Goal: Task Accomplishment & Management: Manage account settings

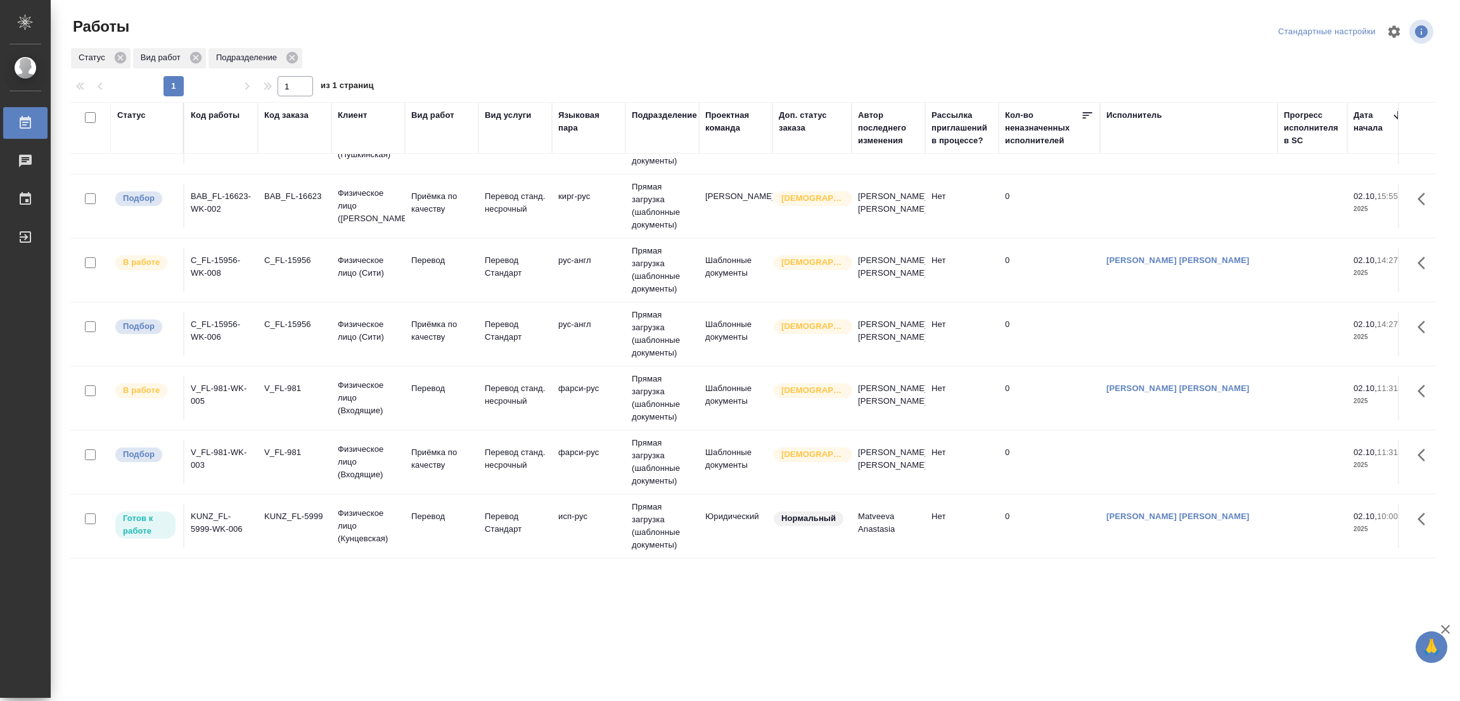
scroll to position [658, 0]
drag, startPoint x: 271, startPoint y: 644, endPoint x: 269, endPoint y: 635, distance: 9.2
click at [271, 644] on div ".cls-1 fill:#fff; AWATERA Popova Galina Работы 0 Чаты График Выйти Работы Станд…" at bounding box center [730, 350] width 1460 height 701
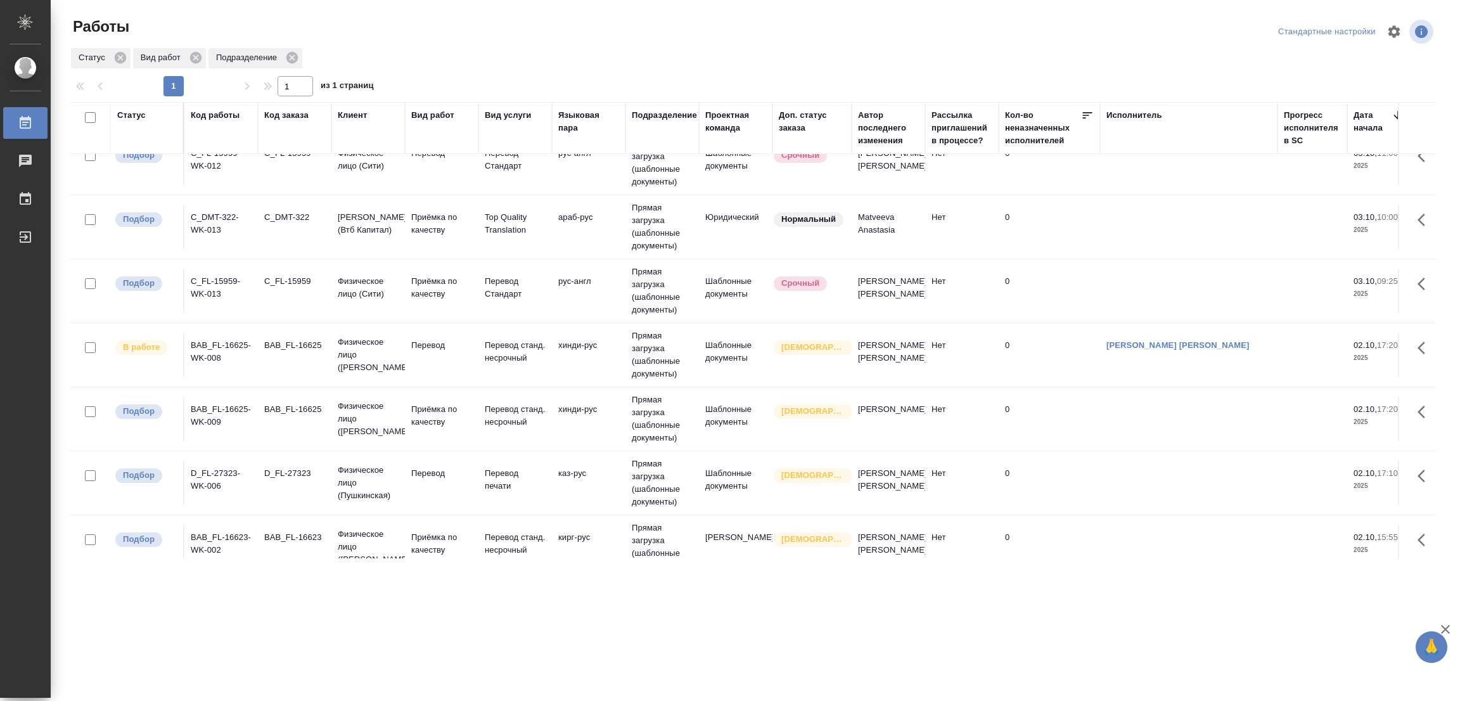
scroll to position [278, 0]
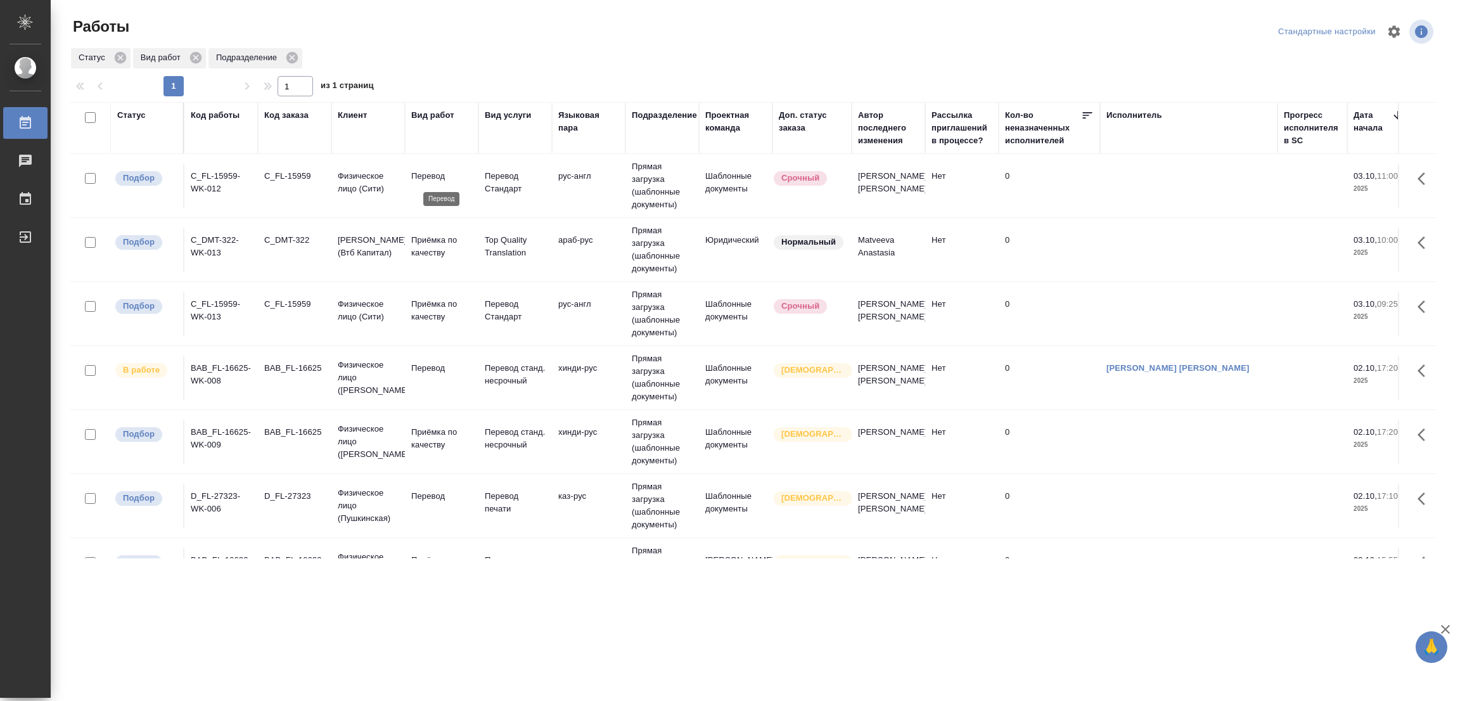
click at [431, 172] on p "Перевод" at bounding box center [441, 176] width 61 height 13
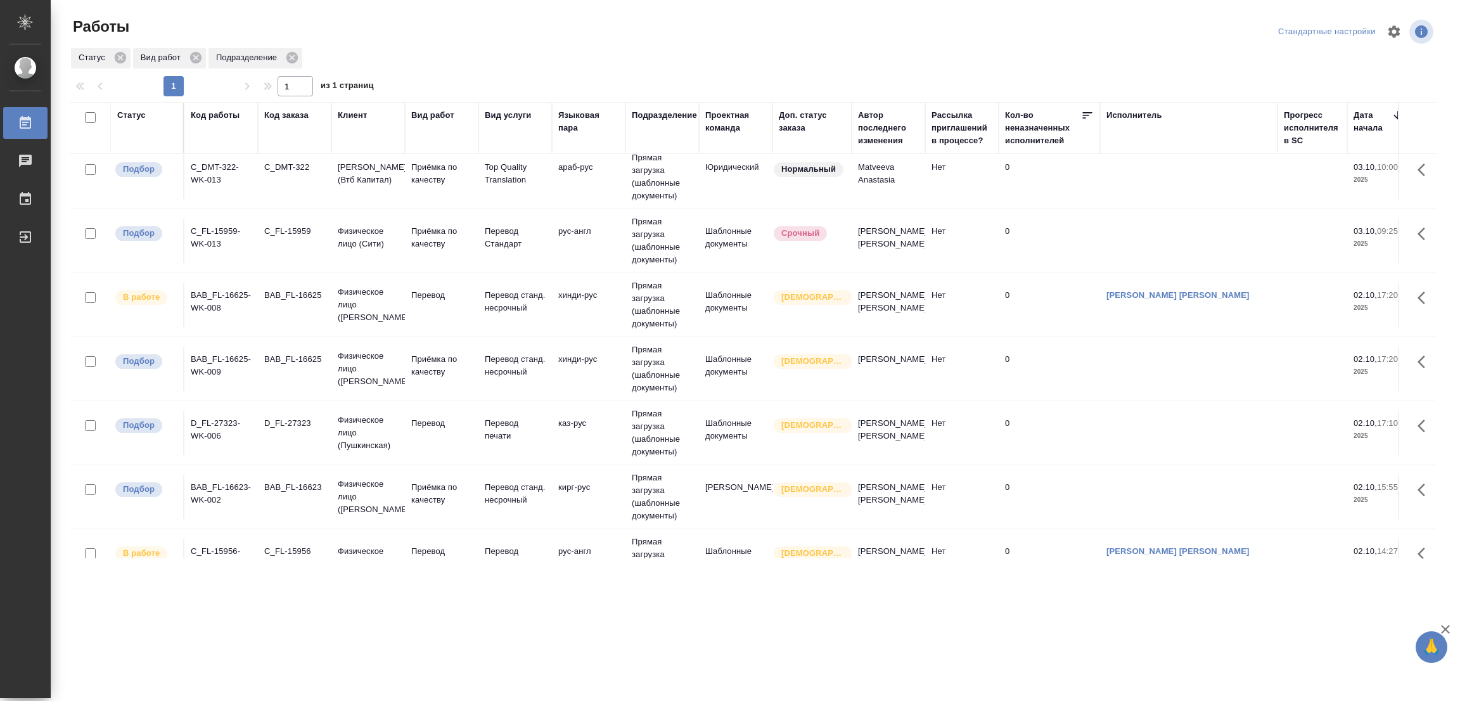
scroll to position [380, 0]
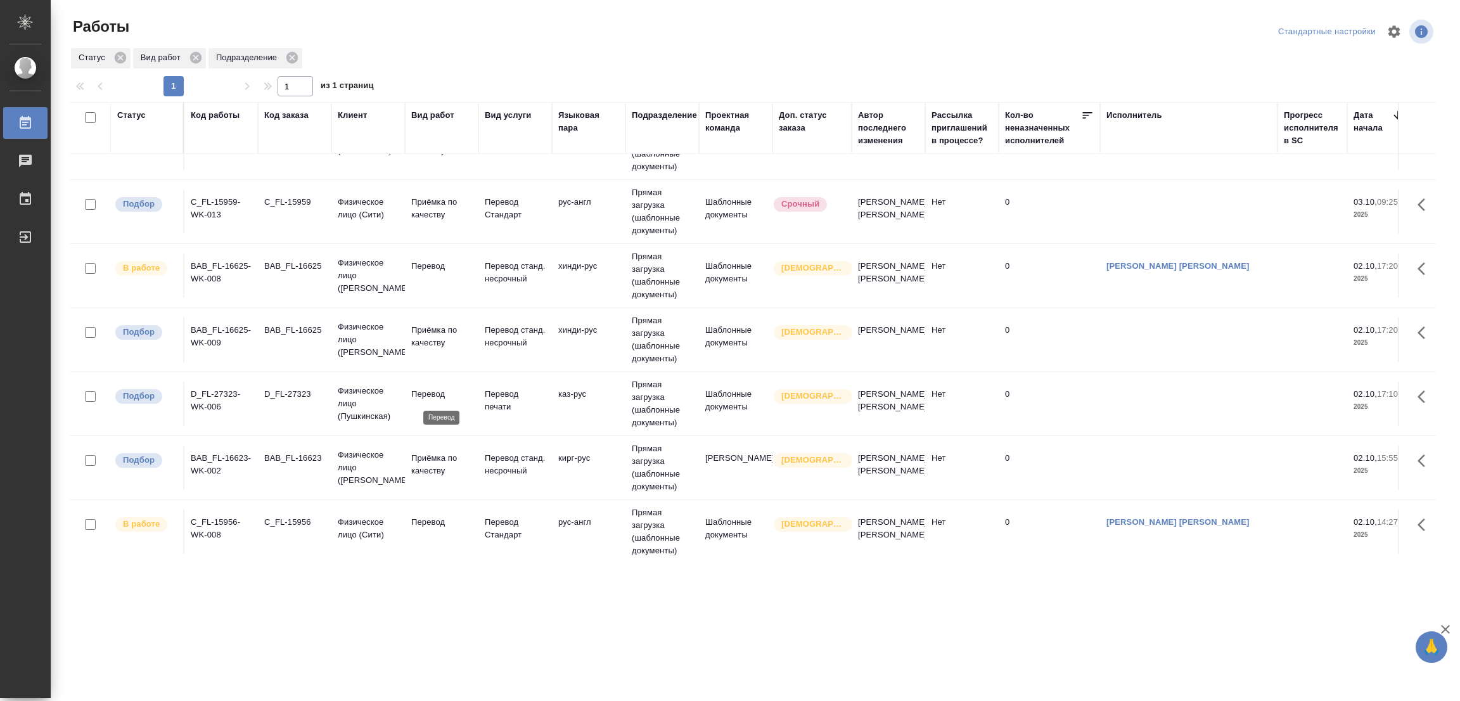
click at [423, 394] on p "Перевод" at bounding box center [441, 394] width 61 height 13
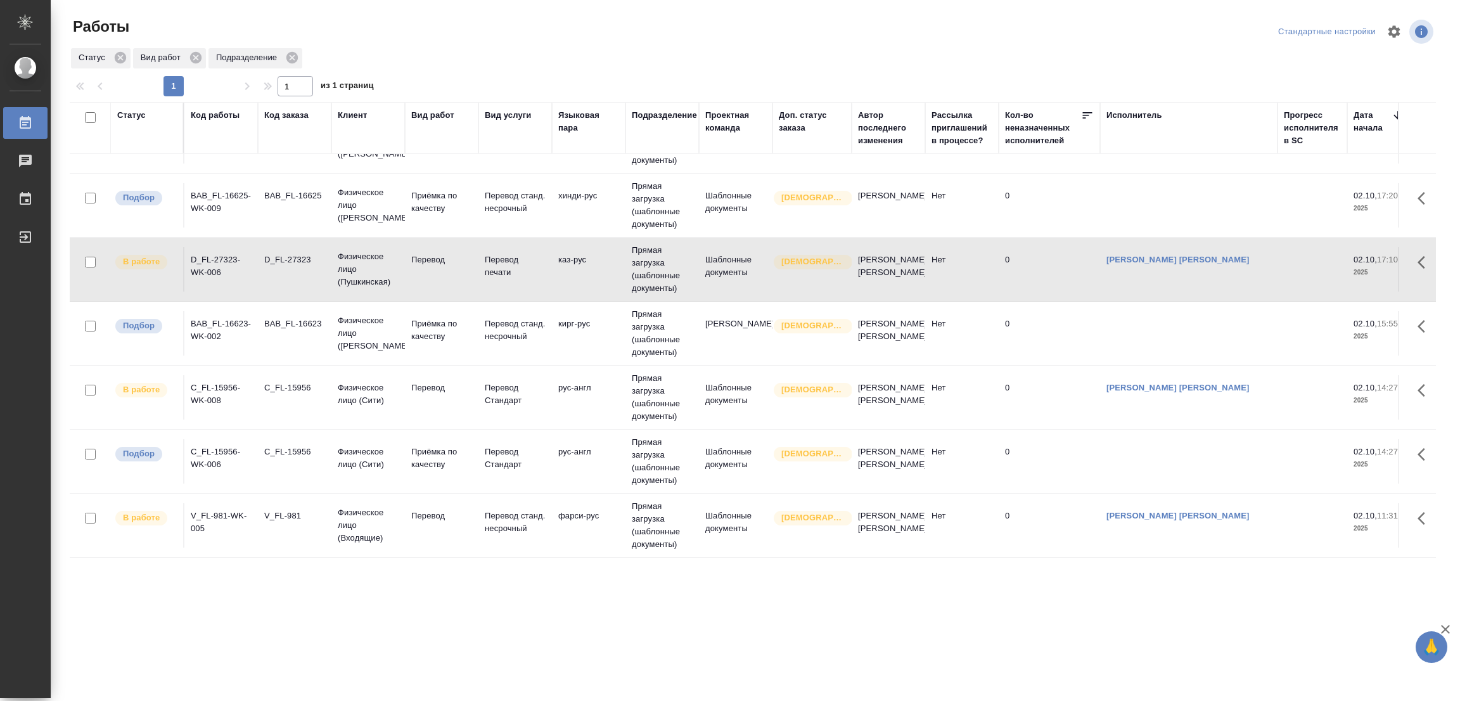
scroll to position [658, 0]
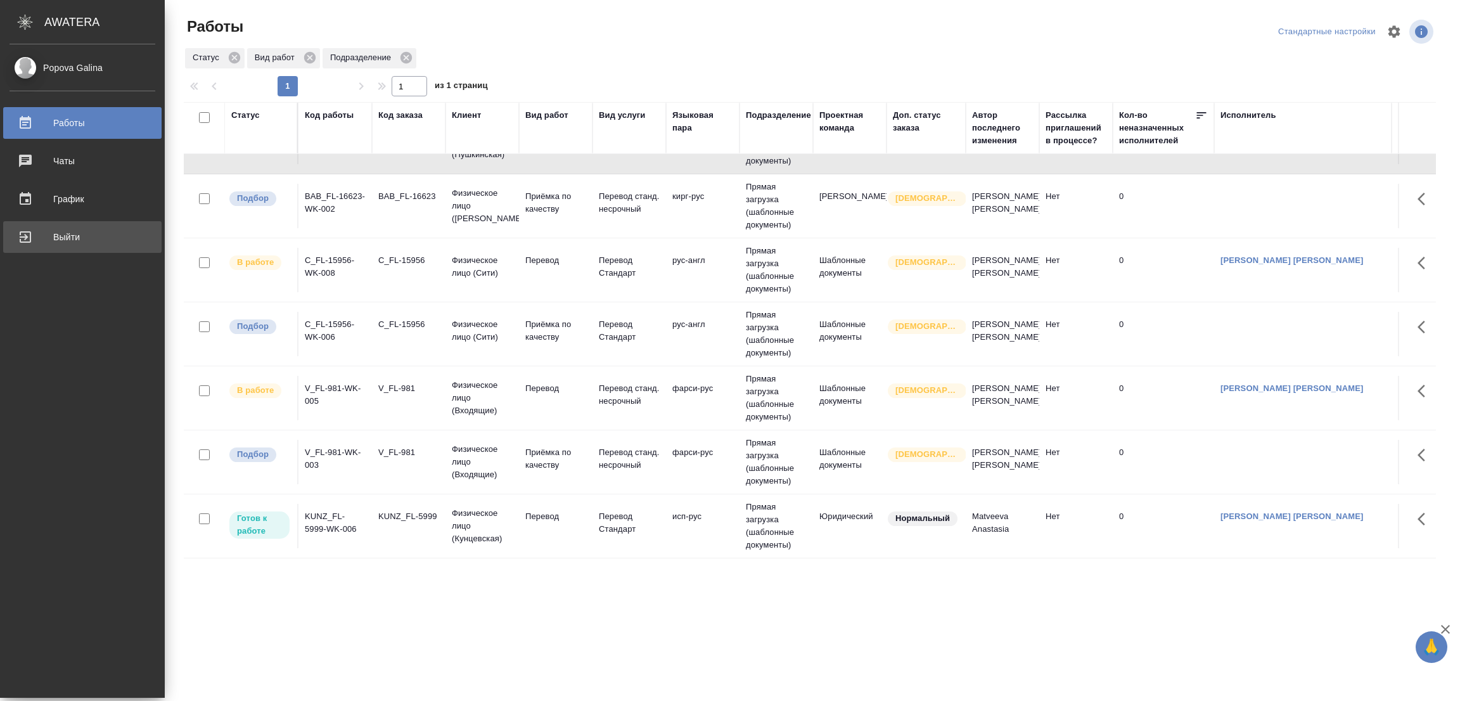
click at [29, 235] on div "Выйти" at bounding box center [83, 237] width 146 height 19
click at [78, 231] on div ".cls-1 fill:#fff; AWATERA Popova Galina Работы 0 Чаты График Выйти Работы Станд…" at bounding box center [730, 350] width 1460 height 701
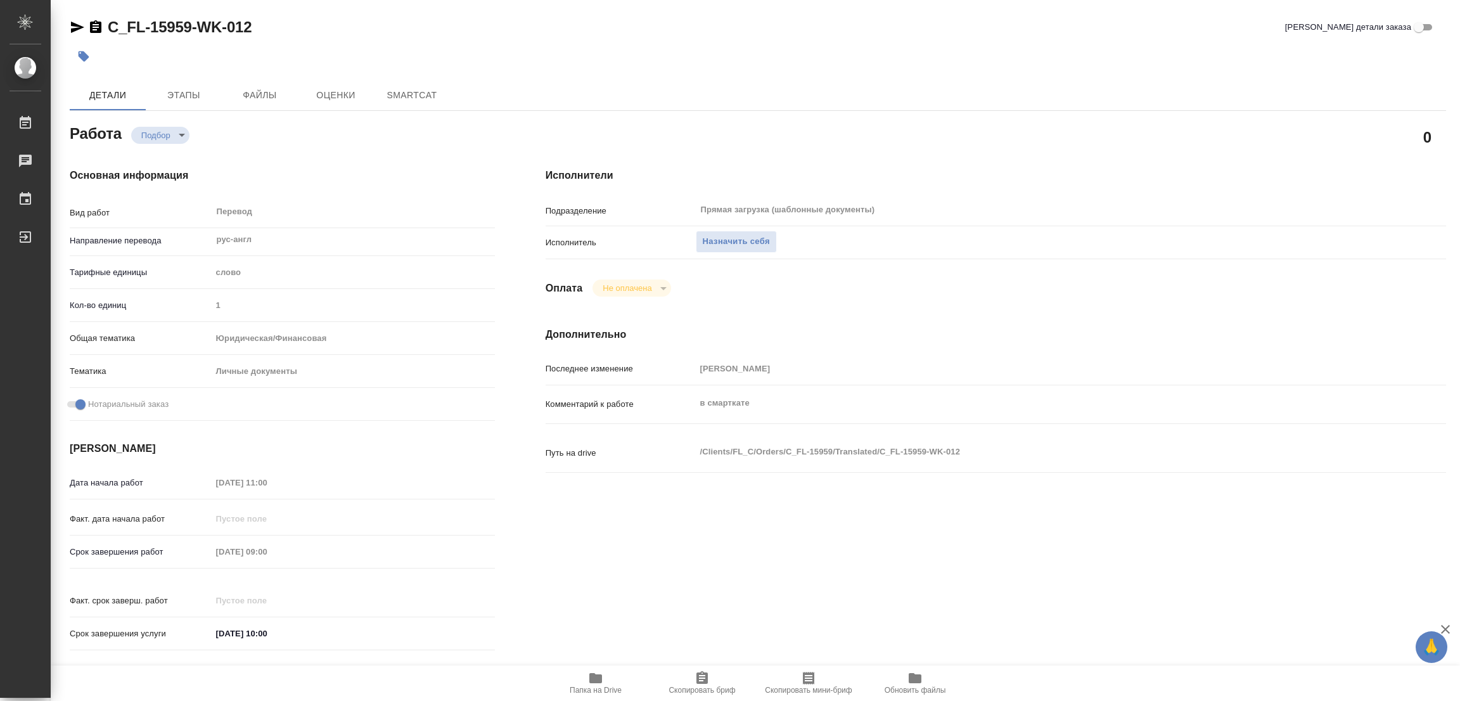
type textarea "x"
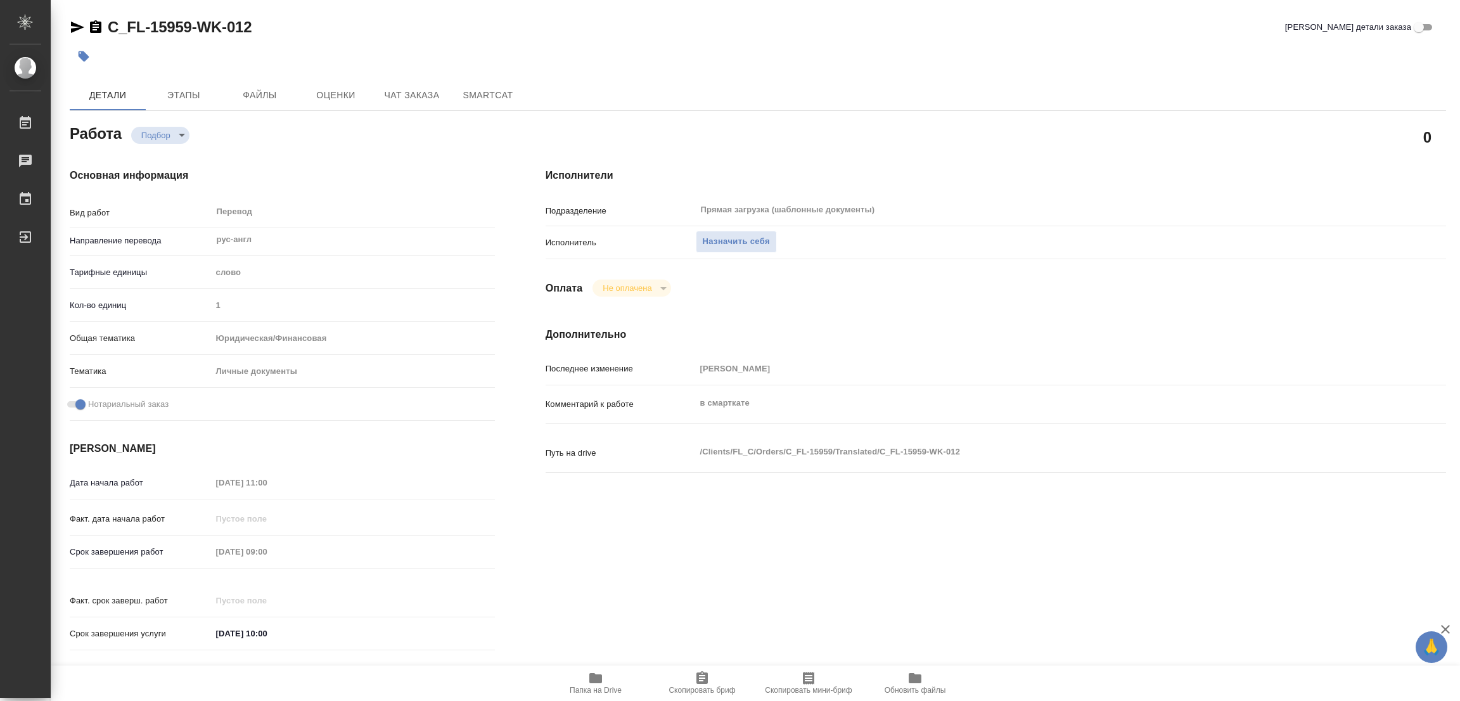
type textarea "x"
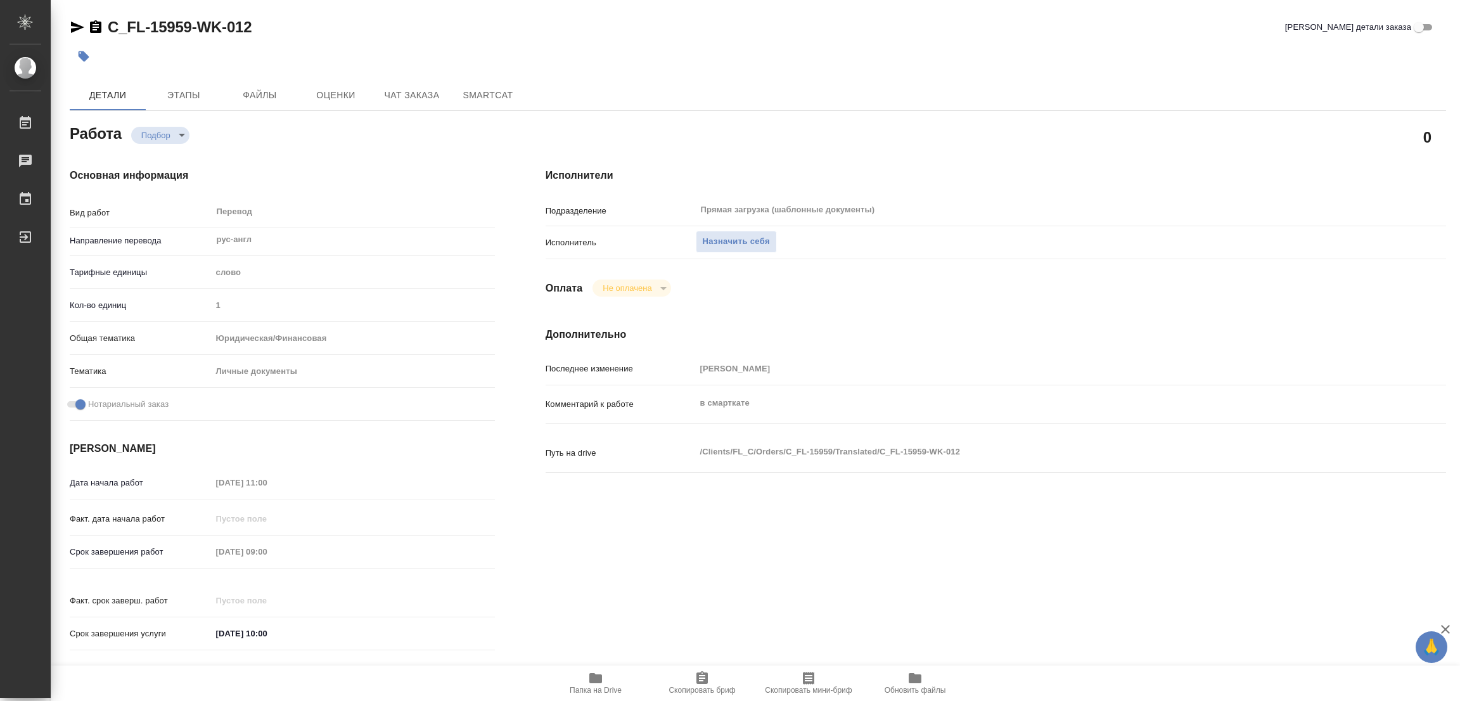
type textarea "x"
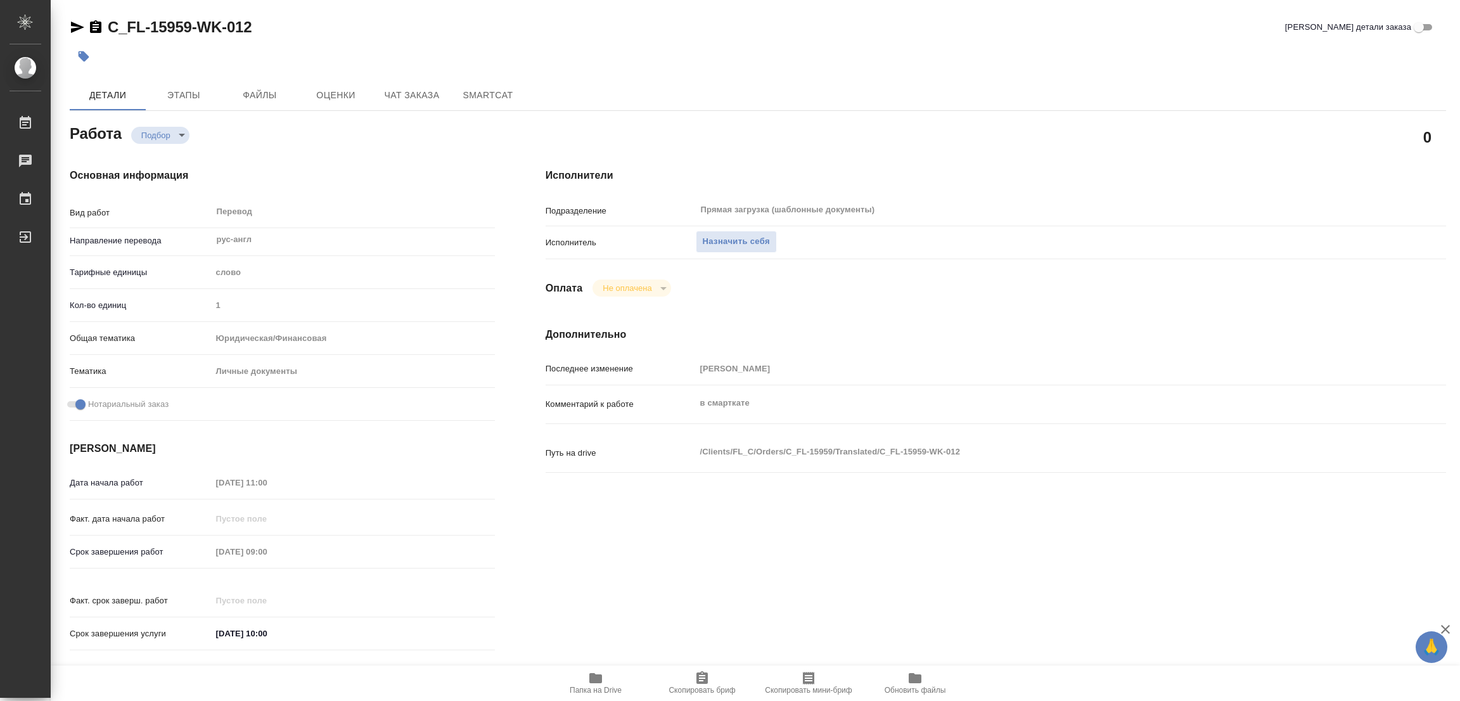
type textarea "x"
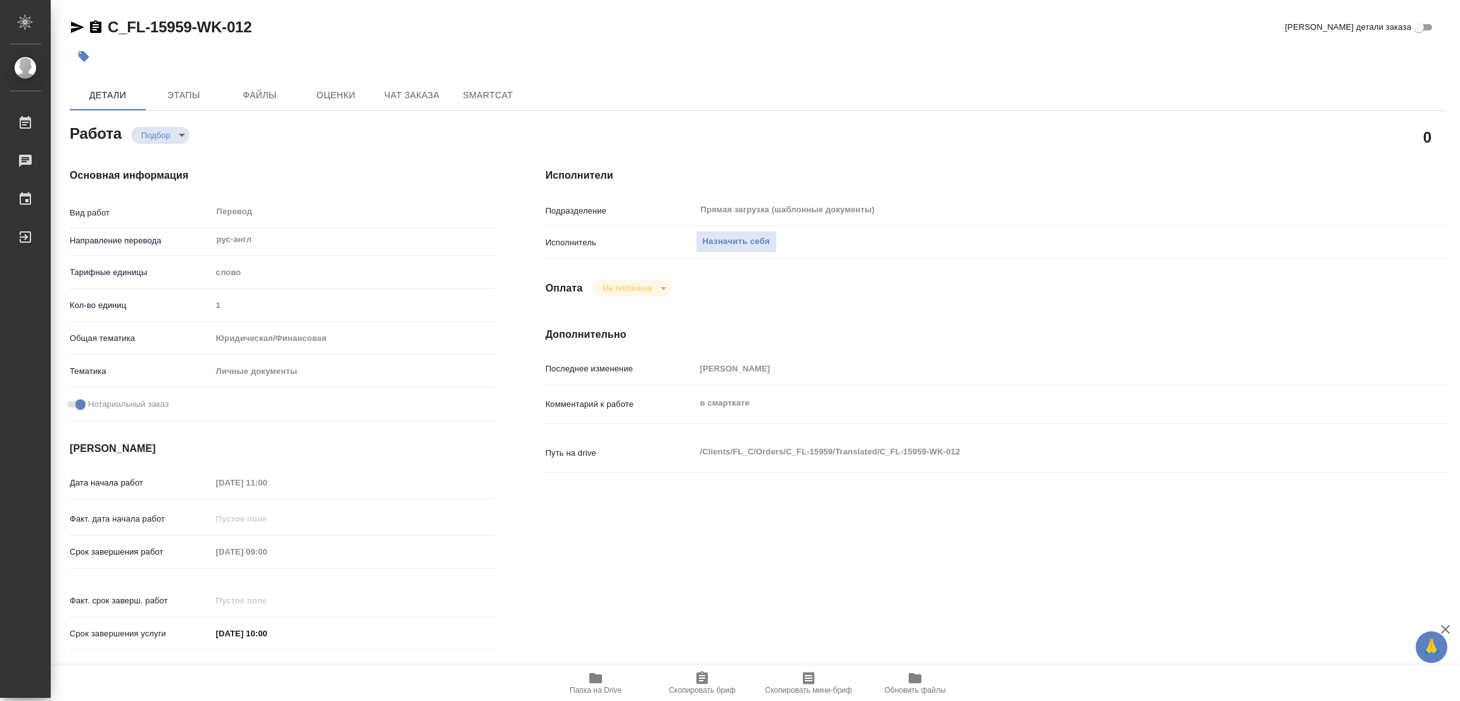
type textarea "x"
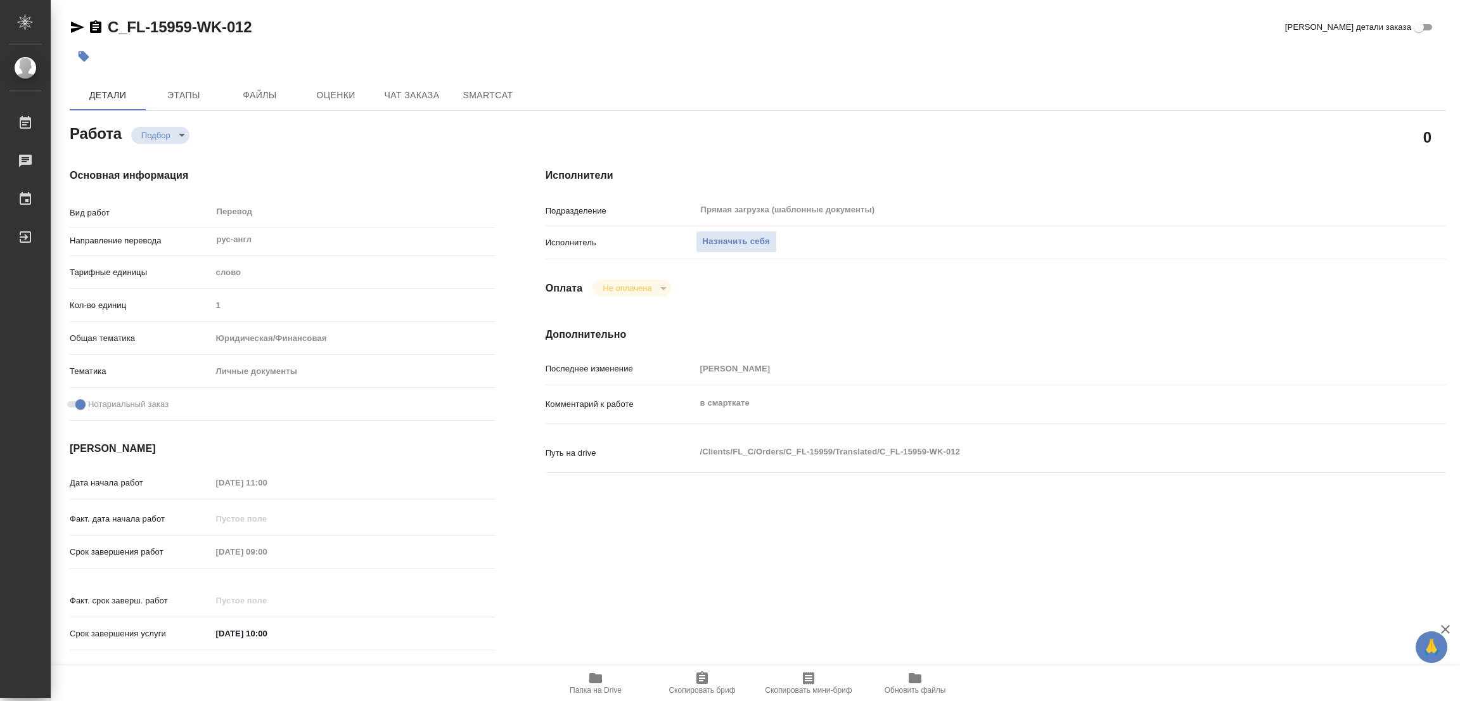
type textarea "x"
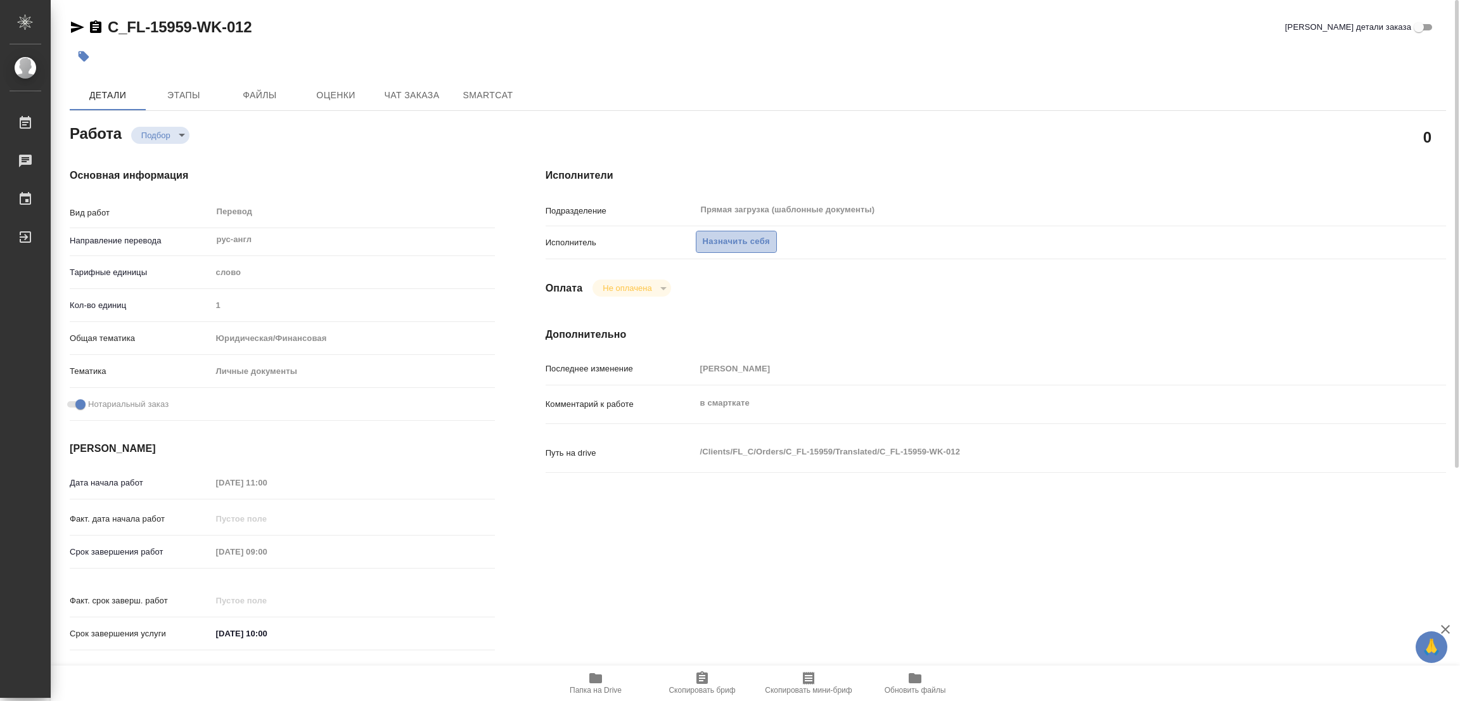
click at [752, 238] on span "Назначить себя" at bounding box center [736, 241] width 67 height 15
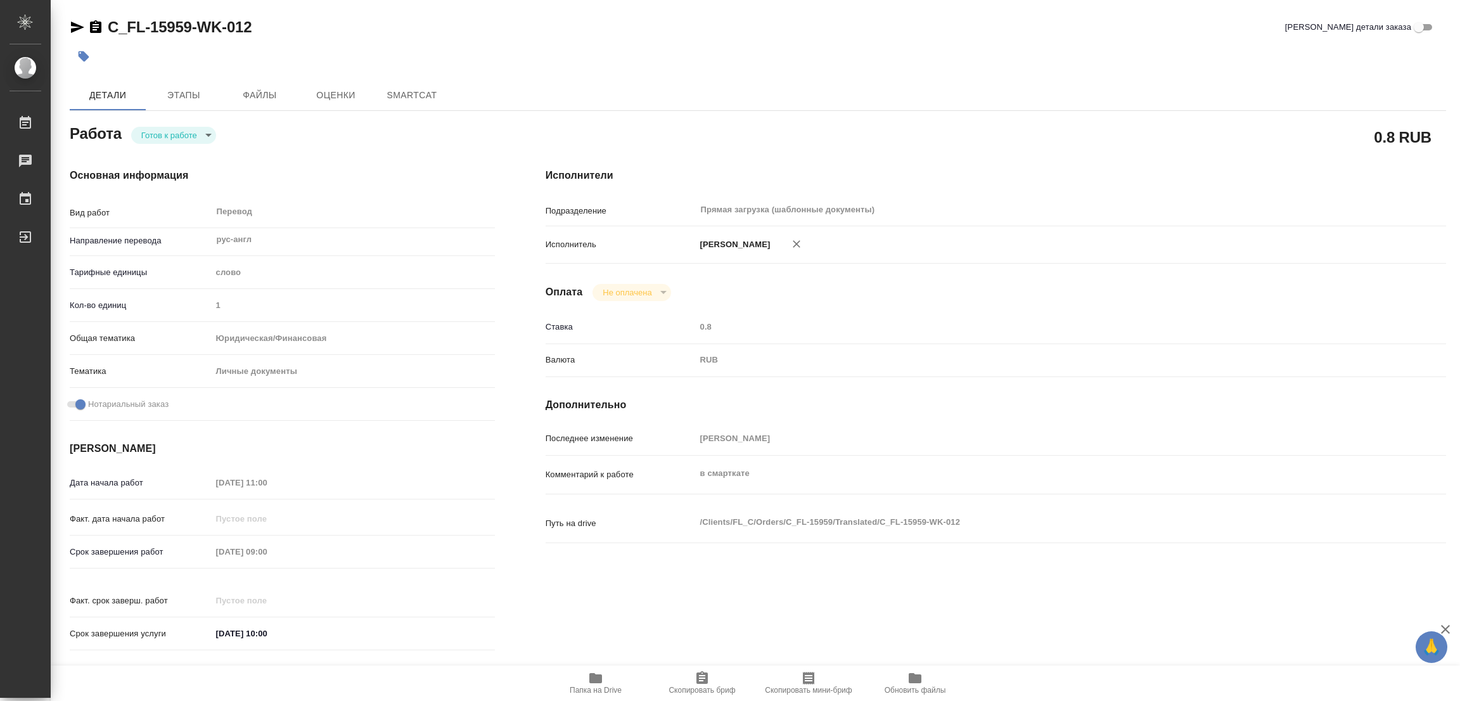
type textarea "x"
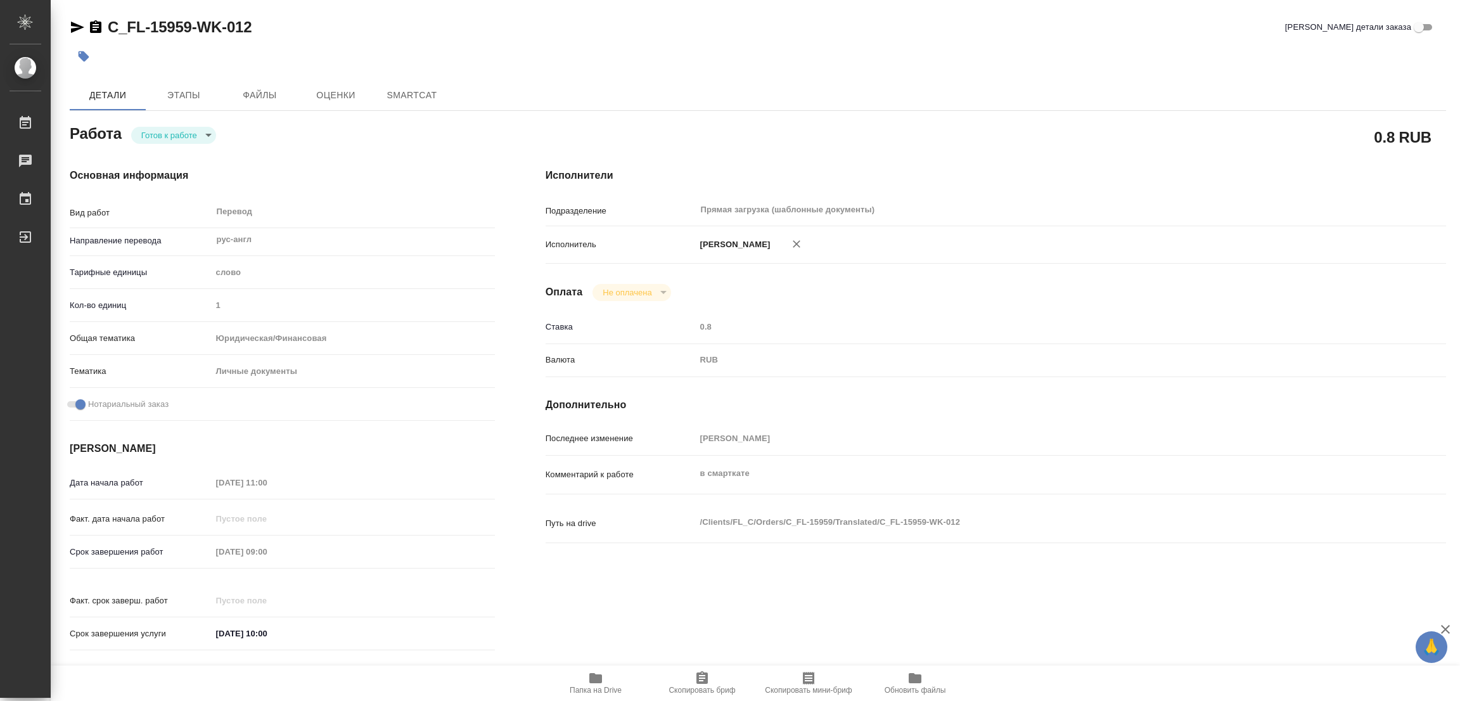
type textarea "x"
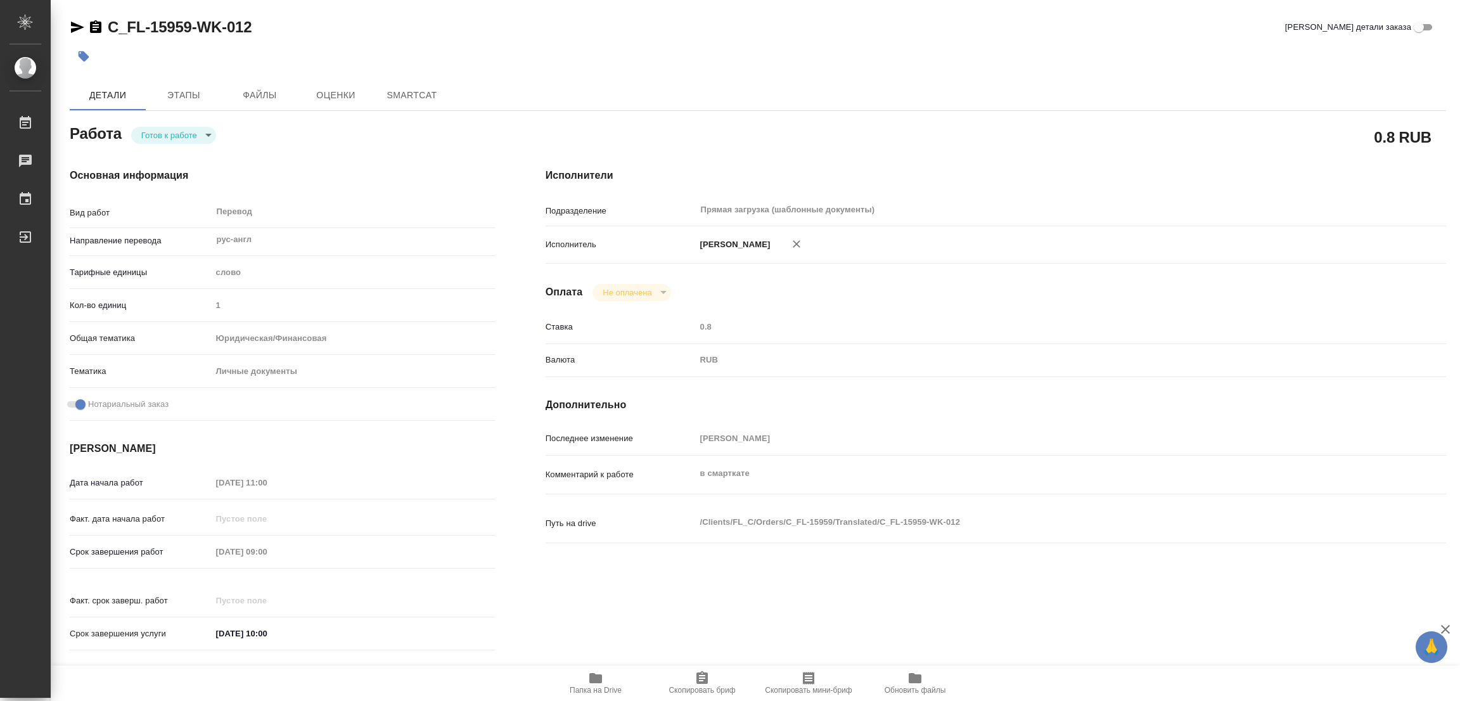
type textarea "x"
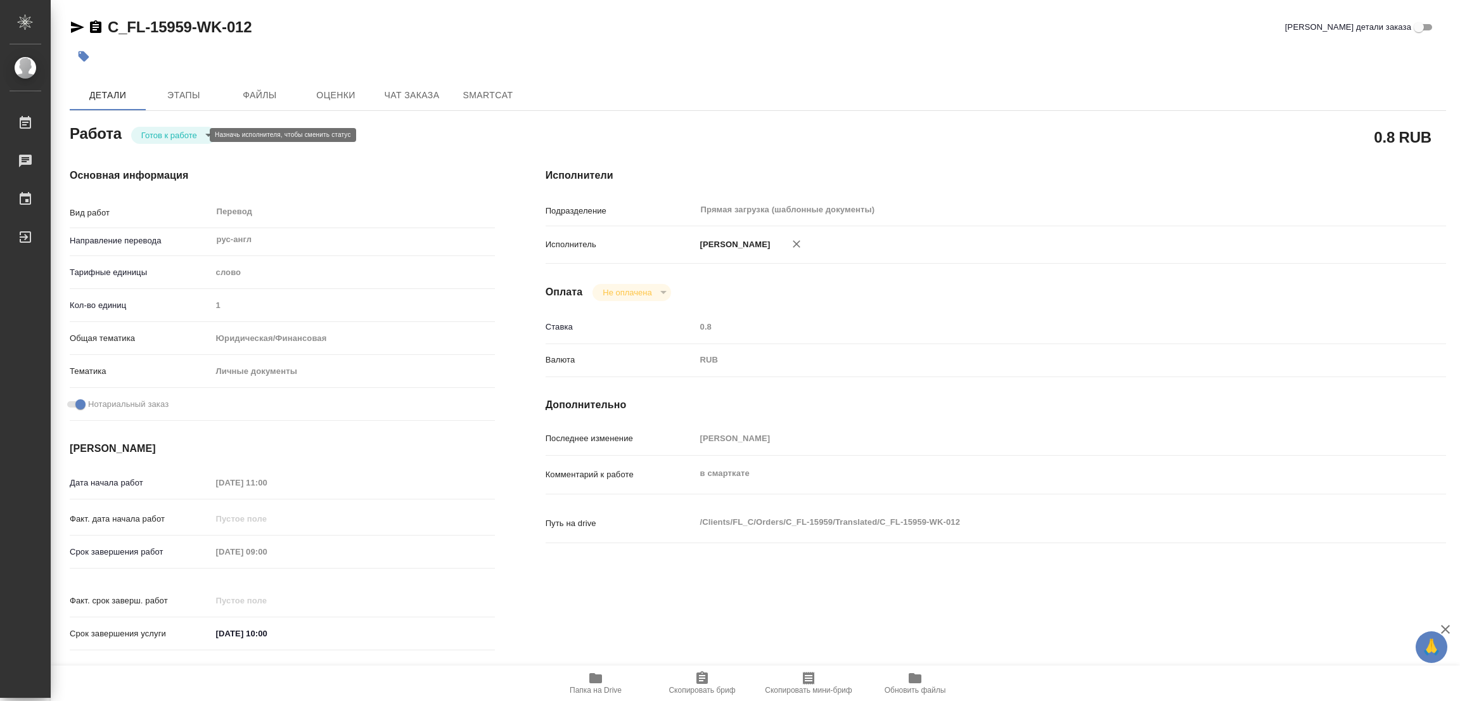
click at [153, 138] on body "🙏 .cls-1 fill:#fff; AWATERA Popova Galina Работы Чаты График Выйти C_FL-15959-W…" at bounding box center [730, 350] width 1460 height 701
click at [153, 138] on button "В работе" at bounding box center [162, 135] width 42 height 14
type textarea "x"
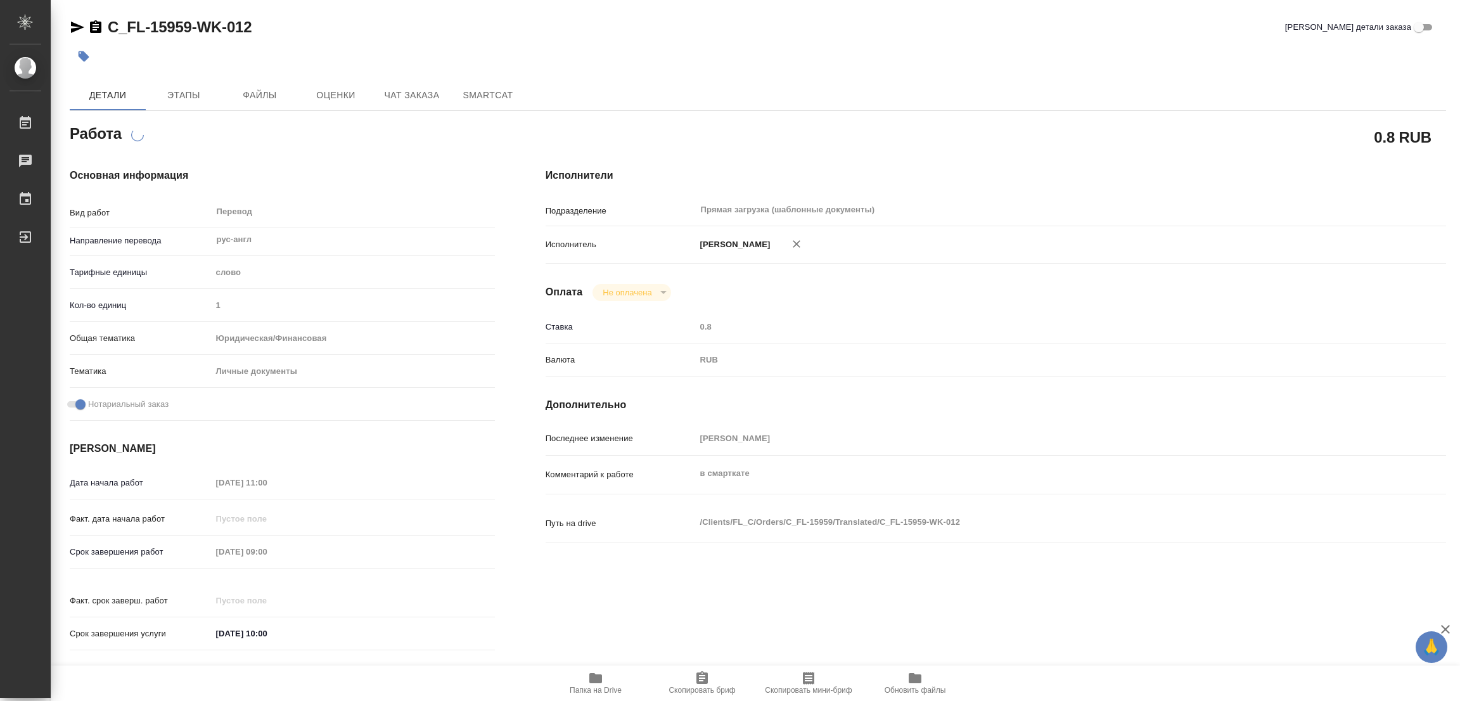
type textarea "x"
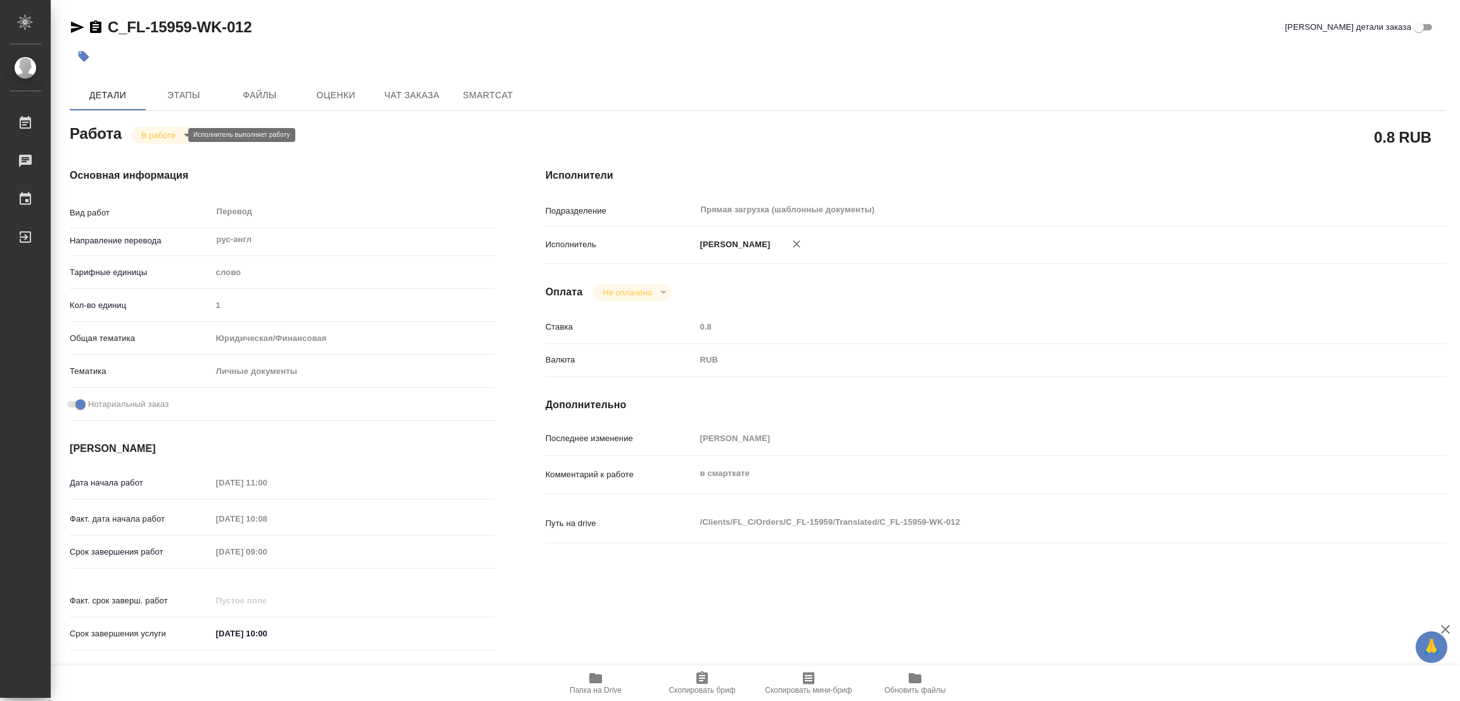
type textarea "x"
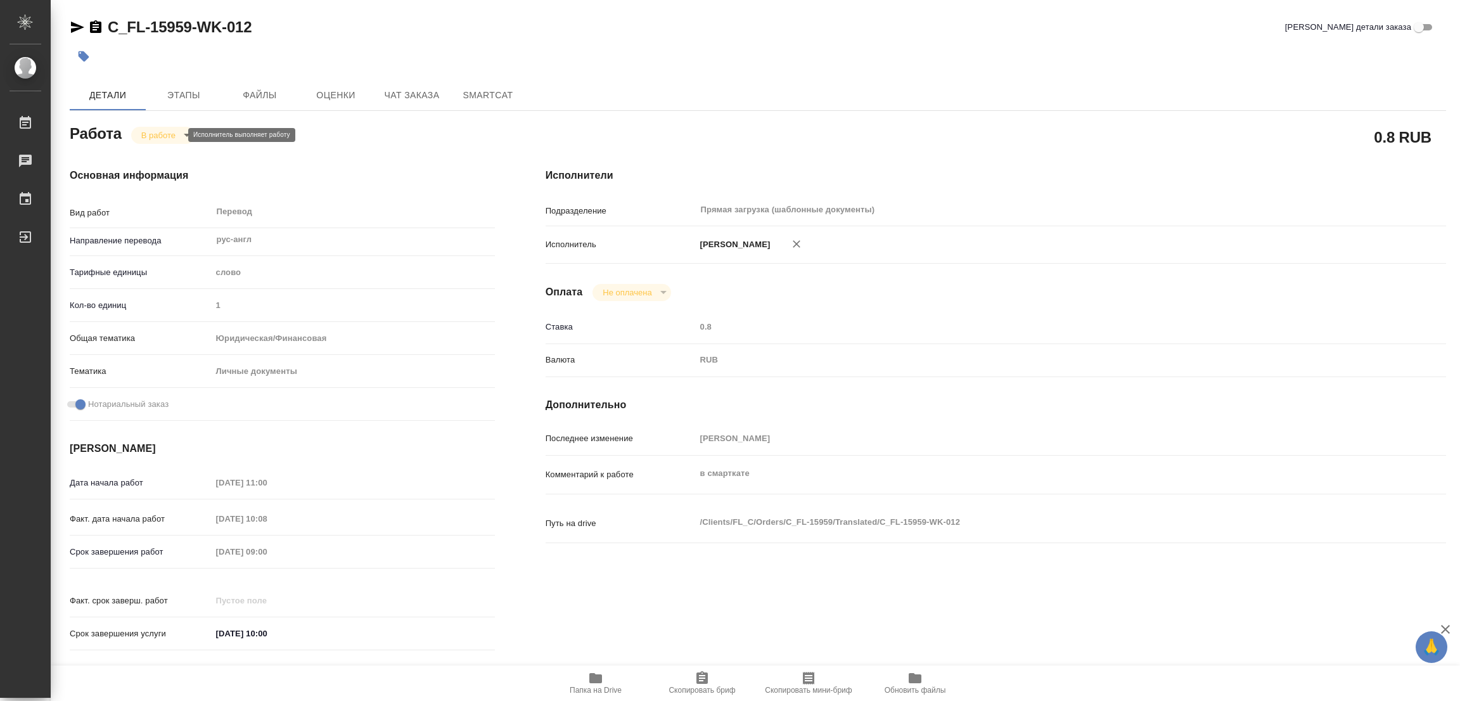
type textarea "x"
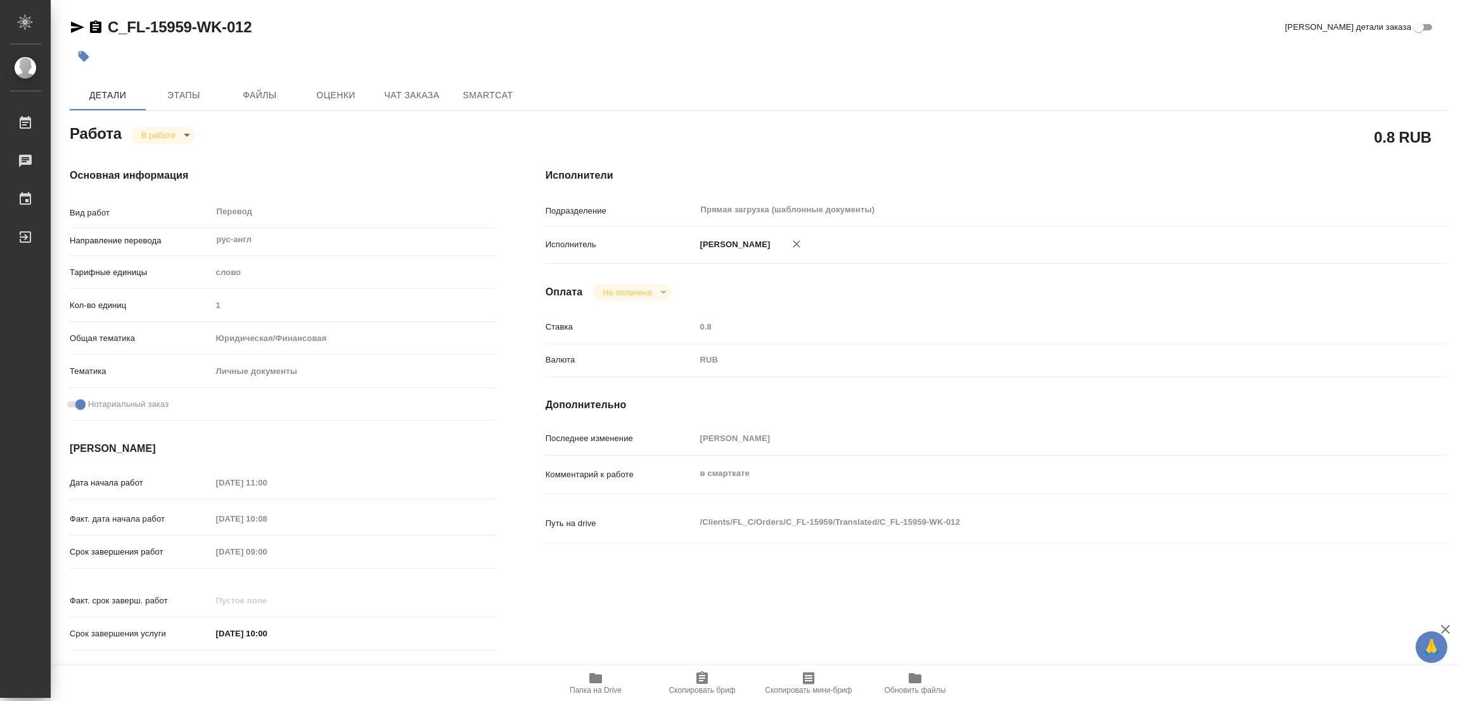
type textarea "x"
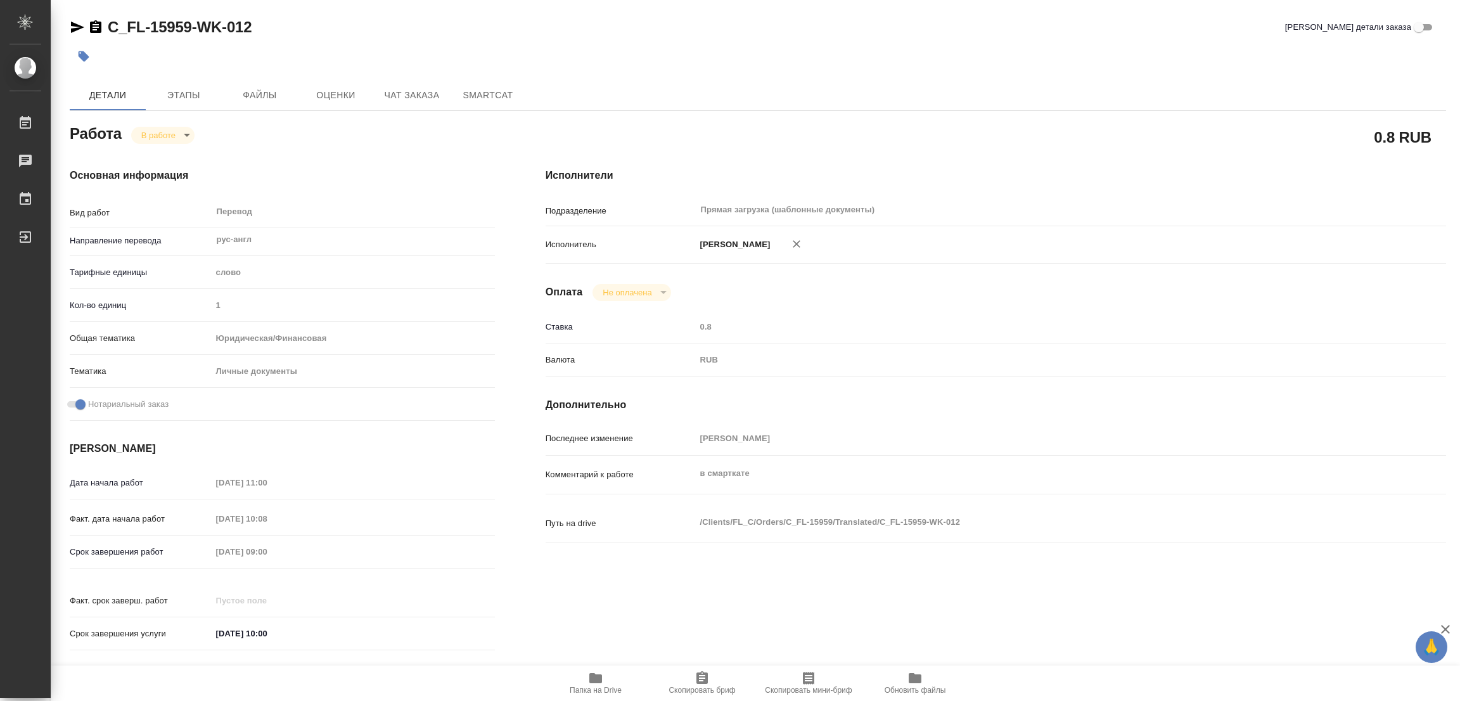
type textarea "x"
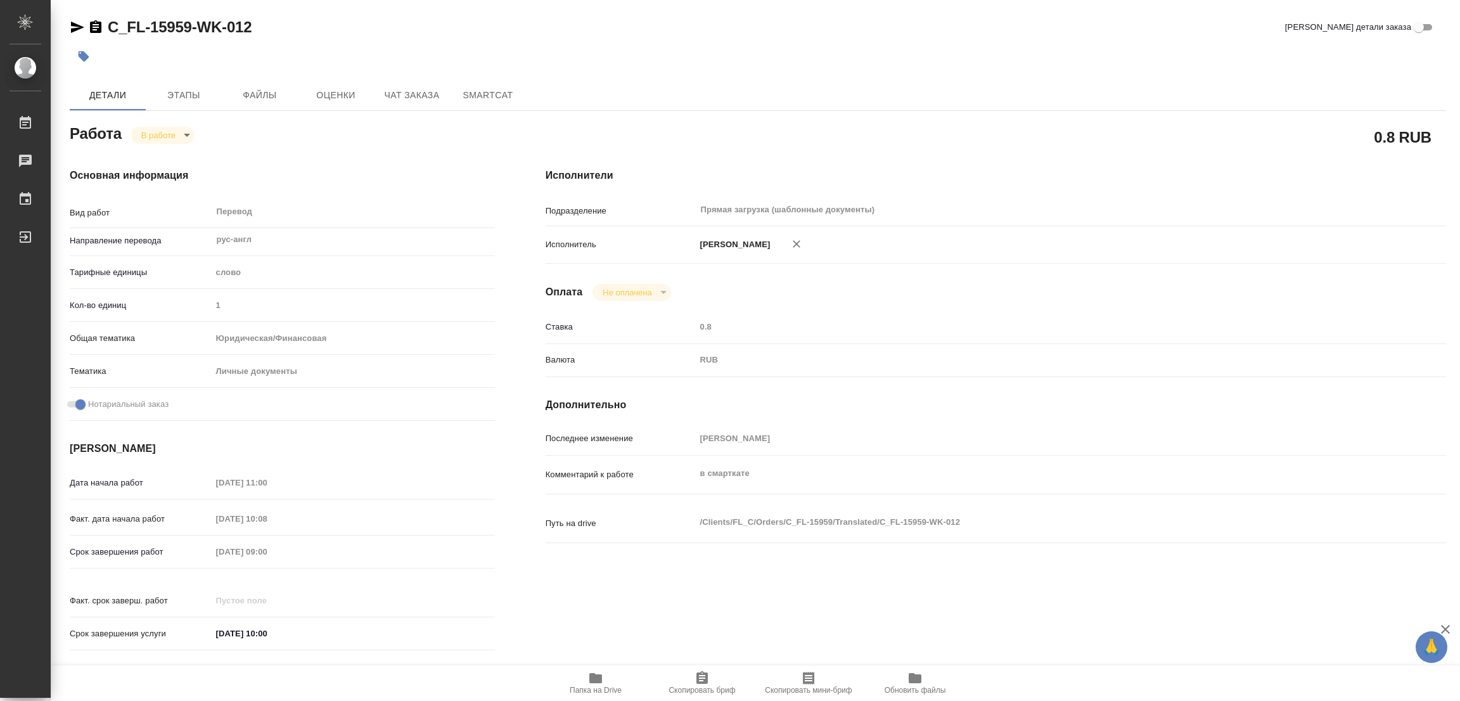
type textarea "x"
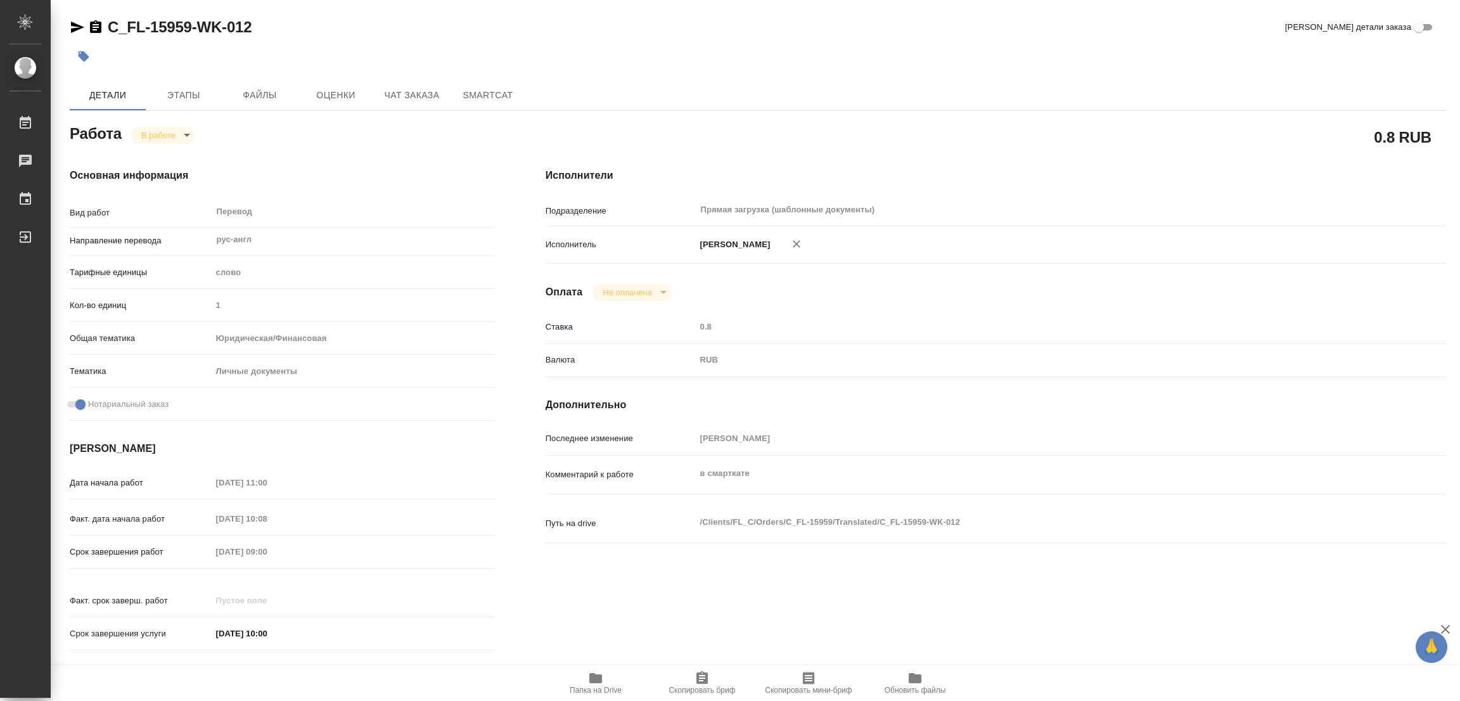
type textarea "x"
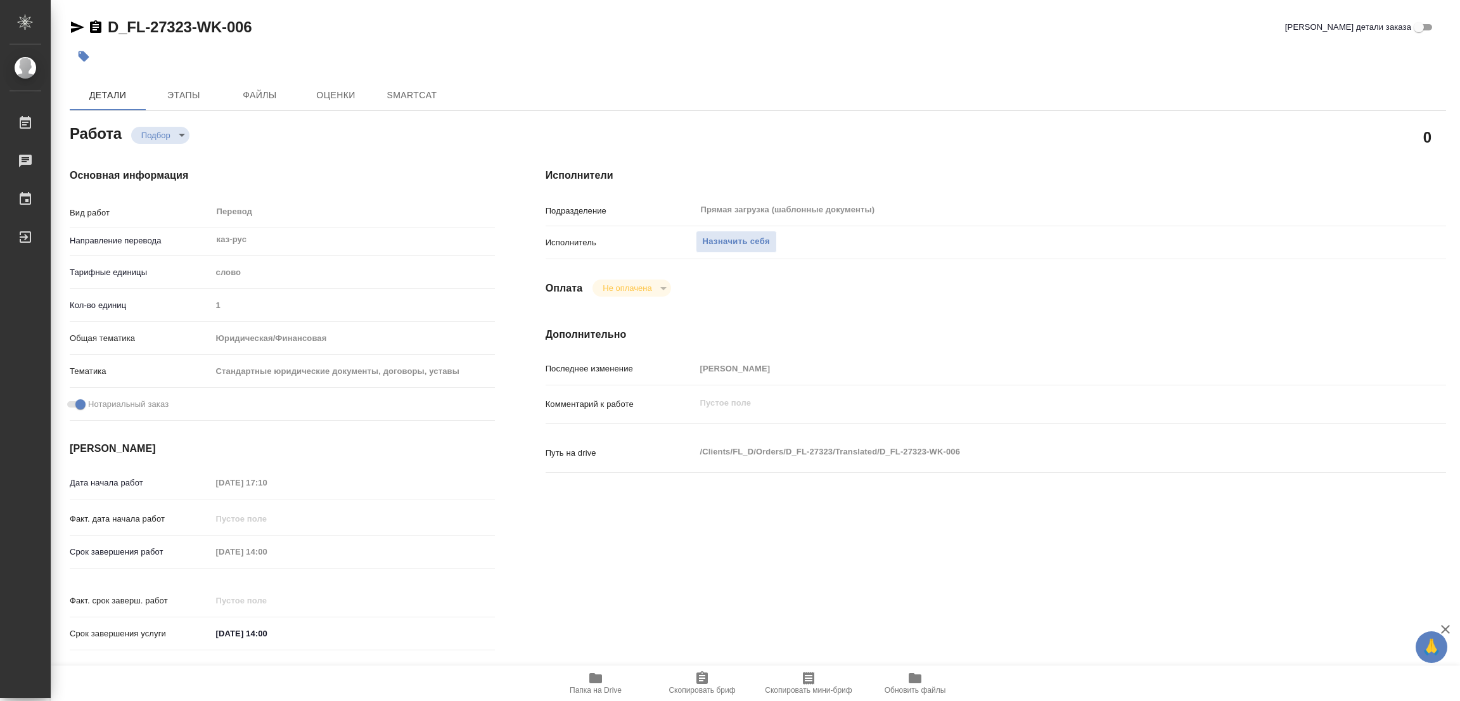
type textarea "x"
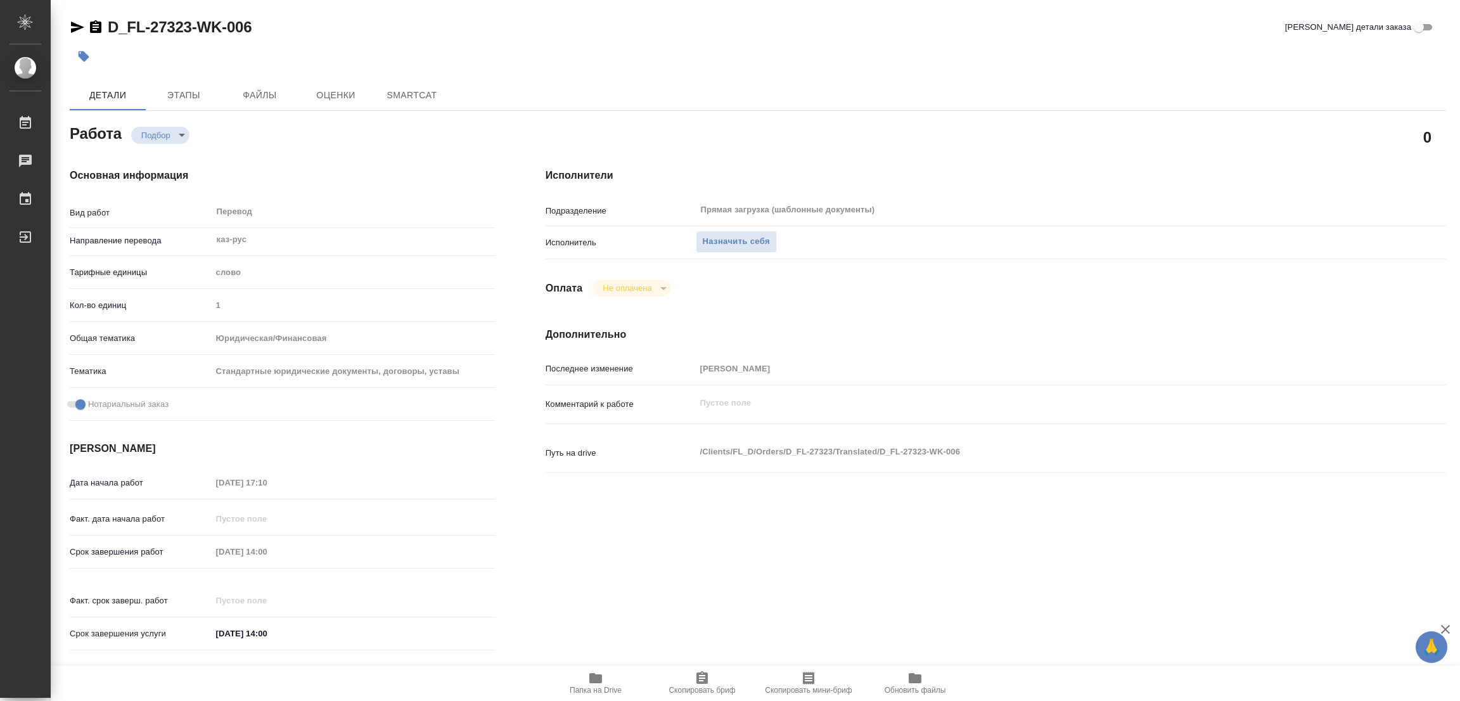
type textarea "x"
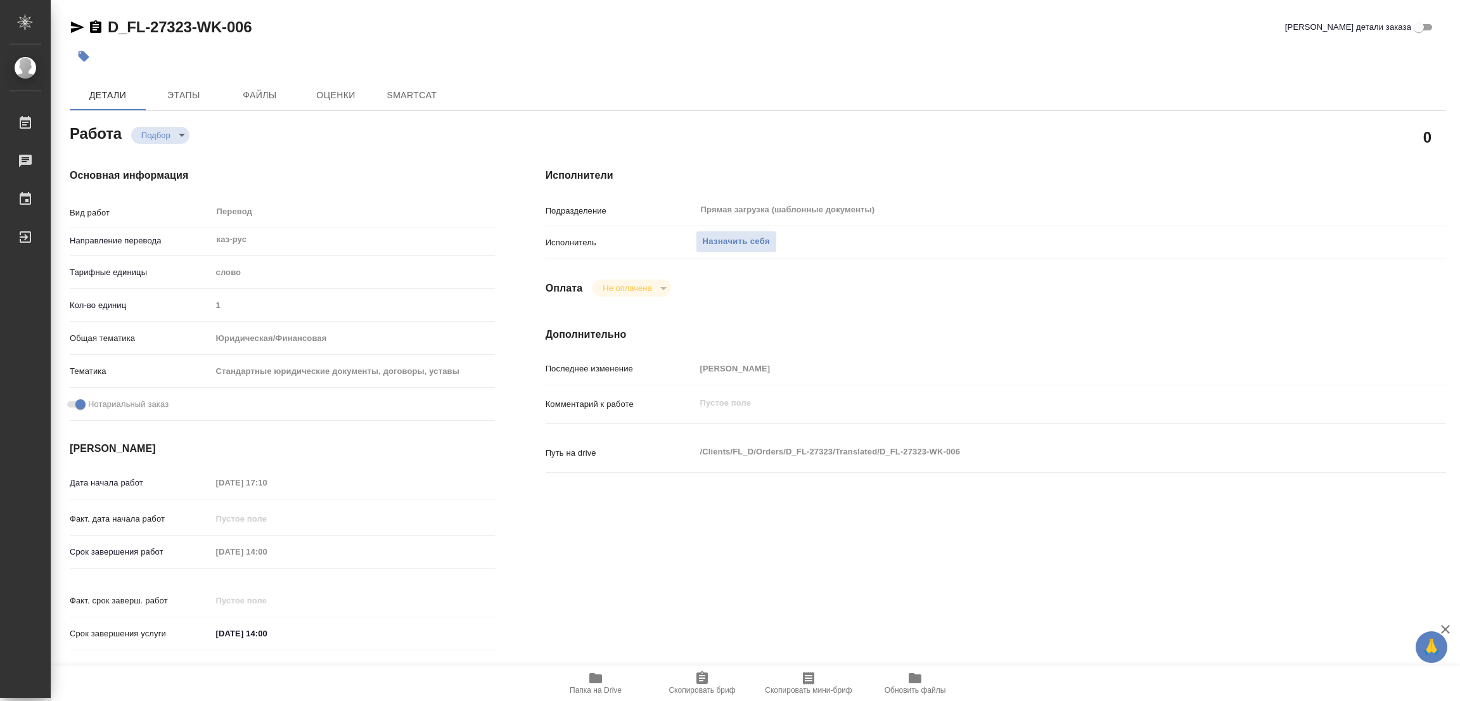
type textarea "x"
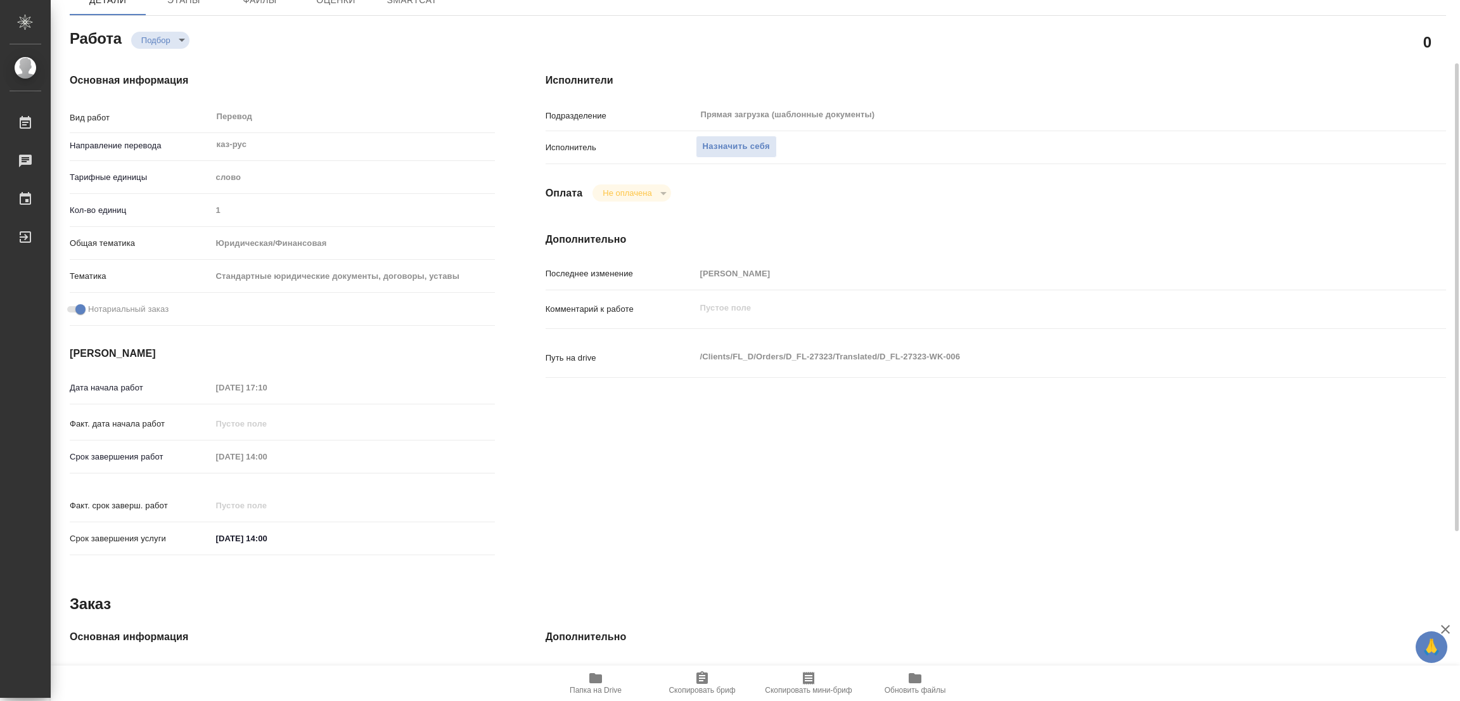
type textarea "x"
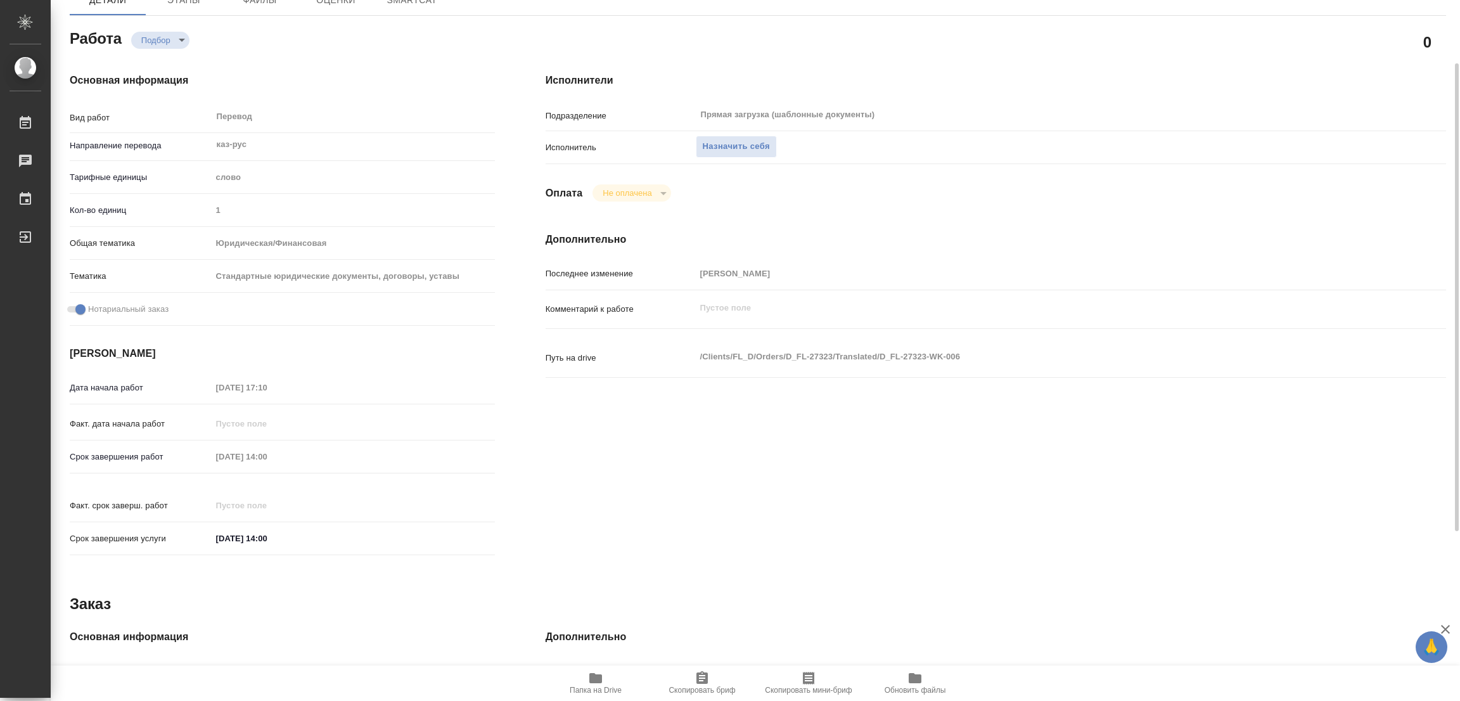
scroll to position [190, 0]
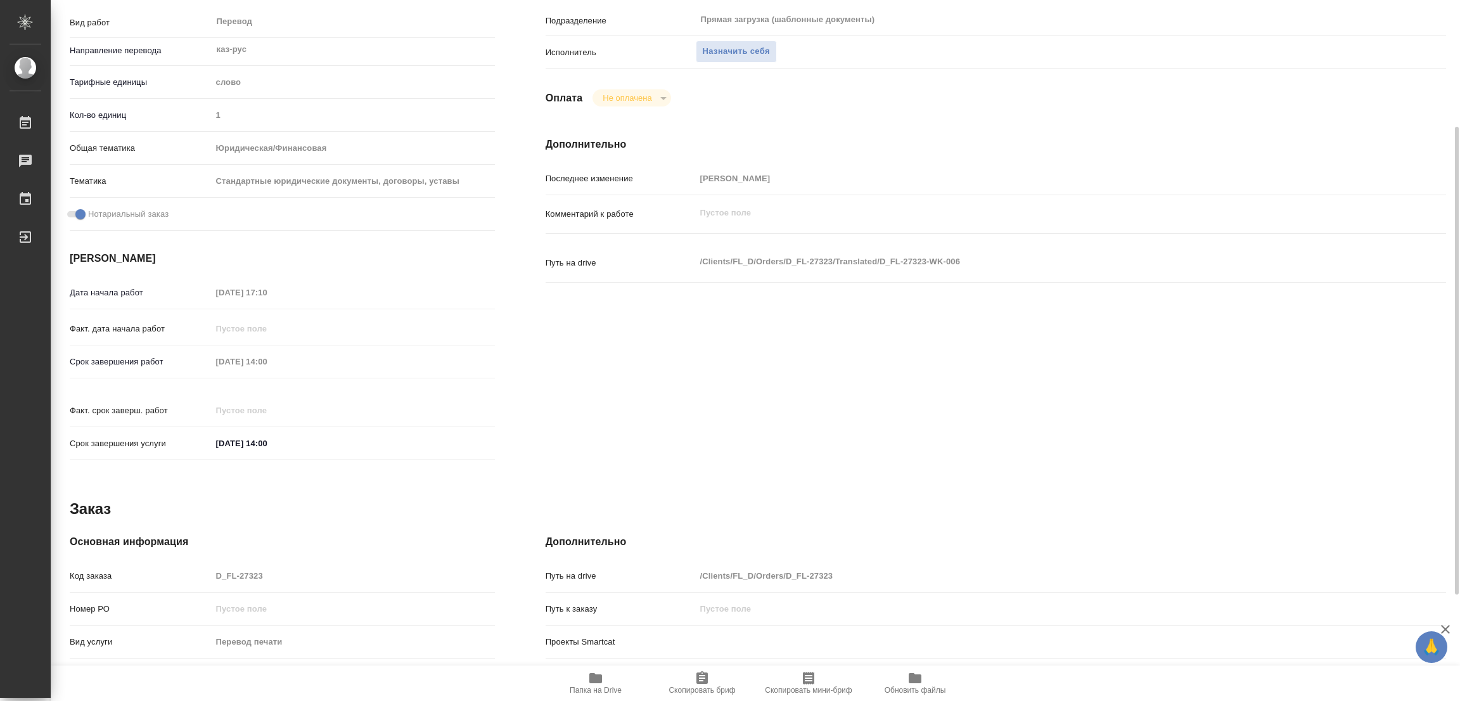
type textarea "x"
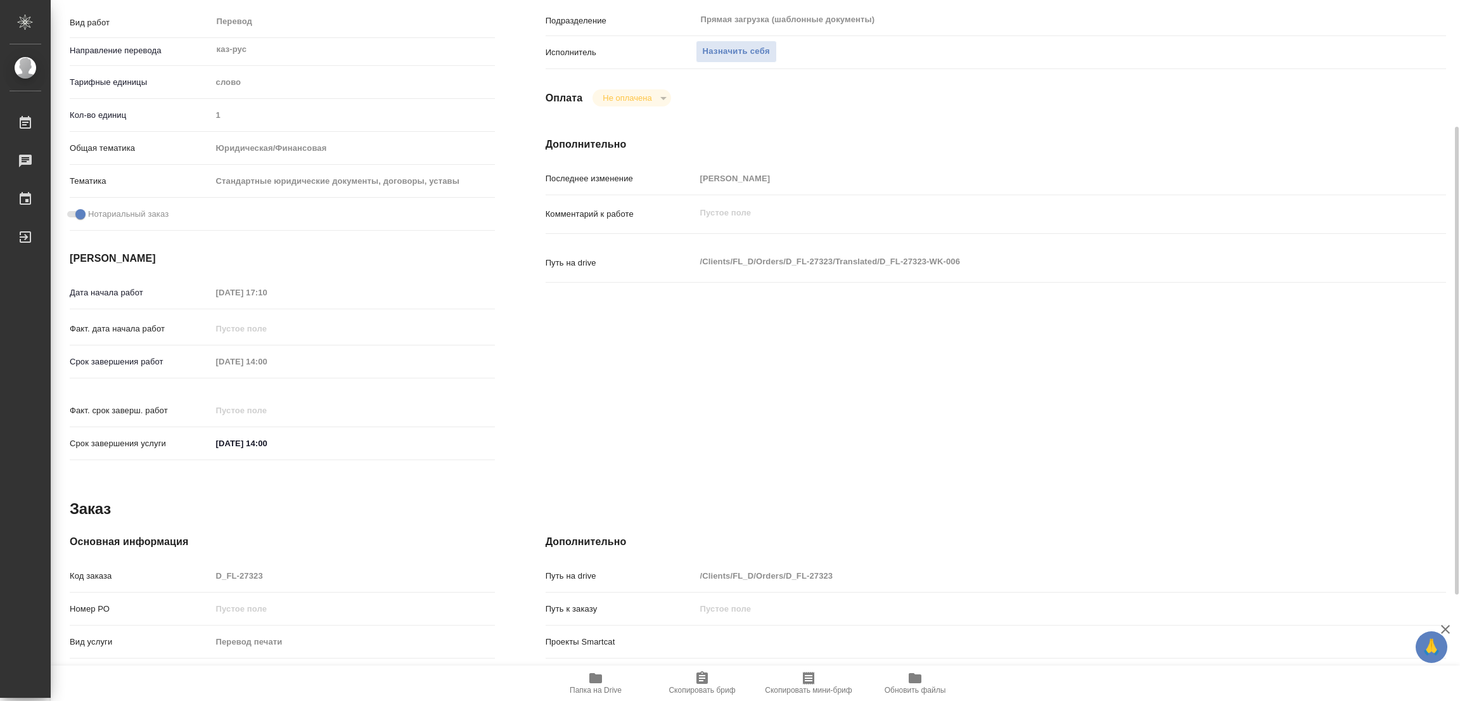
type textarea "x"
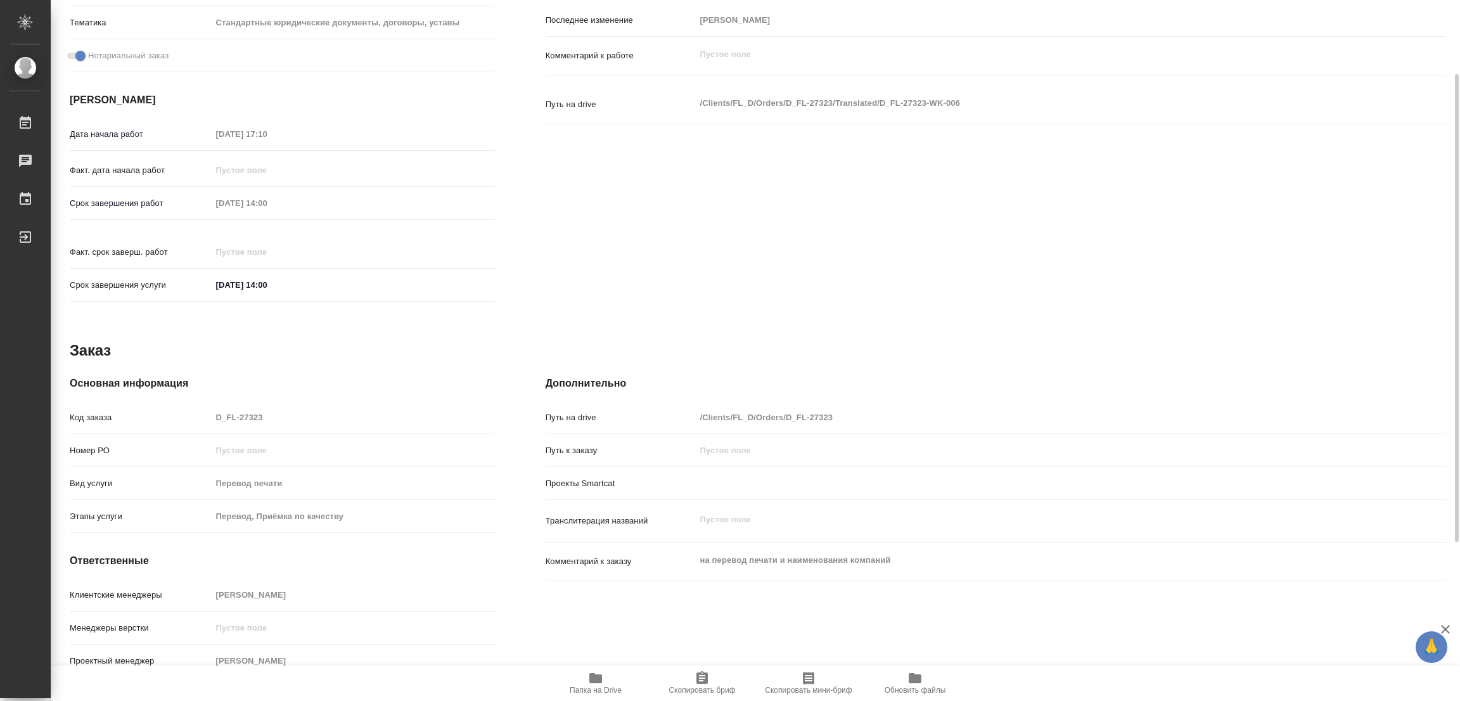
scroll to position [63, 0]
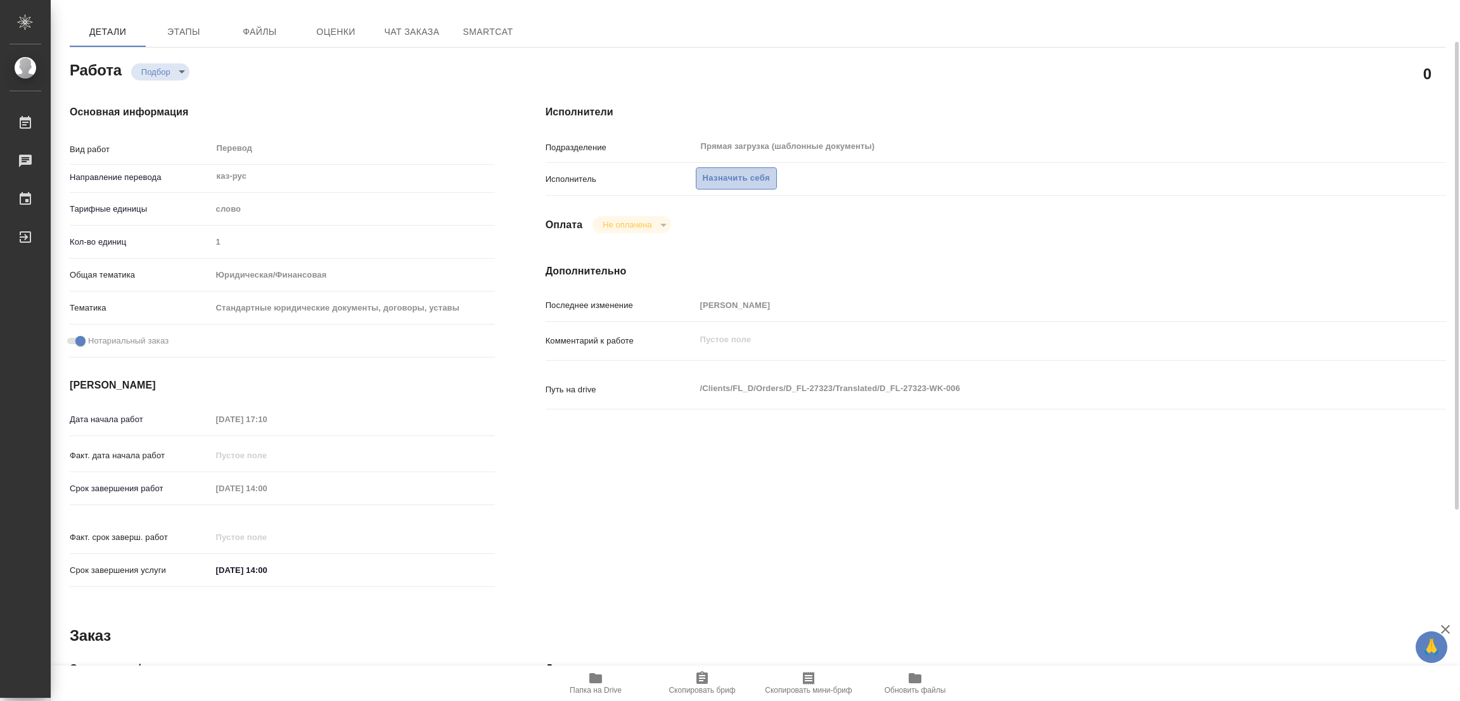
click at [724, 172] on span "Назначить себя" at bounding box center [736, 178] width 67 height 15
type textarea "x"
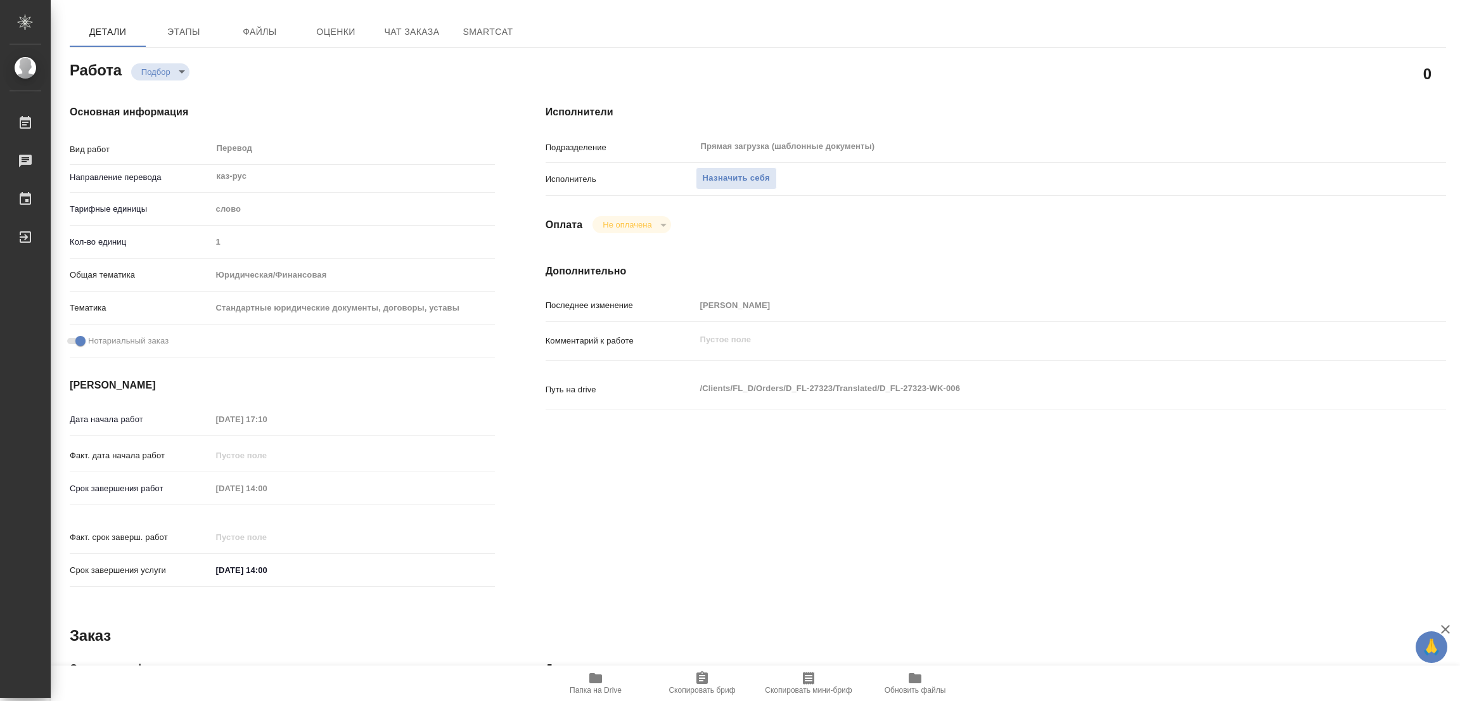
type textarea "x"
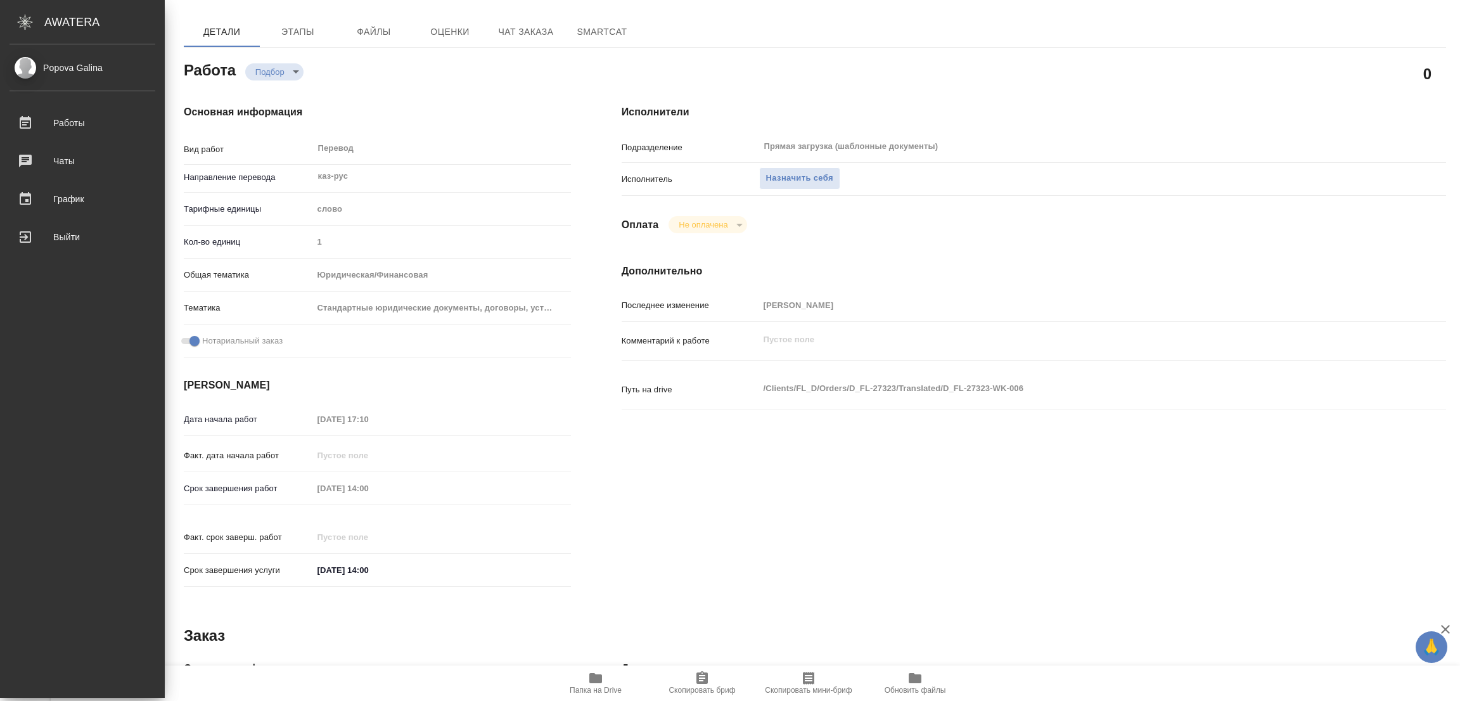
type textarea "x"
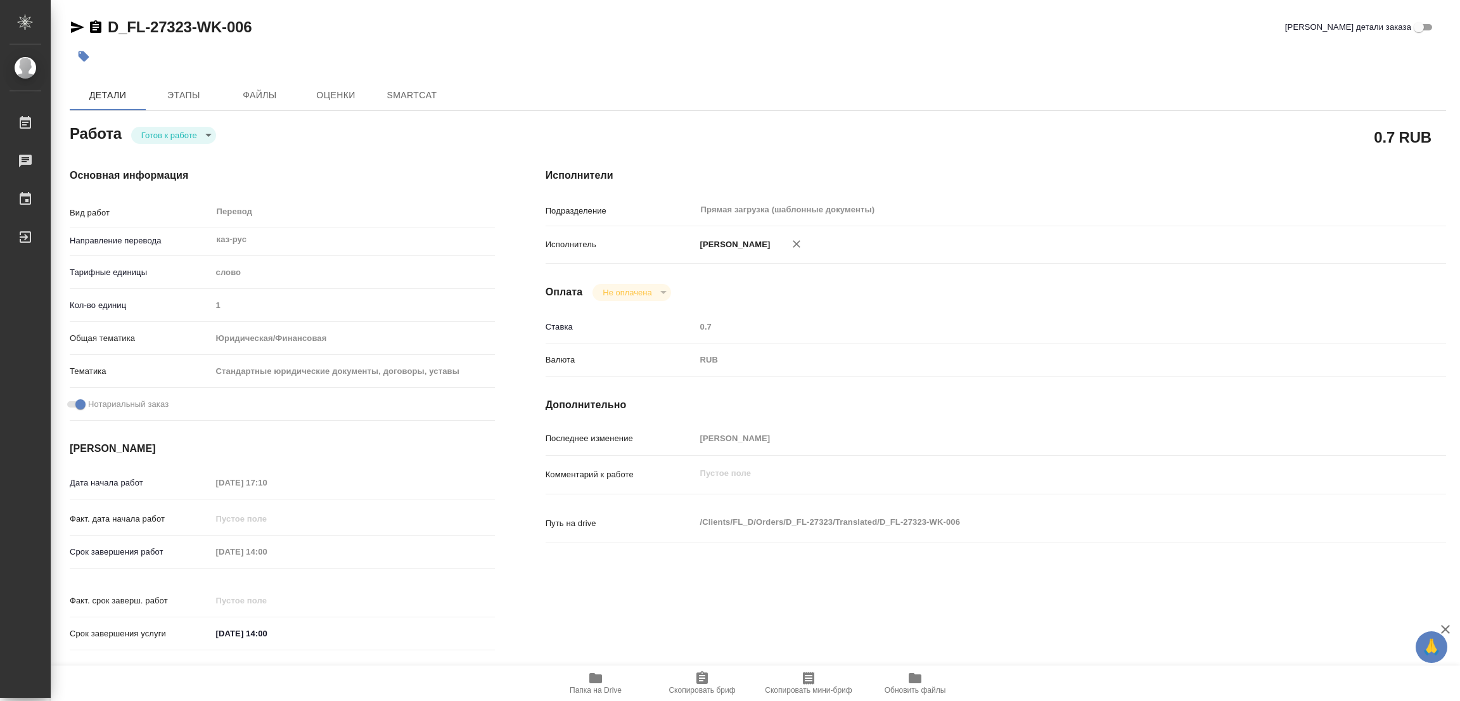
type textarea "x"
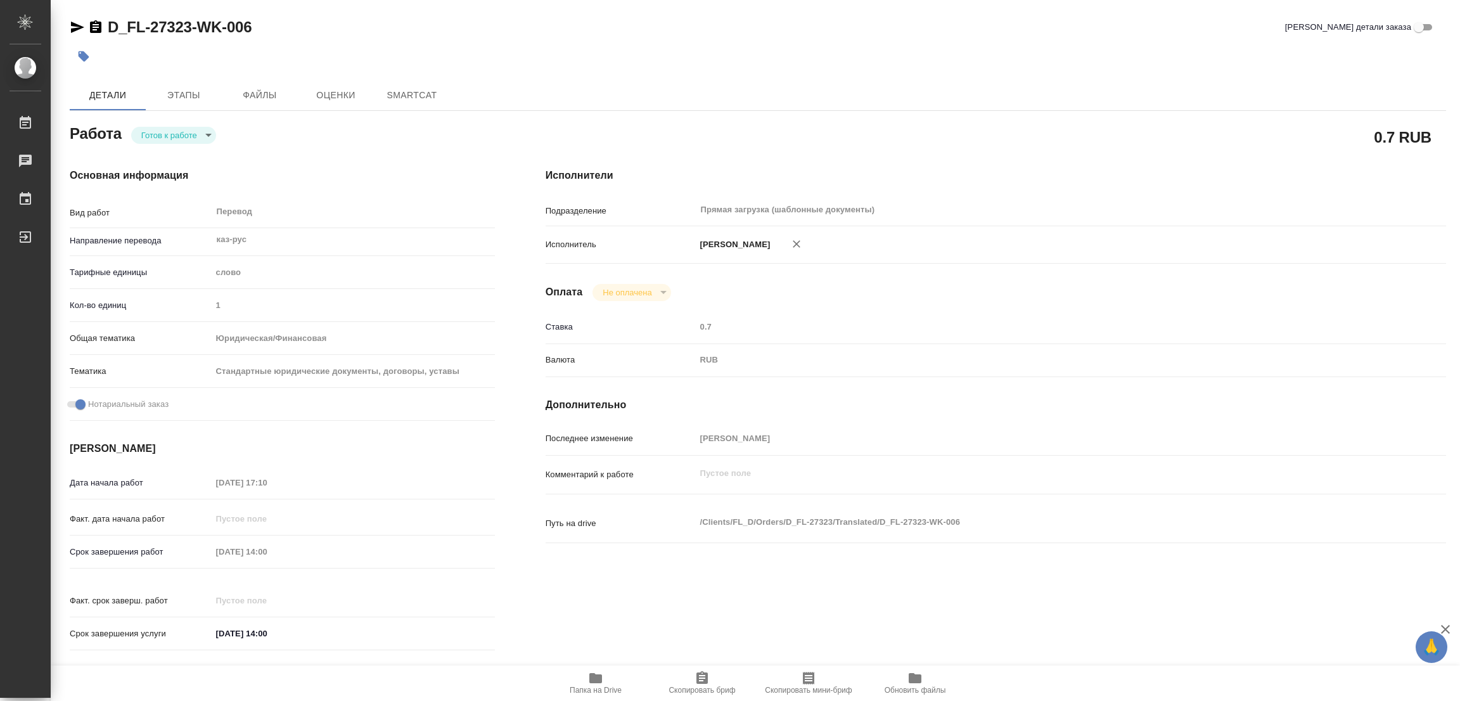
type textarea "x"
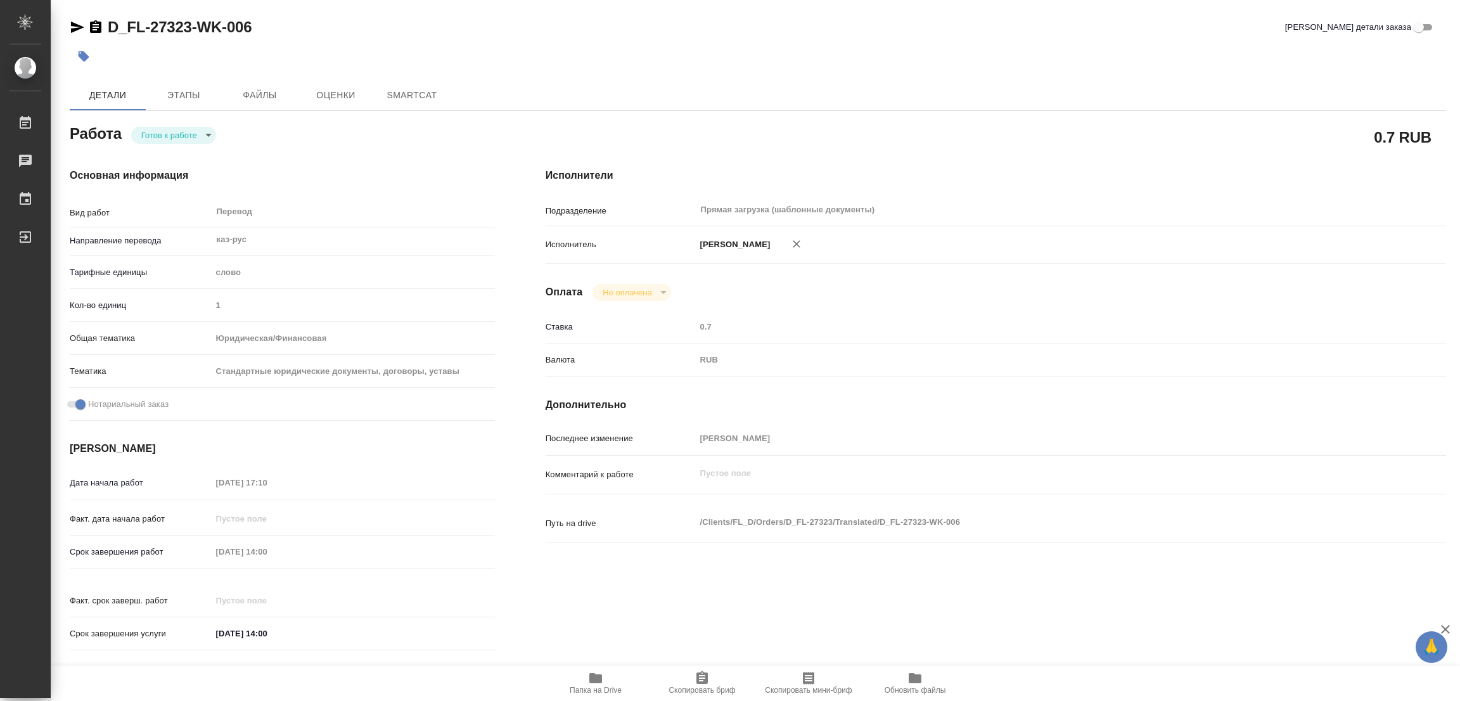
type textarea "x"
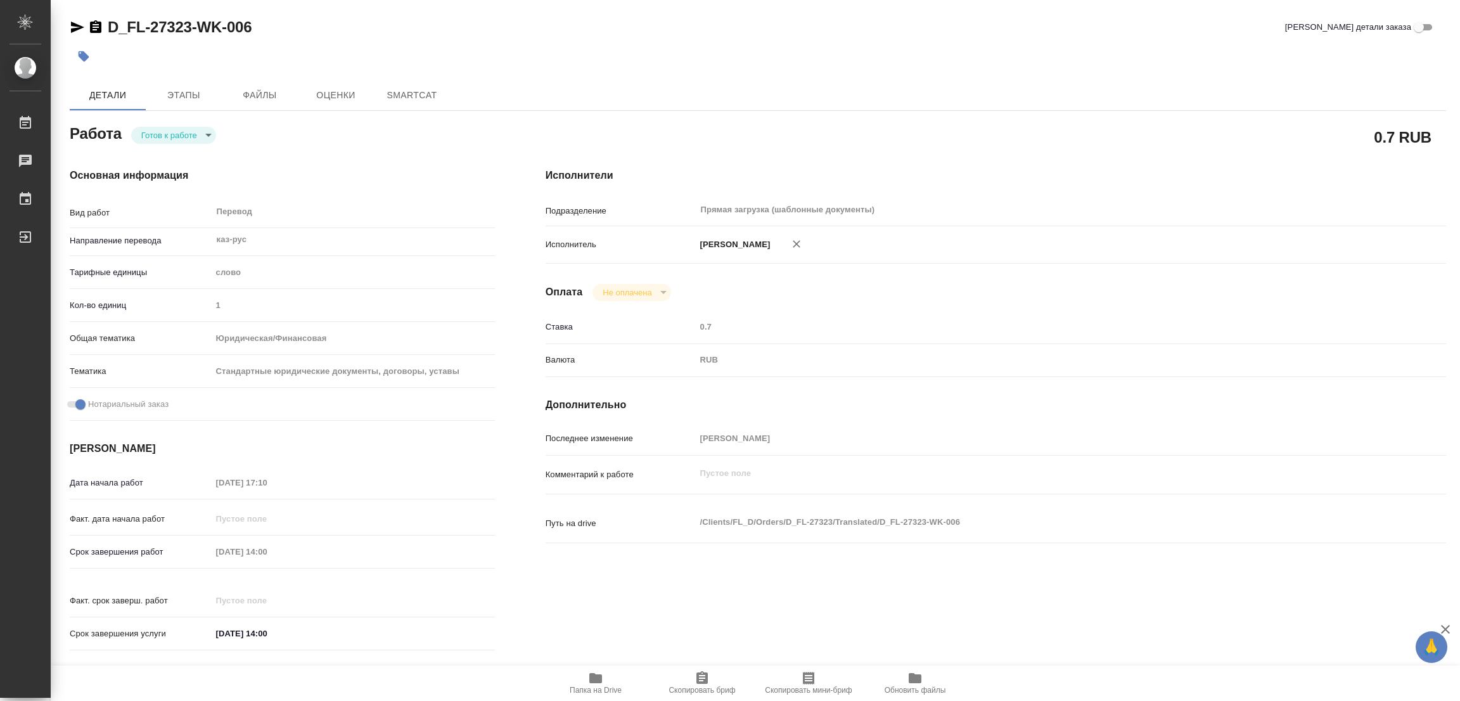
type textarea "x"
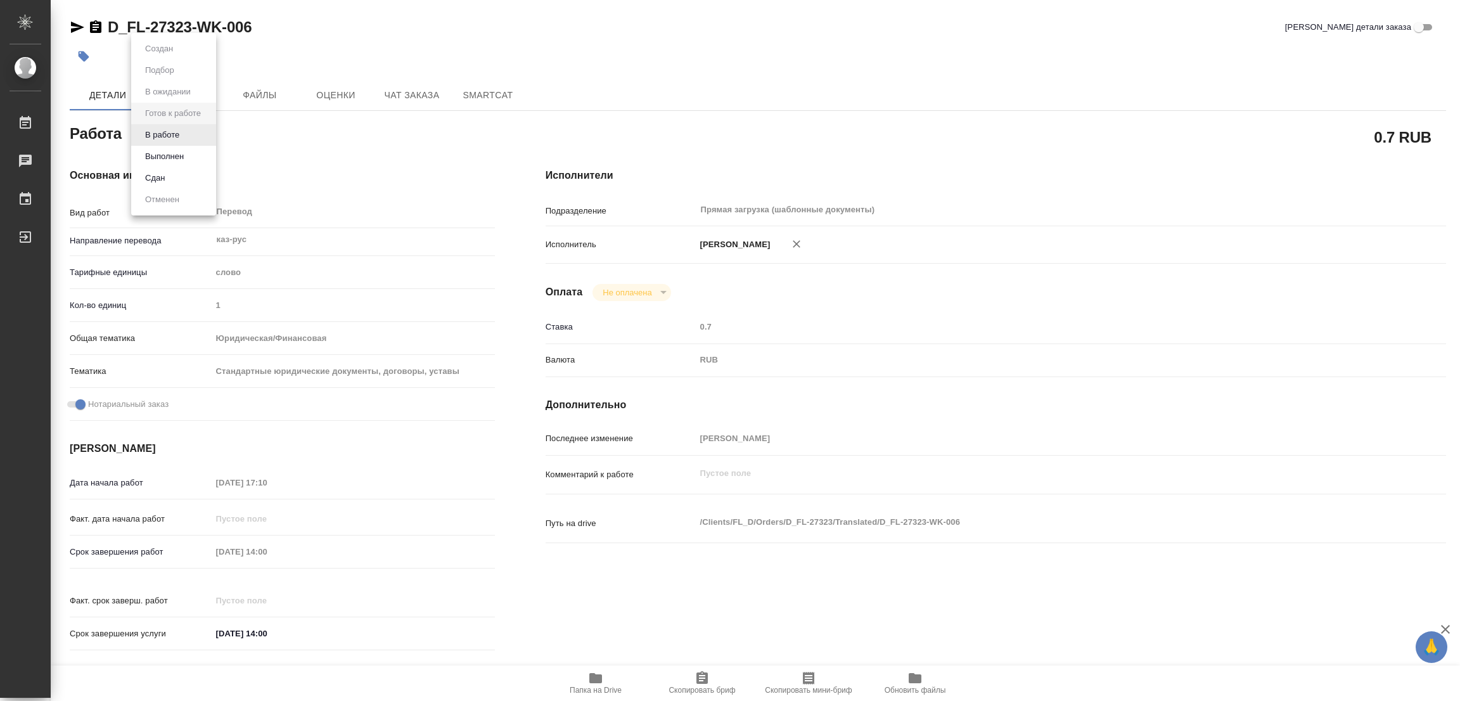
click at [173, 130] on body "🙏 .cls-1 fill:#fff; AWATERA Popova Galina Работы Чаты График Выйти D_FL-27323-W…" at bounding box center [730, 350] width 1460 height 701
click at [173, 130] on button "В работе" at bounding box center [162, 135] width 42 height 14
type textarea "x"
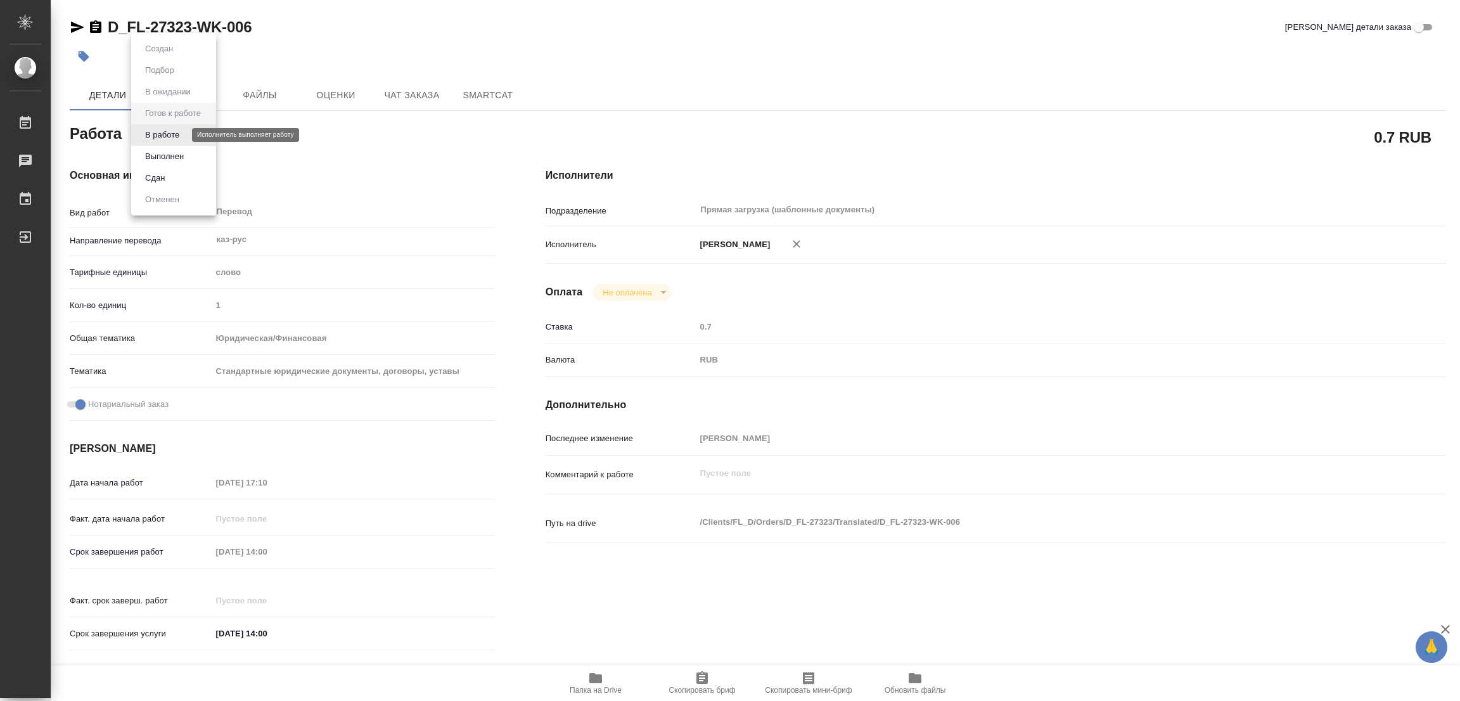
type textarea "x"
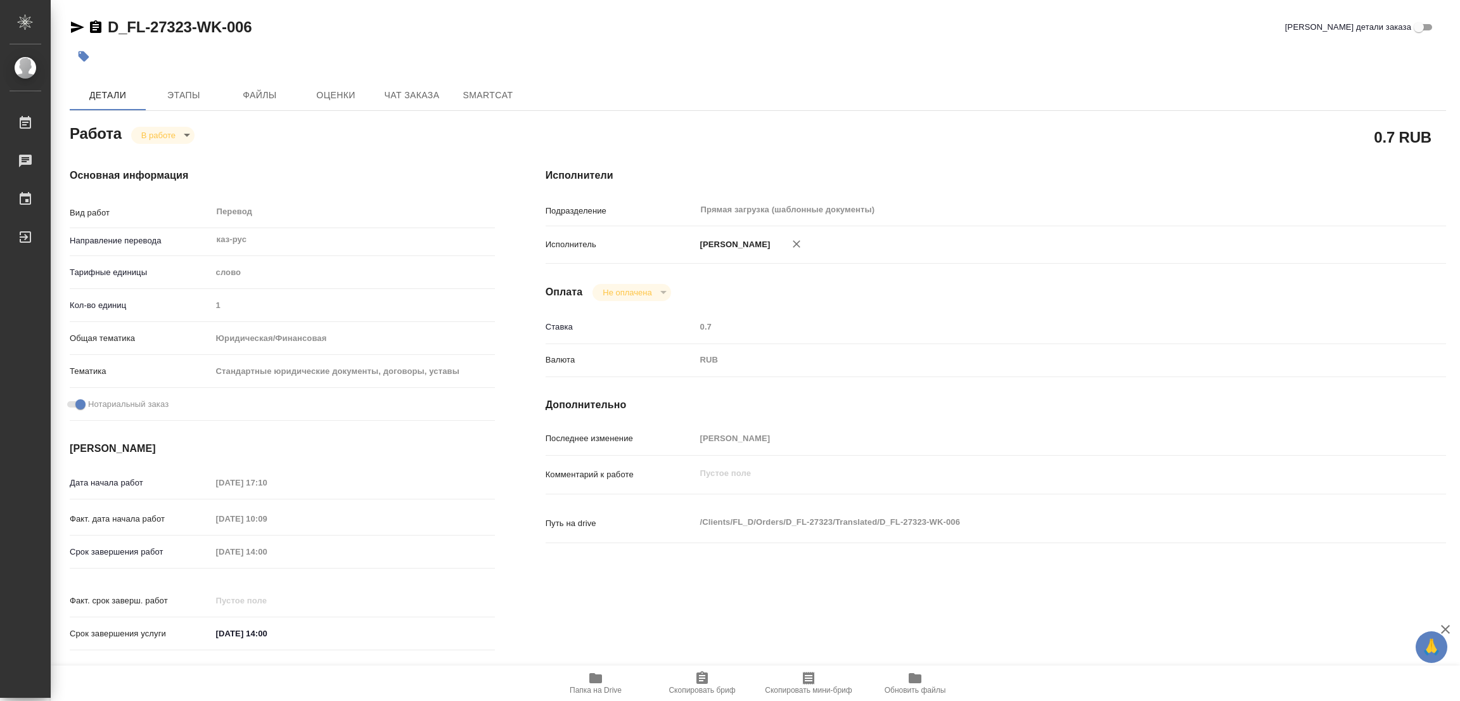
type textarea "x"
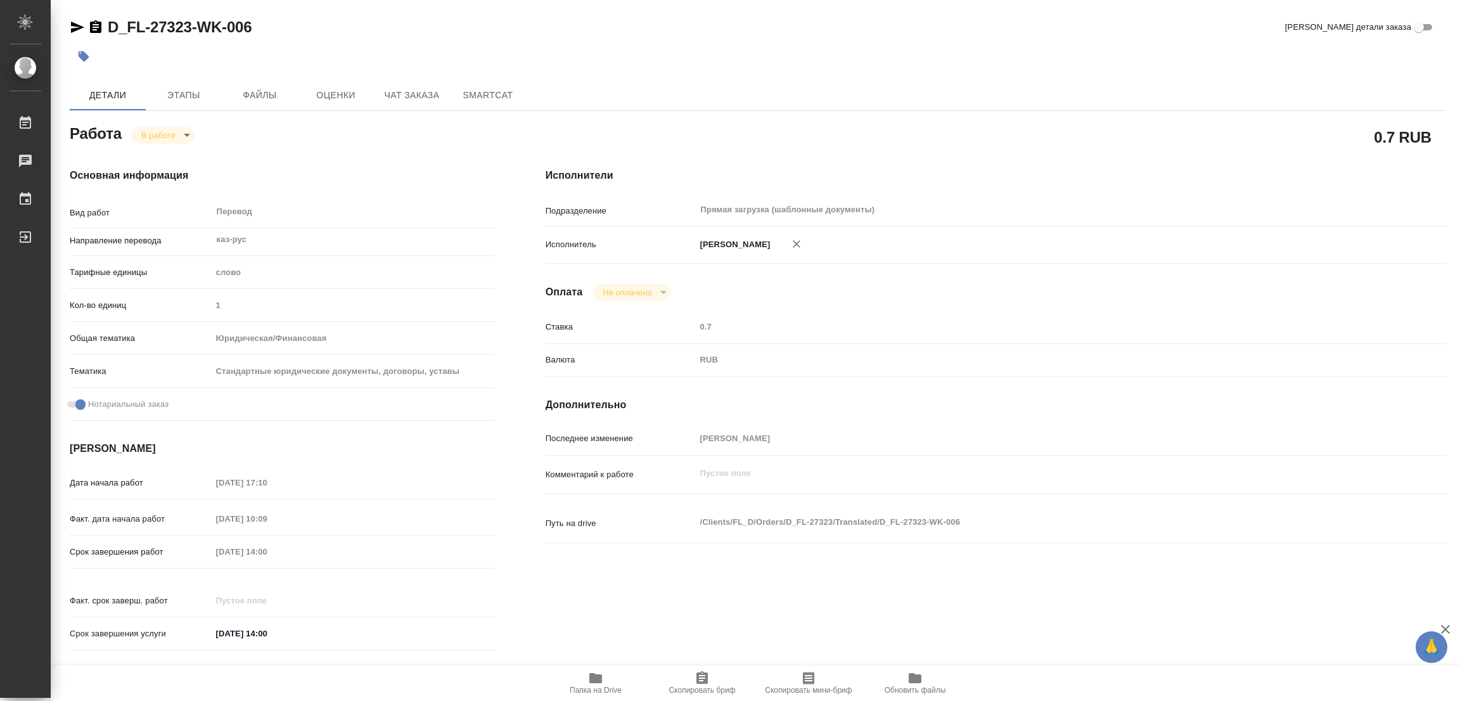
type textarea "x"
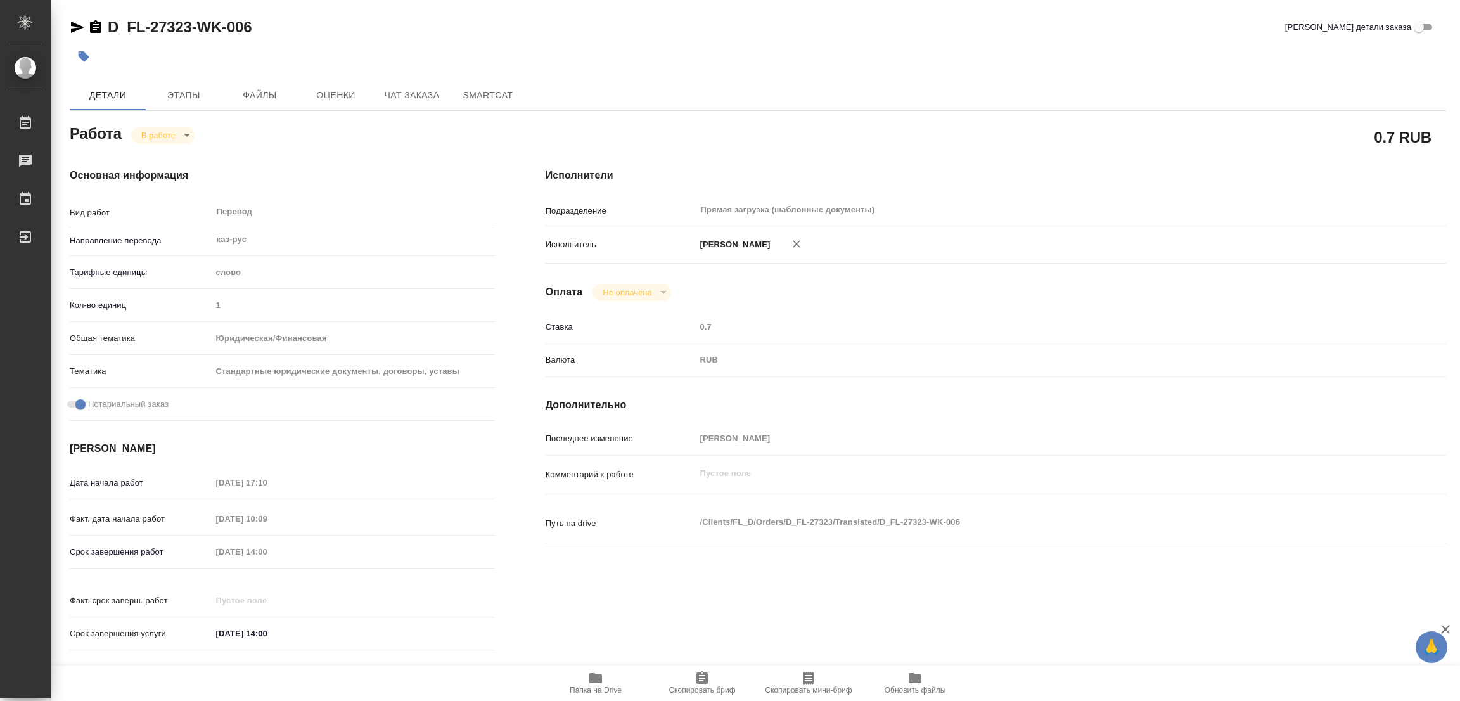
type textarea "x"
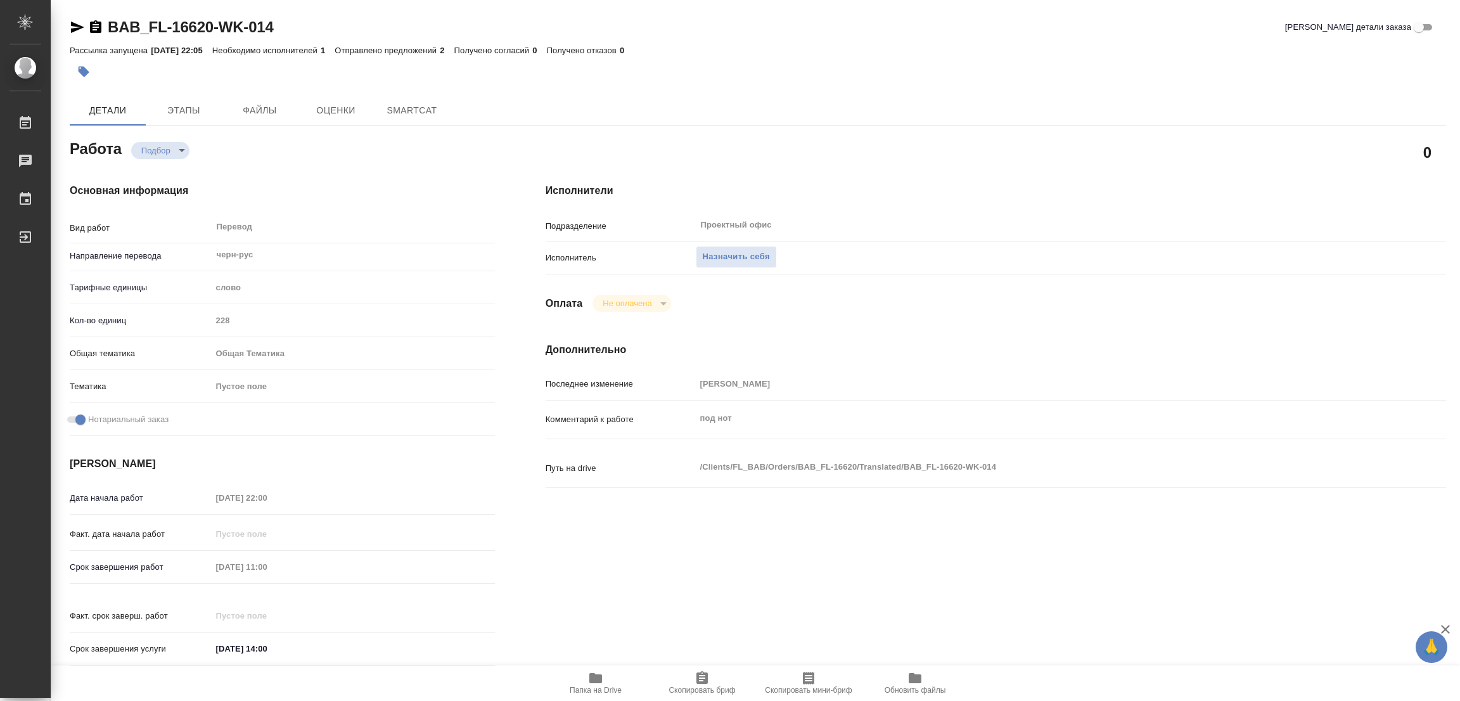
type textarea "x"
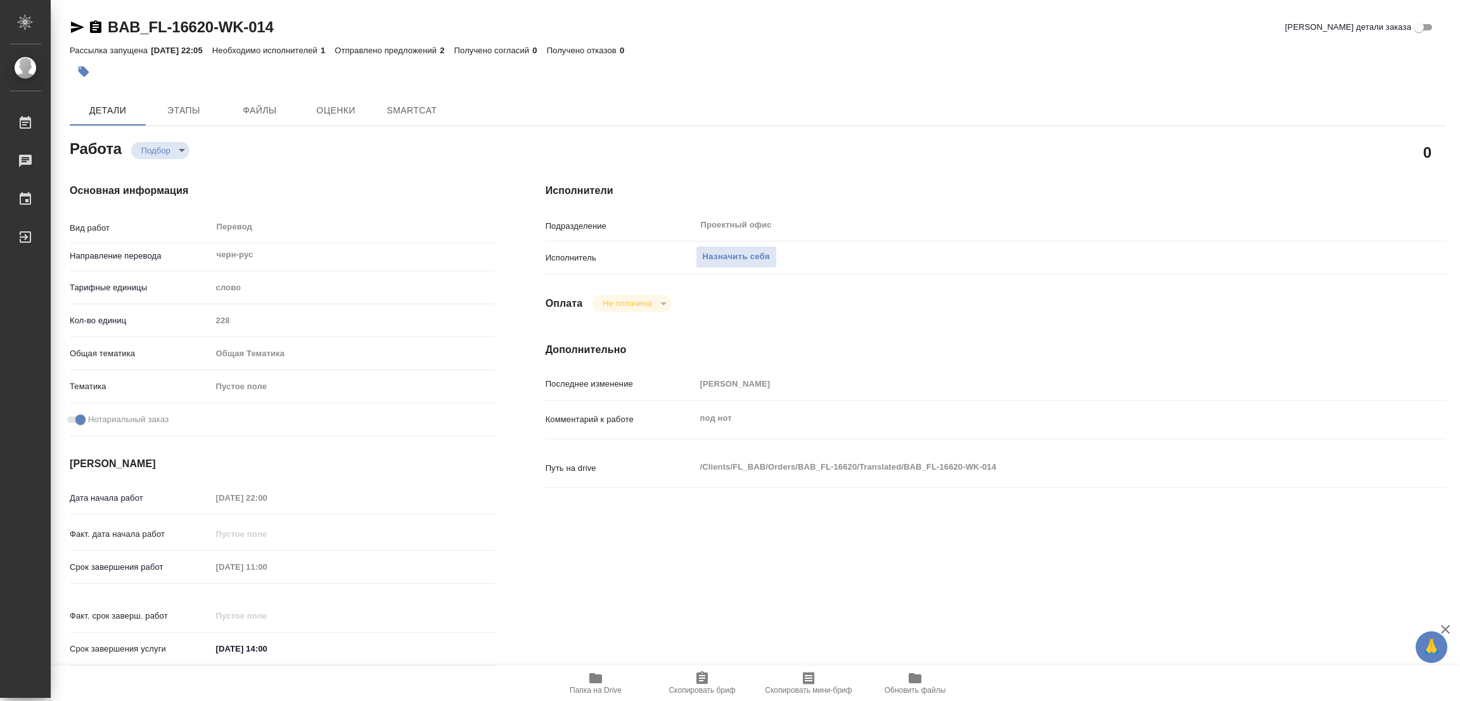
type textarea "x"
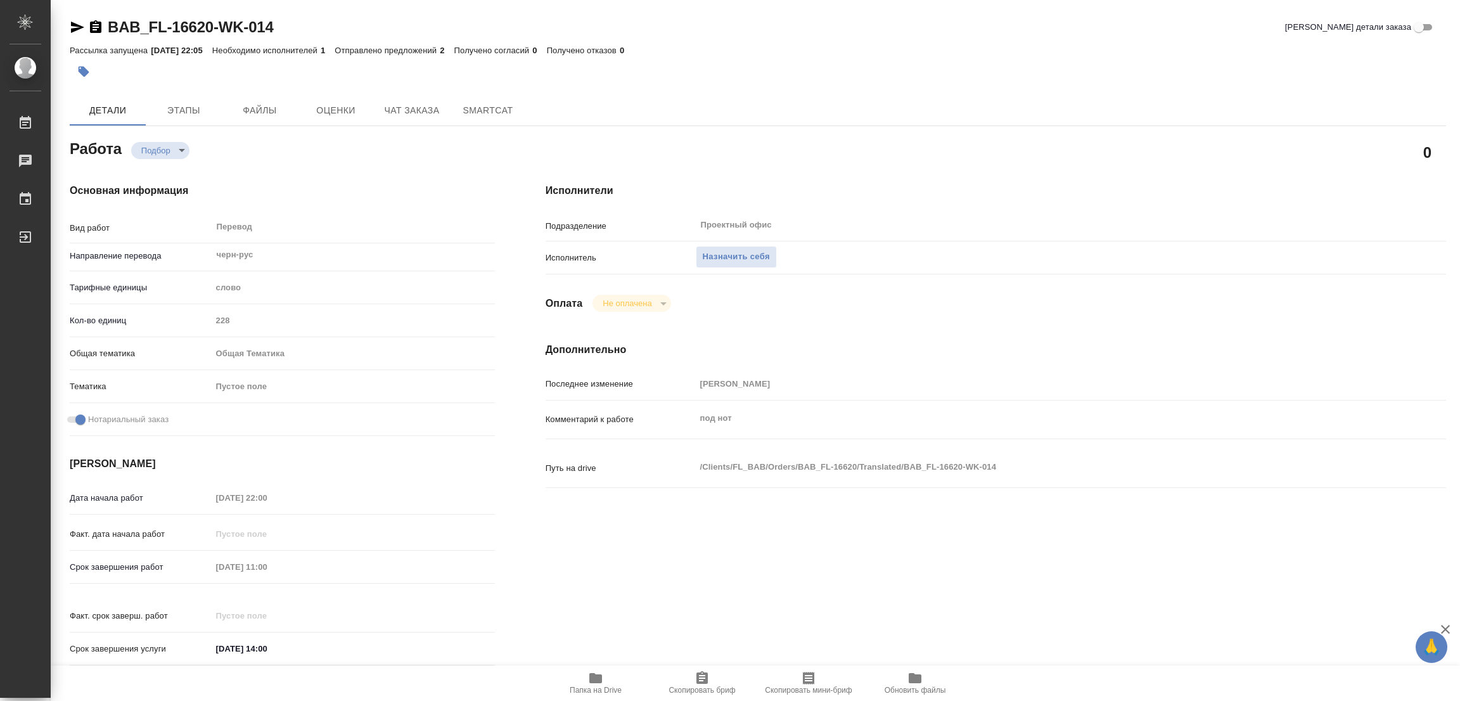
type textarea "x"
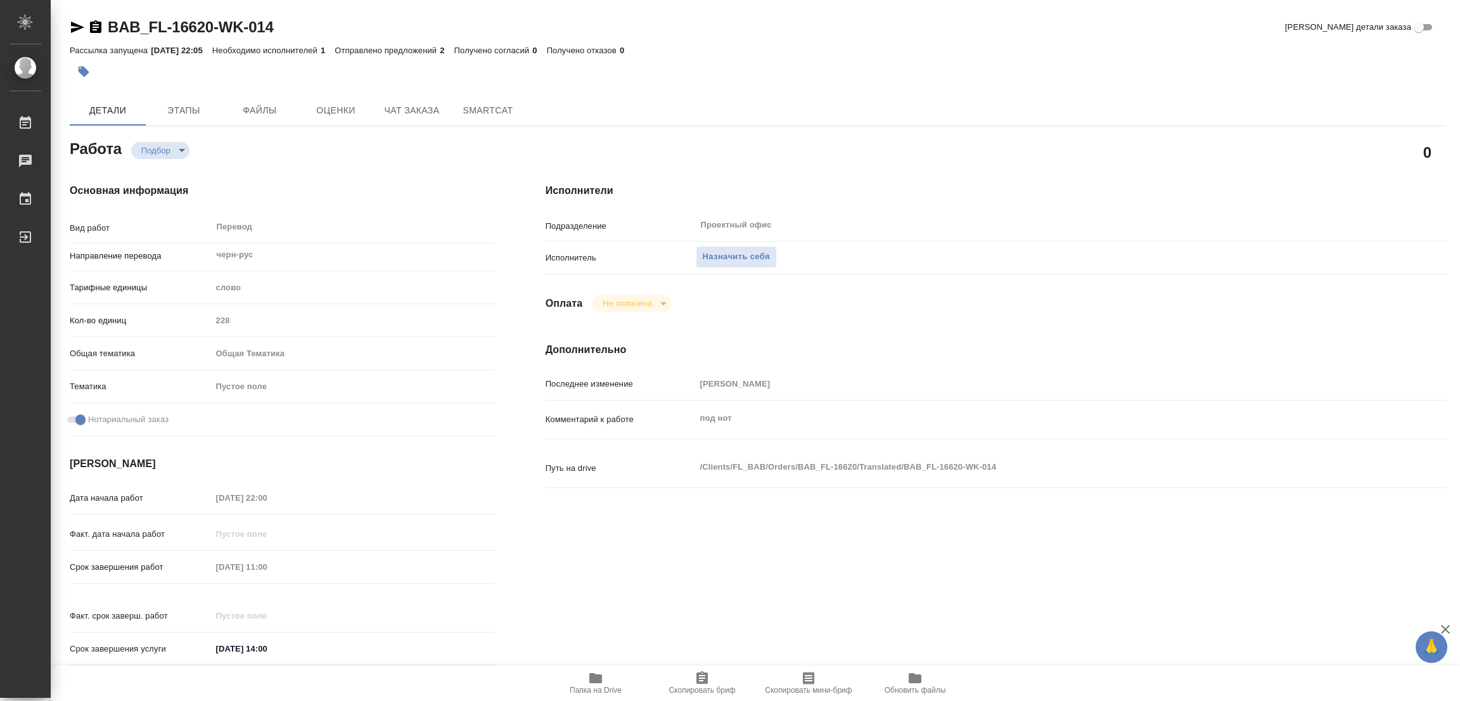
type textarea "x"
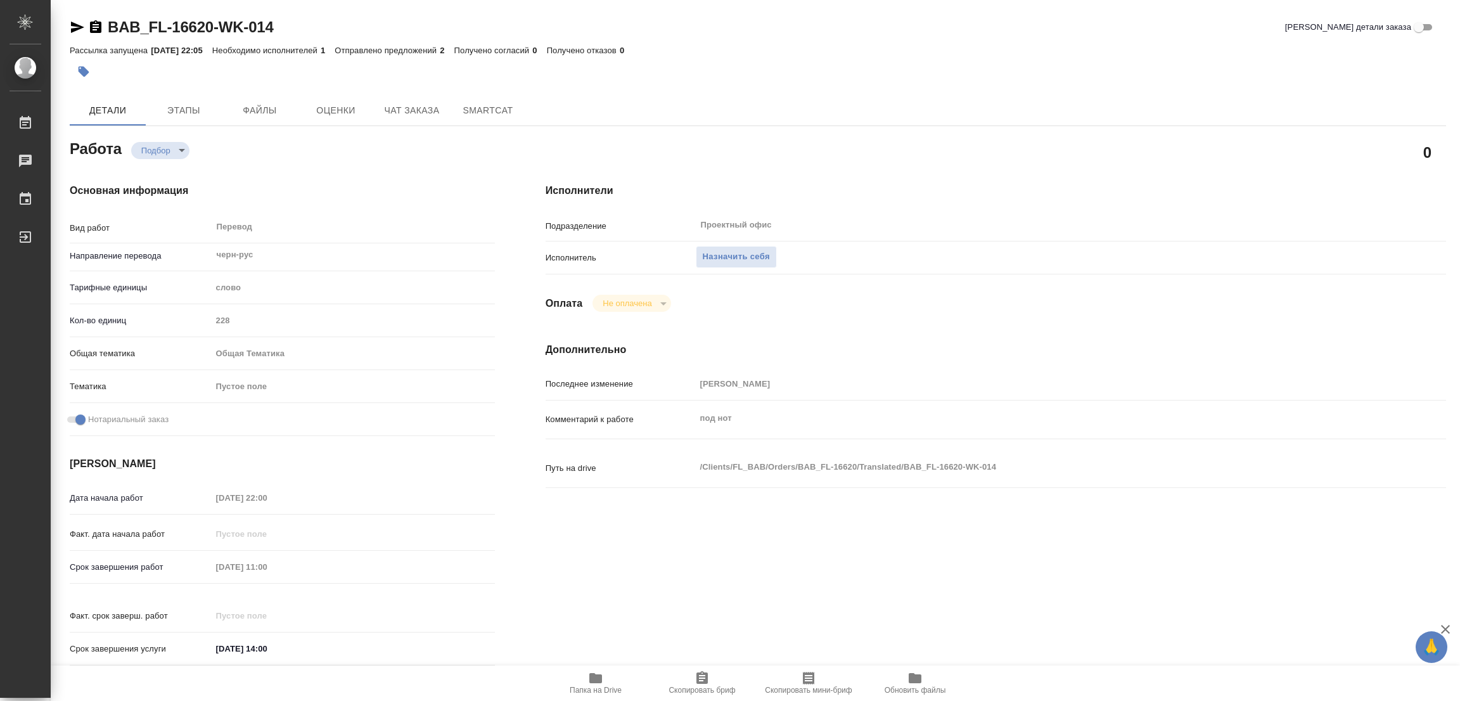
type textarea "x"
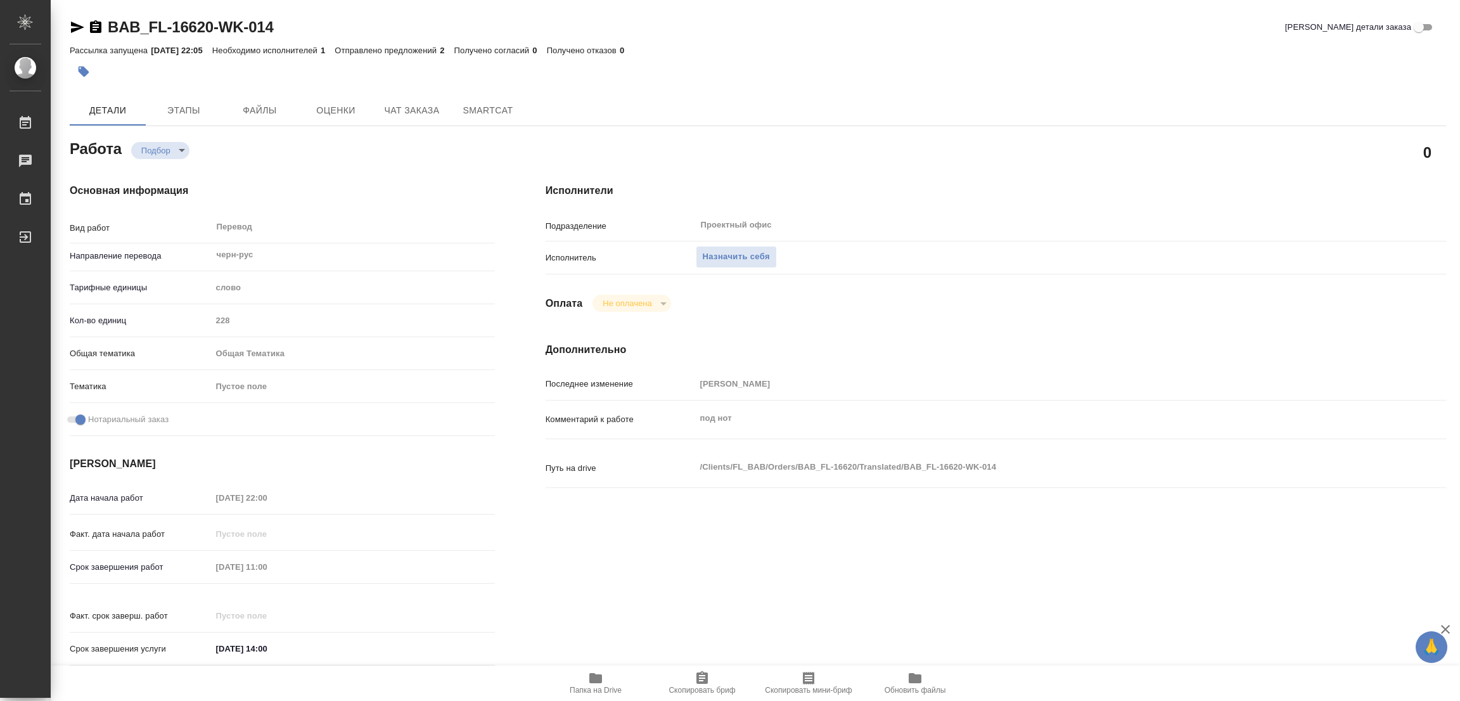
type textarea "x"
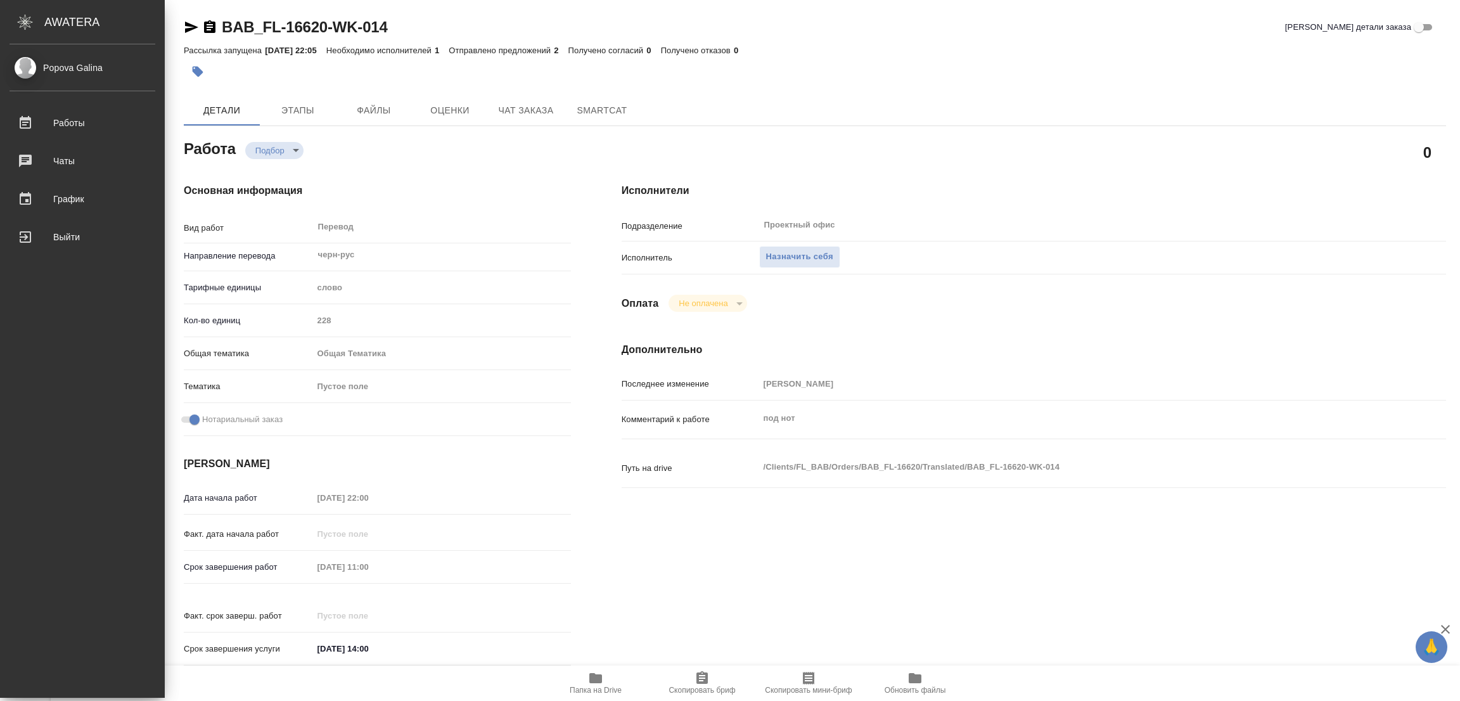
type textarea "x"
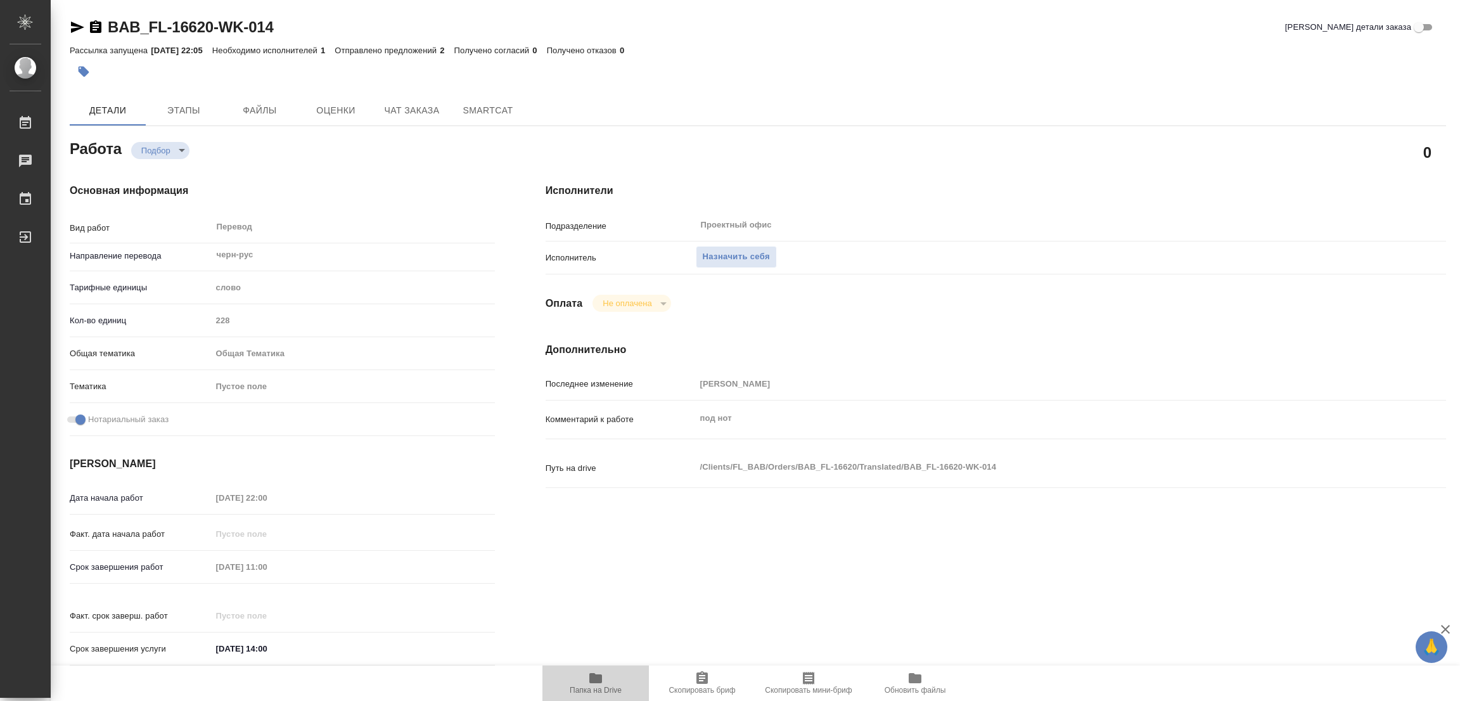
click at [595, 683] on icon "button" at bounding box center [595, 678] width 13 height 10
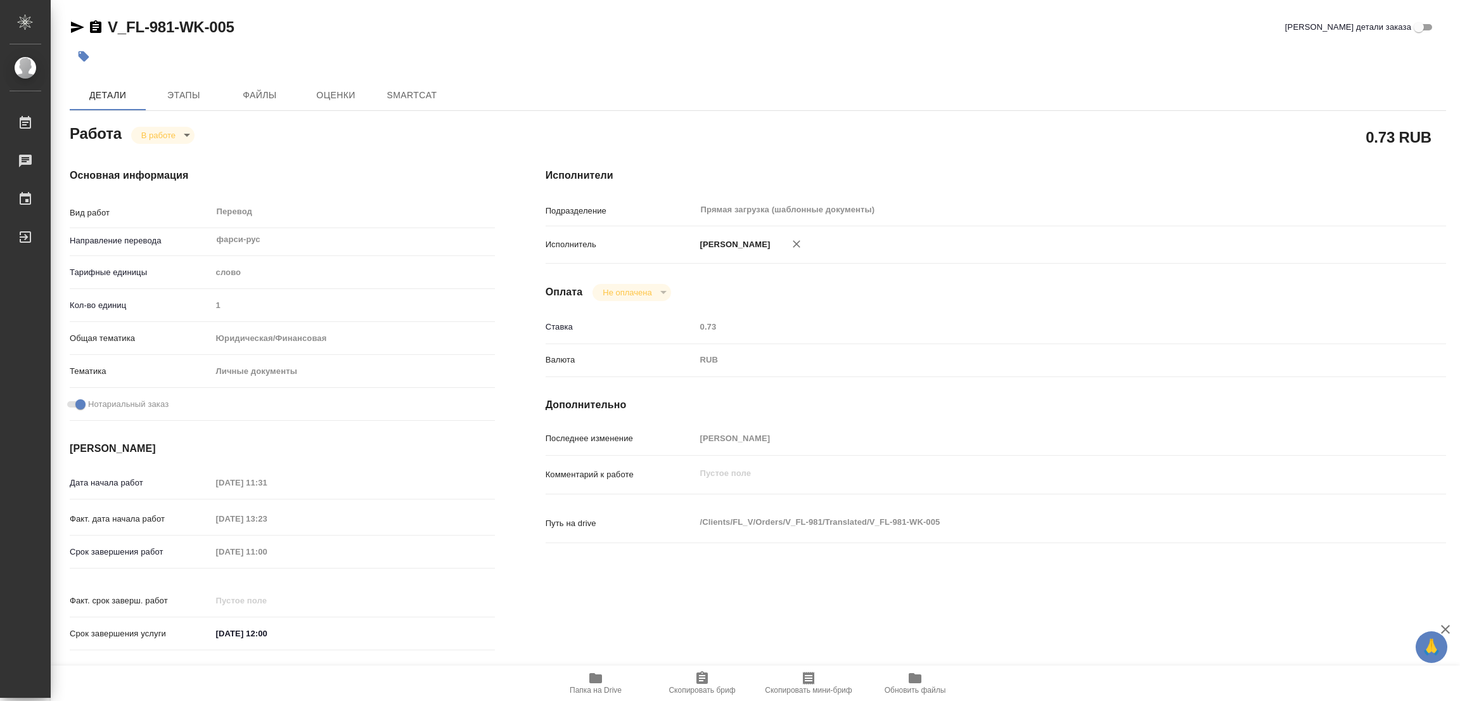
type textarea "x"
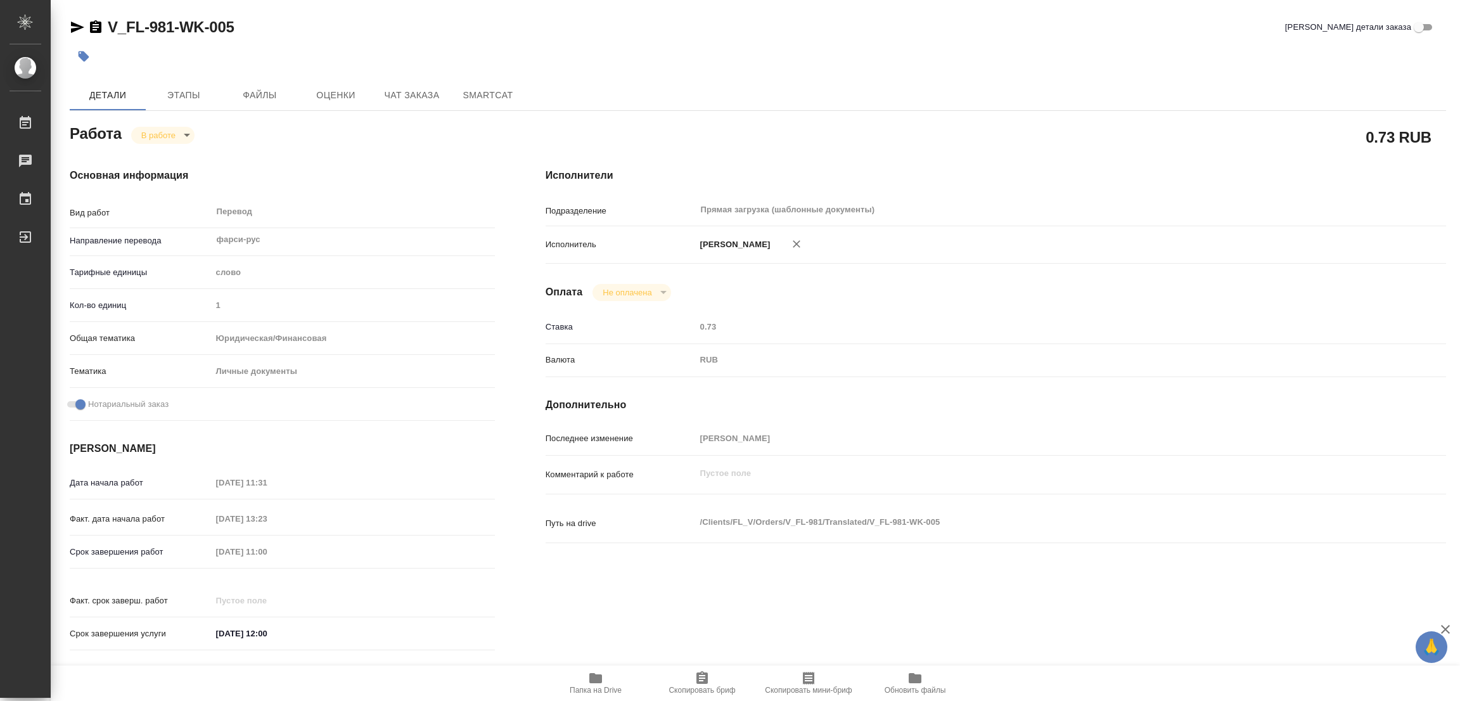
type textarea "x"
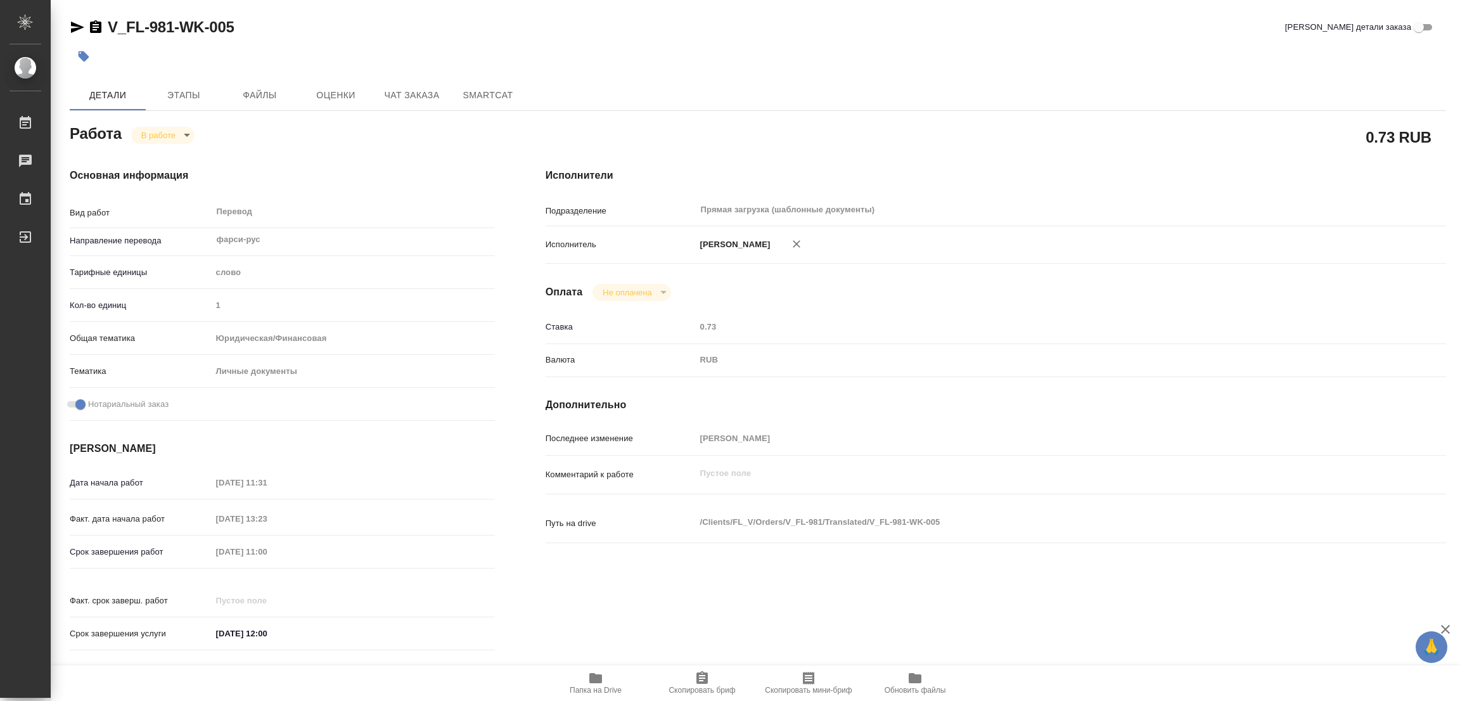
type textarea "x"
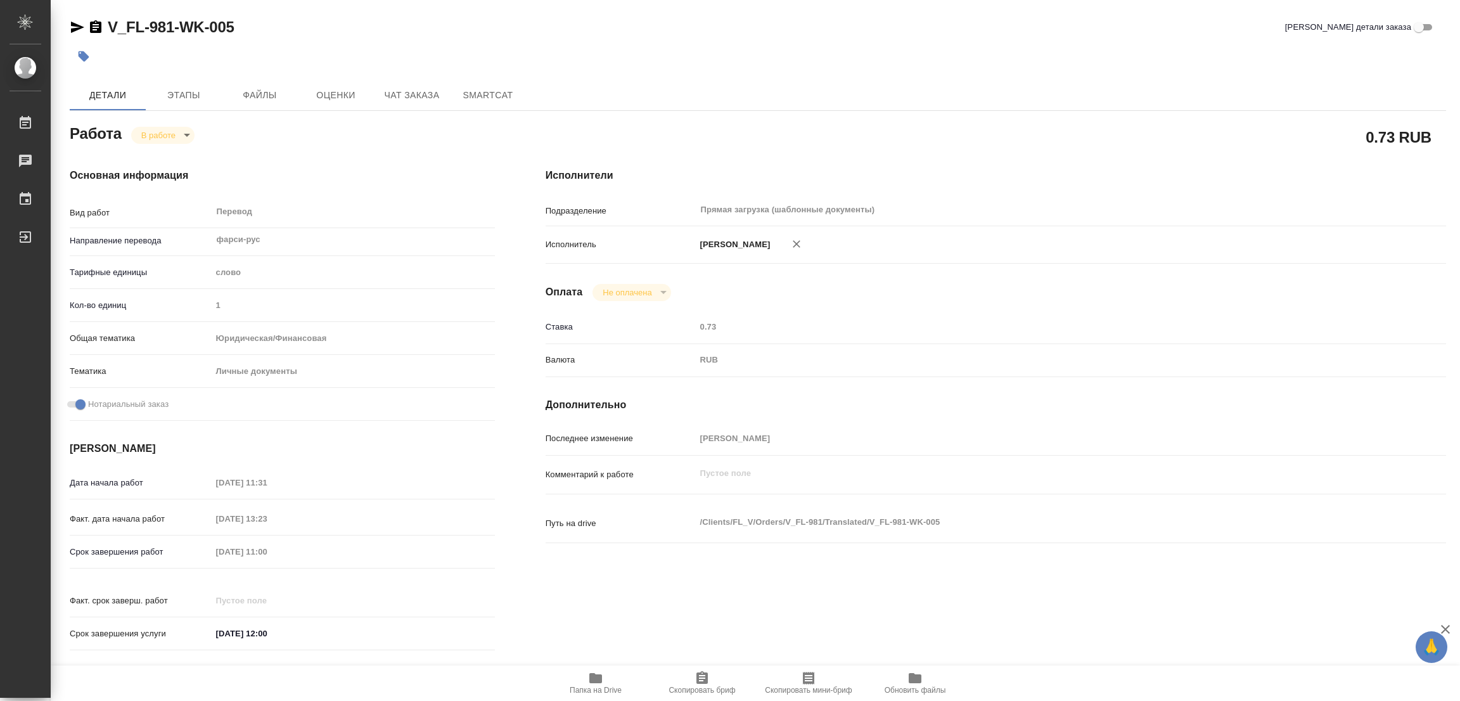
type textarea "x"
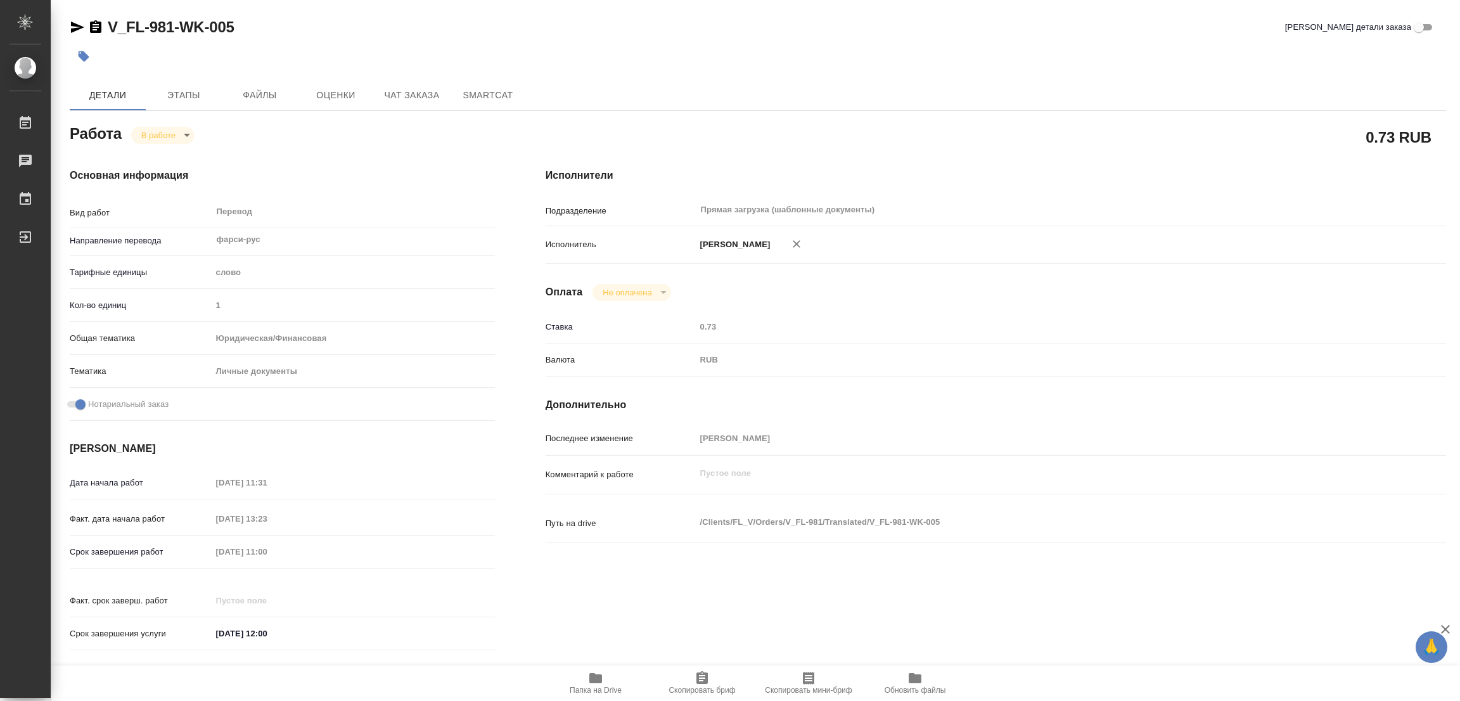
type textarea "x"
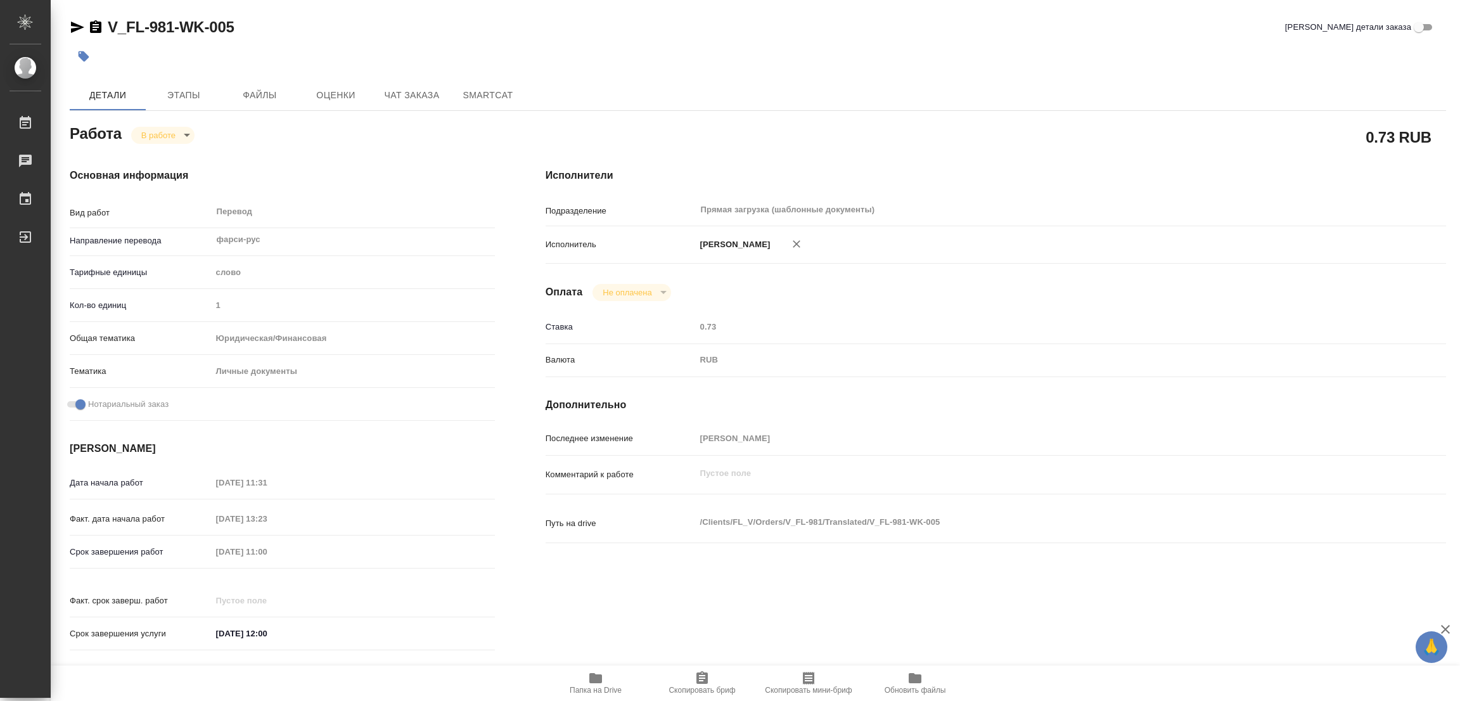
type textarea "x"
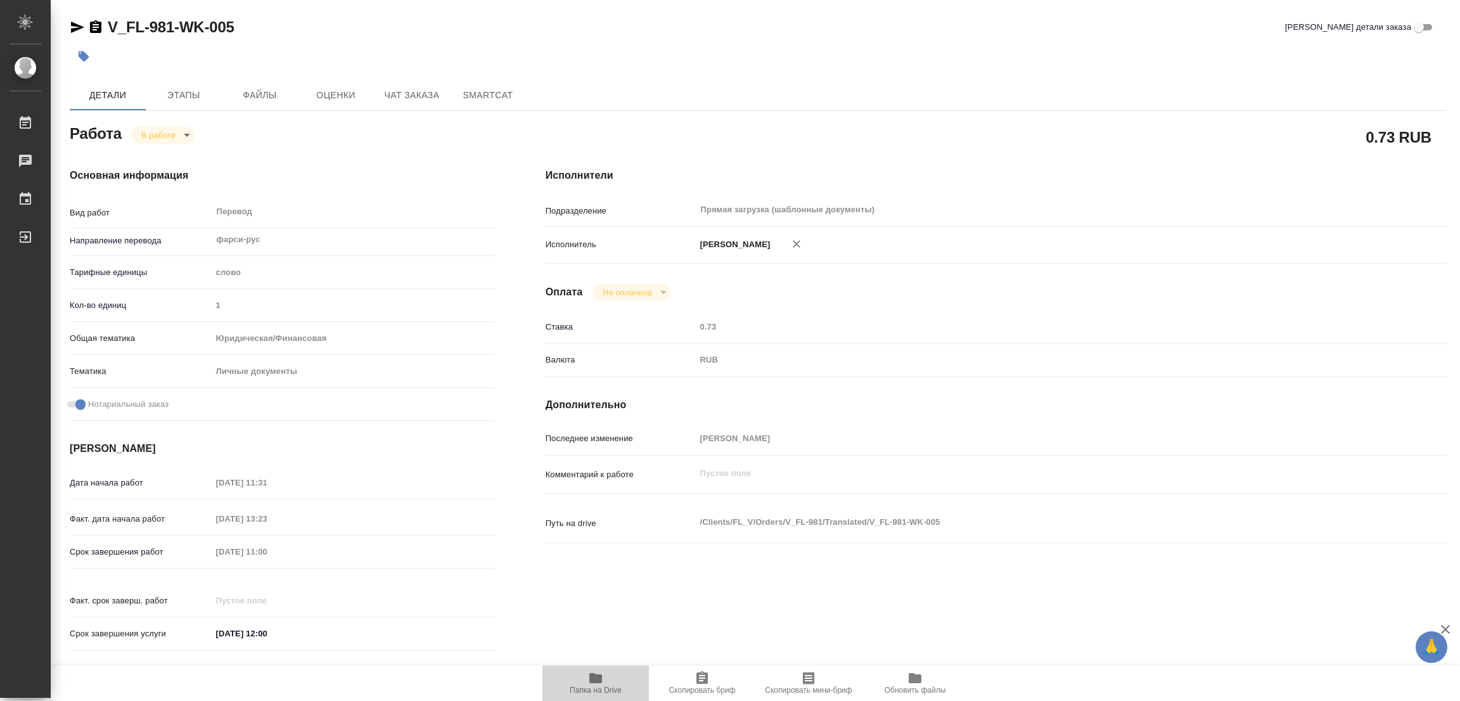
click at [596, 681] on icon "button" at bounding box center [595, 678] width 13 height 10
click at [188, 98] on span "Этапы" at bounding box center [183, 95] width 61 height 16
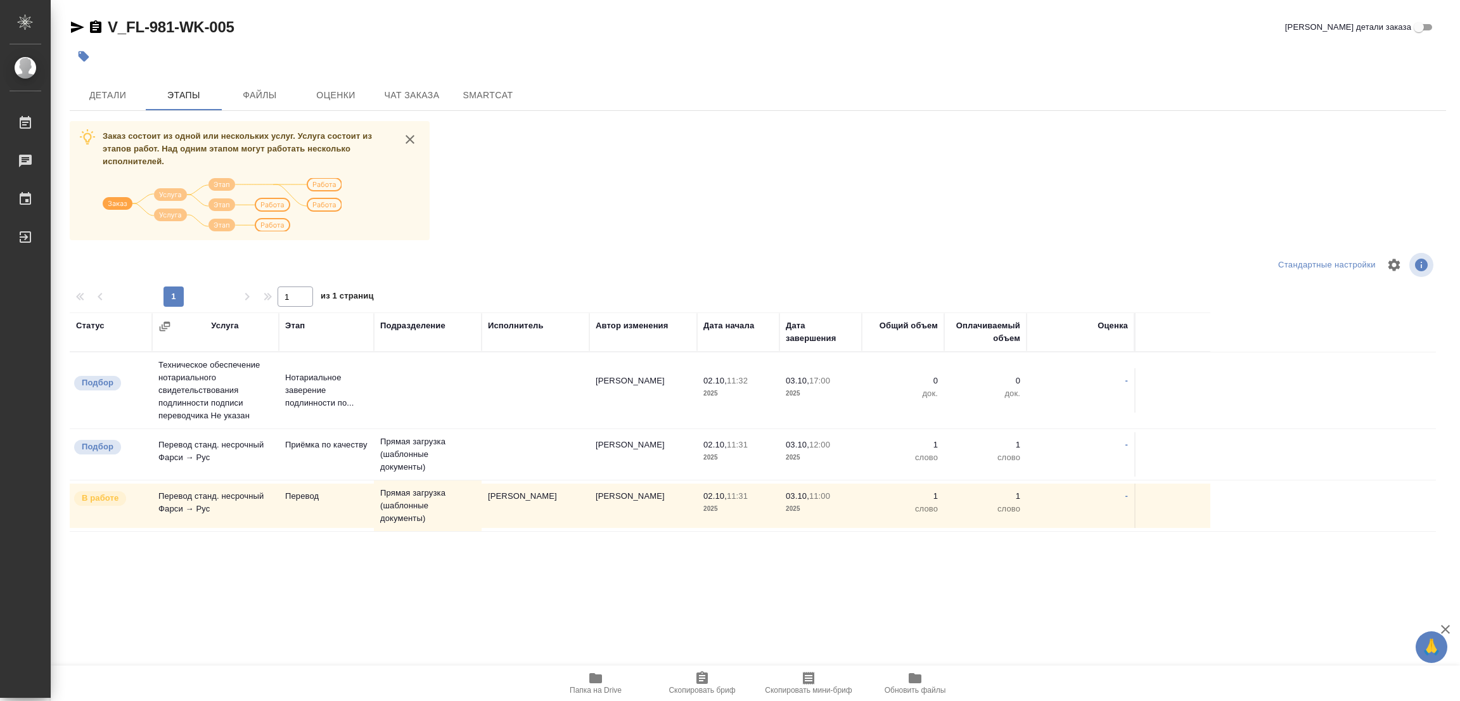
click at [183, 617] on div "V_FL-981-WK-005 Кратко детали заказа Детали Этапы Файлы Оценки Чат заказа Smart…" at bounding box center [758, 315] width 1390 height 630
click at [92, 84] on button "Детали" at bounding box center [108, 95] width 76 height 30
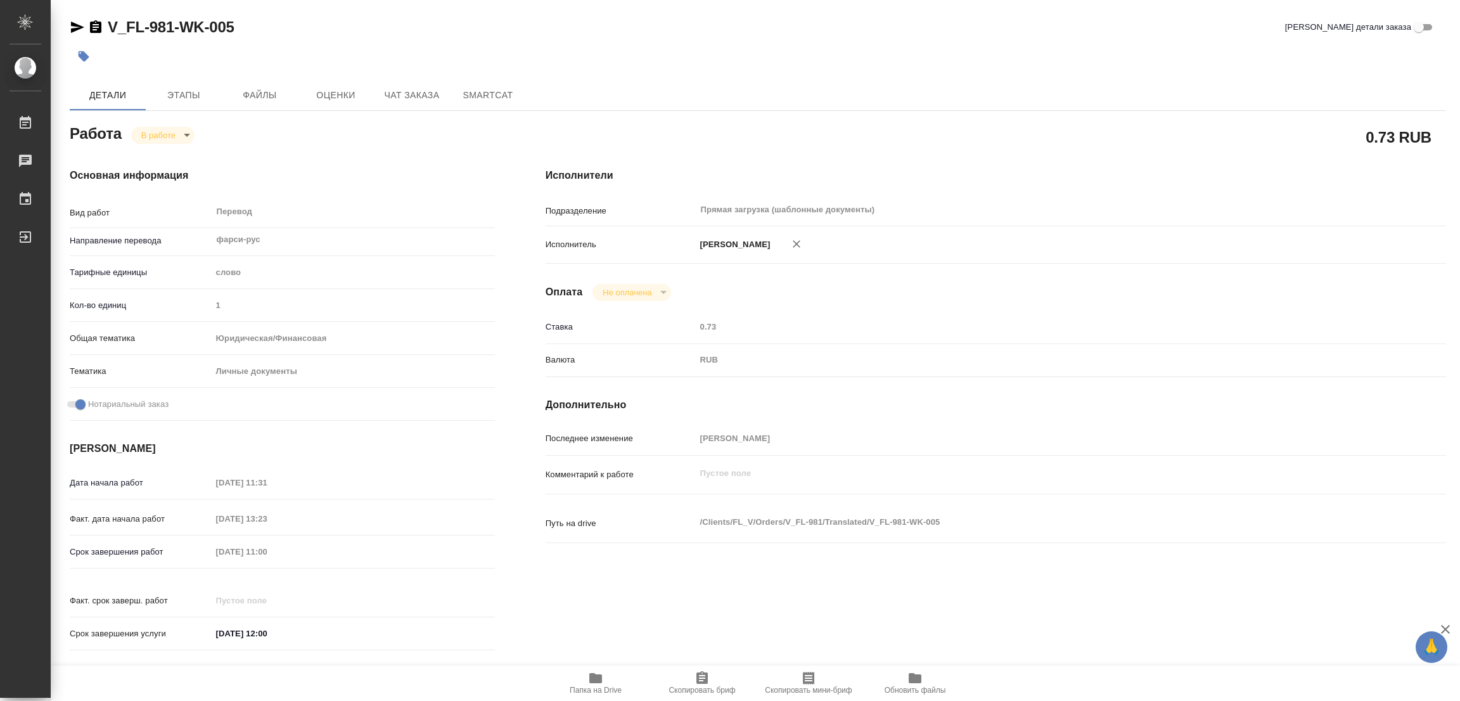
type textarea "x"
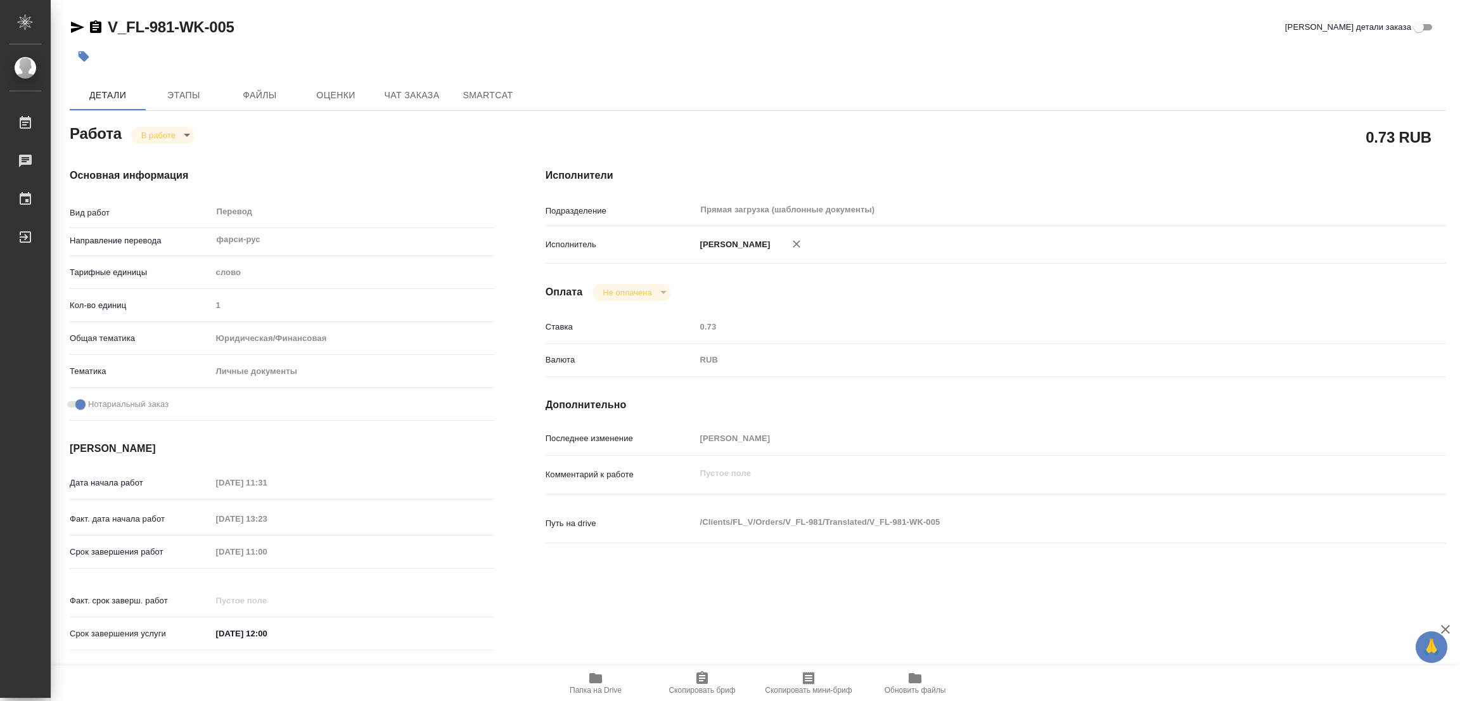
type textarea "x"
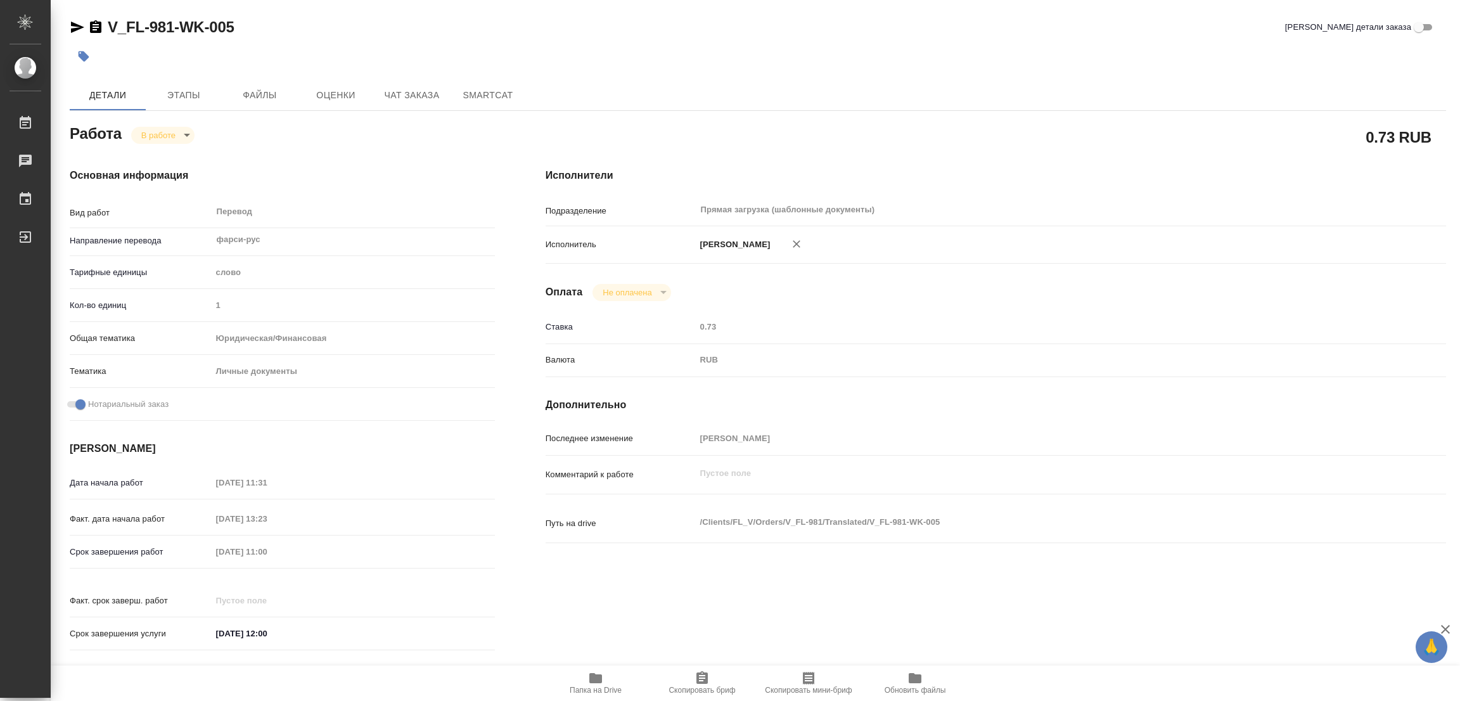
type textarea "x"
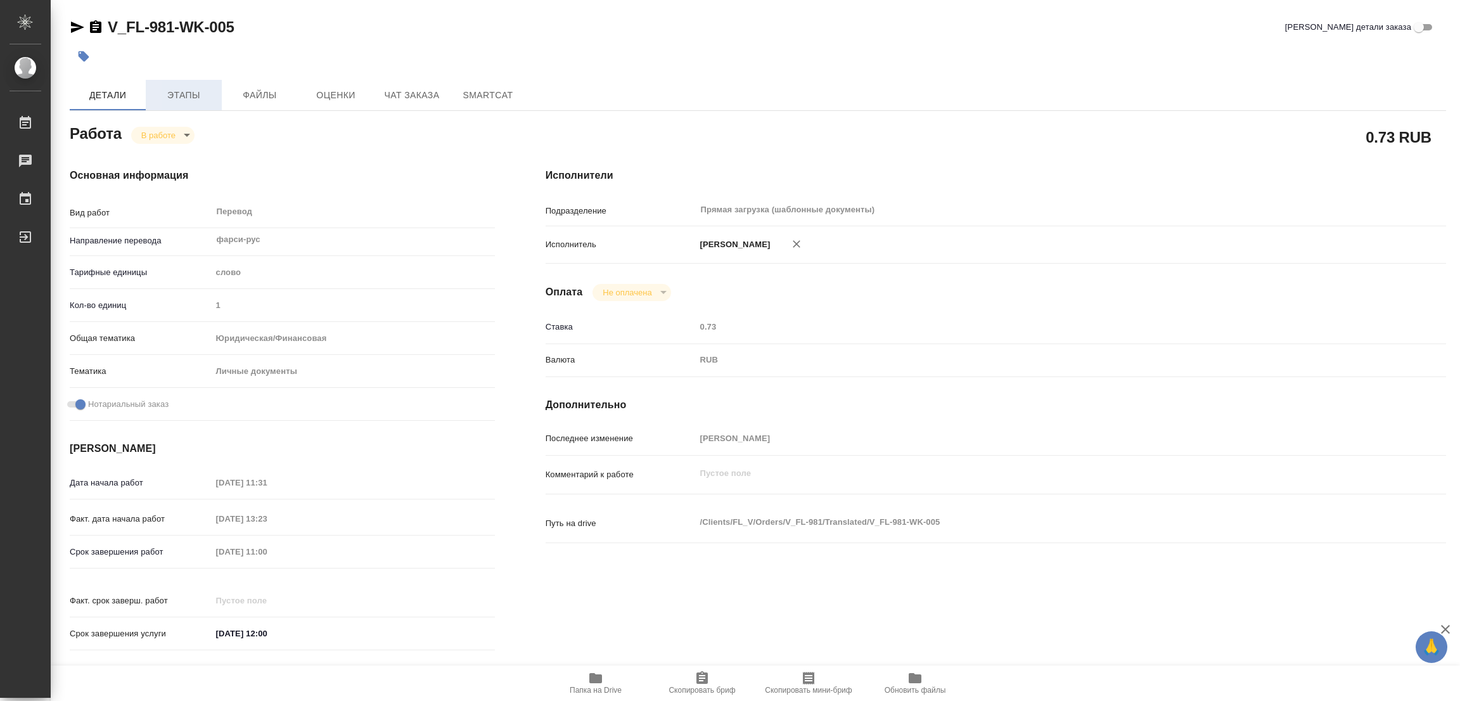
type textarea "x"
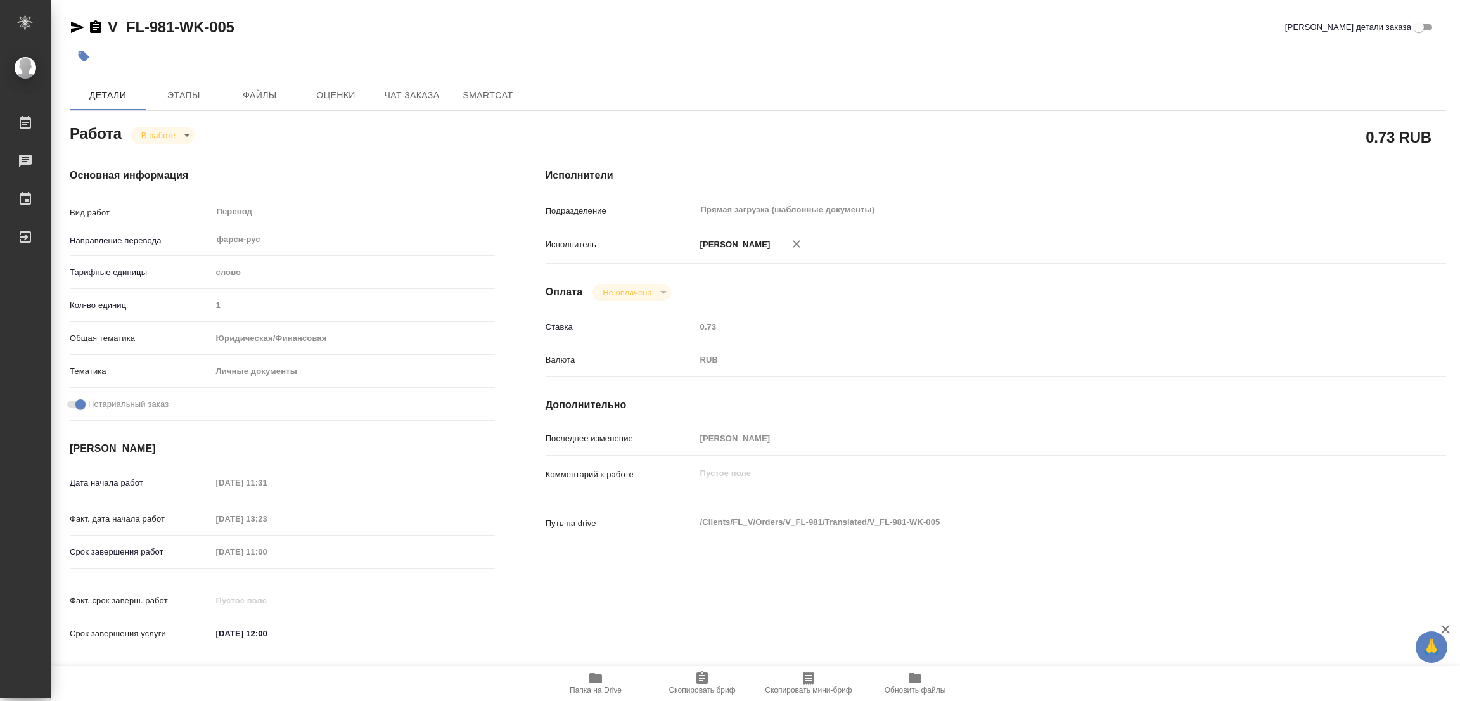
type textarea "x"
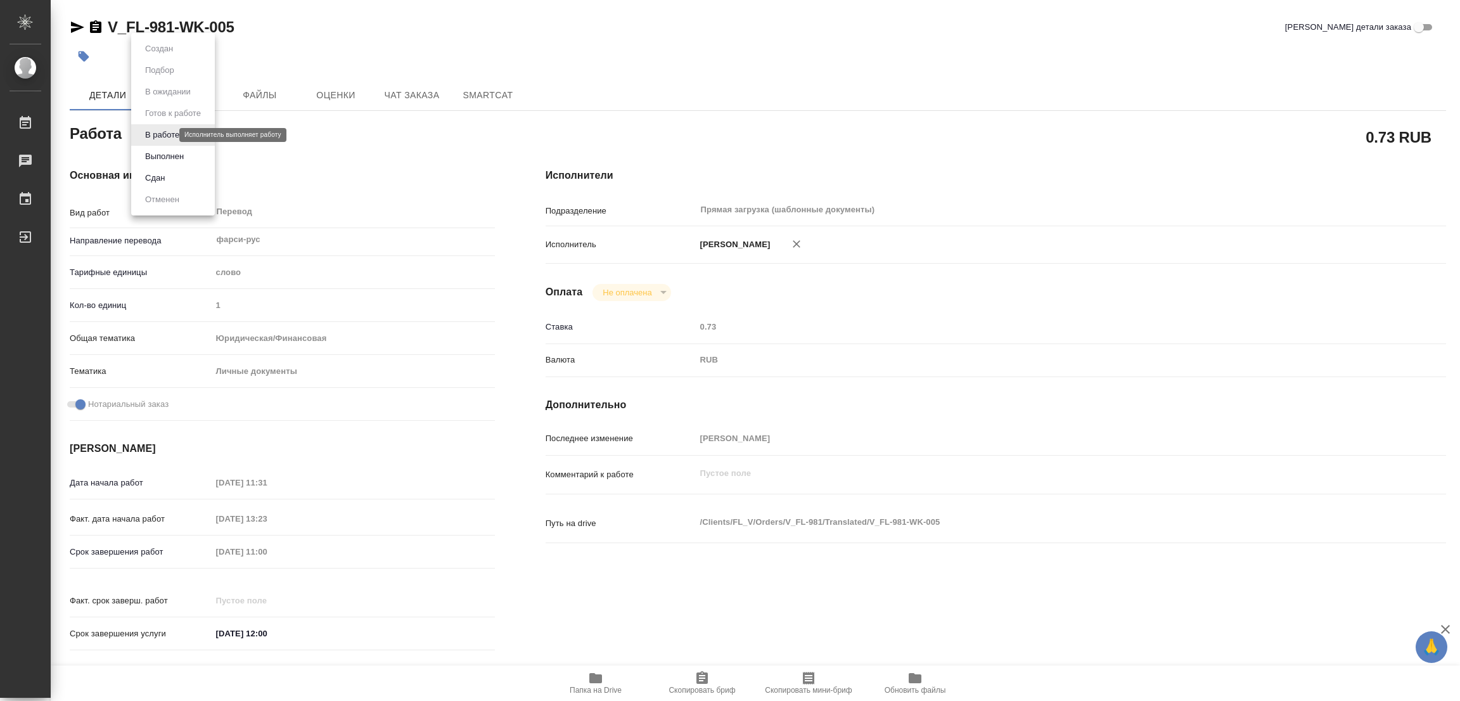
click at [145, 131] on body "🙏 .cls-1 fill:#fff; AWATERA Popova Galina Работы 0 Чаты График Выйти V_FL-981-W…" at bounding box center [730, 350] width 1460 height 701
click at [166, 157] on button "Выполнен" at bounding box center [164, 157] width 46 height 14
type textarea "x"
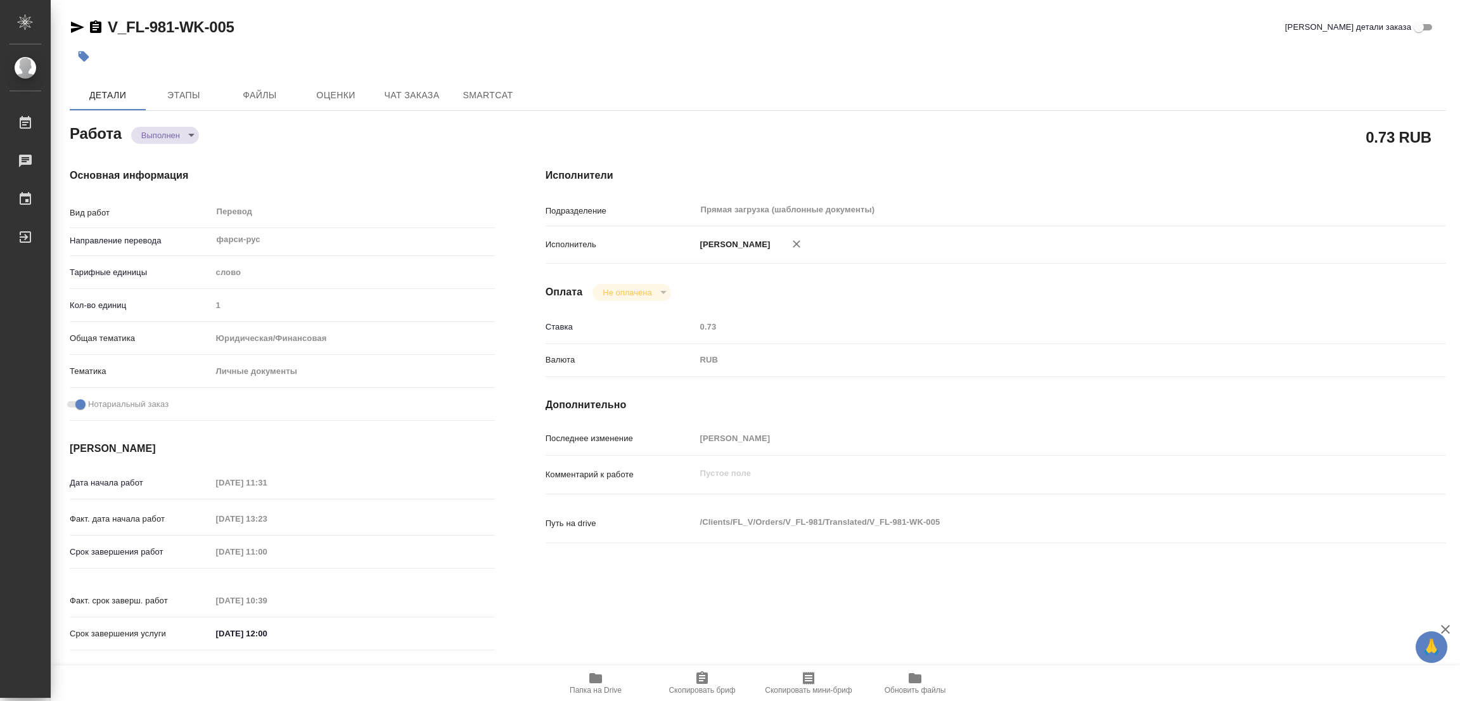
type textarea "x"
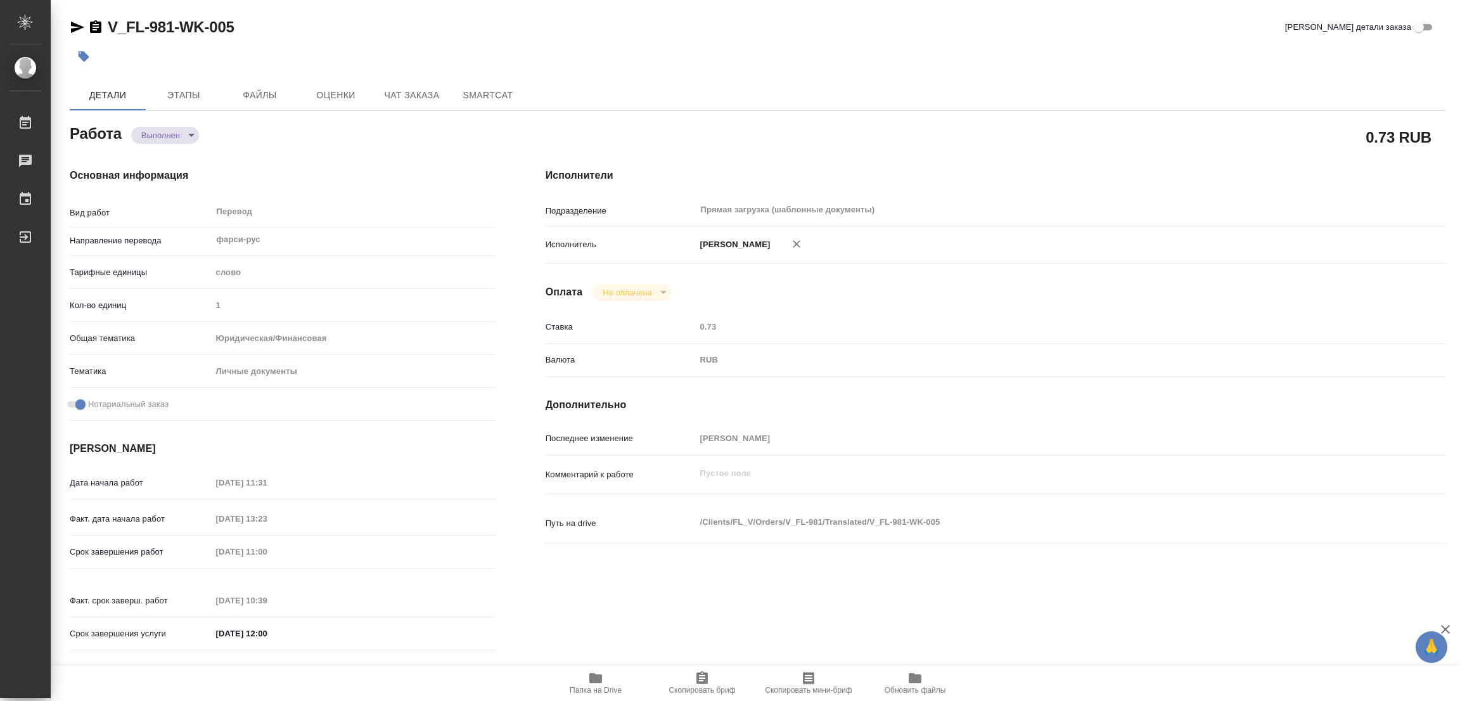
type textarea "x"
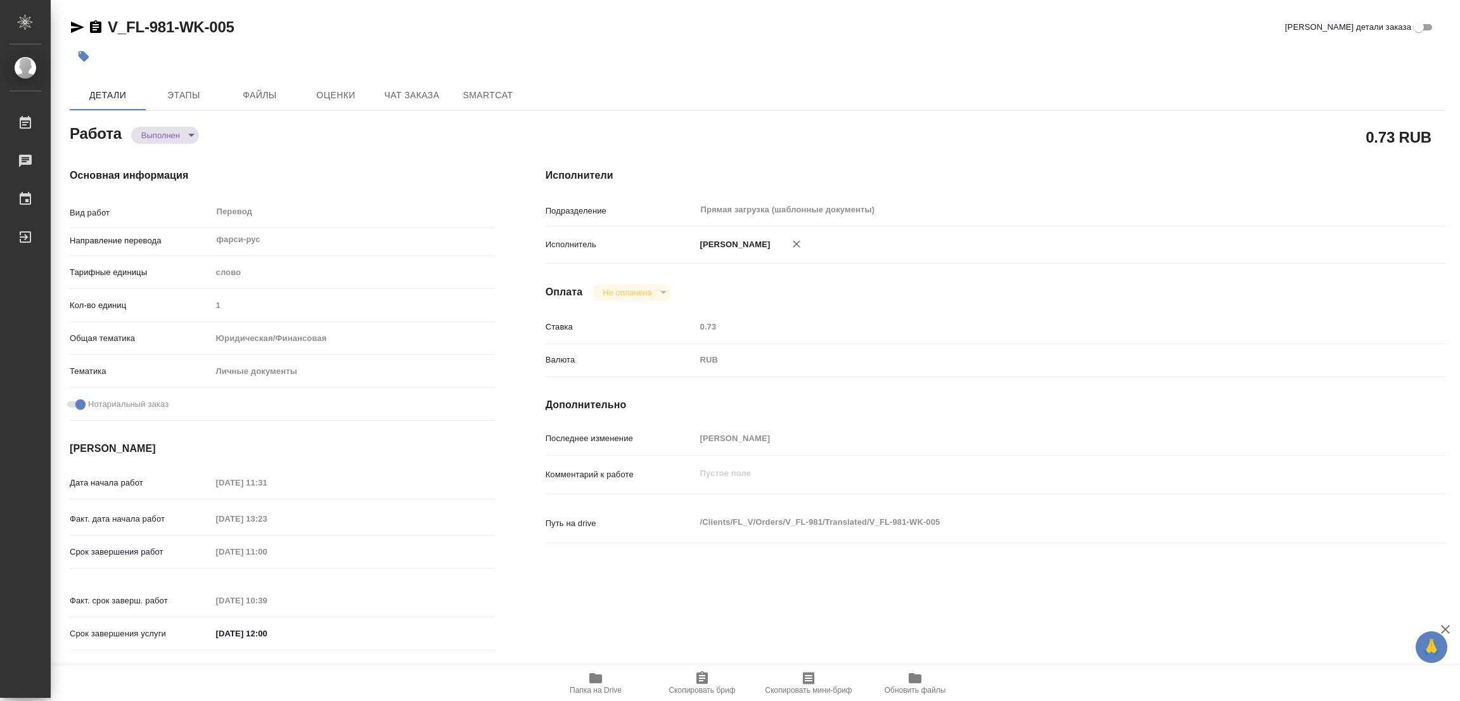
type textarea "x"
click at [82, 55] on icon "button" at bounding box center [84, 56] width 11 height 11
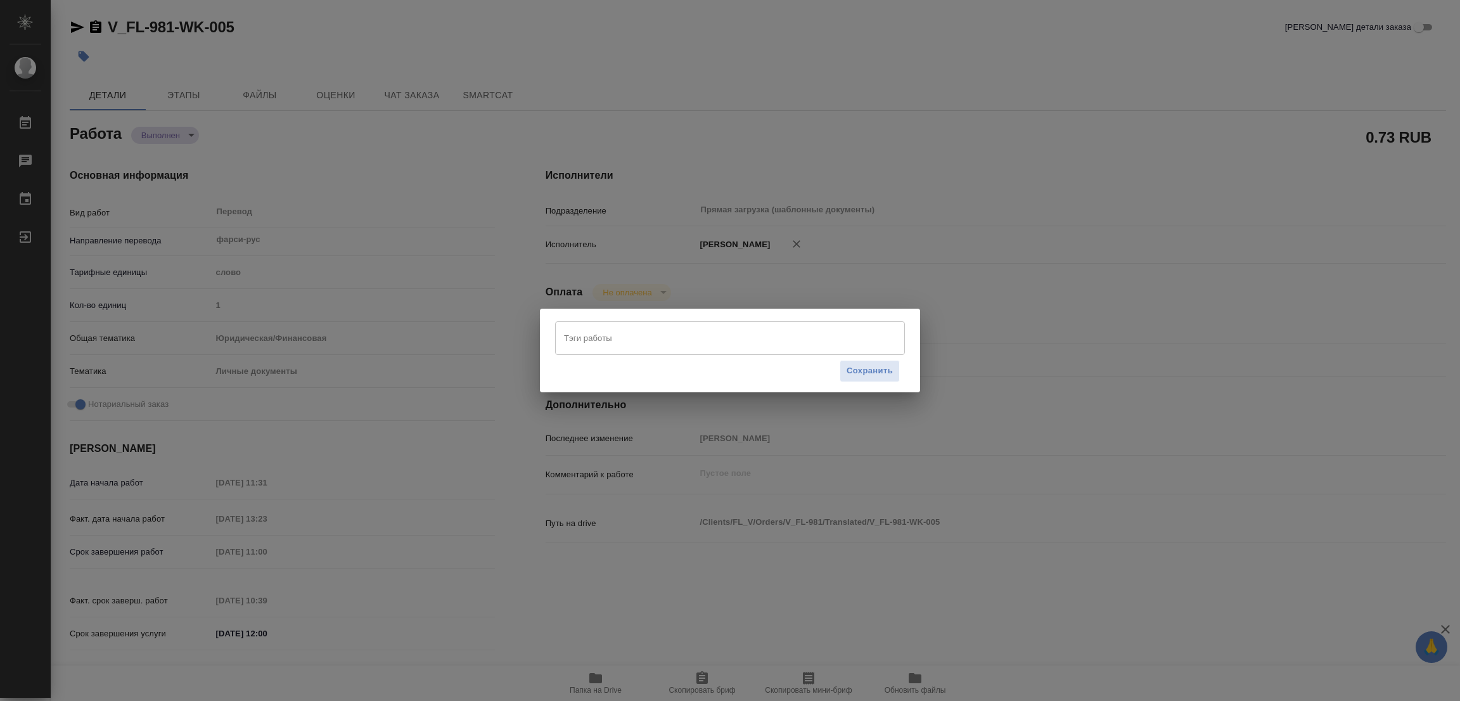
click at [613, 338] on input "Тэги работы" at bounding box center [718, 338] width 314 height 22
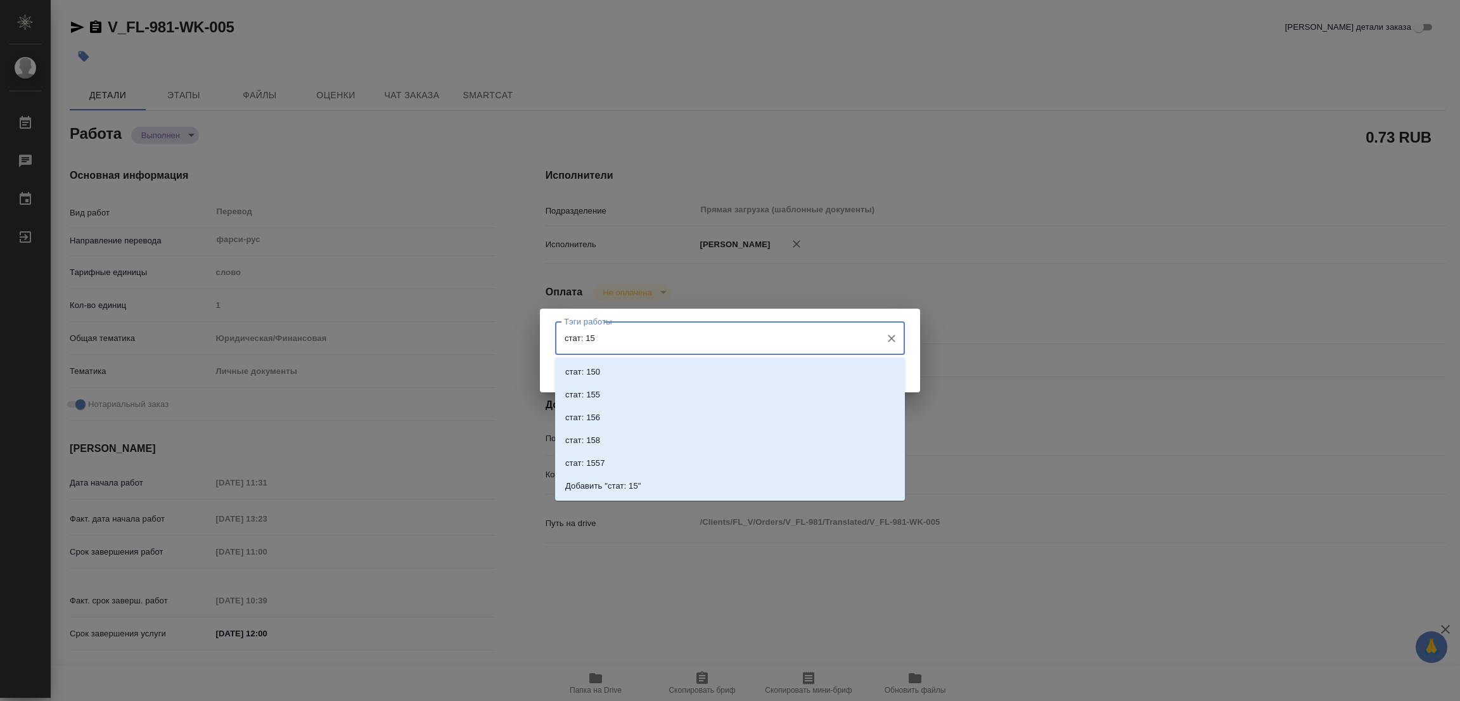
type input "стат: 150"
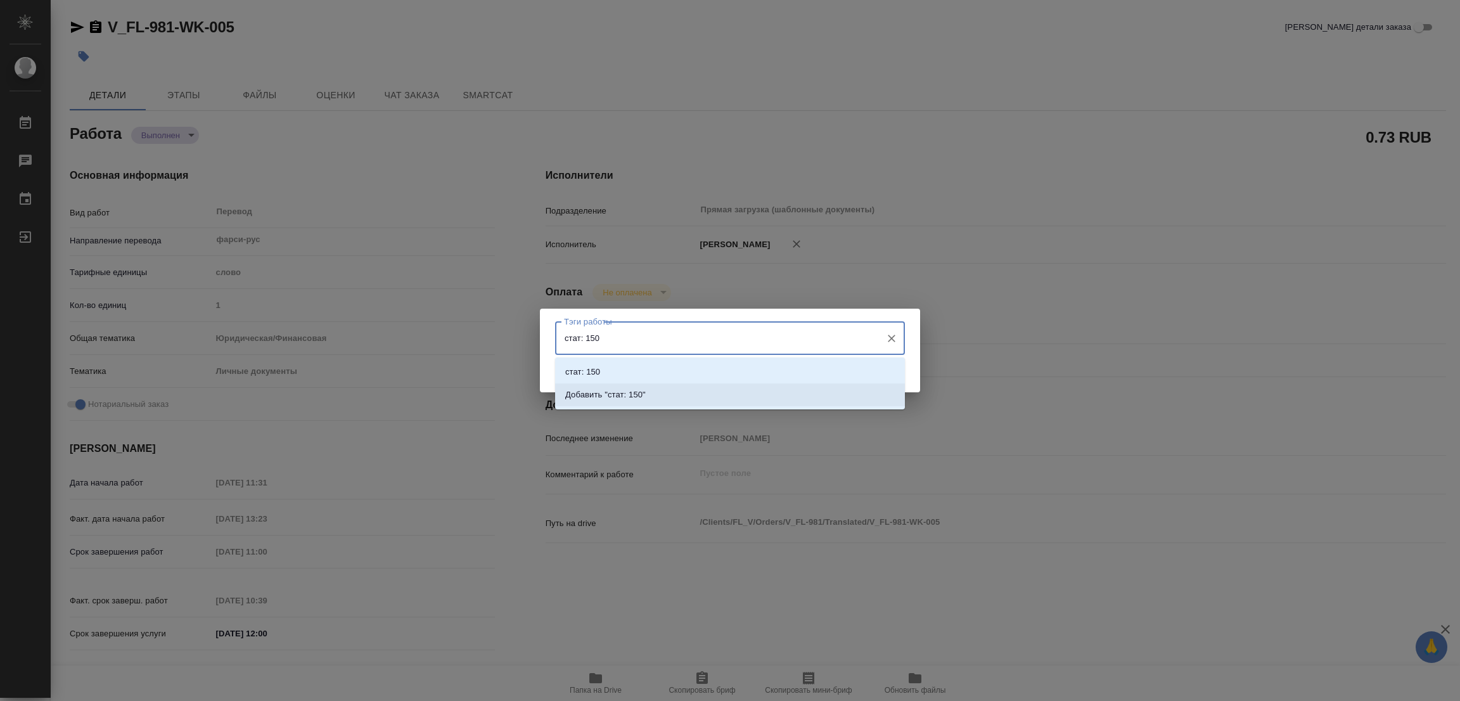
click at [615, 394] on p "Добавить "стат: 150"" at bounding box center [605, 394] width 80 height 13
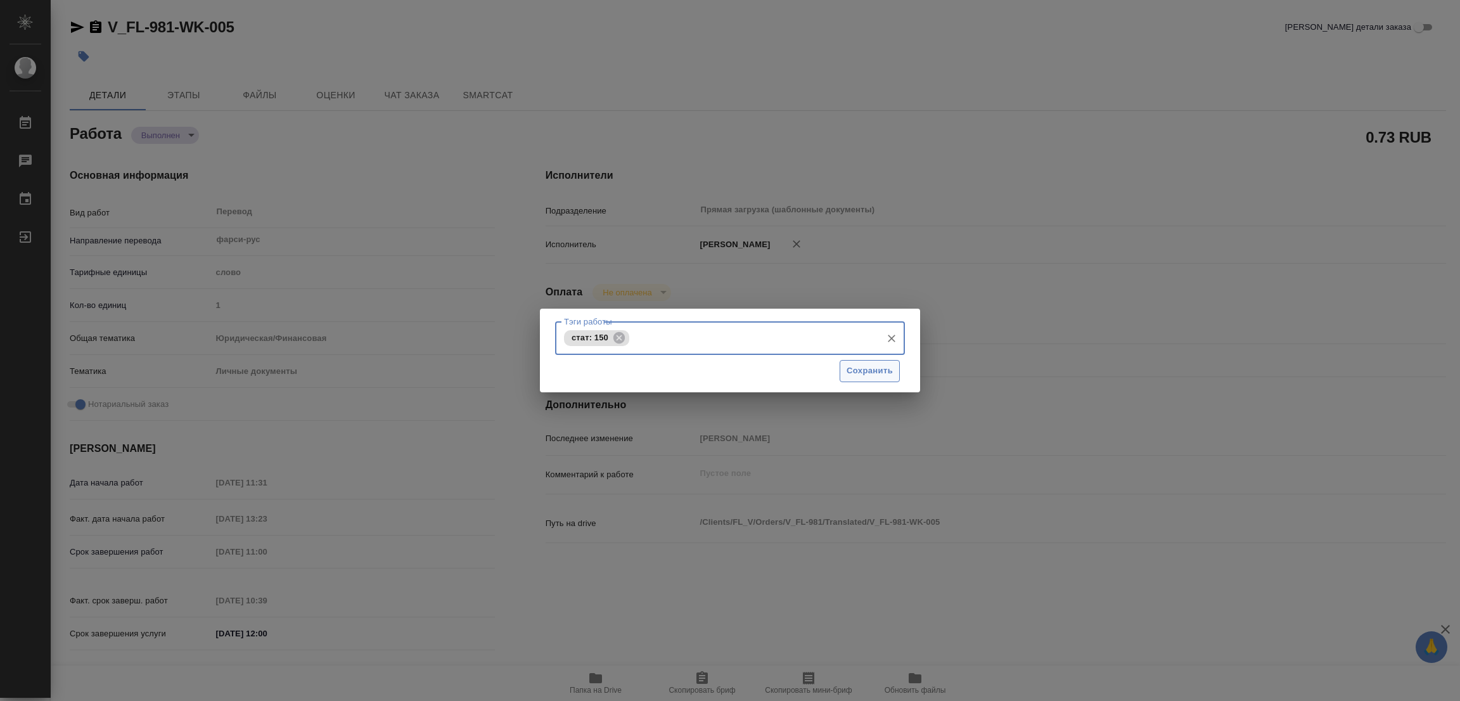
click at [866, 365] on span "Сохранить" at bounding box center [870, 371] width 46 height 15
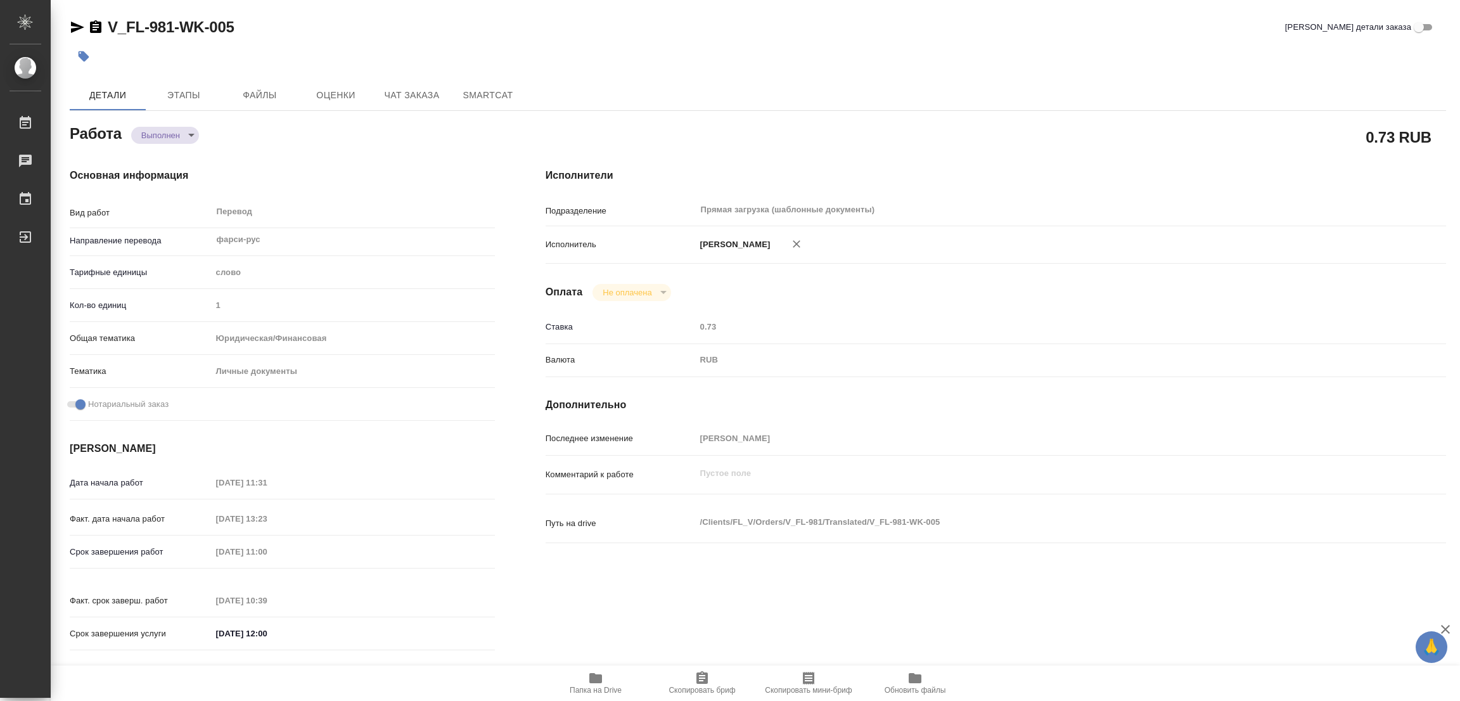
type input "completed"
type textarea "Перевод"
type textarea "x"
type input "фарси-рус"
type input "5a8b1489cc6b4906c91bfd90"
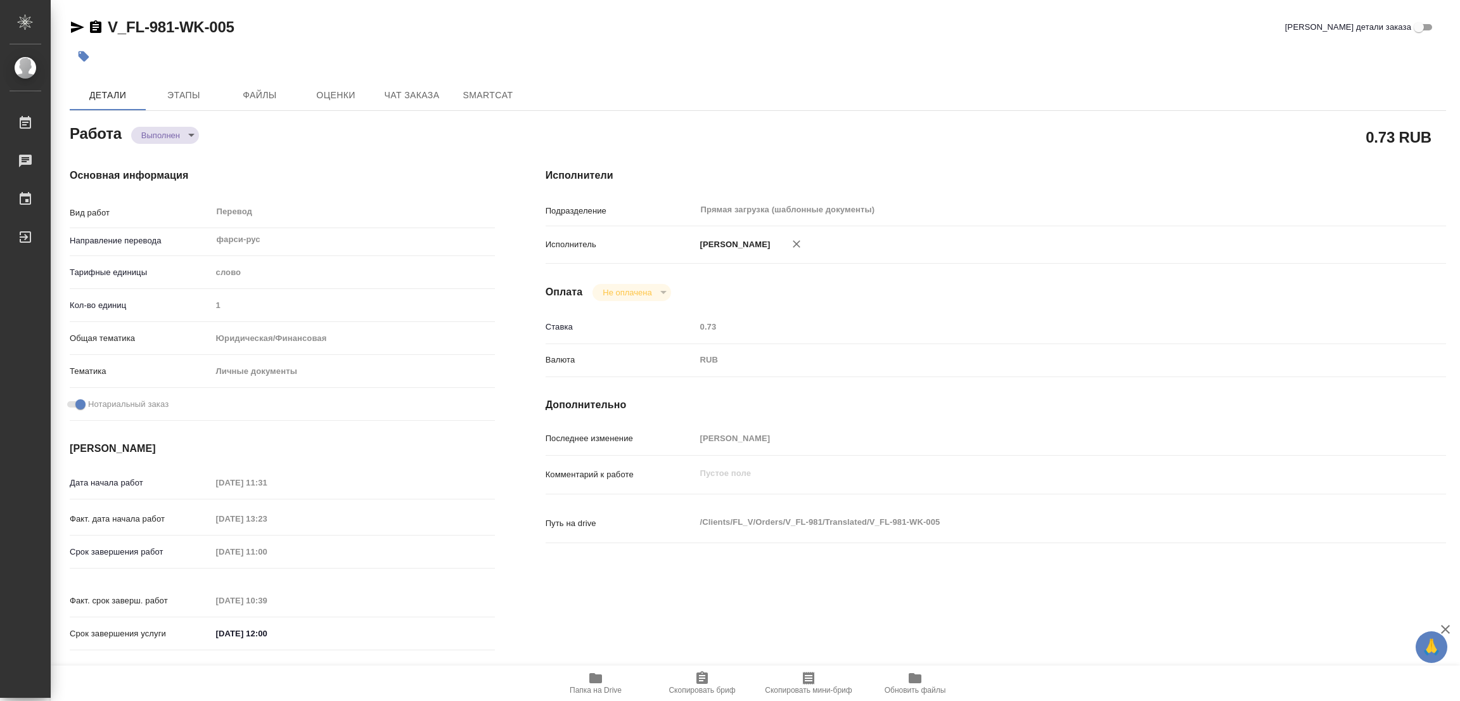
type input "1"
type input "yr-fn"
type input "5a8b8b956a9677013d343cfe"
checkbox input "true"
type input "02.10.2025 11:31"
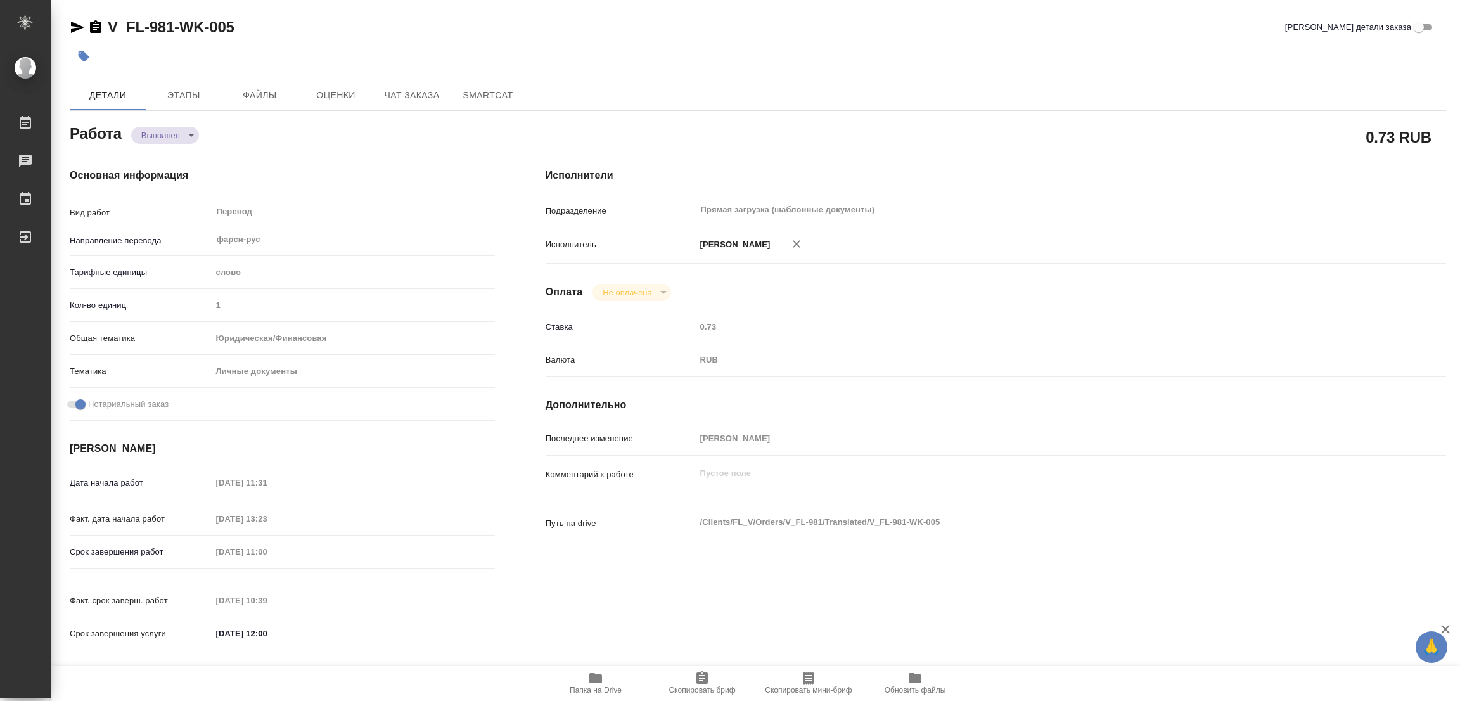
type input "02.10.2025 13:23"
type input "03.10.2025 11:00"
type input "03.10.2025 10:39"
type input "[DATE] 12:00"
type input "Прямая загрузка (шаблонные документы)"
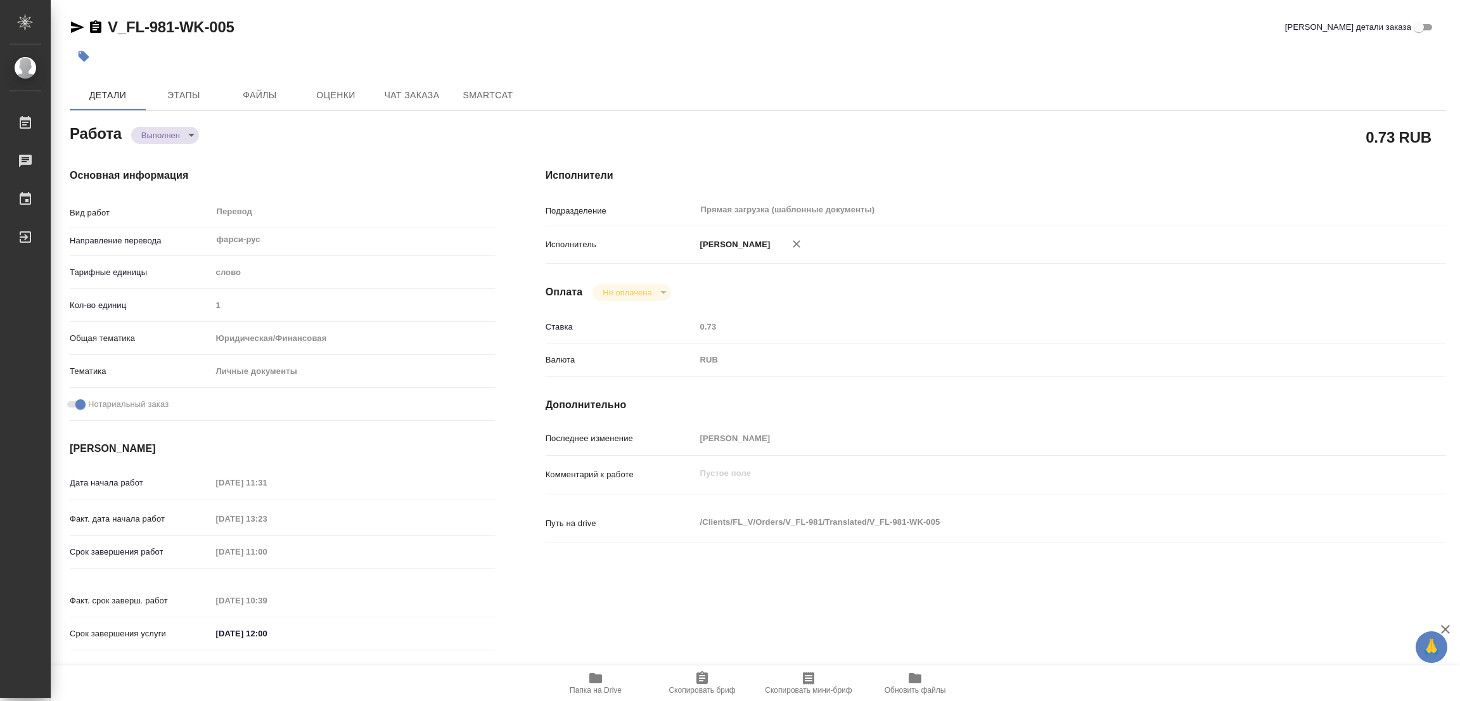
type input "notPayed"
type input "0.73"
type input "RUB"
type input "[PERSON_NAME]"
type textarea "x"
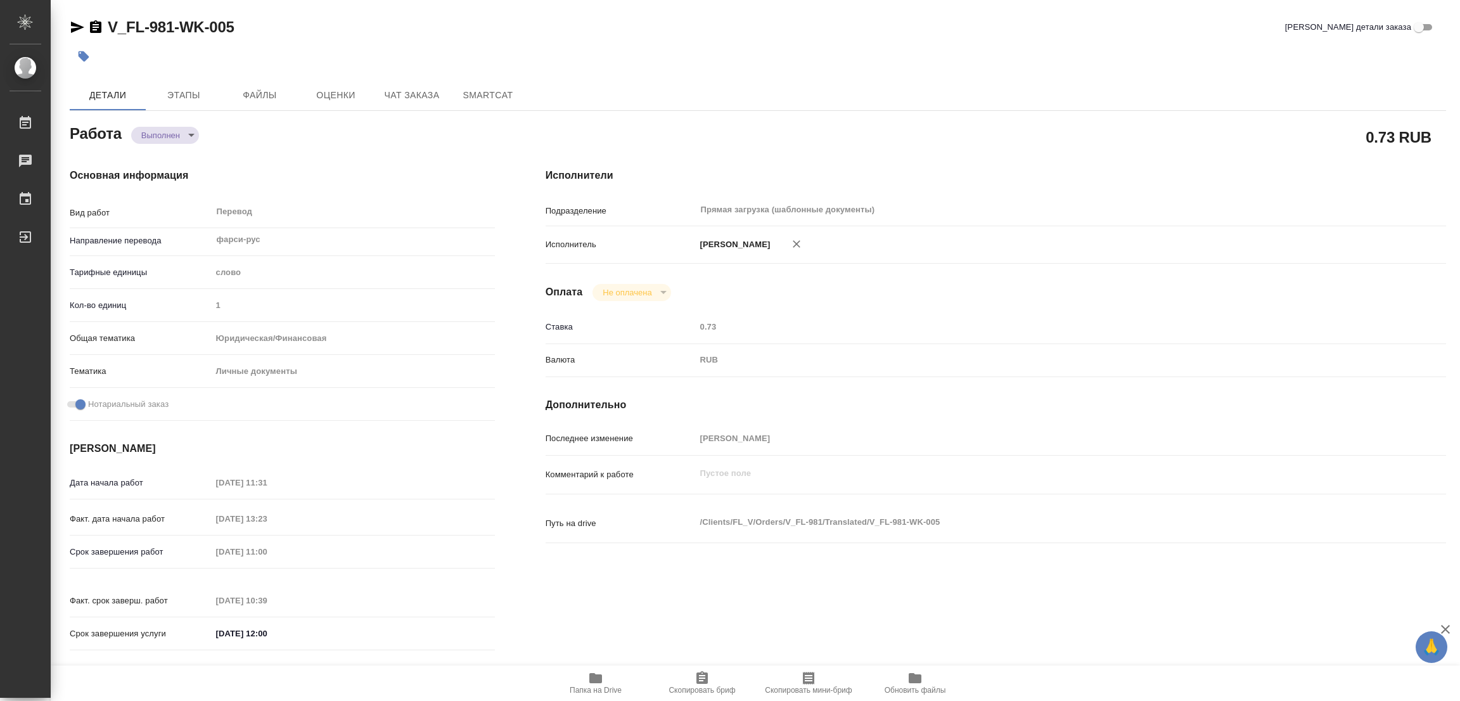
type textarea "/Clients/FL_V/Orders/V_FL-981/Translated/V_FL-981-WK-005"
type textarea "x"
type input "V_FL-981"
type input "Перевод станд. несрочный"
type input "Редактура, Постредактура машинного перевода, Приёмка по качеству, Корректура, П…"
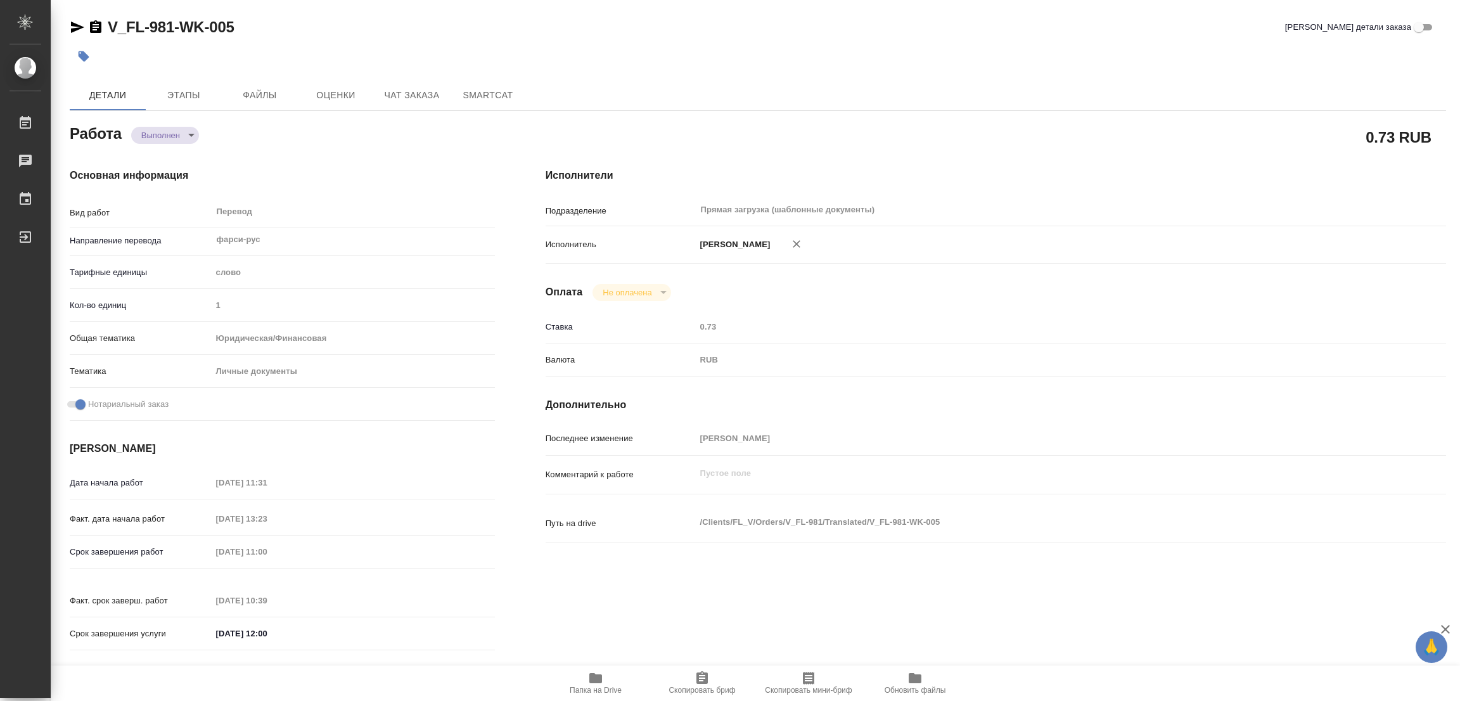
type input "Прохорова Анастасия"
type input "/Clients/FL_V/Orders/V_FL-981"
type textarea "x"
type textarea "иранский паспорт на русский язык, с нотариальным заверением все страницы, для п…"
type textarea "x"
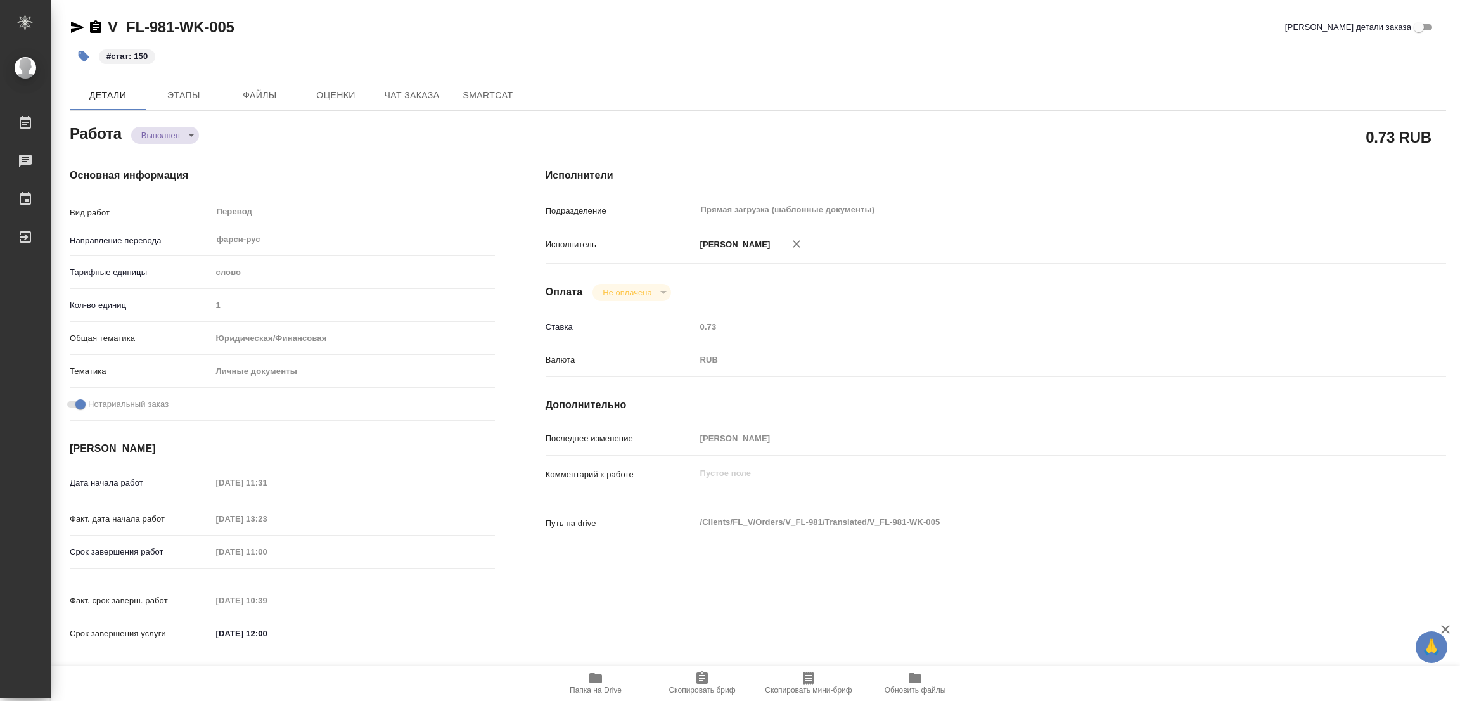
type textarea "x"
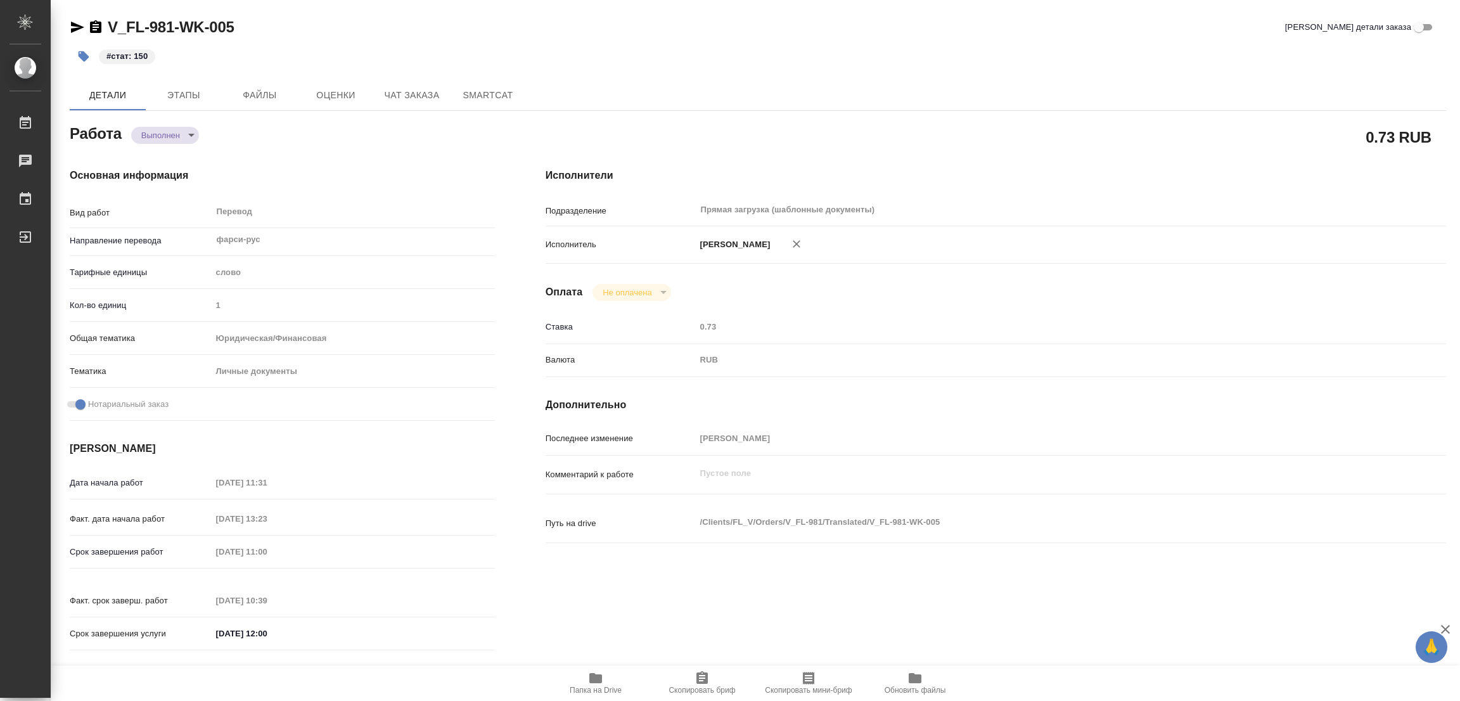
type textarea "x"
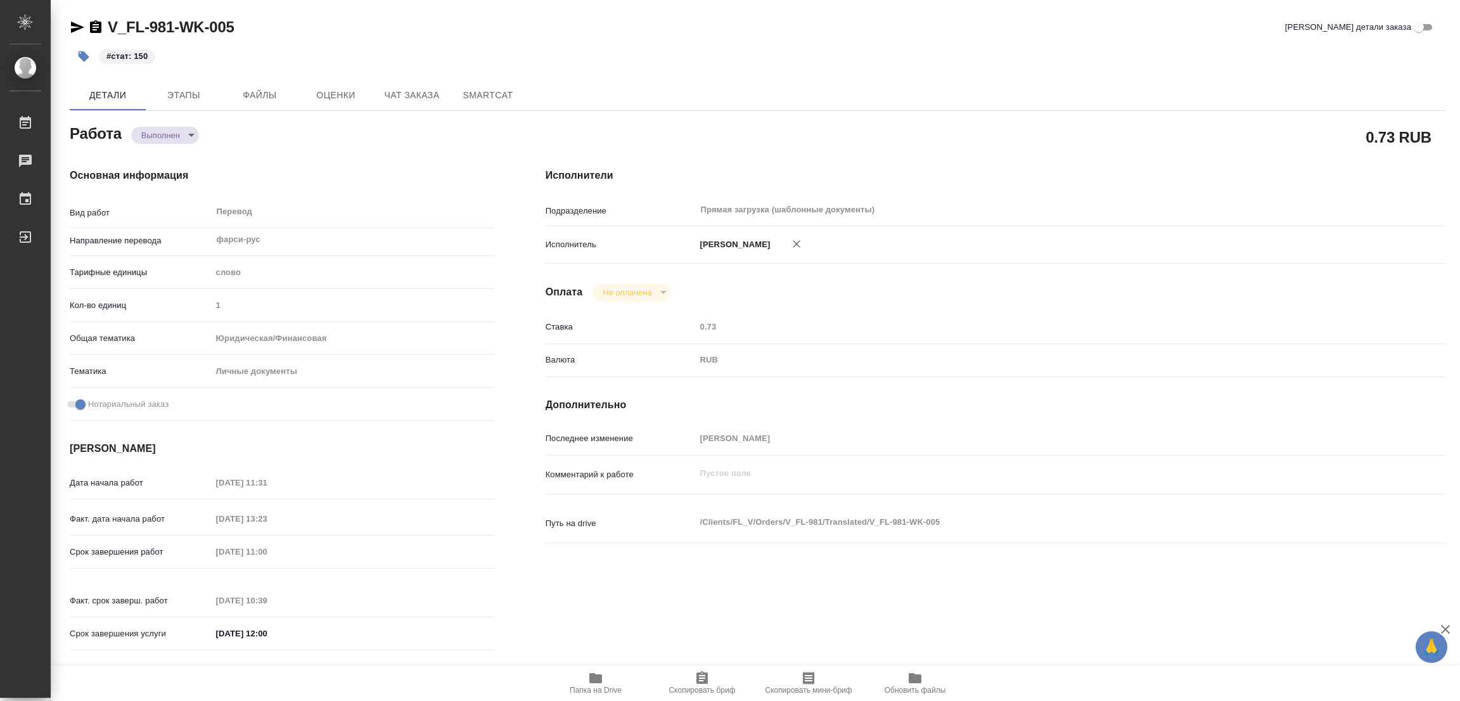
type textarea "x"
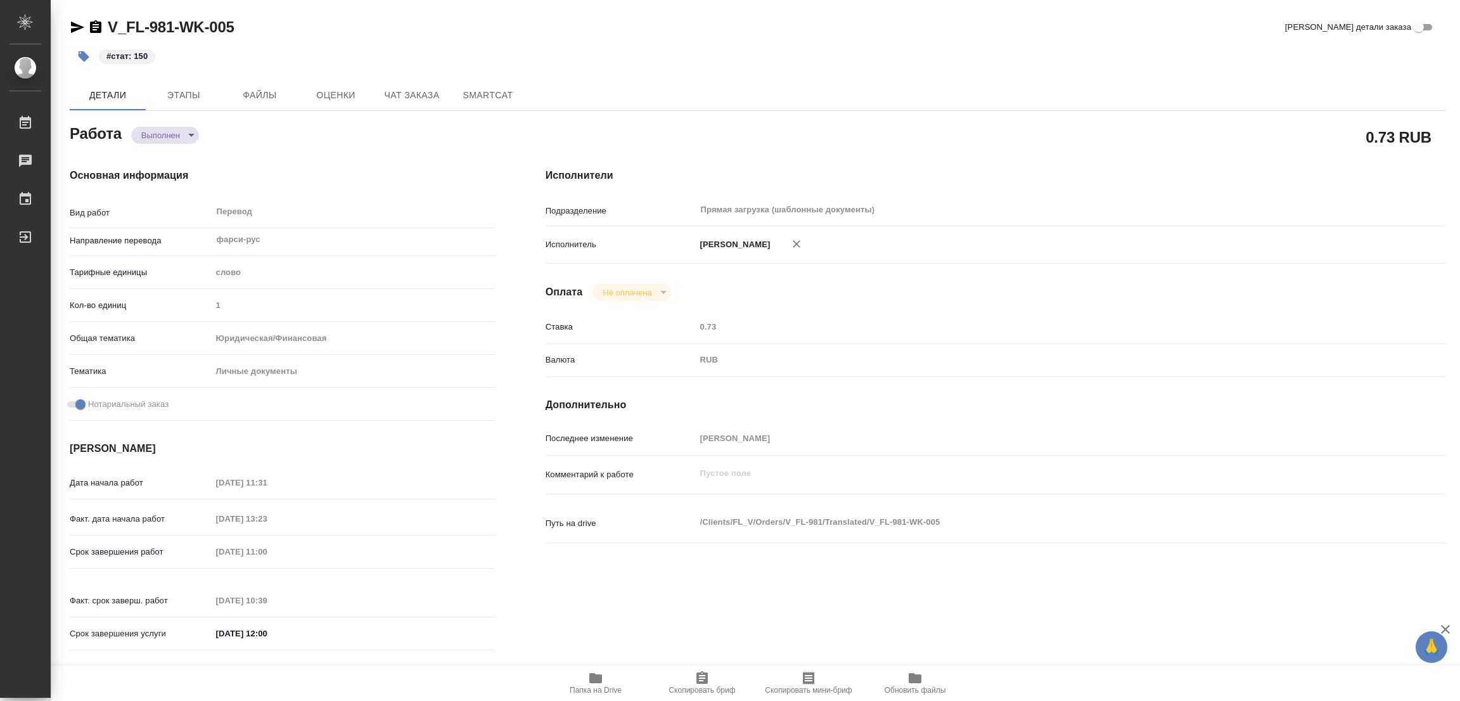
type textarea "x"
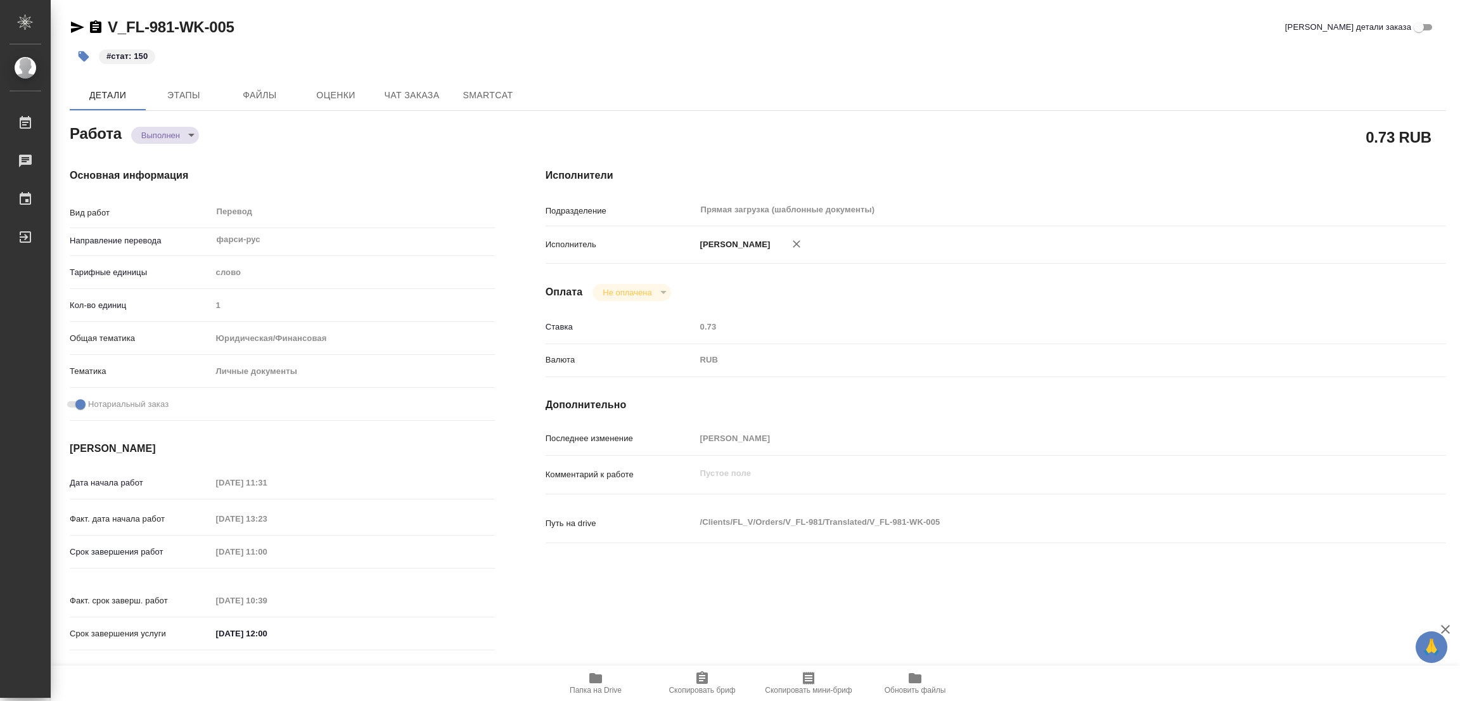
type textarea "x"
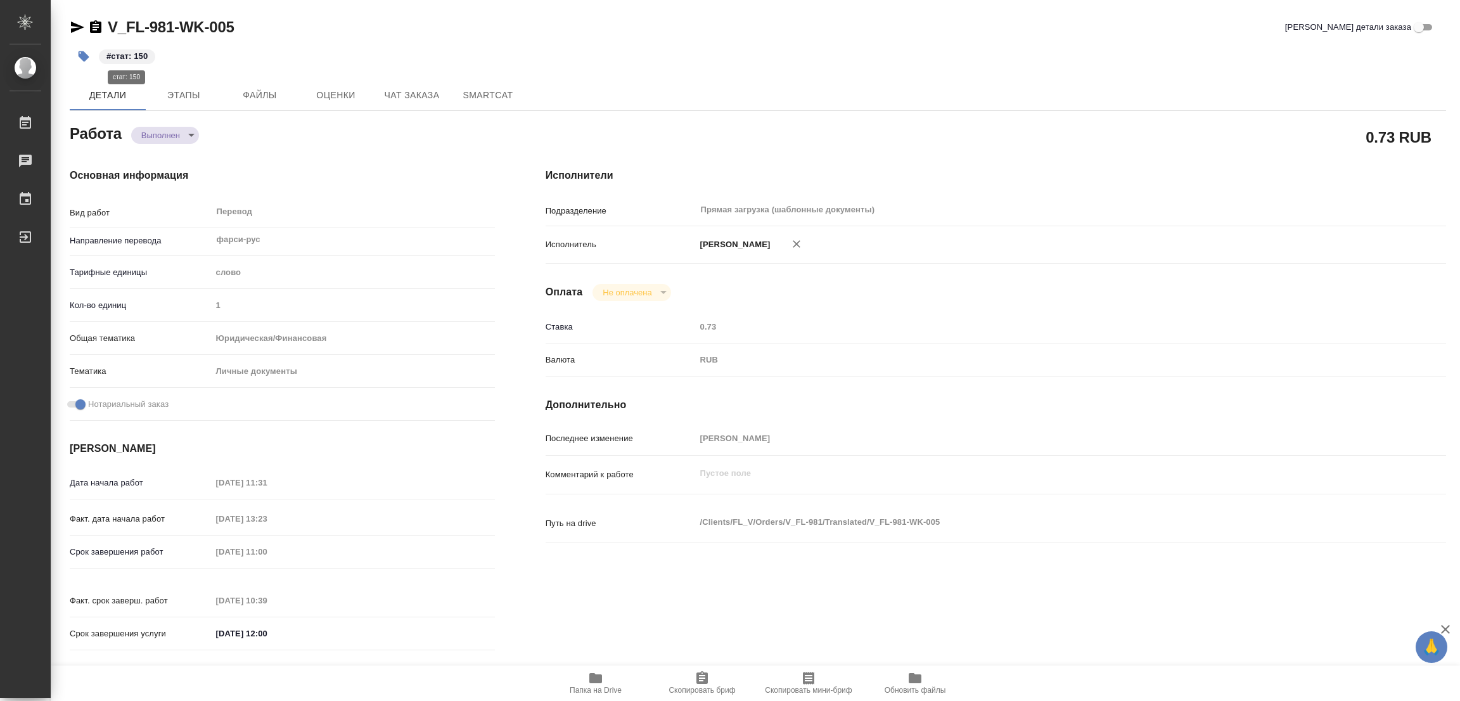
click at [127, 51] on p "#стат: 150" at bounding box center [126, 56] width 41 height 13
click at [128, 55] on p "#стат: 150" at bounding box center [126, 56] width 41 height 13
click at [148, 53] on span "#стат: 150" at bounding box center [127, 56] width 56 height 13
click at [86, 56] on icon "button" at bounding box center [84, 56] width 11 height 11
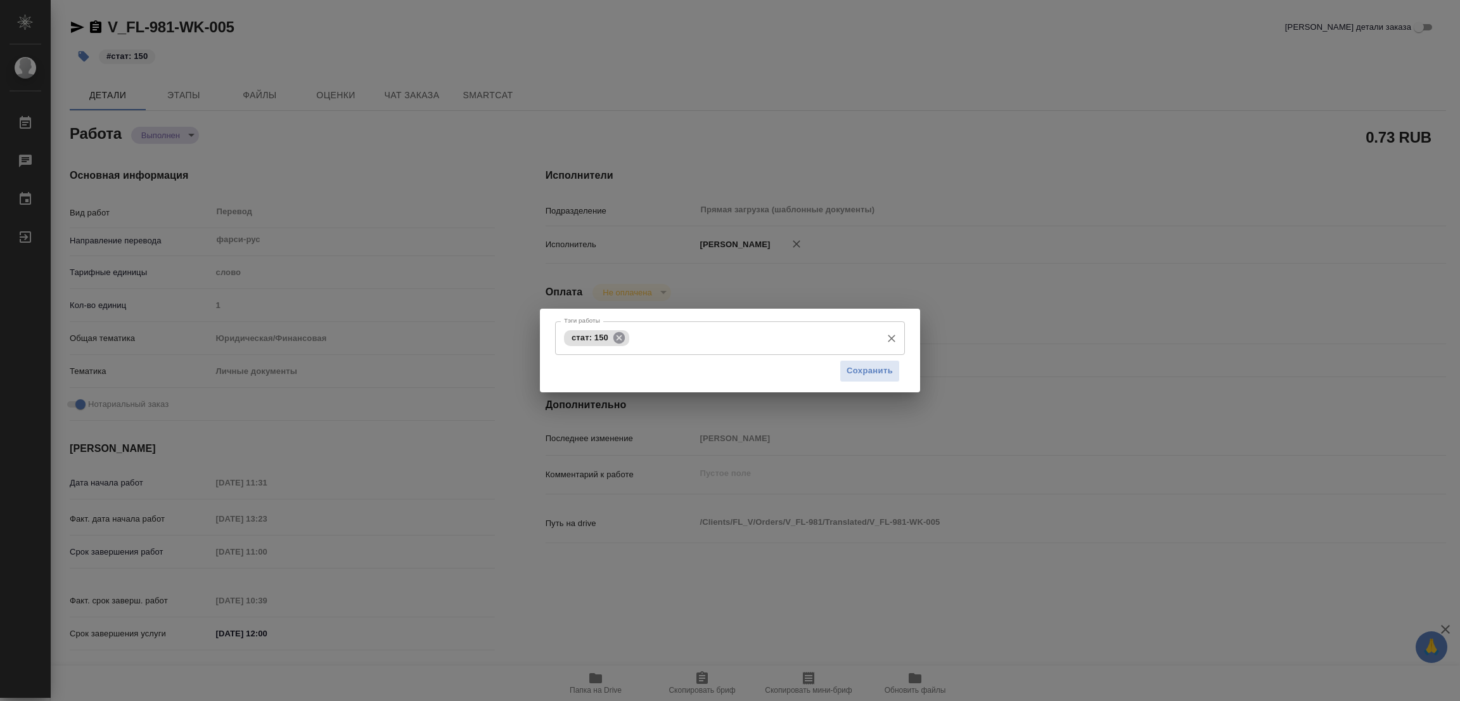
click at [615, 338] on icon at bounding box center [618, 336] width 11 height 11
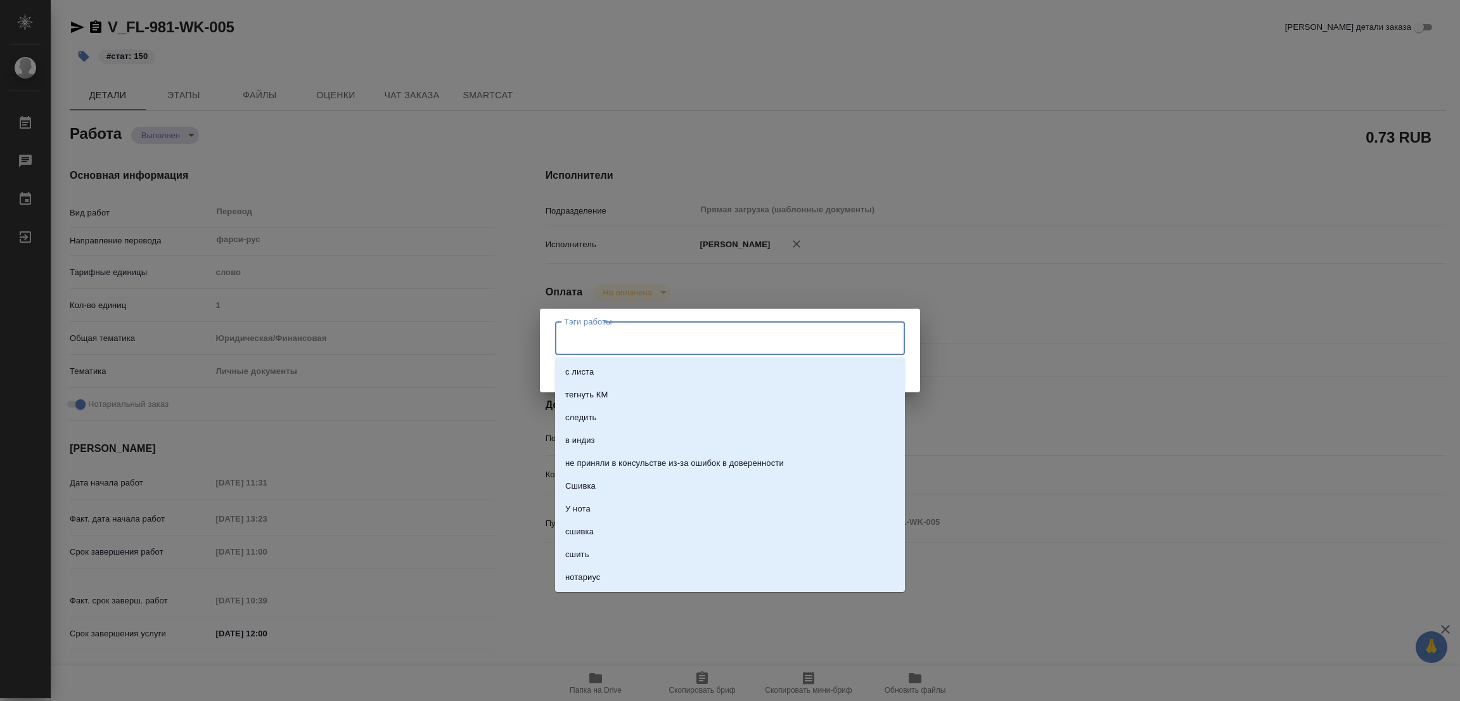
click at [615, 338] on input "Тэги работы" at bounding box center [718, 338] width 314 height 22
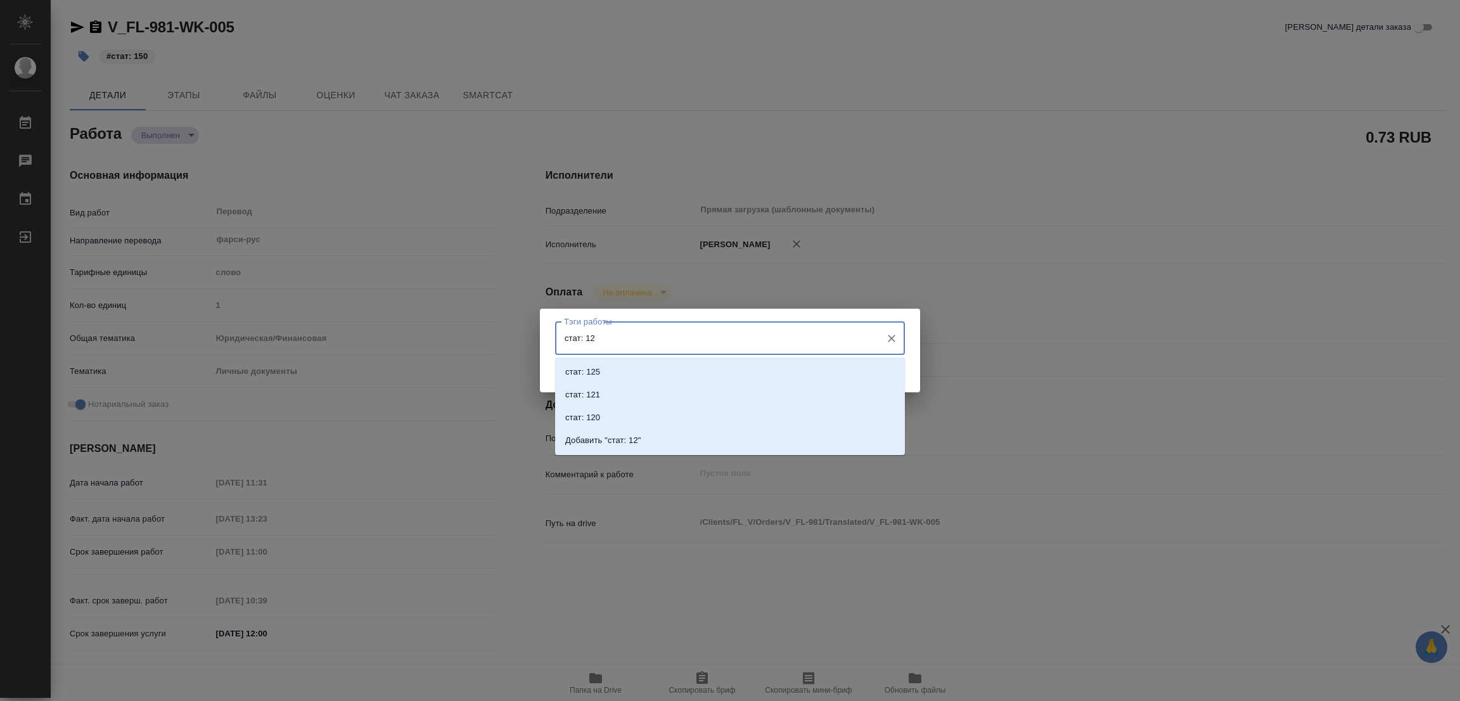
type input "стат: 125"
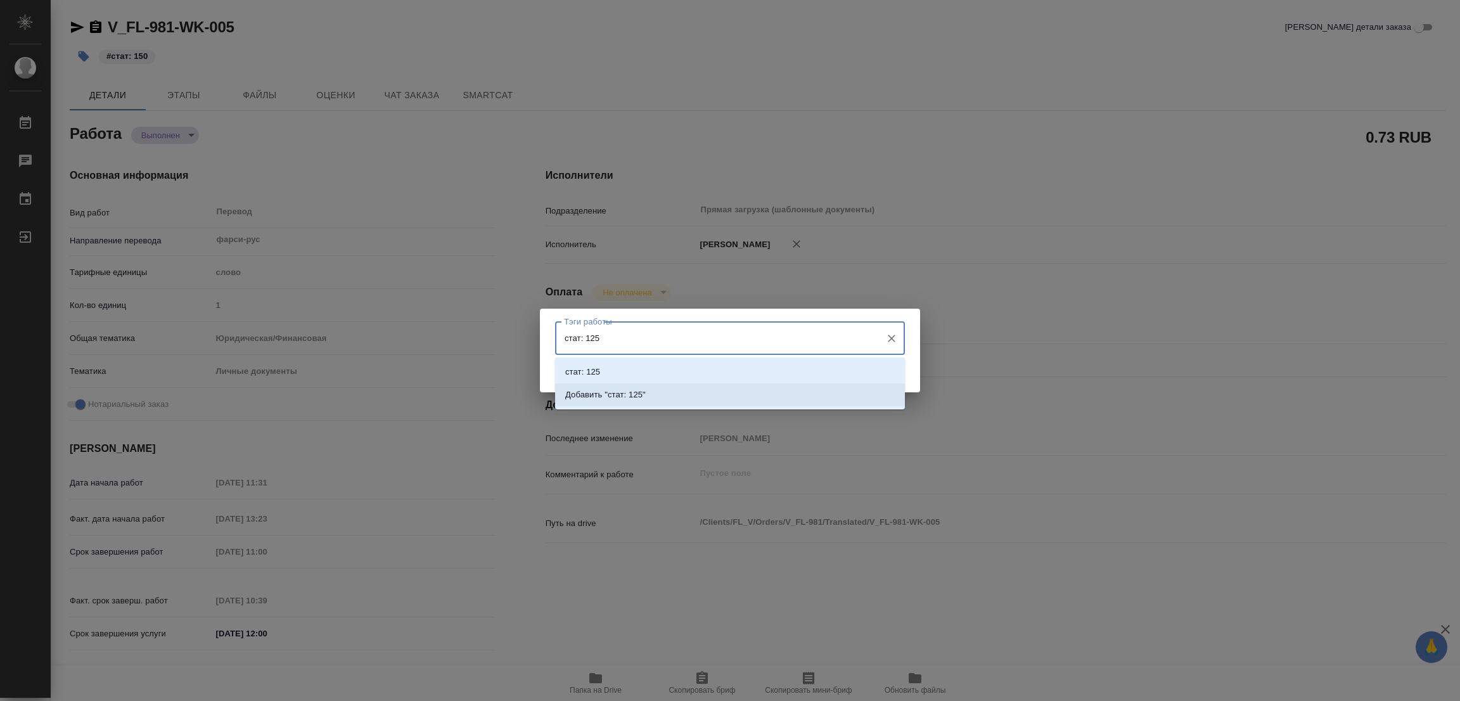
click at [634, 394] on p "Добавить "стат: 125"" at bounding box center [605, 394] width 80 height 13
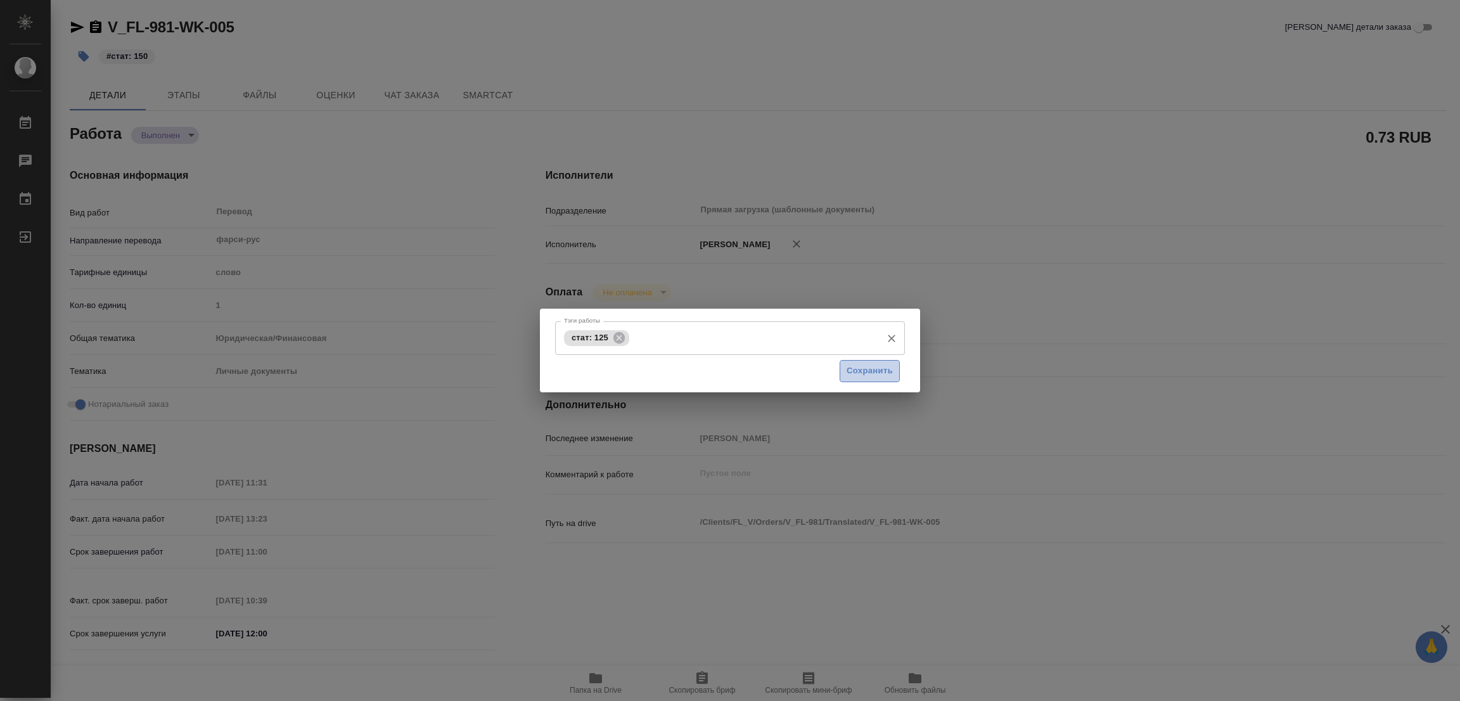
click at [873, 369] on span "Сохранить" at bounding box center [870, 371] width 46 height 15
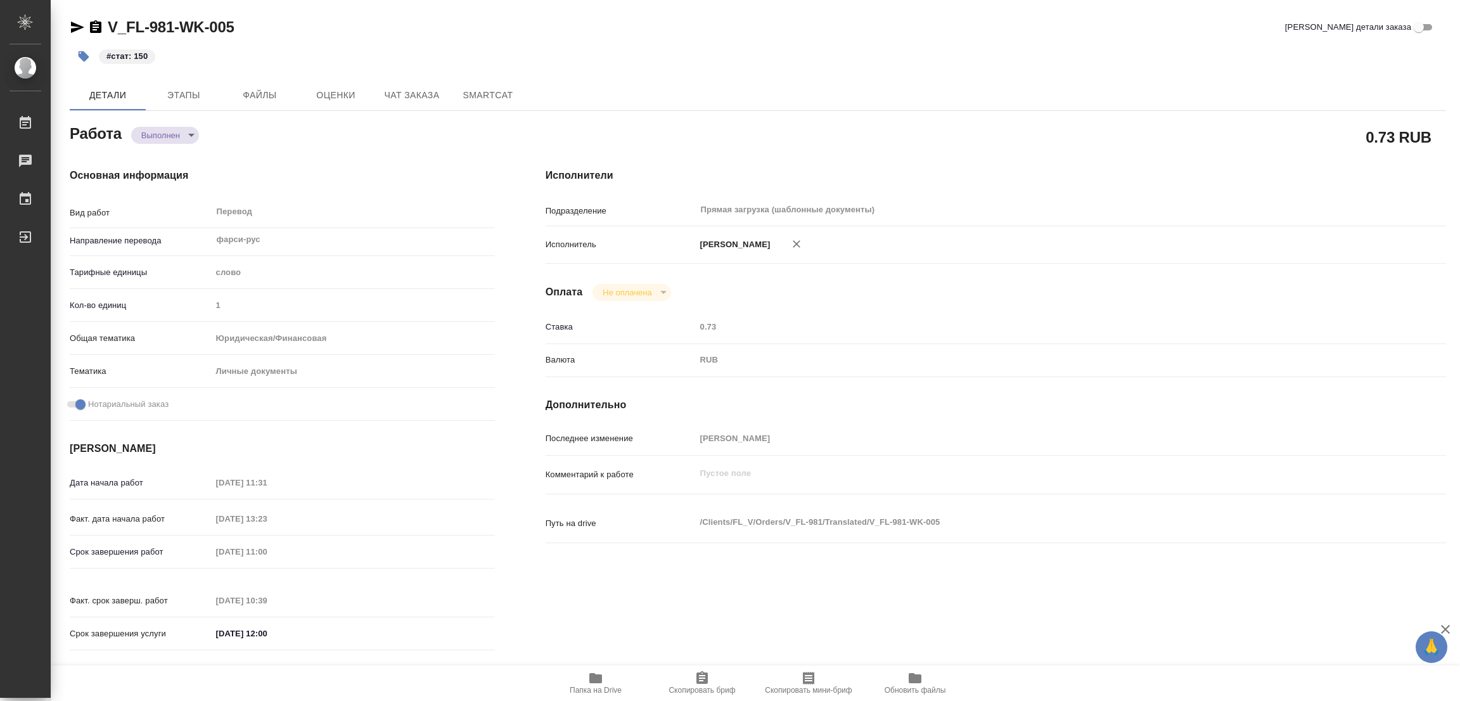
type input "completed"
type textarea "Перевод"
type textarea "x"
type input "фарси-рус"
type input "5a8b1489cc6b4906c91bfd90"
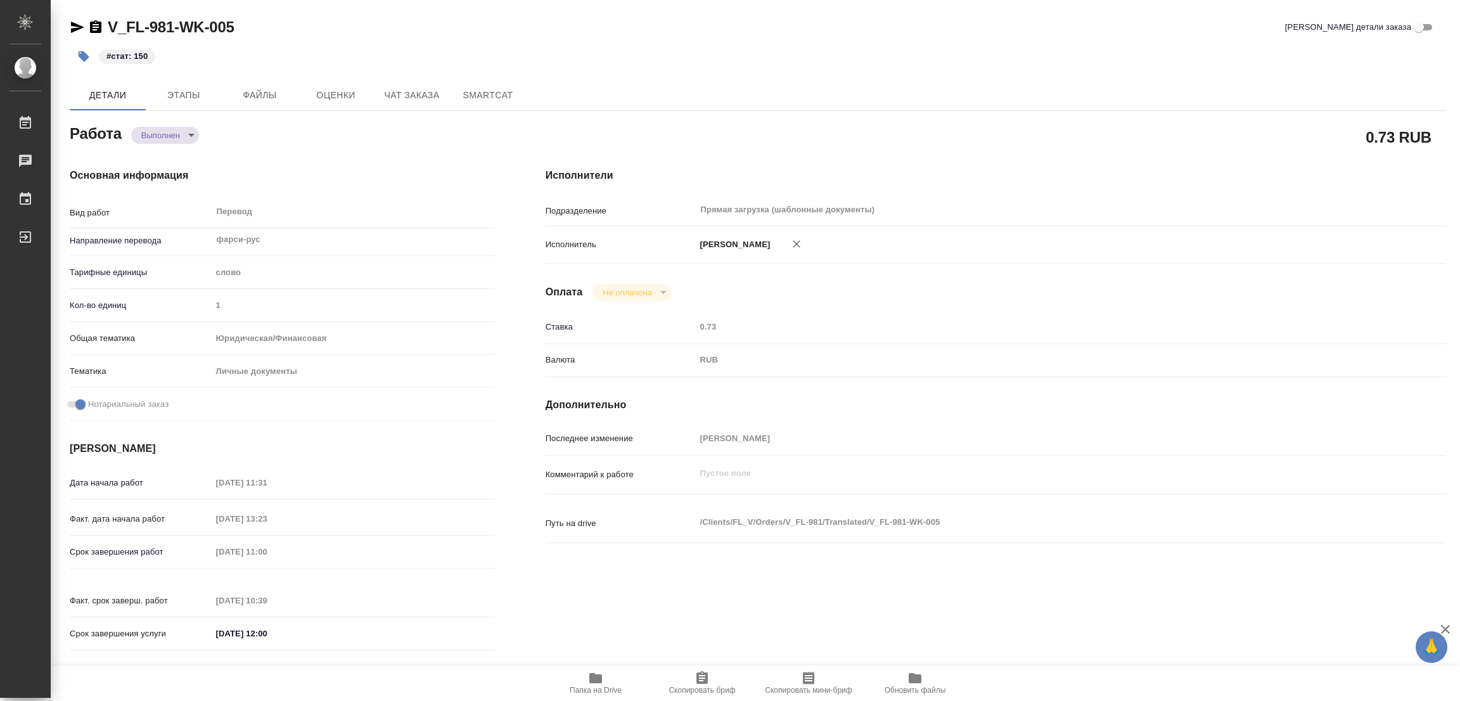
type input "1"
type input "yr-fn"
type input "5a8b8b956a9677013d343cfe"
checkbox input "true"
type input "02.10.2025 11:31"
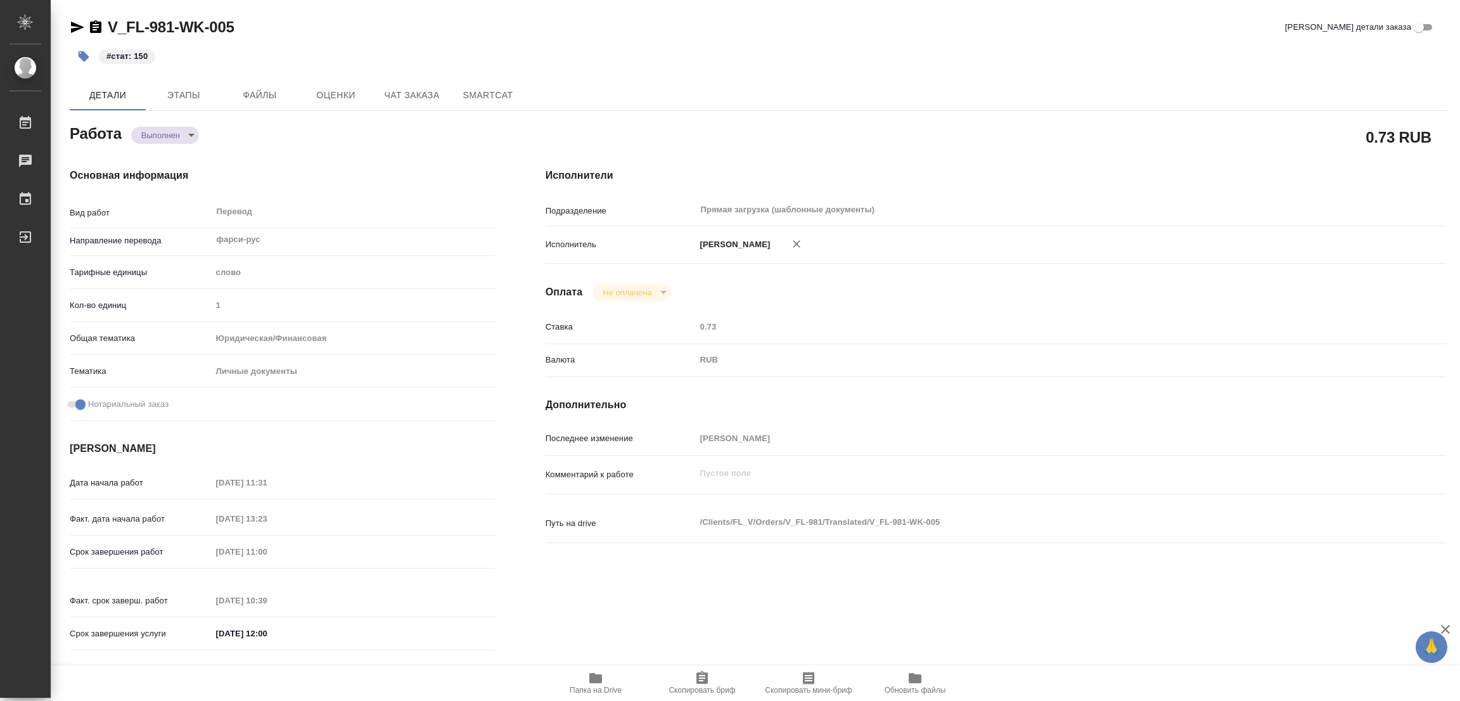
type input "02.10.2025 13:23"
type input "03.10.2025 11:00"
type input "03.10.2025 10:39"
type input "[DATE] 12:00"
type input "Прямая загрузка (шаблонные документы)"
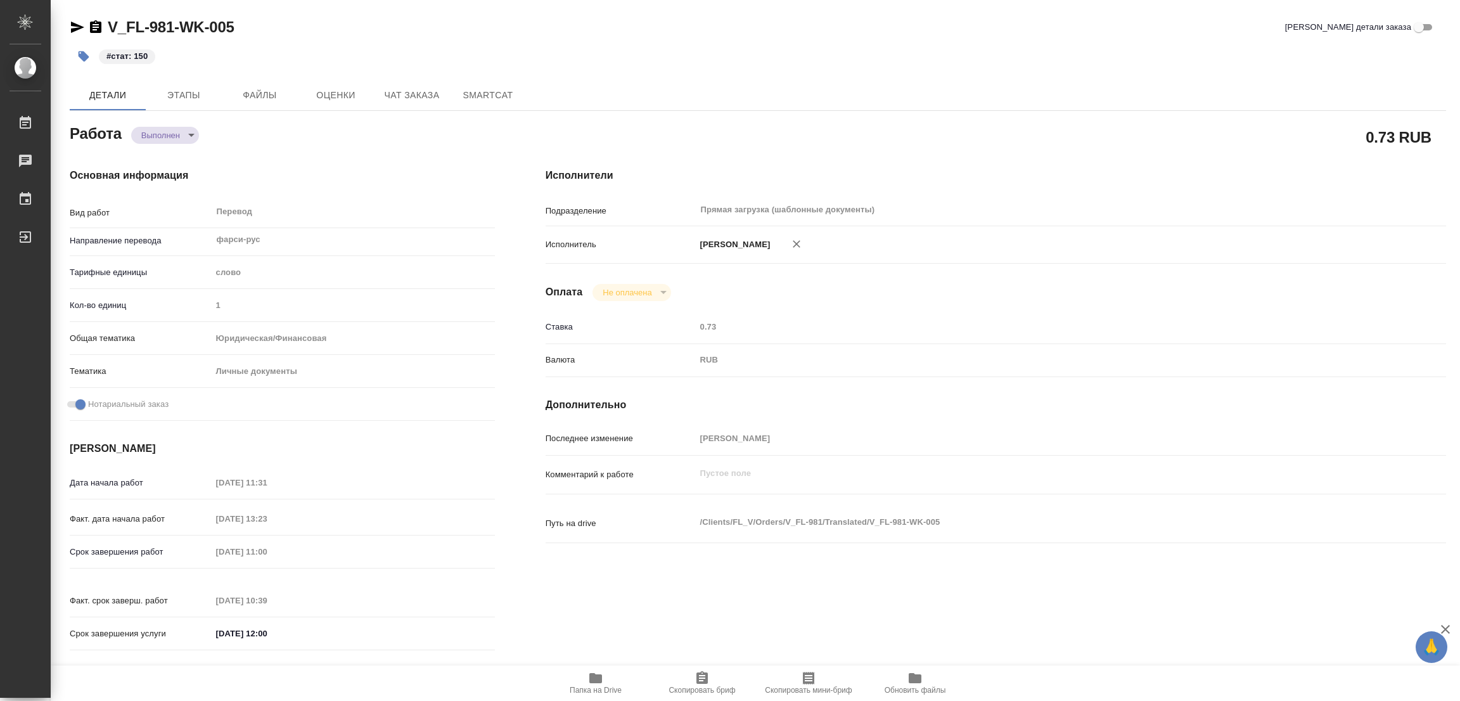
type input "notPayed"
type input "0.73"
type input "RUB"
type input "[PERSON_NAME]"
type textarea "x"
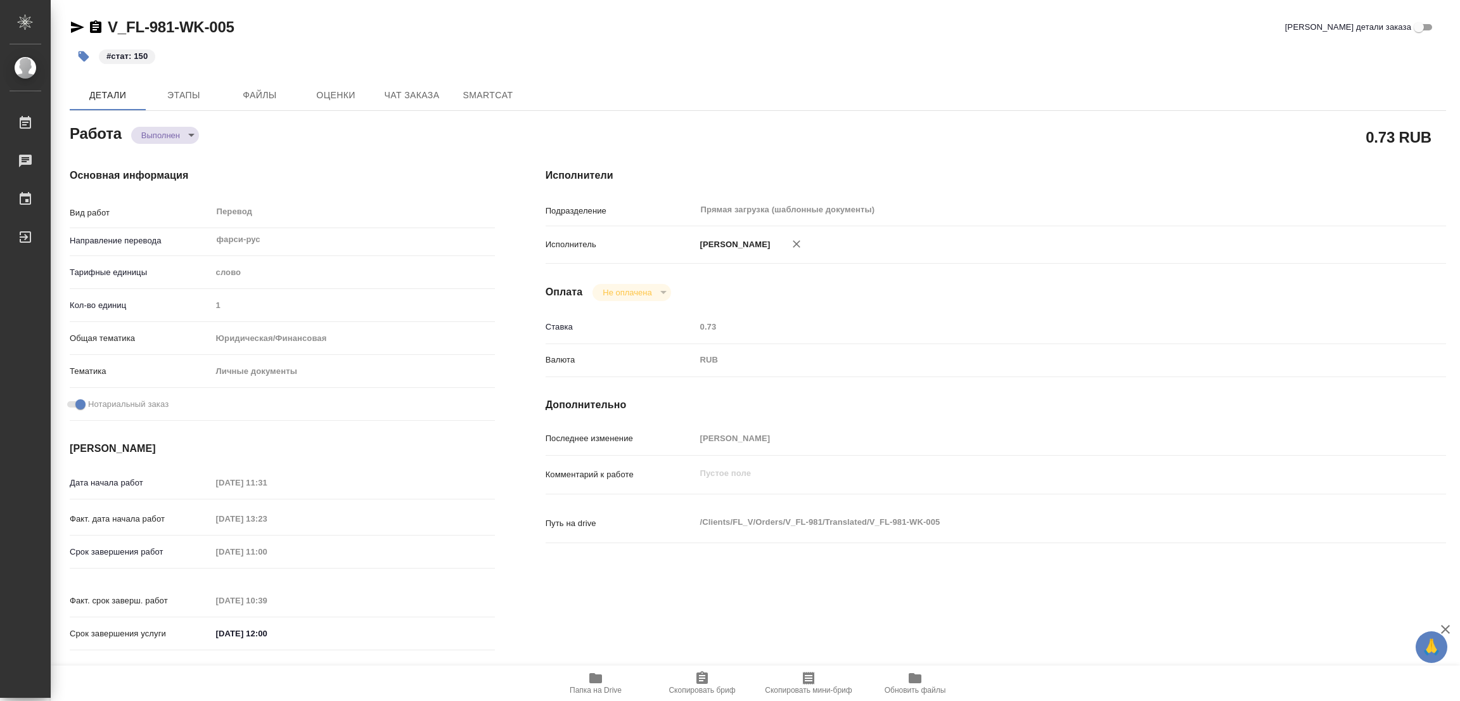
type textarea "/Clients/FL_V/Orders/V_FL-981/Translated/V_FL-981-WK-005"
type textarea "x"
type input "V_FL-981"
type input "Перевод станд. несрочный"
type input "Редактура, Постредактура машинного перевода, Приёмка по качеству, Корректура, П…"
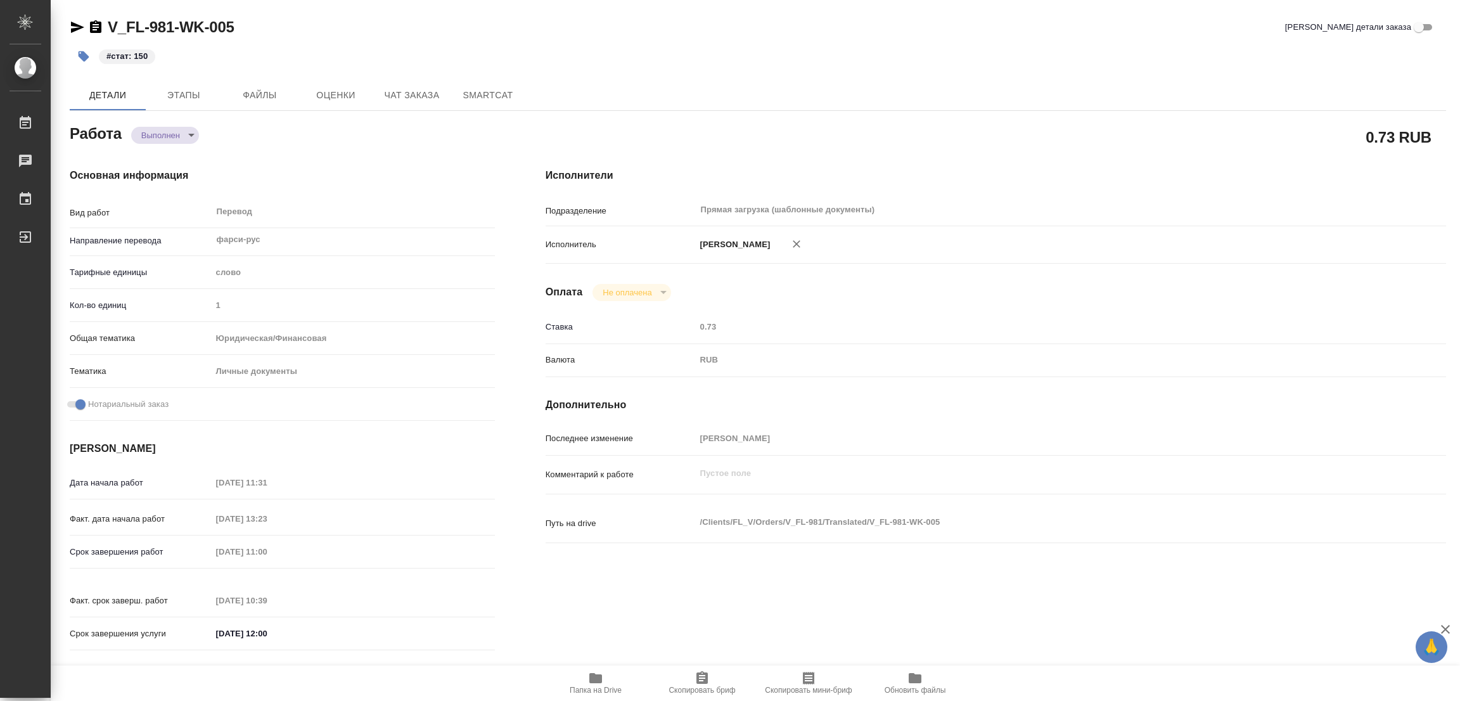
type input "Прохорова Анастасия"
type input "/Clients/FL_V/Orders/V_FL-981"
type textarea "x"
type textarea "иранский паспорт на русский язык, с нотариальным заверением все страницы, для п…"
type textarea "x"
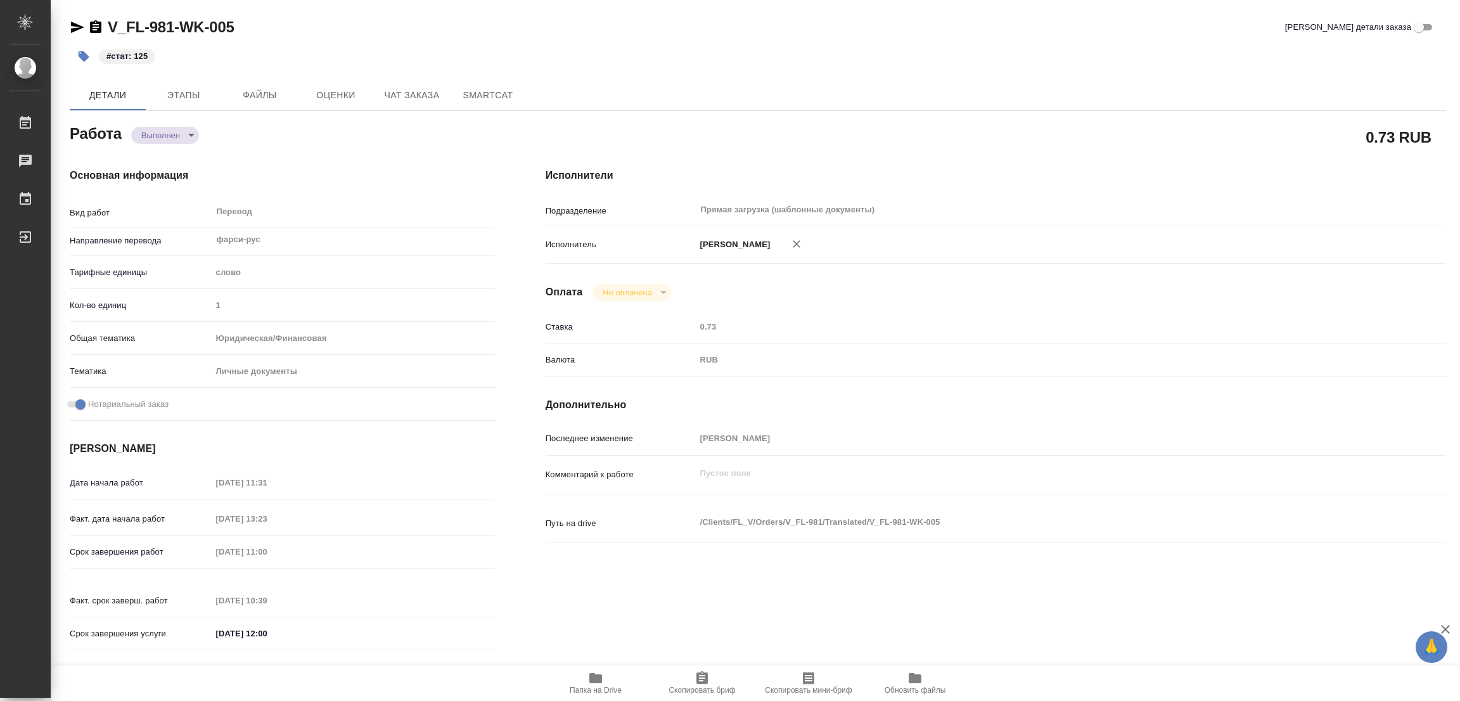
click at [710, 46] on div "#стат: 125" at bounding box center [529, 56] width 918 height 28
type textarea "x"
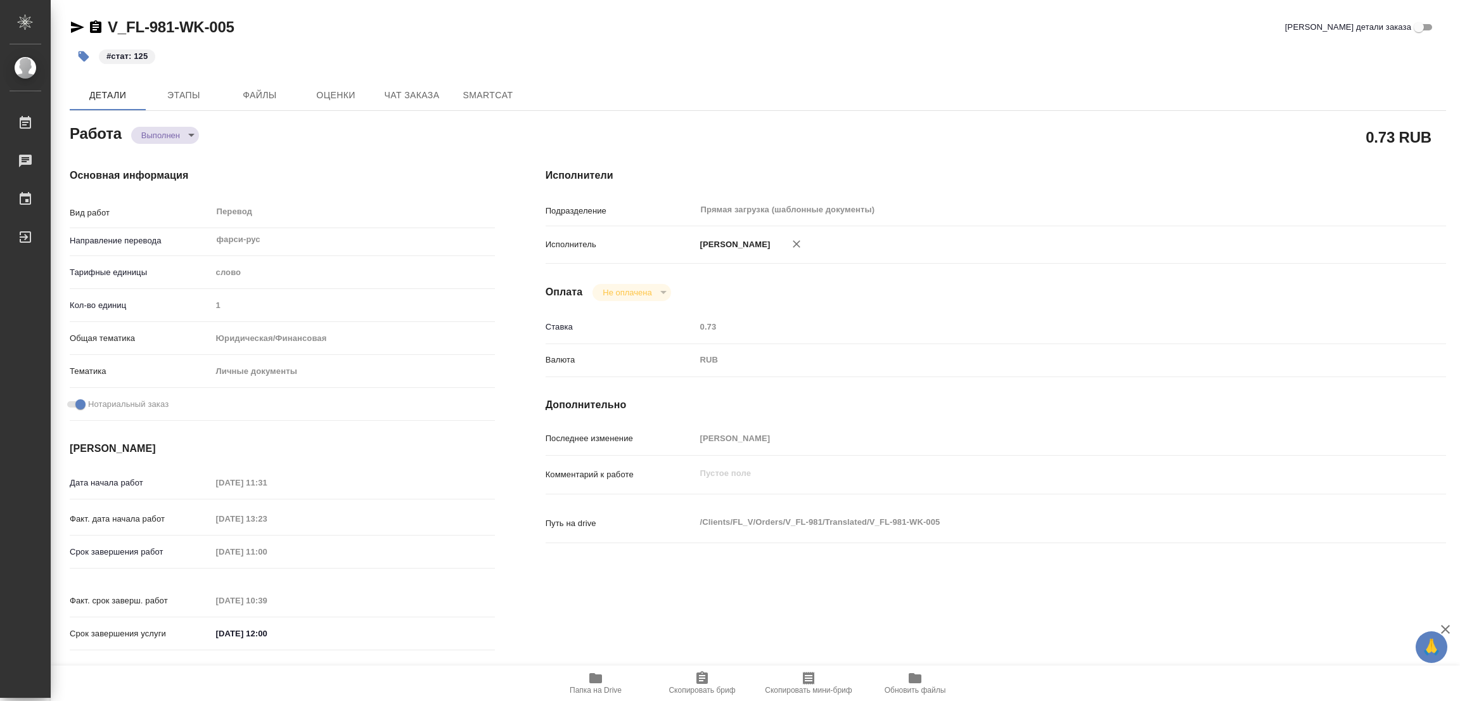
type textarea "x"
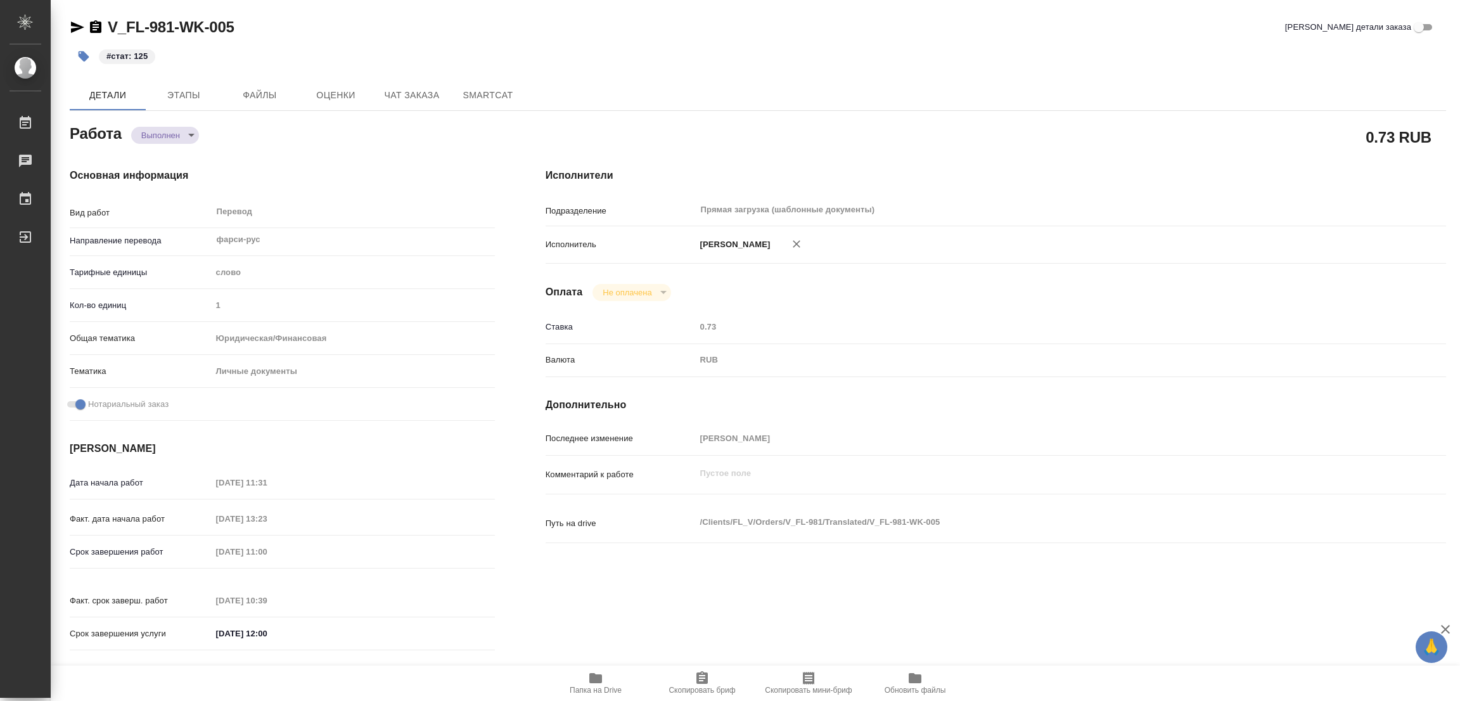
type textarea "x"
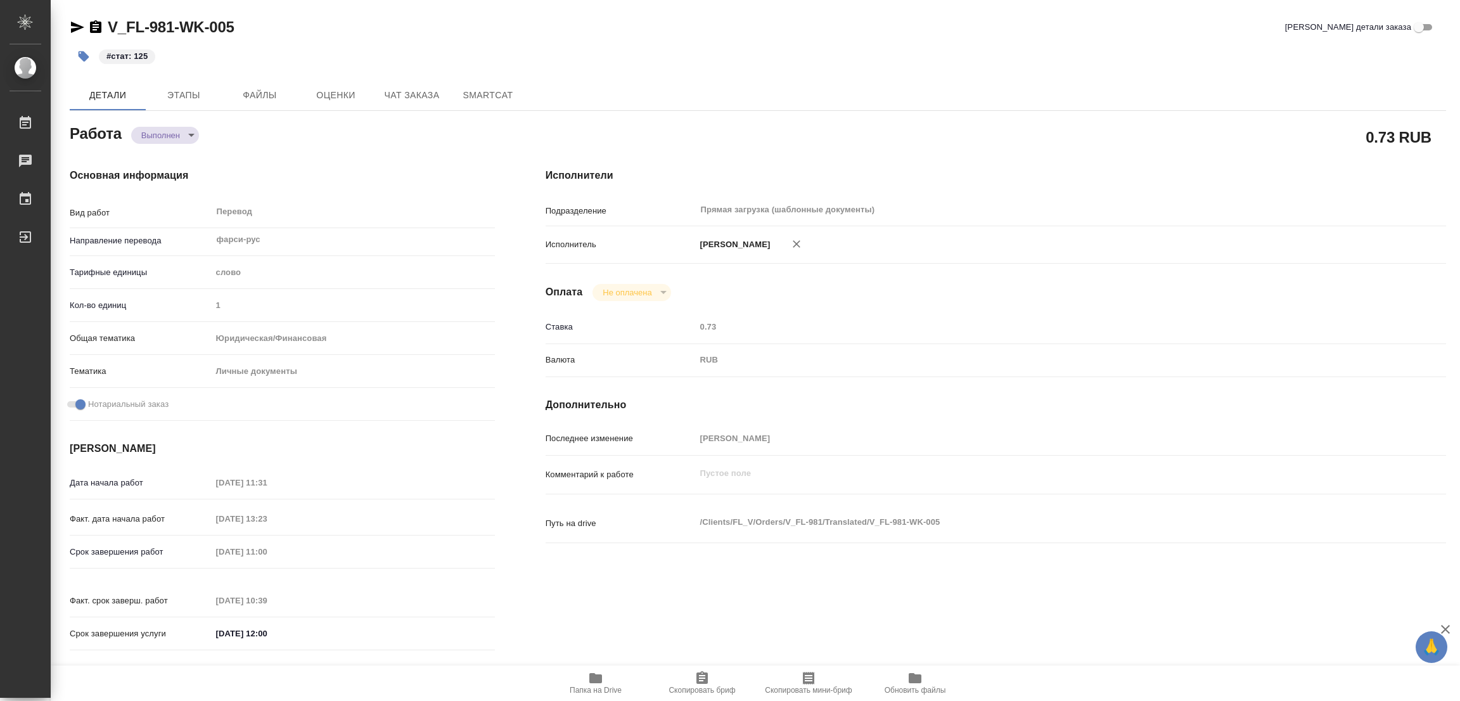
type textarea "x"
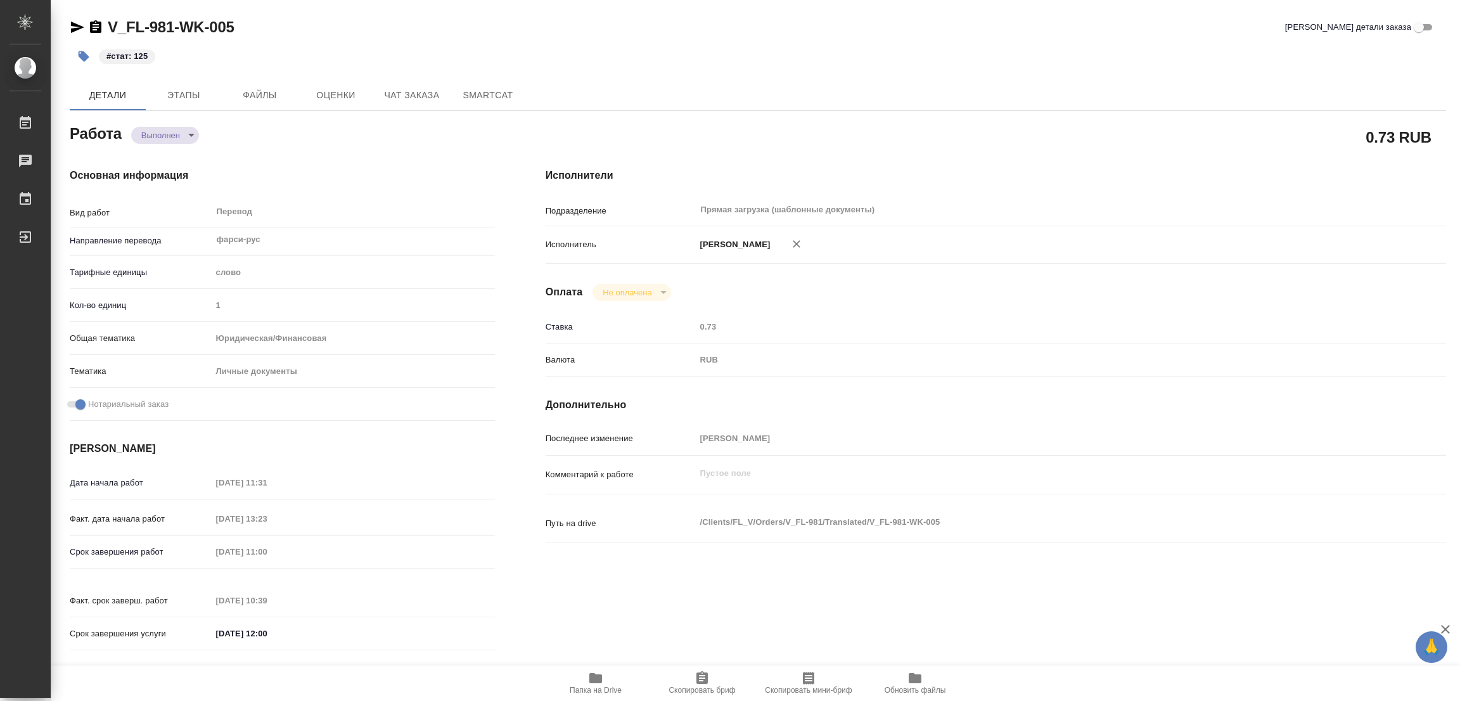
type textarea "x"
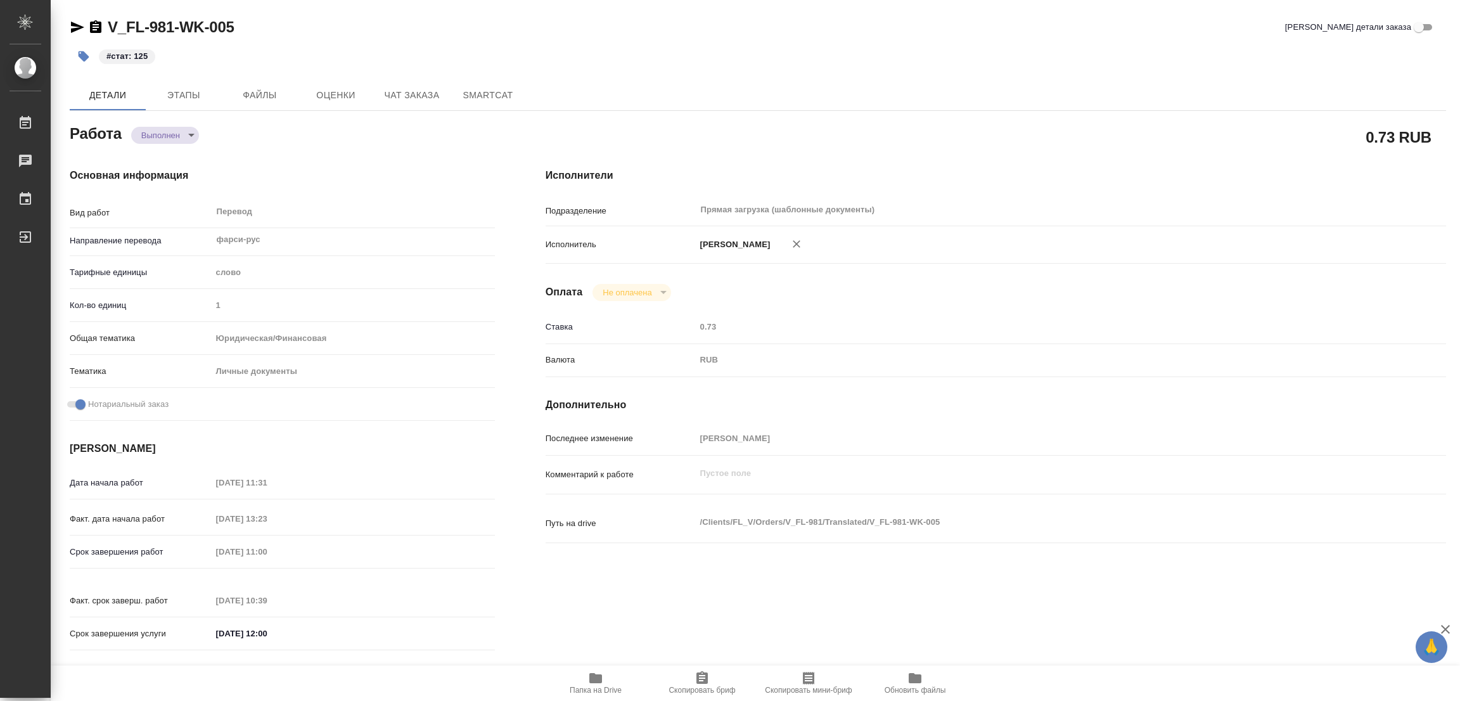
type textarea "x"
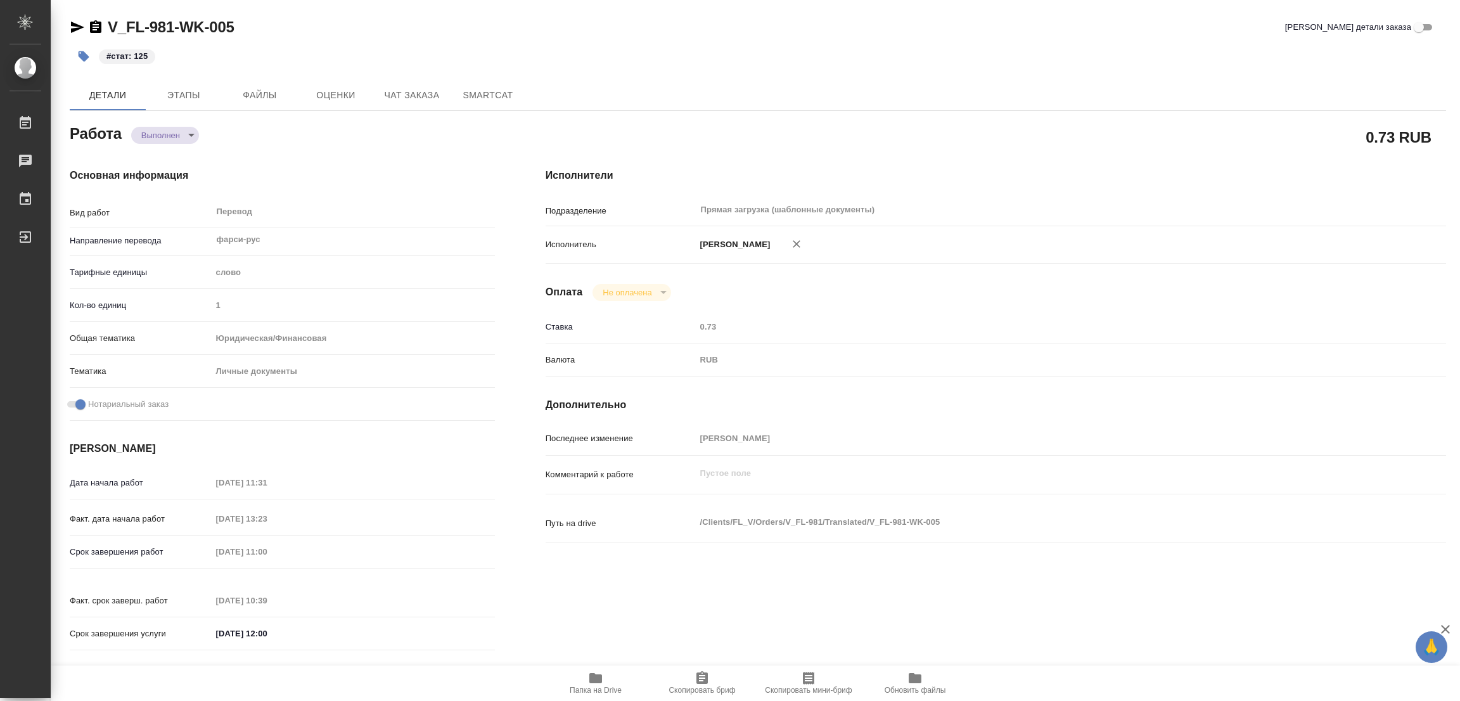
type textarea "x"
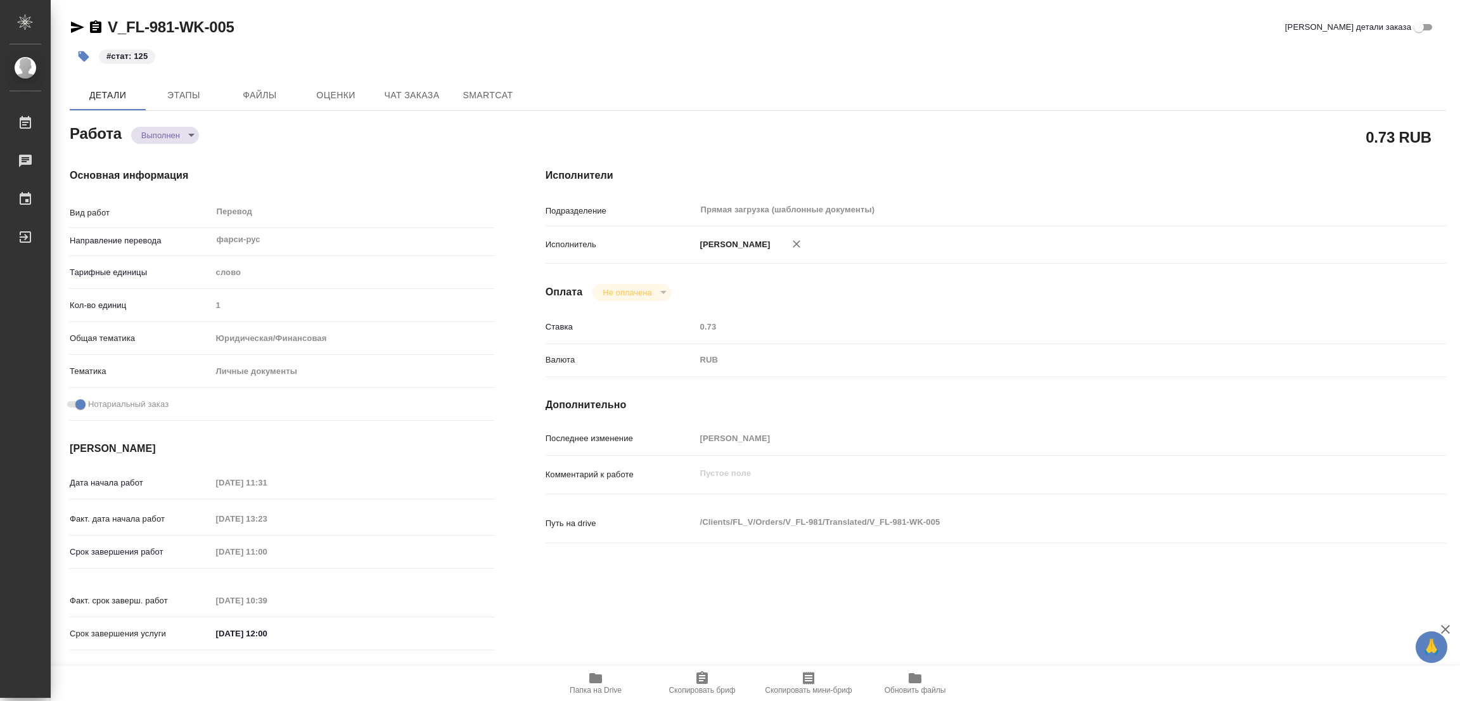
type textarea "x"
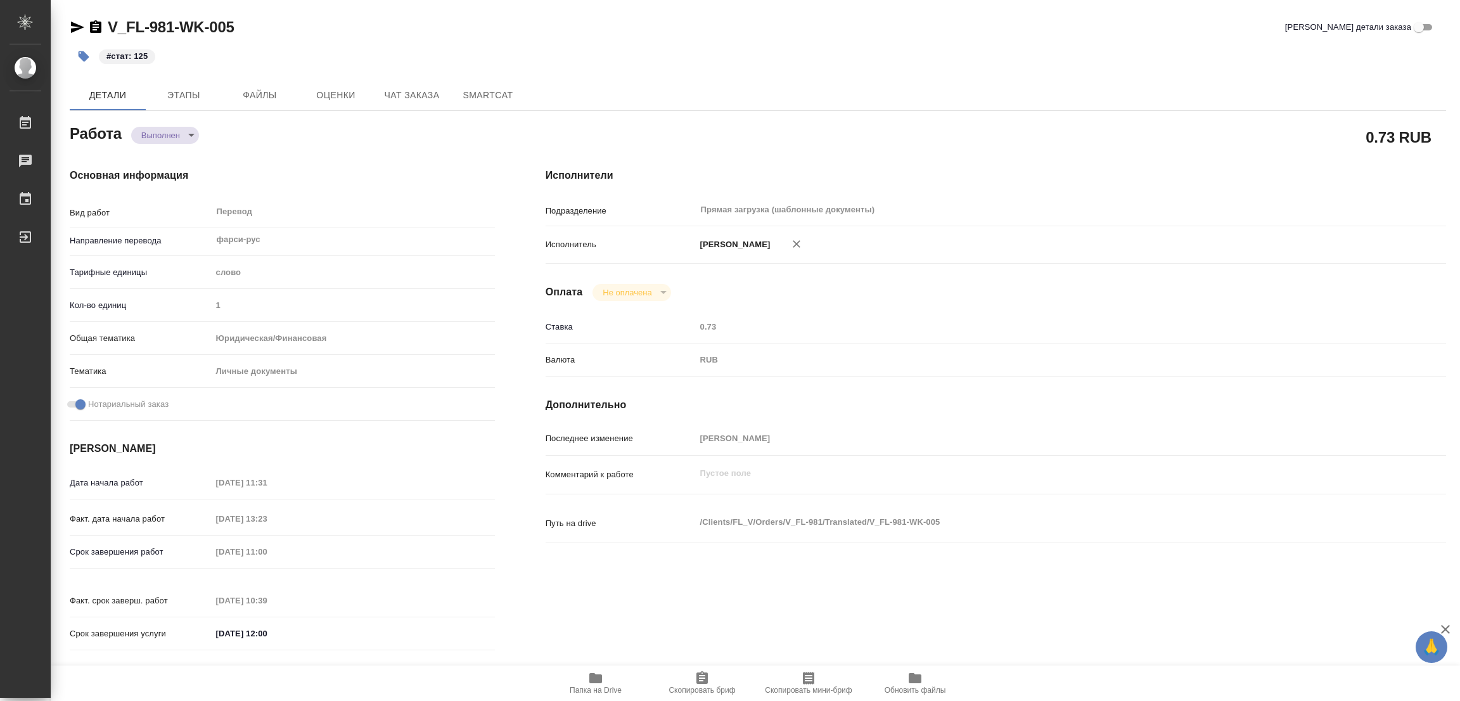
type textarea "x"
click at [677, 35] on div "V_FL-981-WK-005 Кратко детали заказа" at bounding box center [758, 27] width 1376 height 20
click at [1018, 91] on div "Детали Этапы Файлы Оценки Чат заказа SmartCat" at bounding box center [758, 95] width 1376 height 30
click at [1059, 221] on div "Прямая загрузка (шаблонные документы) ​" at bounding box center [1034, 209] width 676 height 23
click at [1059, 118] on div "0.73 RUB" at bounding box center [995, 137] width 951 height 82
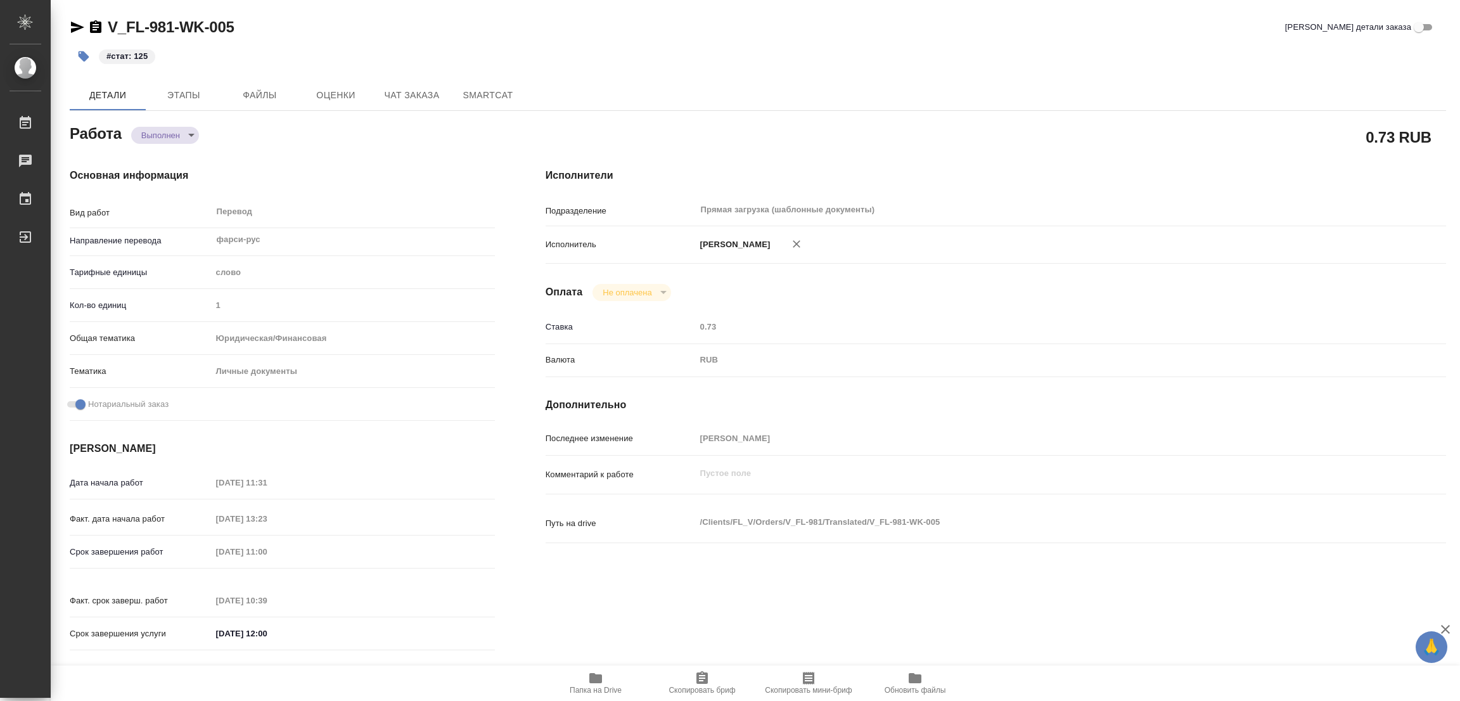
click at [1050, 39] on div "V_FL-981-WK-005 Кратко детали заказа" at bounding box center [758, 29] width 1376 height 25
type textarea "x"
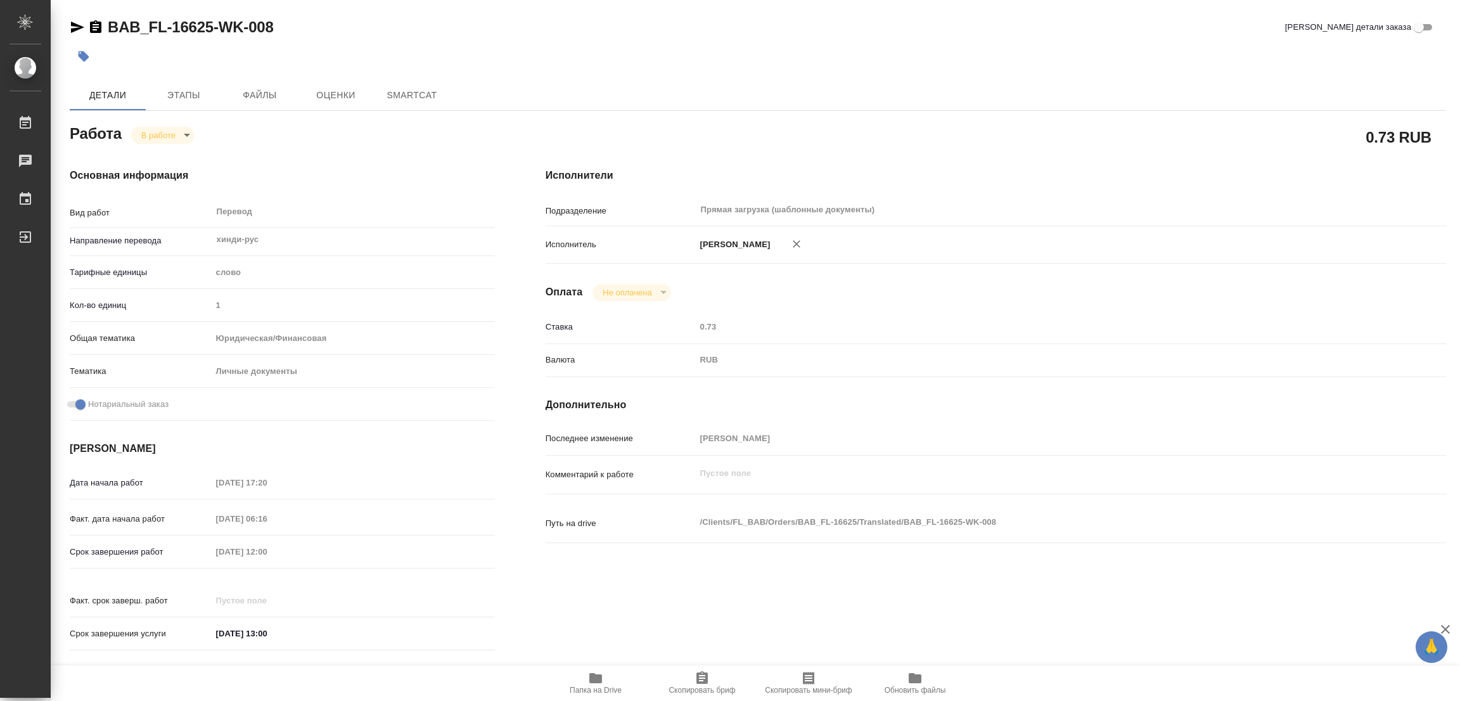
type textarea "x"
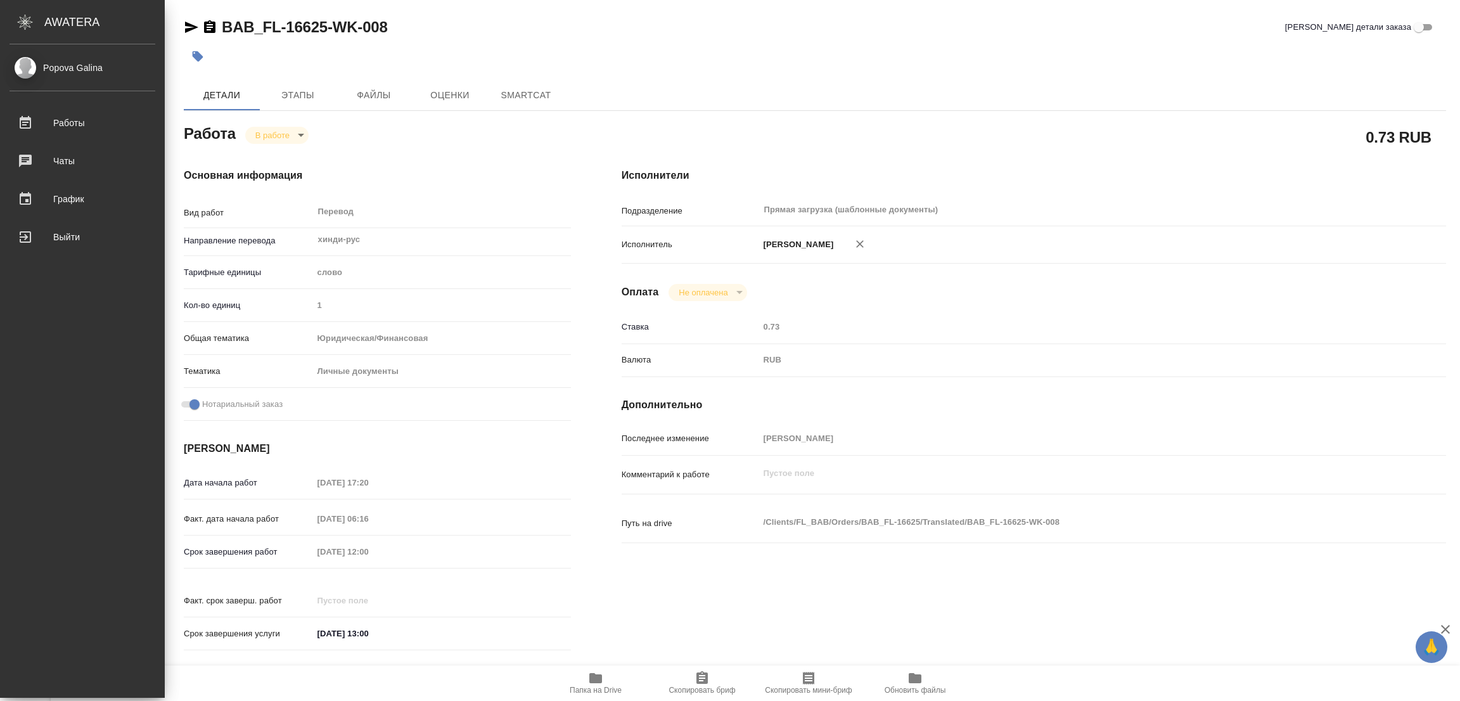
type textarea "x"
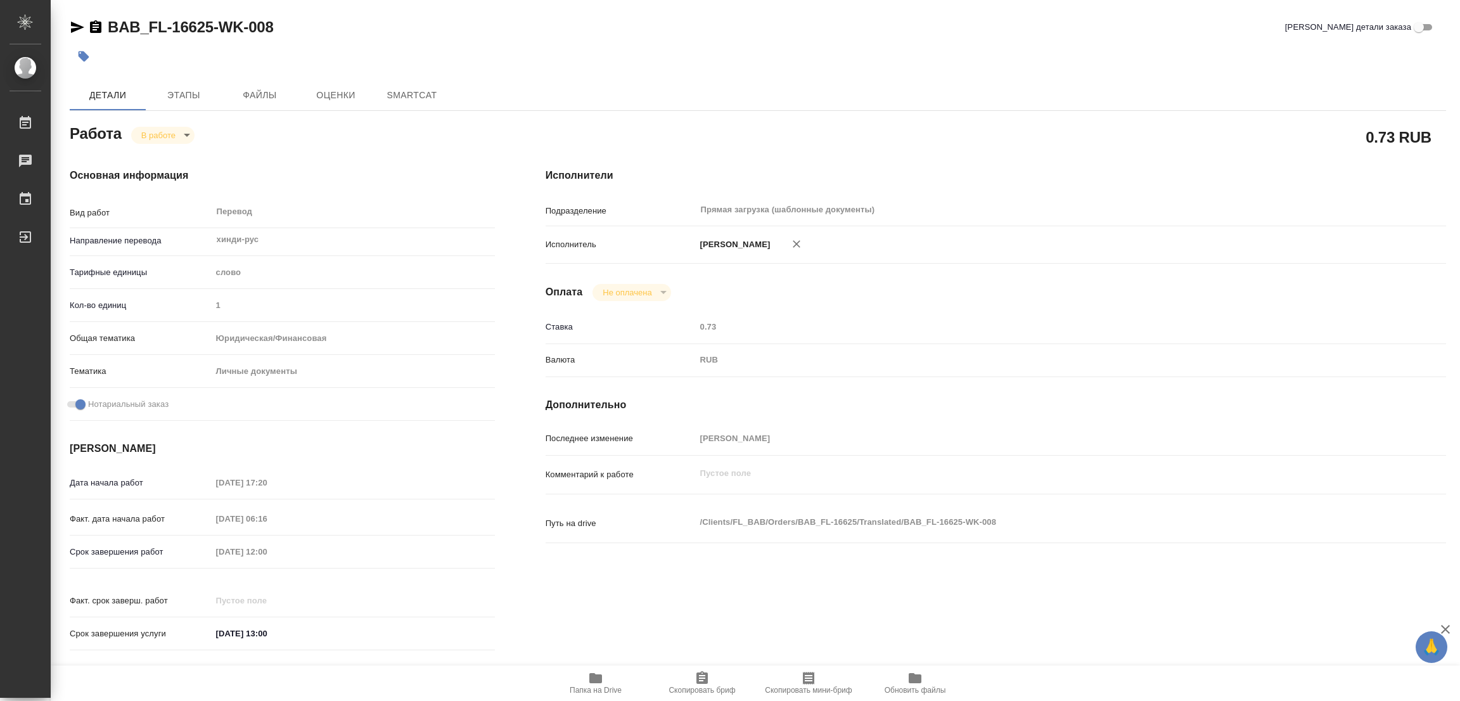
type textarea "x"
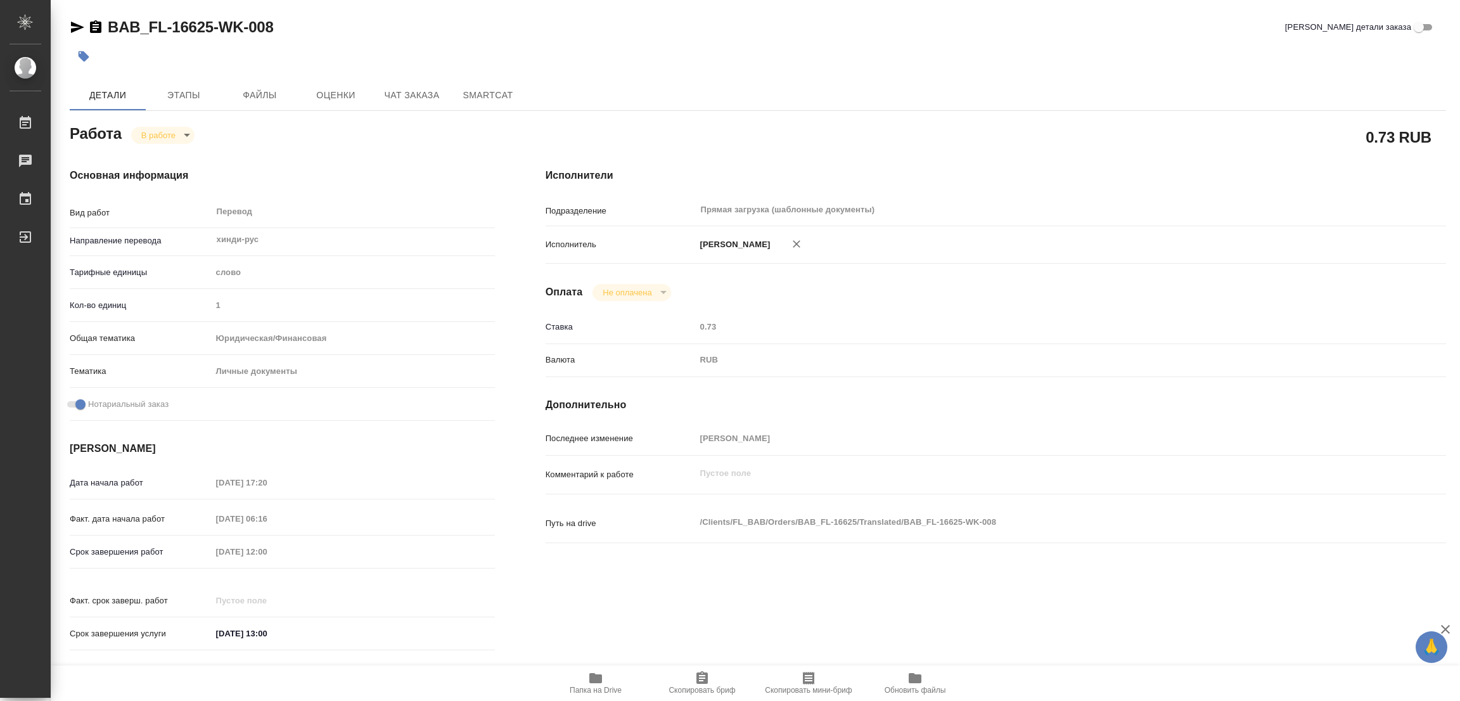
type textarea "x"
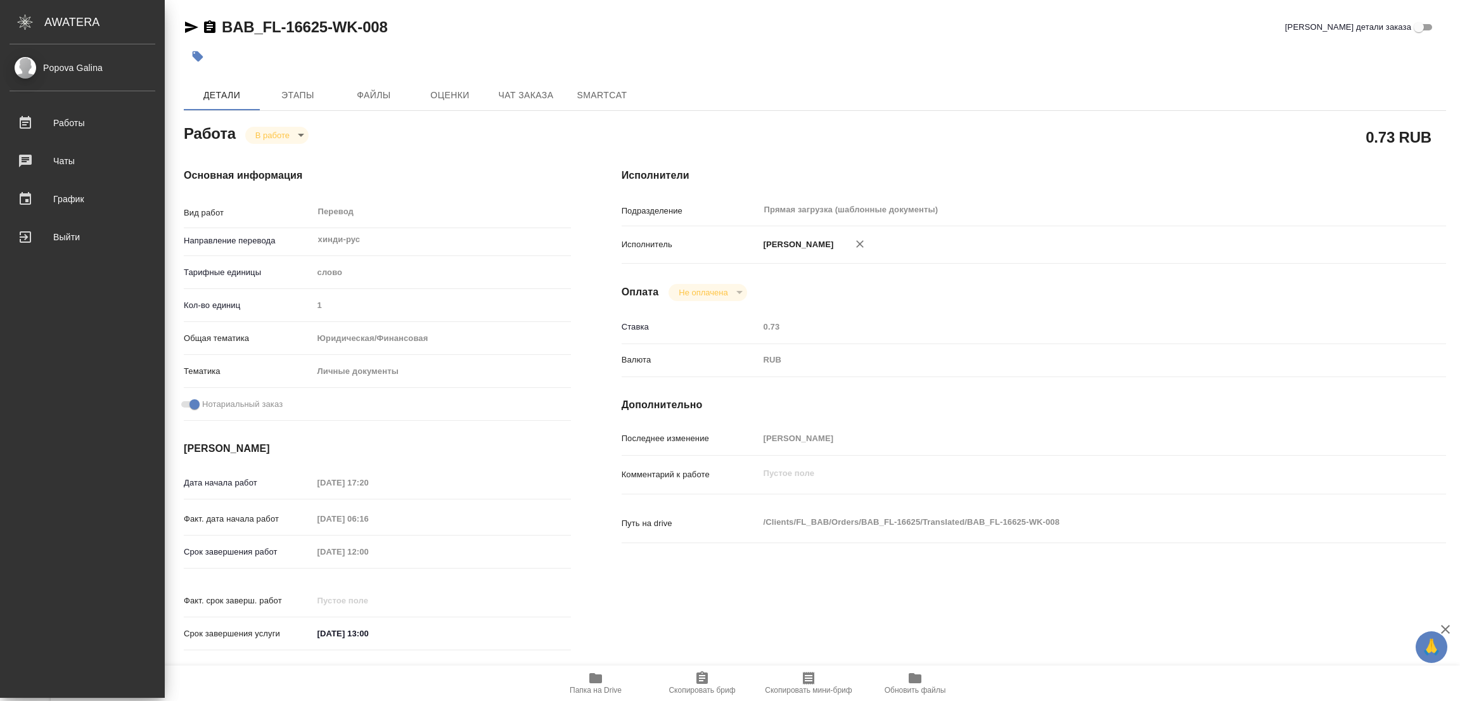
type textarea "x"
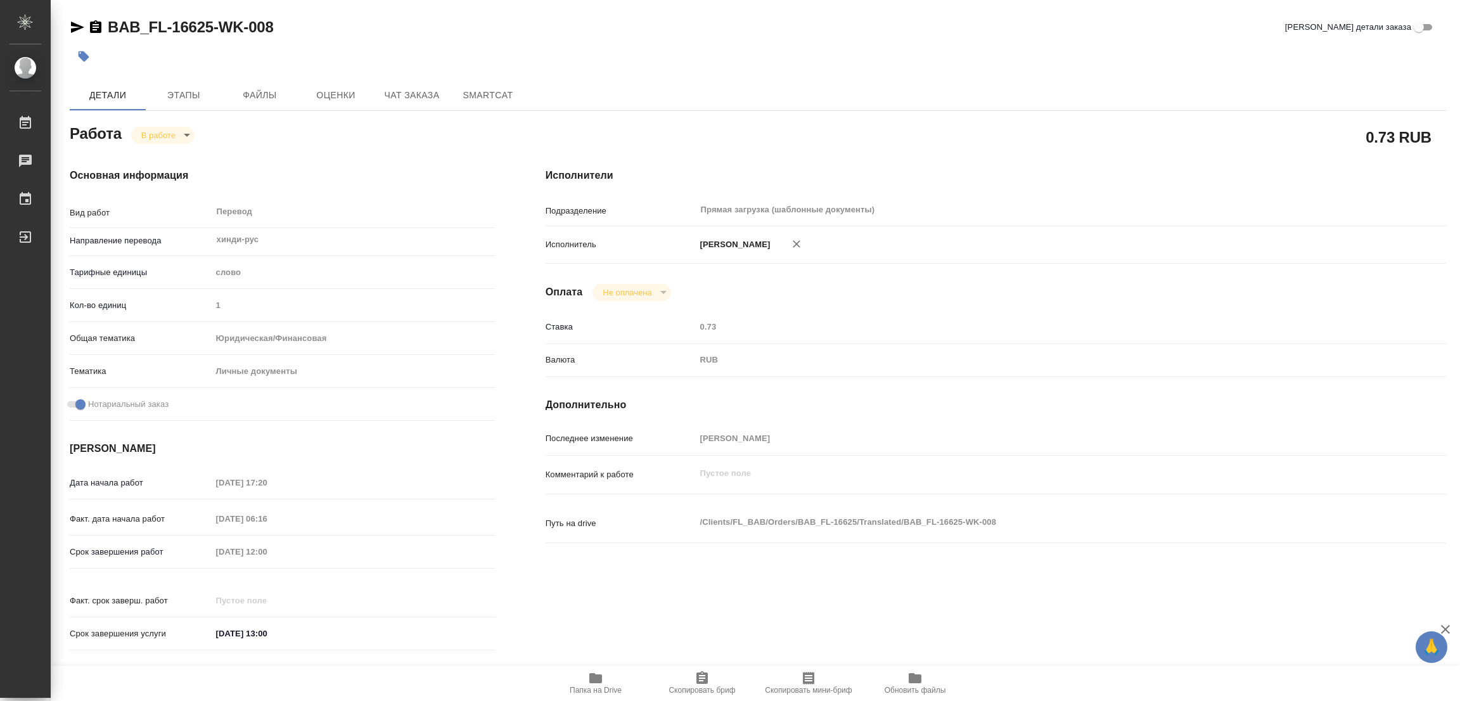
type textarea "x"
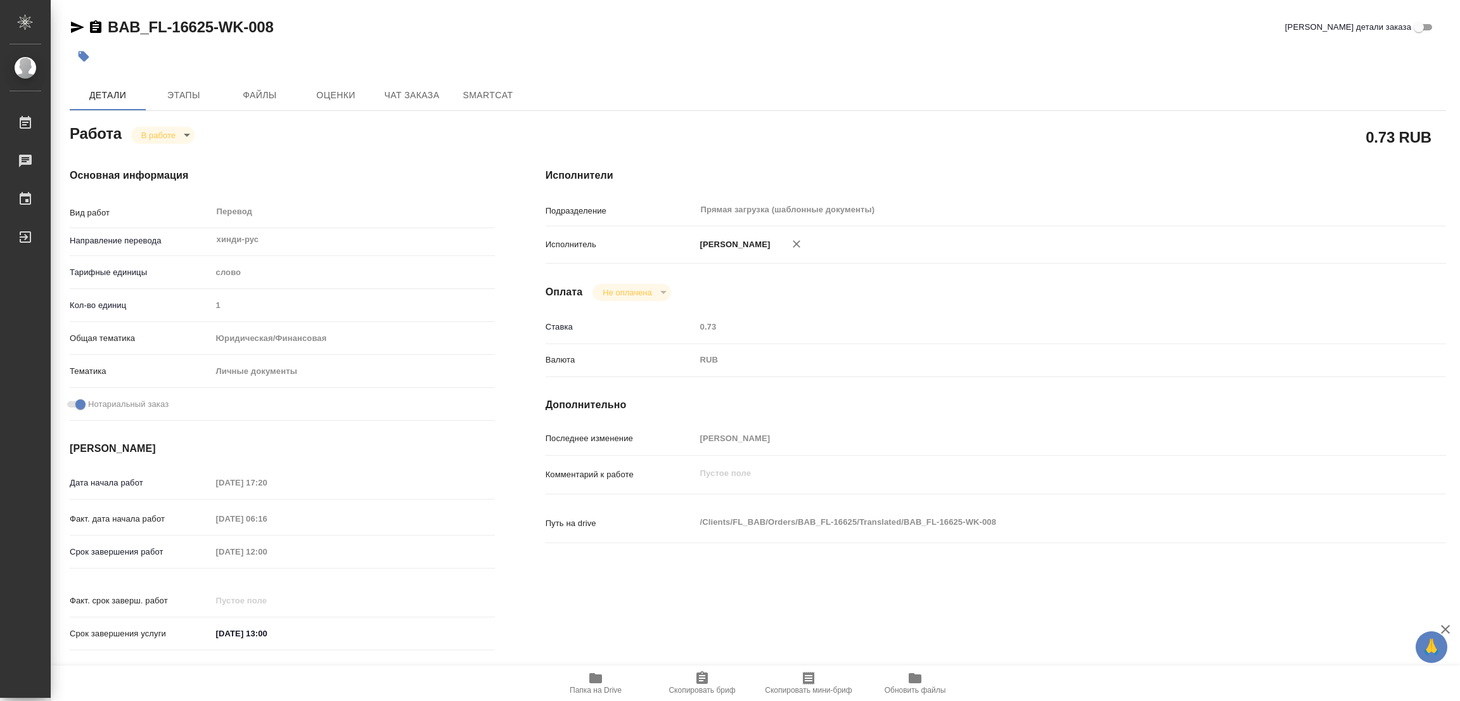
type textarea "x"
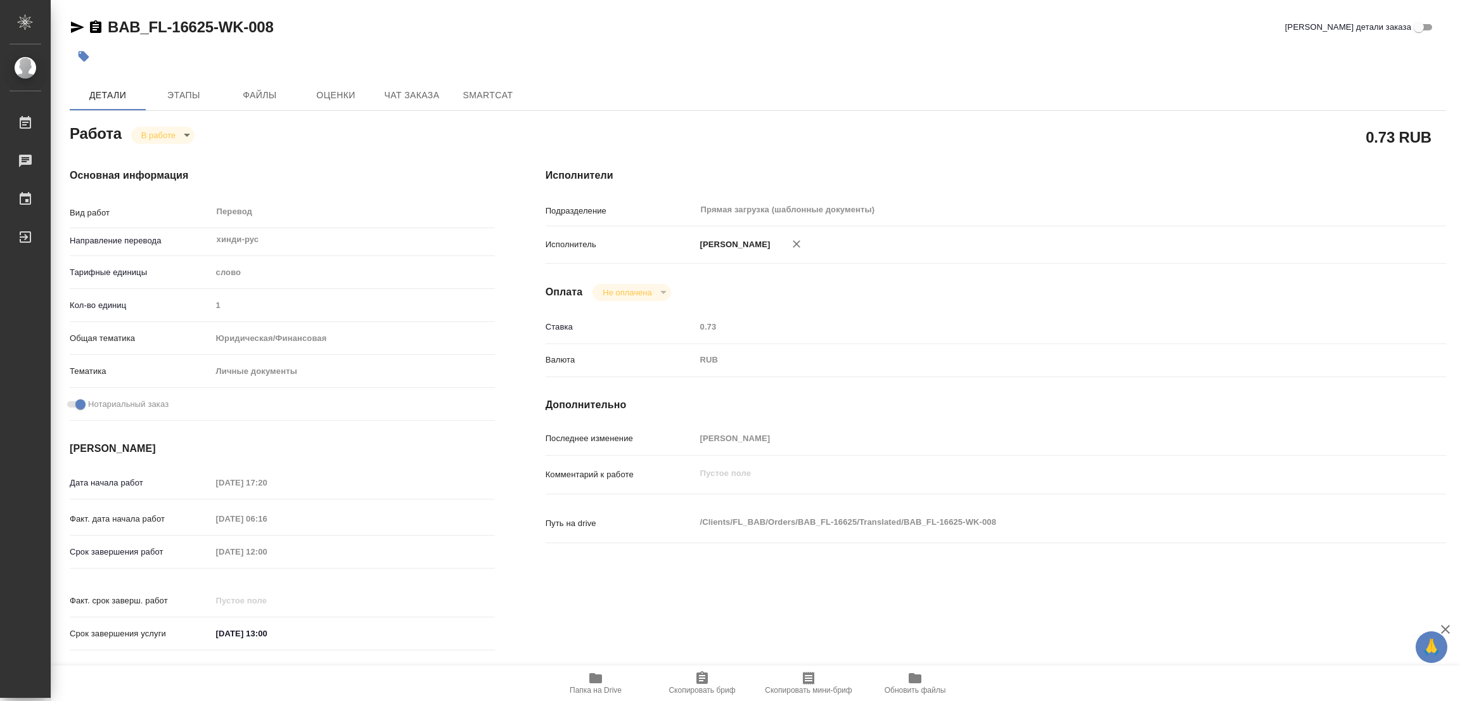
type textarea "x"
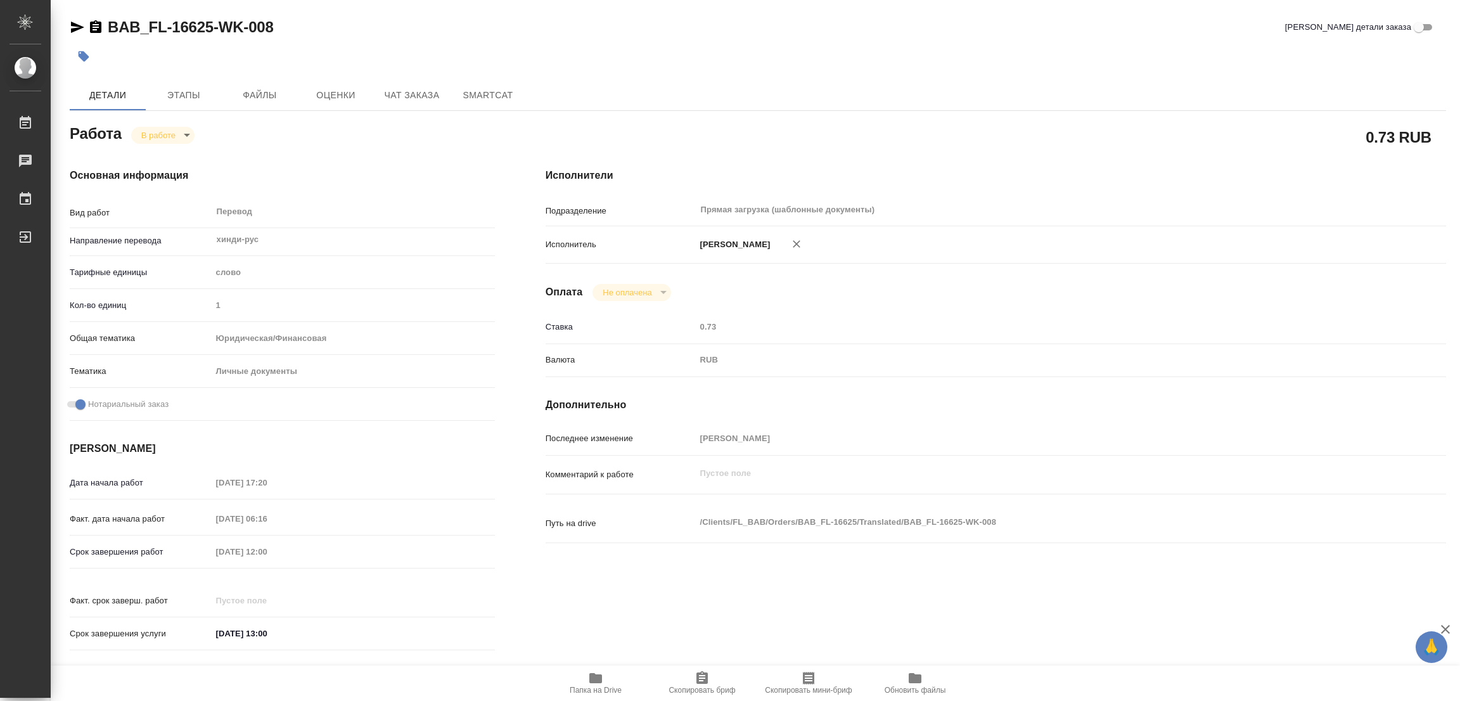
type textarea "x"
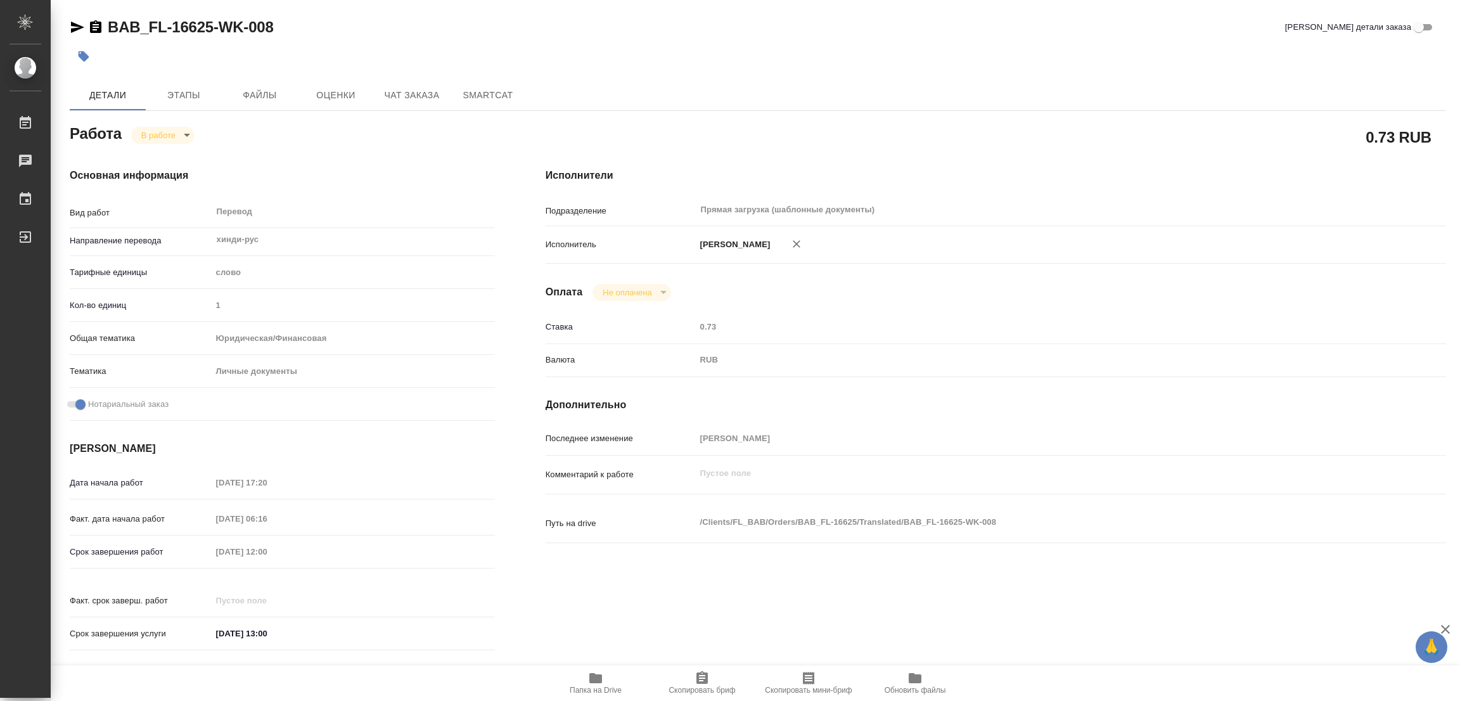
type textarea "x"
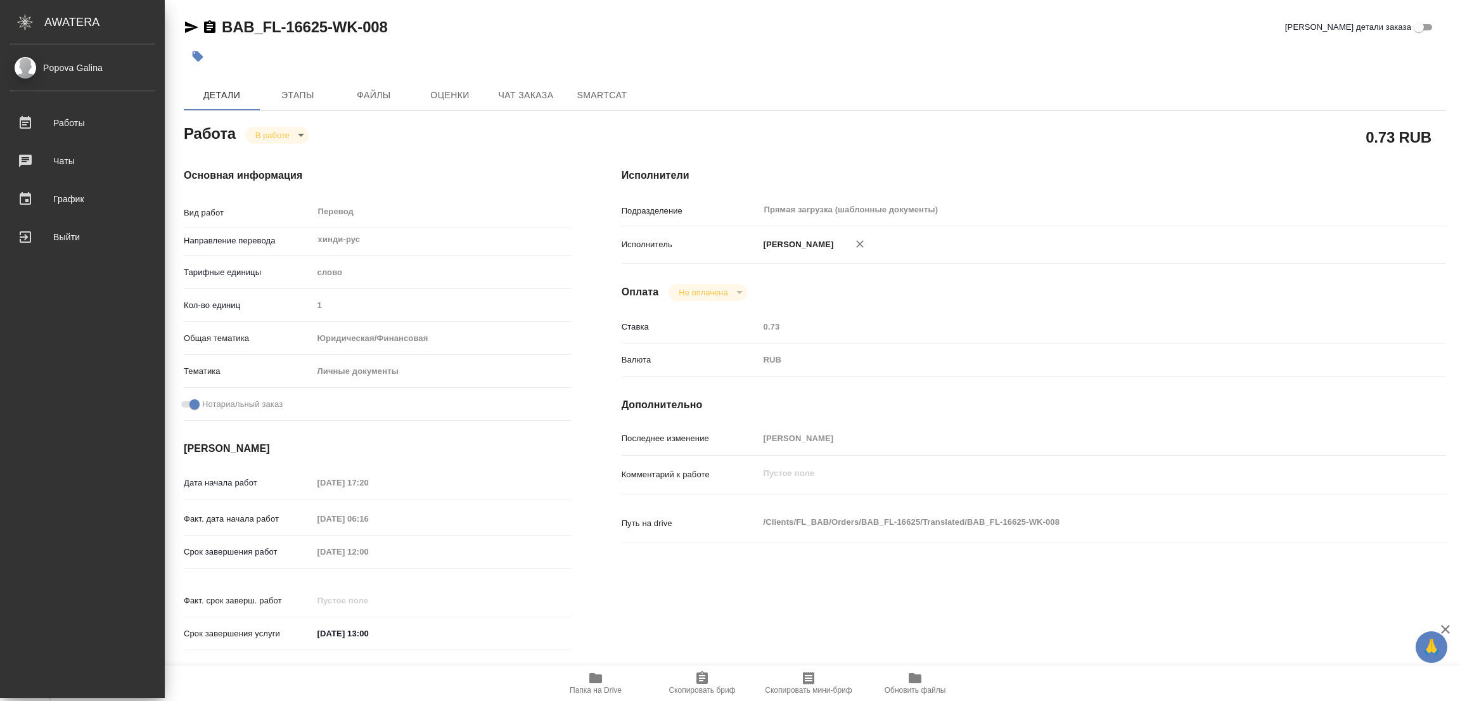
type textarea "x"
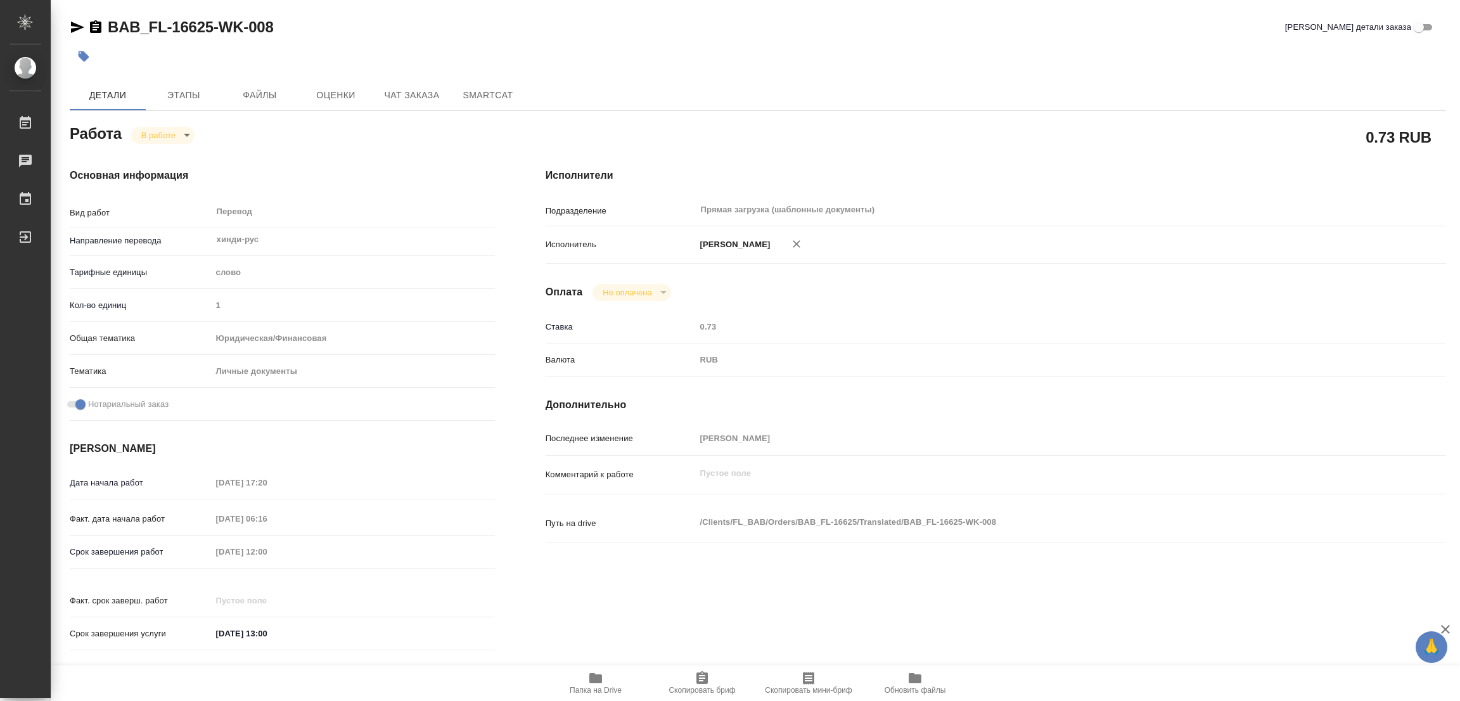
type textarea "x"
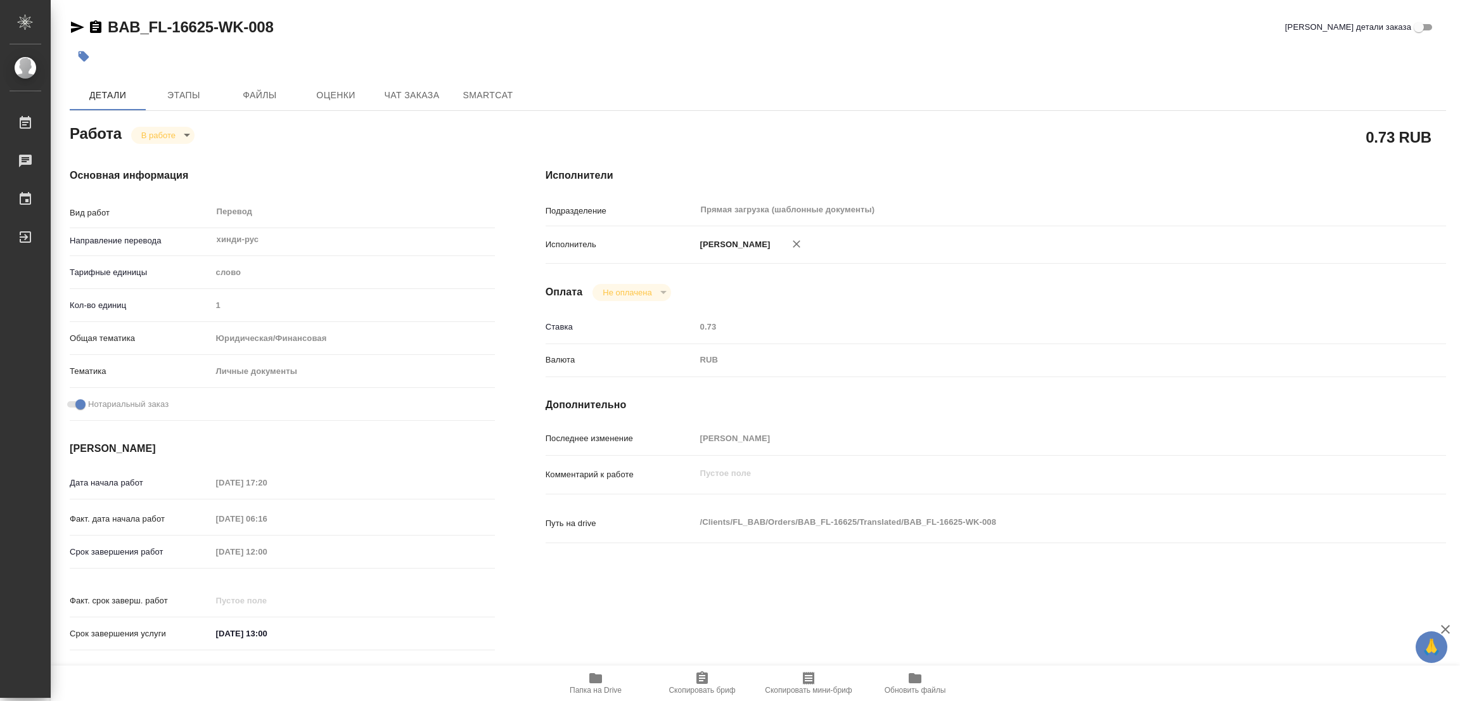
type textarea "x"
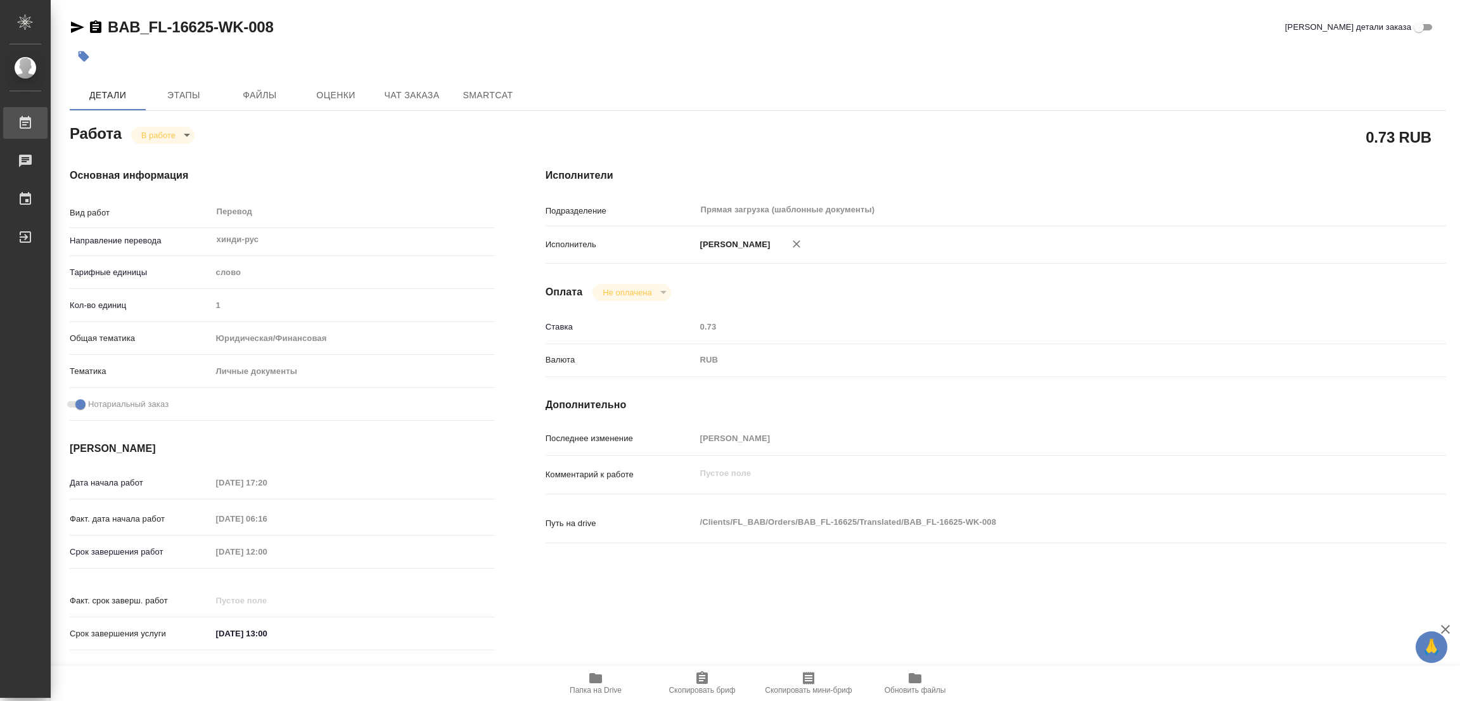
type textarea "x"
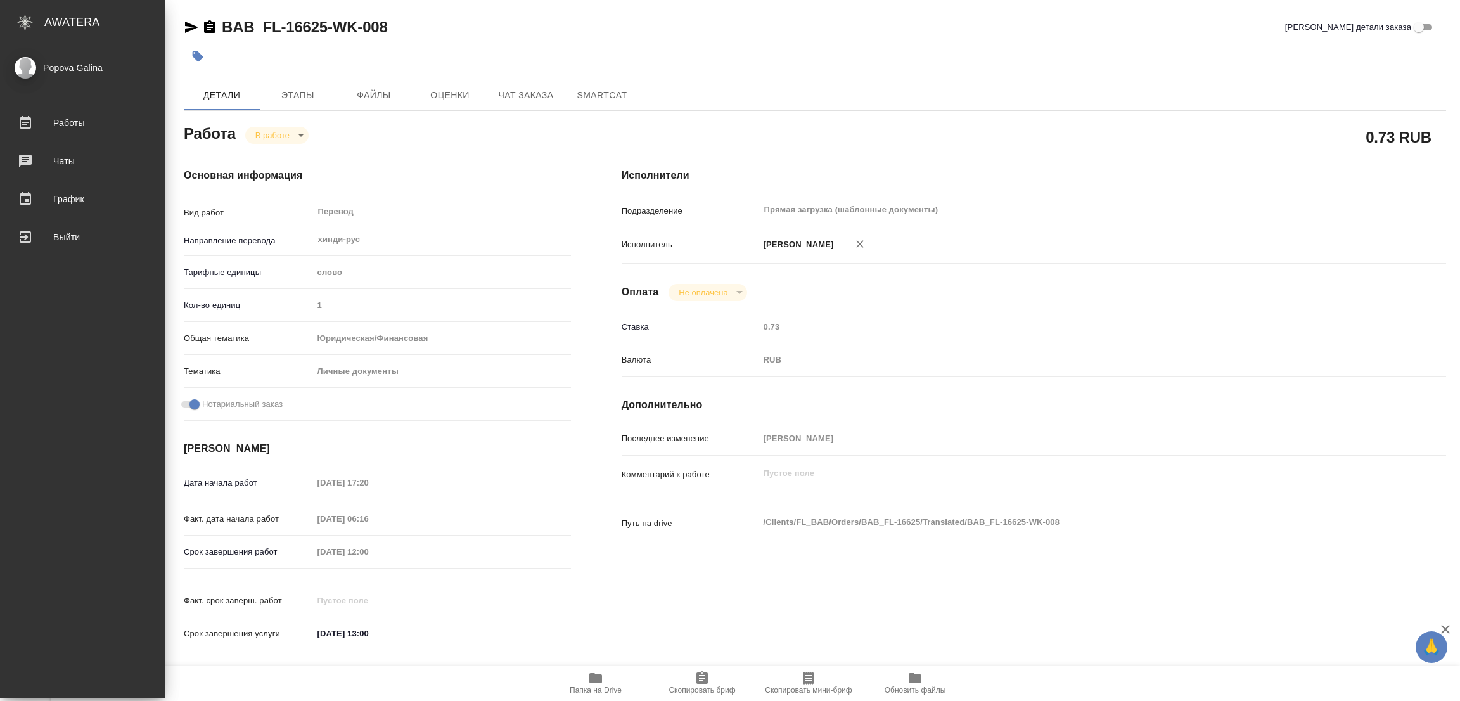
type textarea "x"
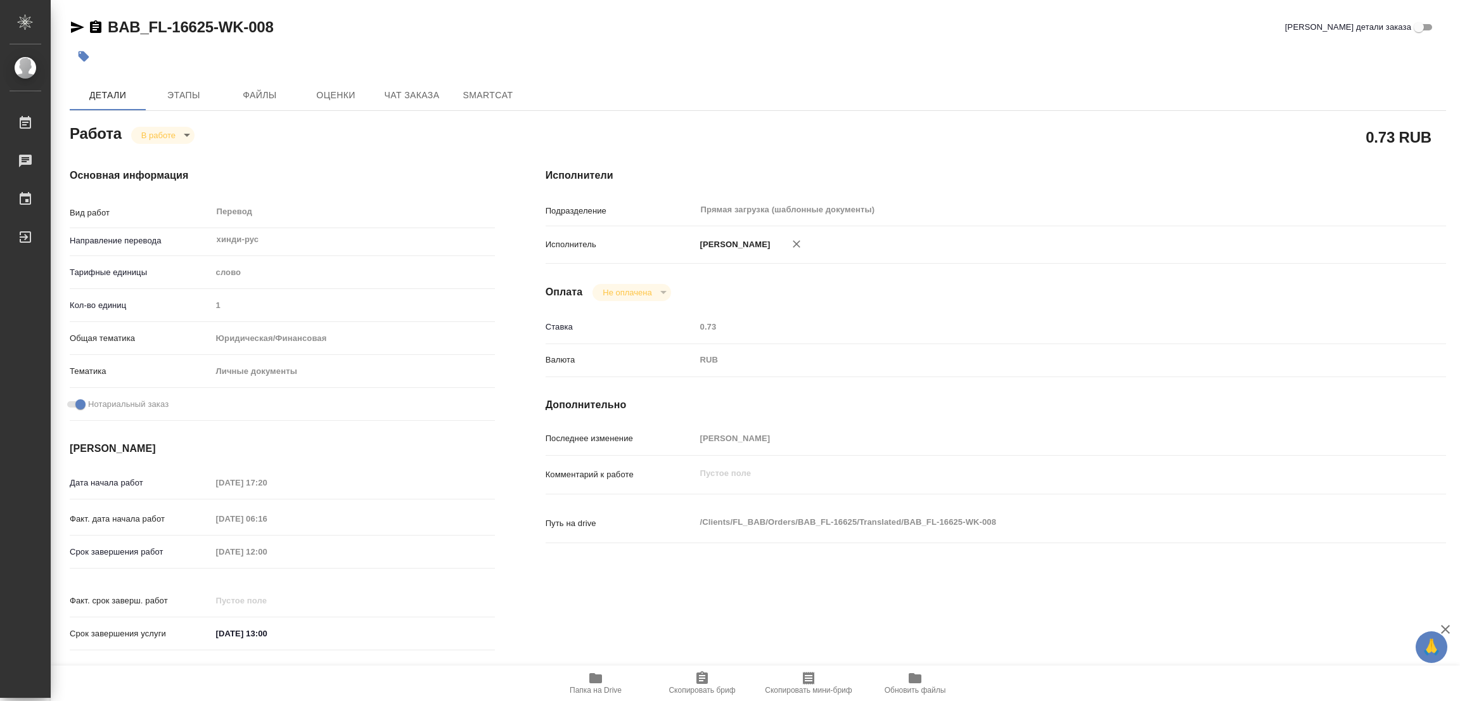
type textarea "x"
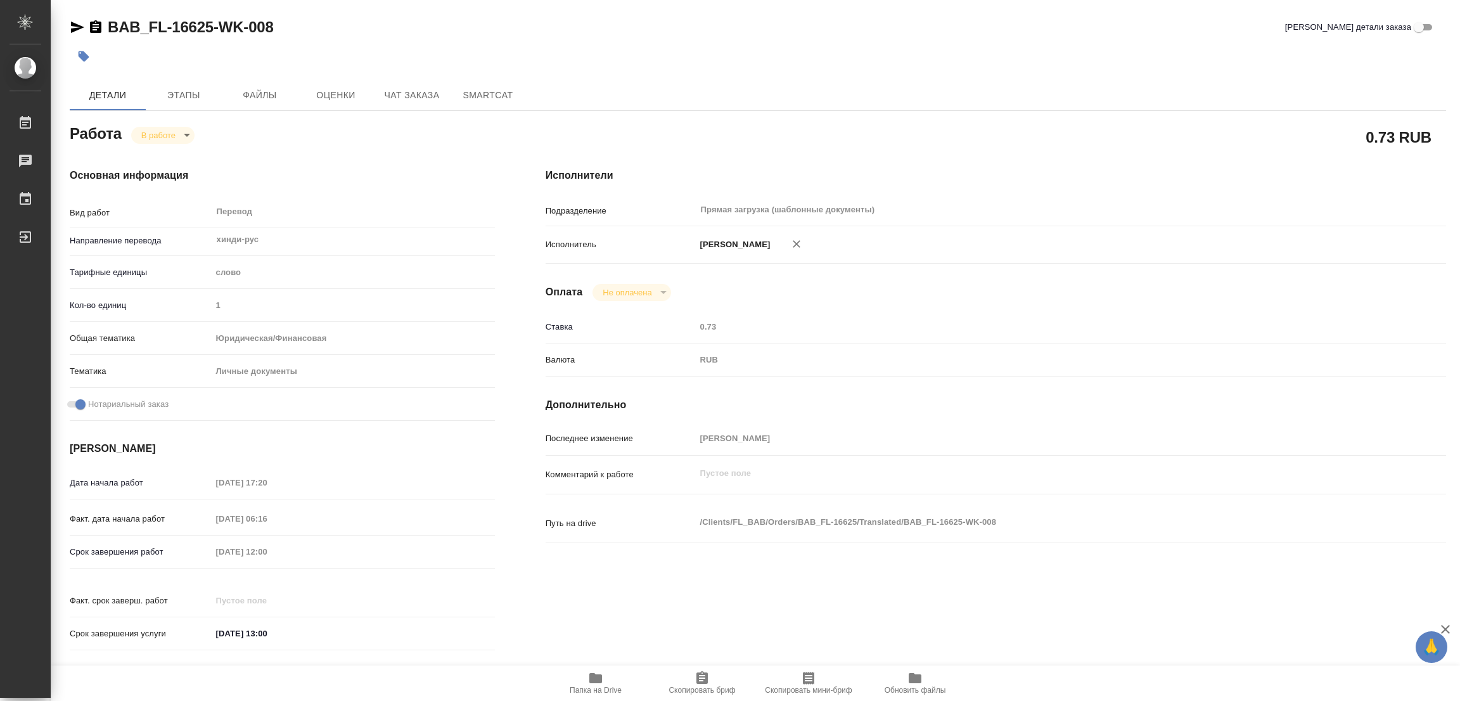
type textarea "x"
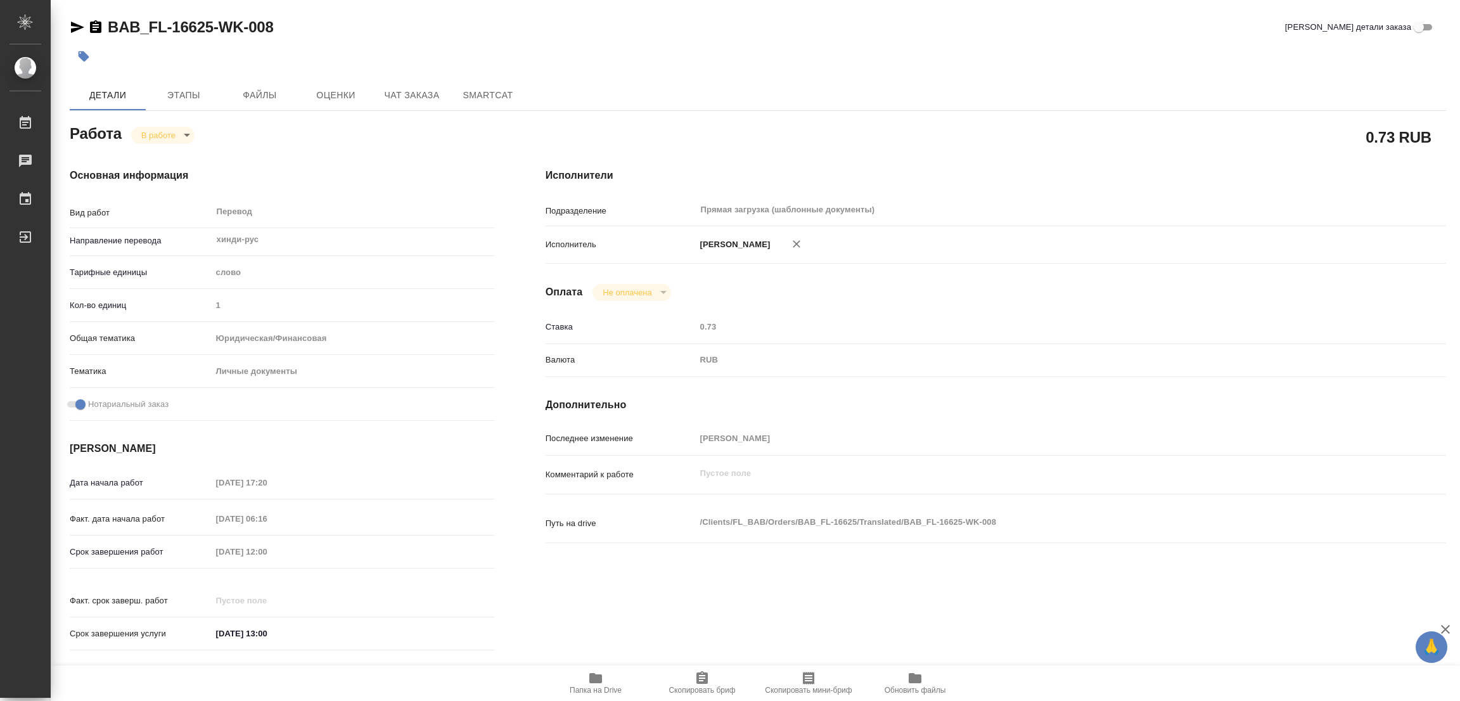
type textarea "x"
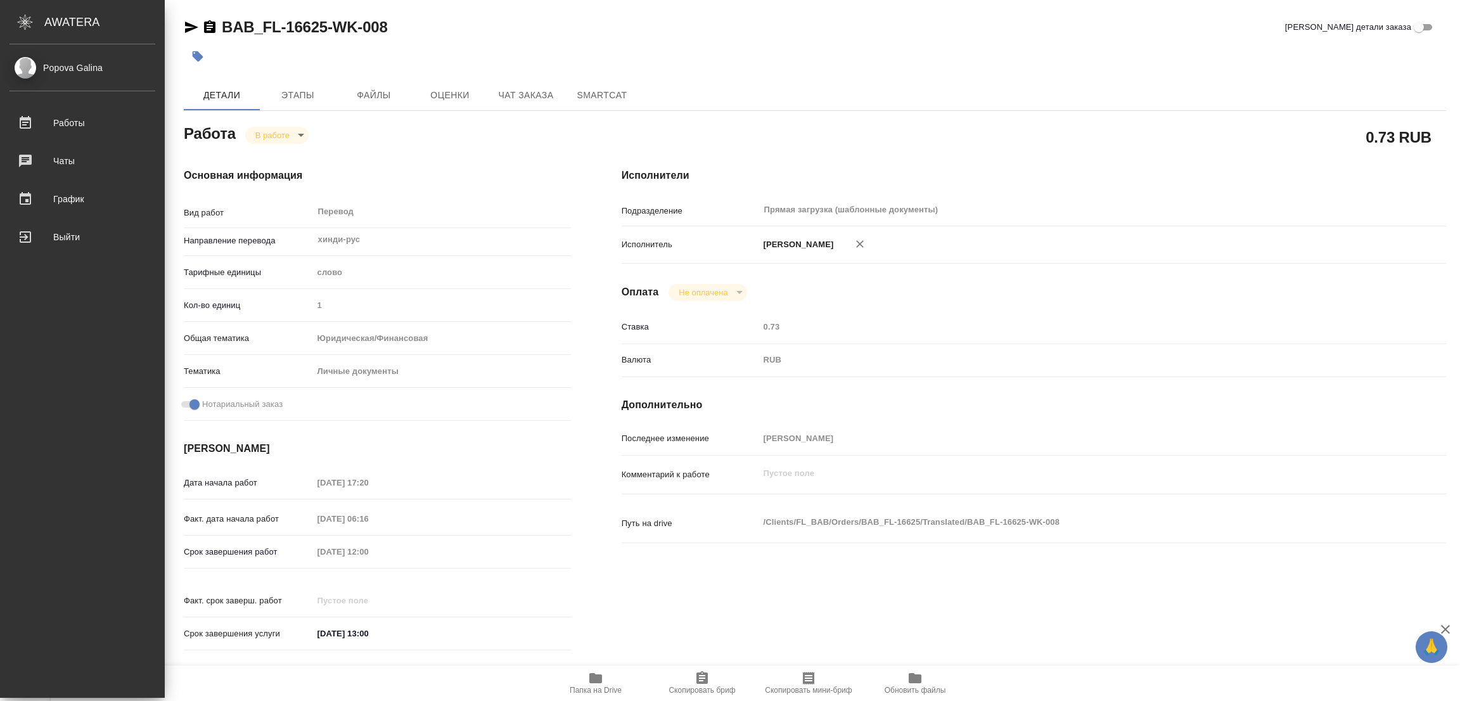
type textarea "x"
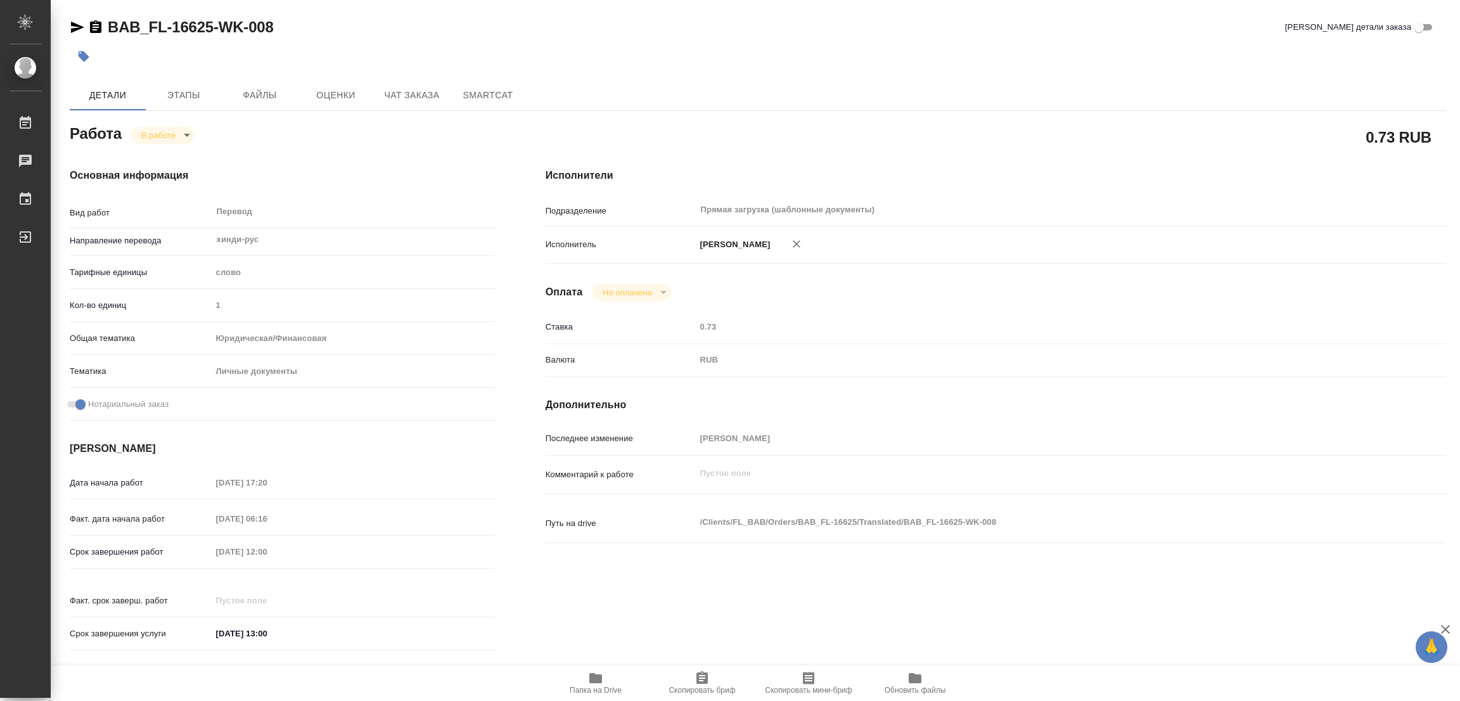
type textarea "x"
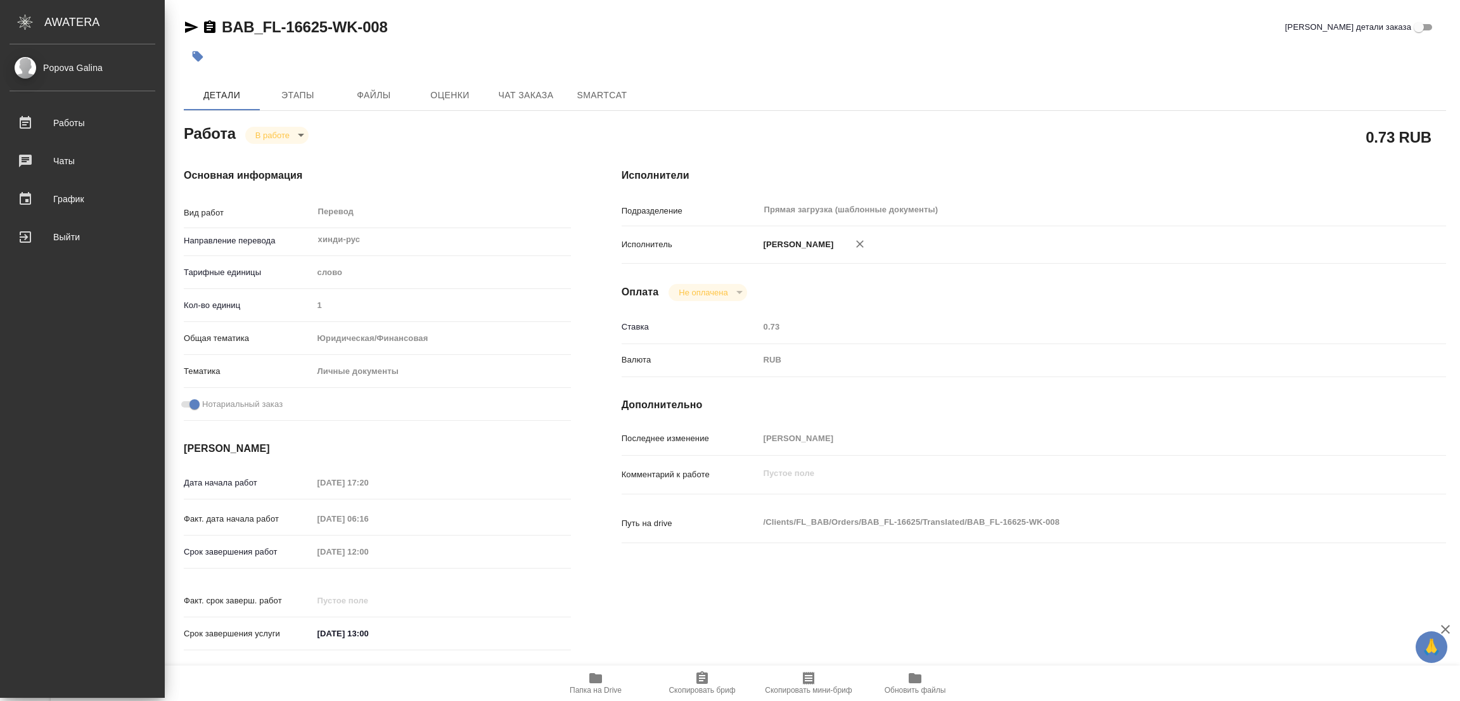
type textarea "x"
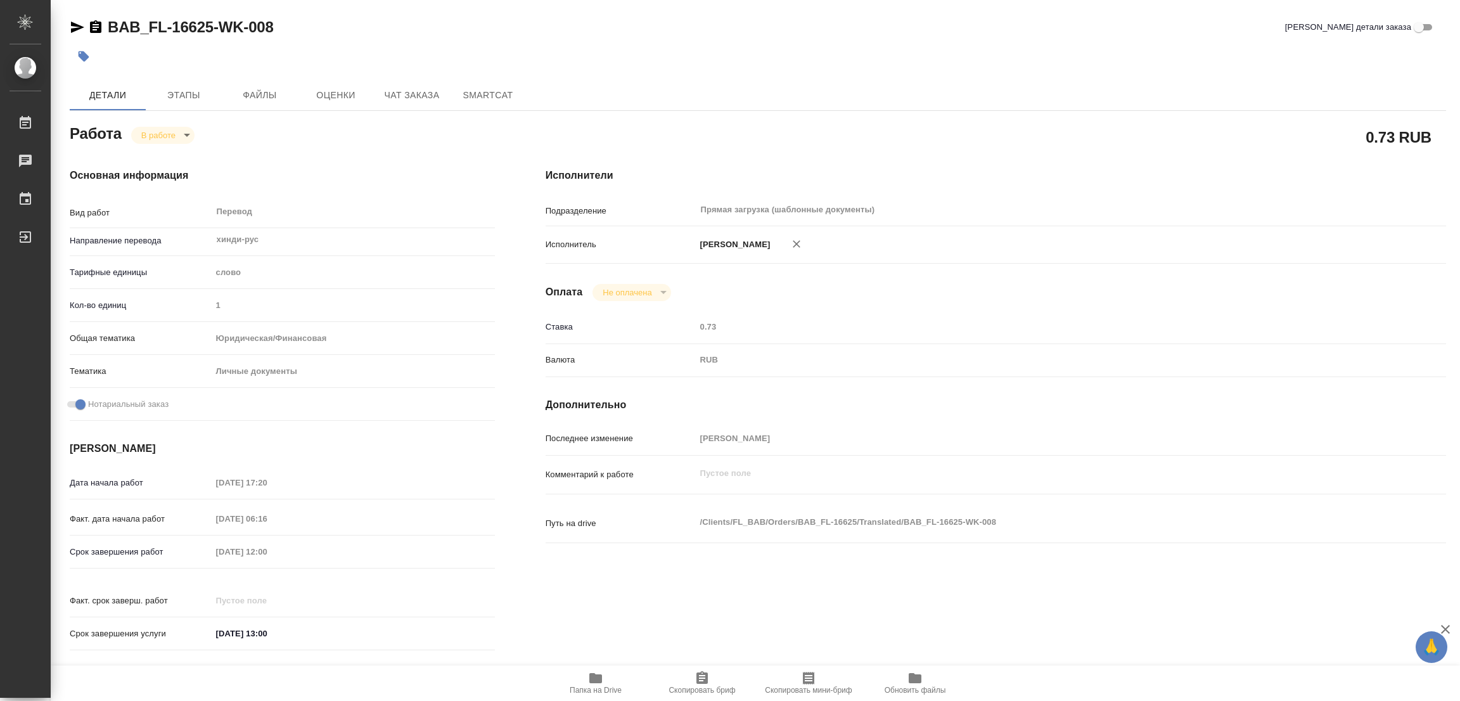
type textarea "x"
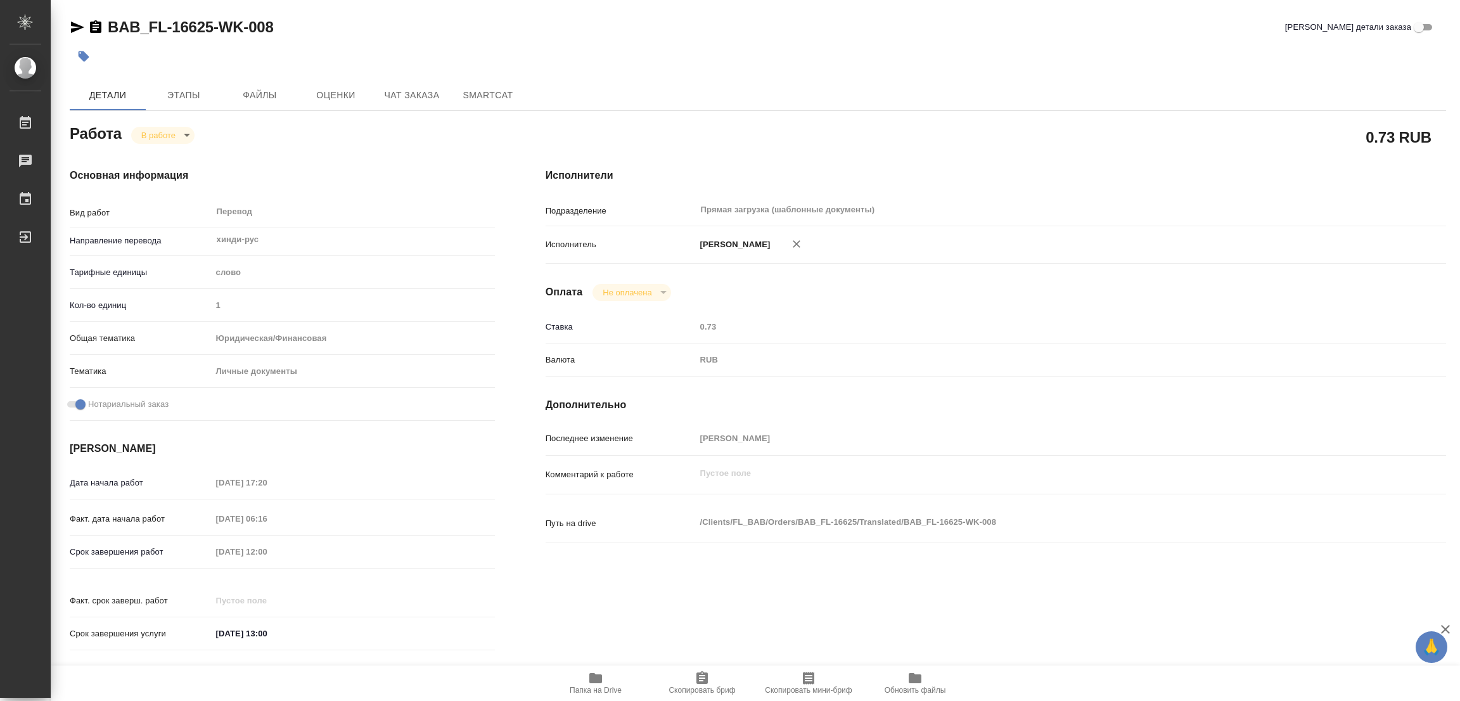
type textarea "x"
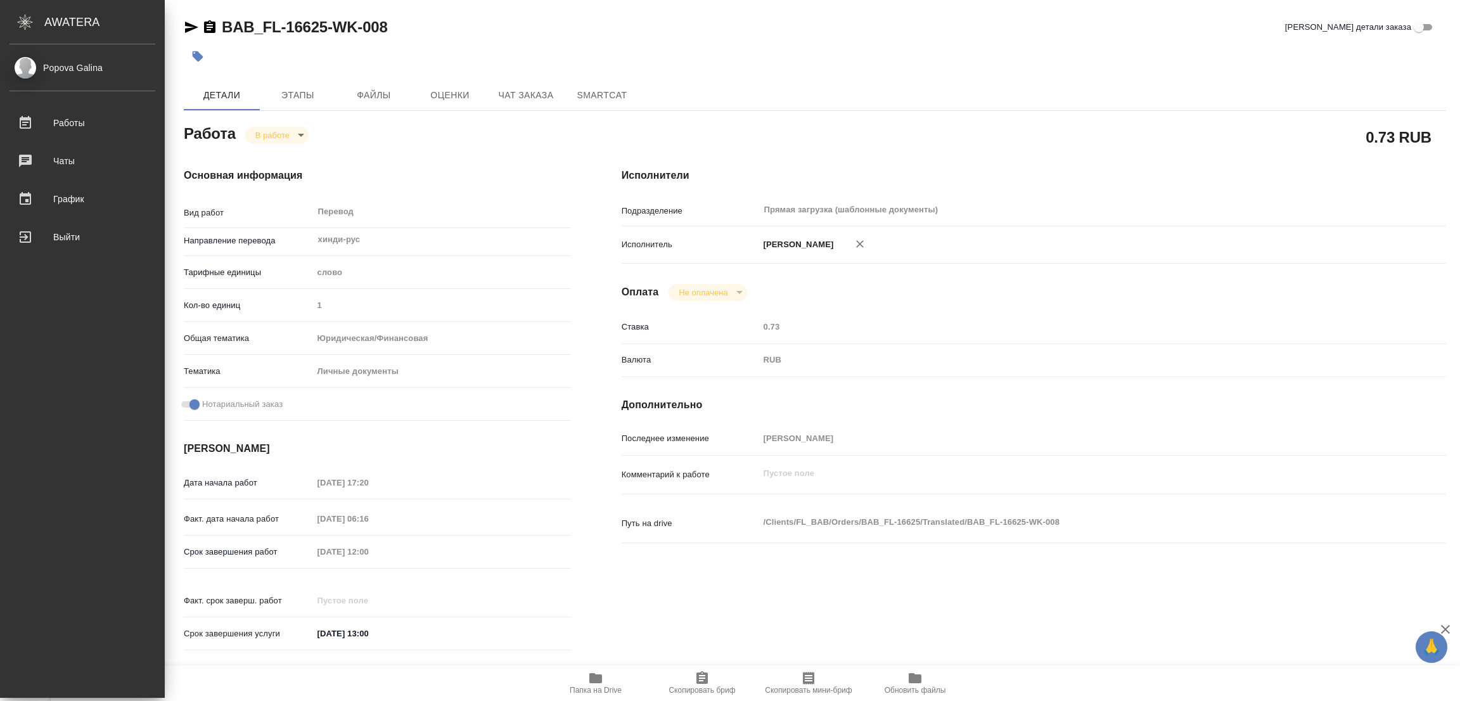
type textarea "x"
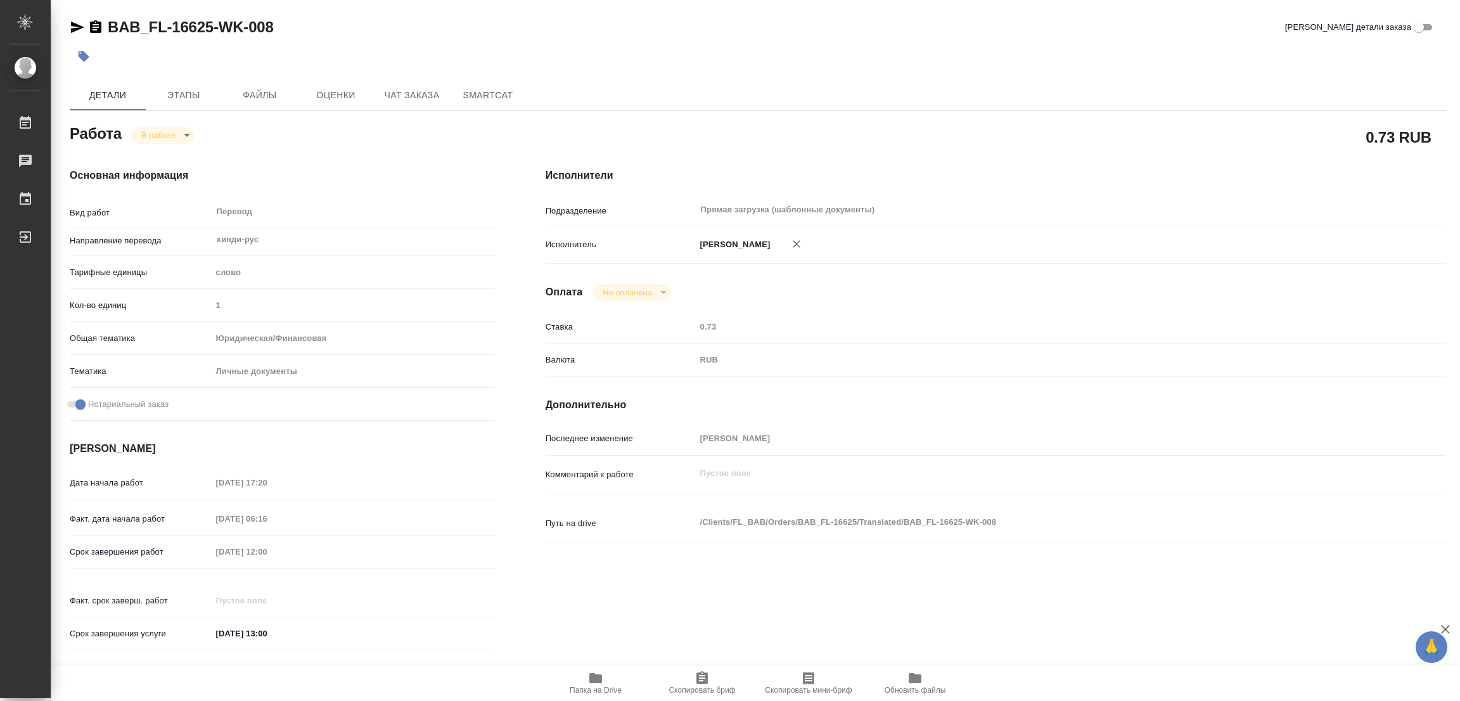
type textarea "x"
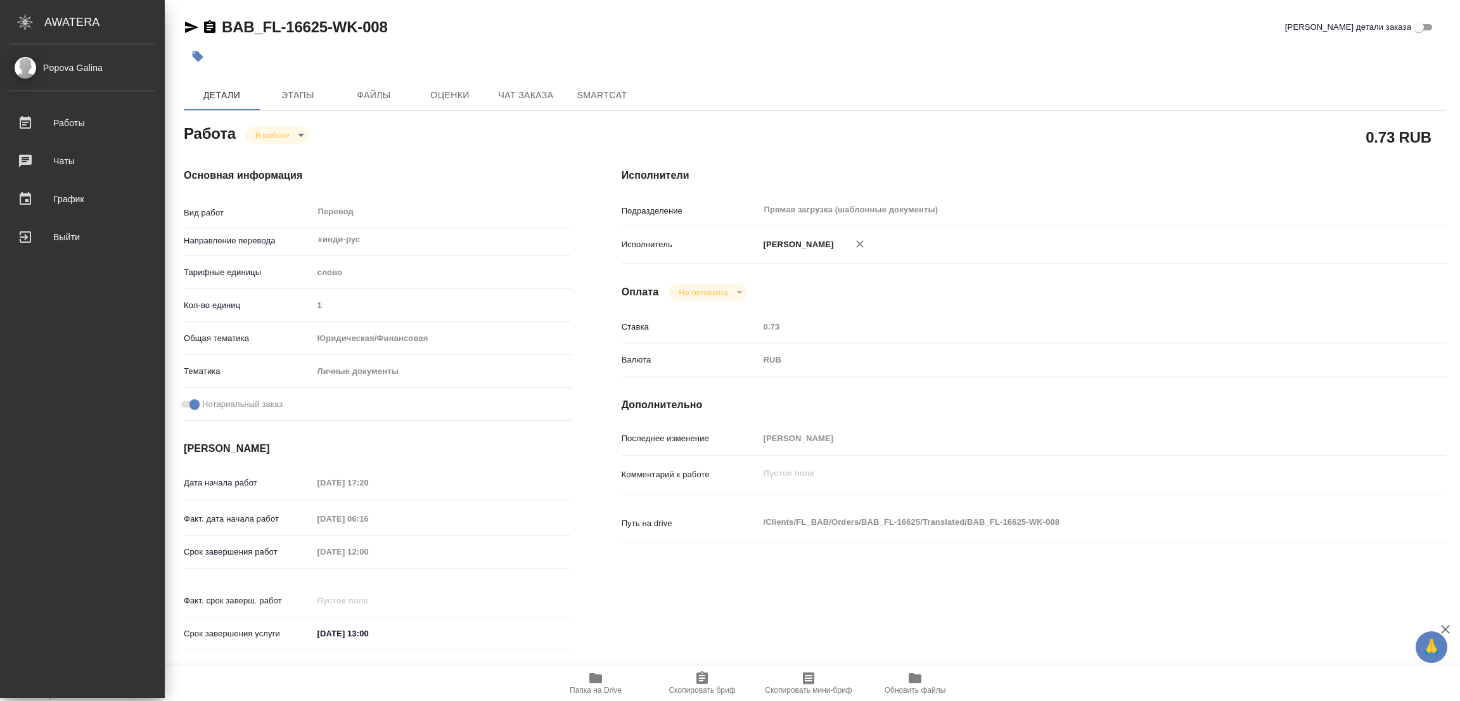
type textarea "x"
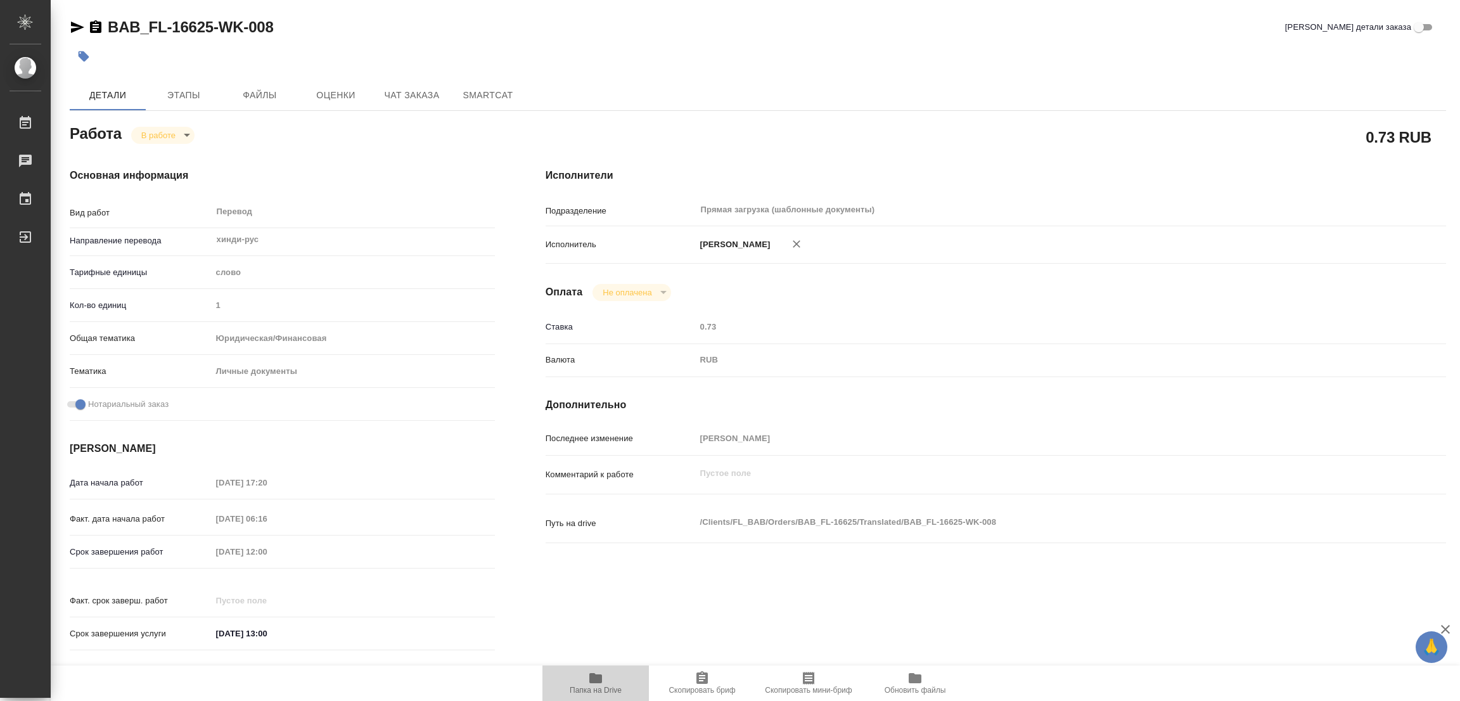
click at [592, 680] on icon "button" at bounding box center [595, 678] width 13 height 10
type textarea "x"
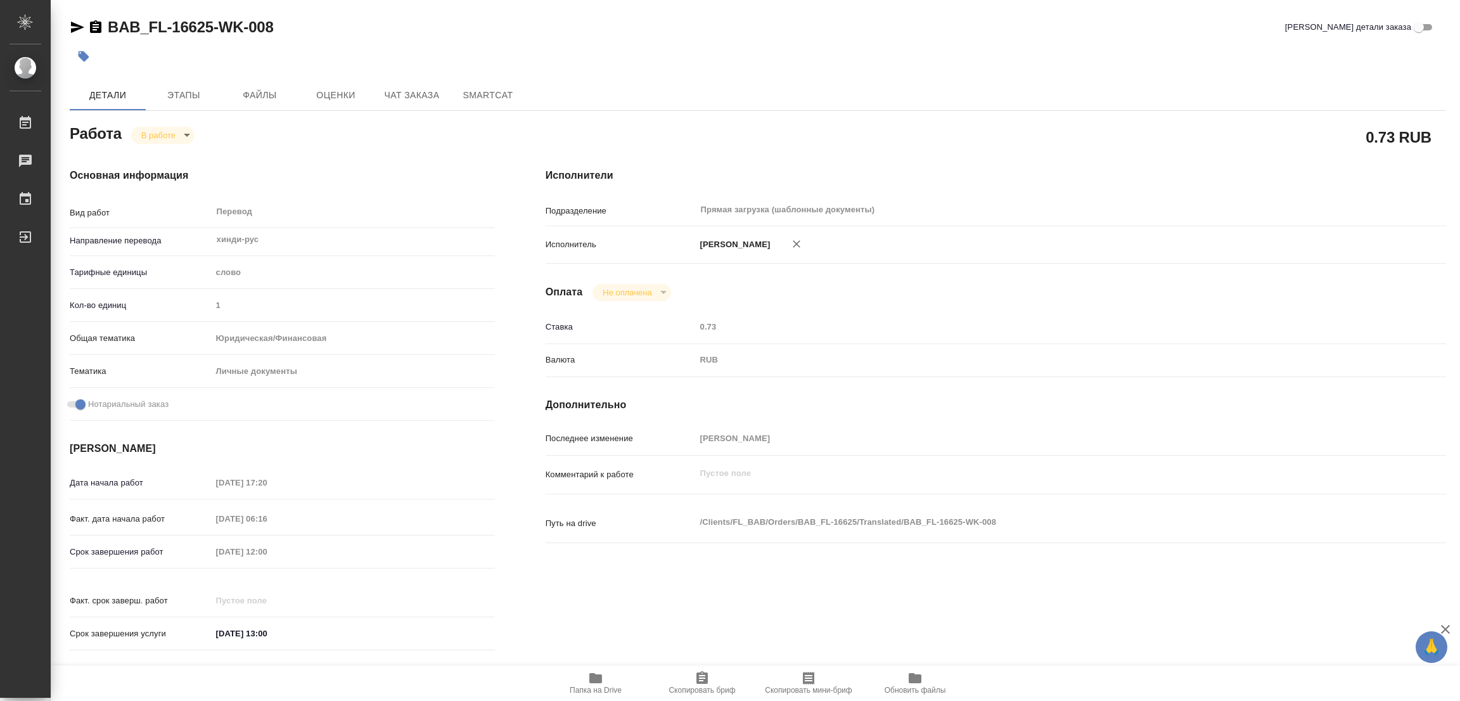
type textarea "x"
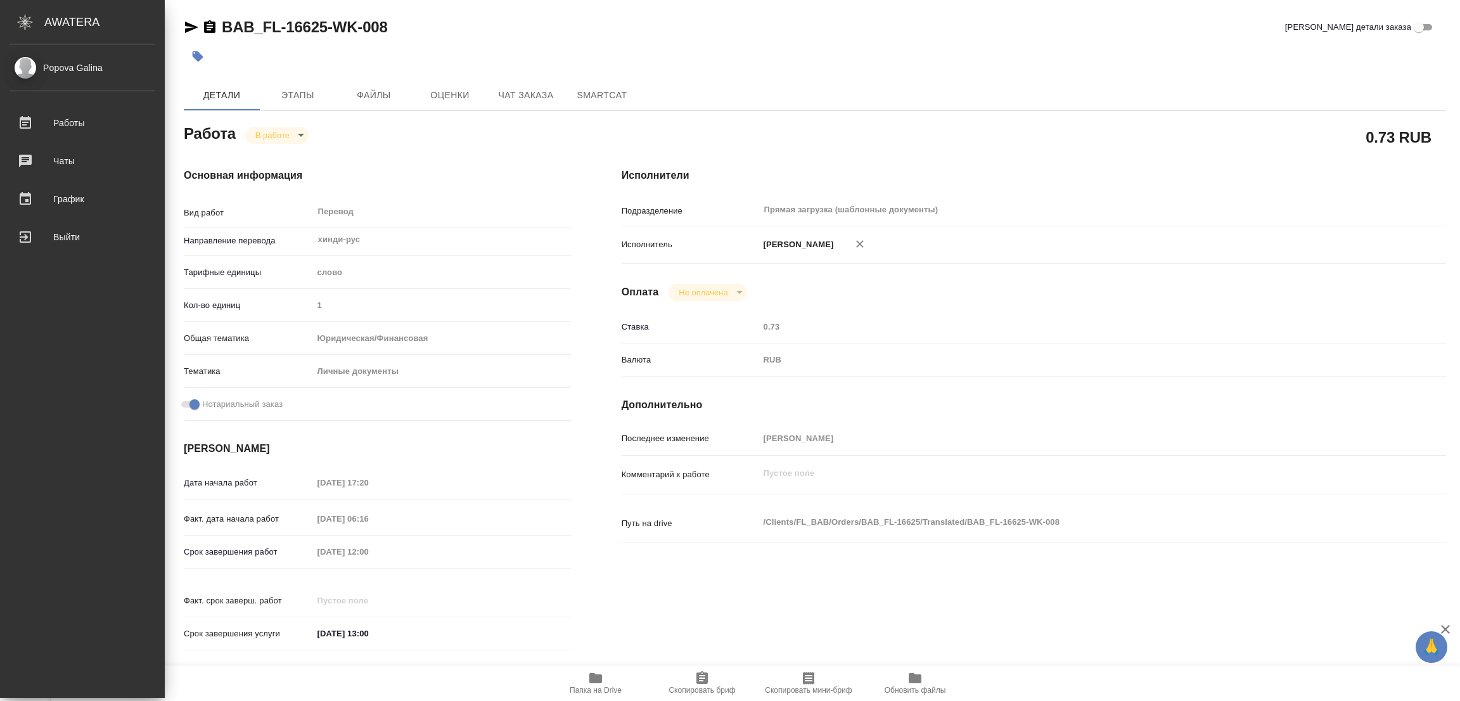
type textarea "x"
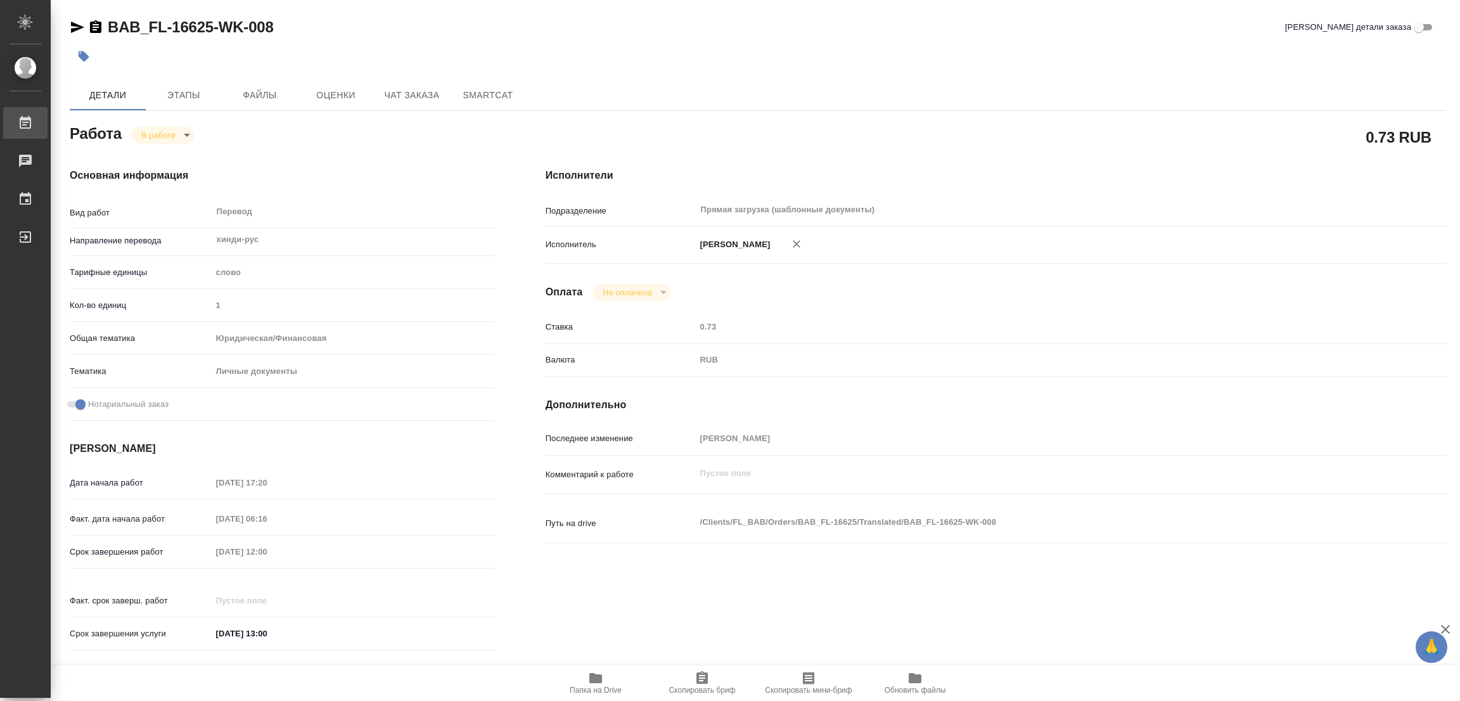
type textarea "x"
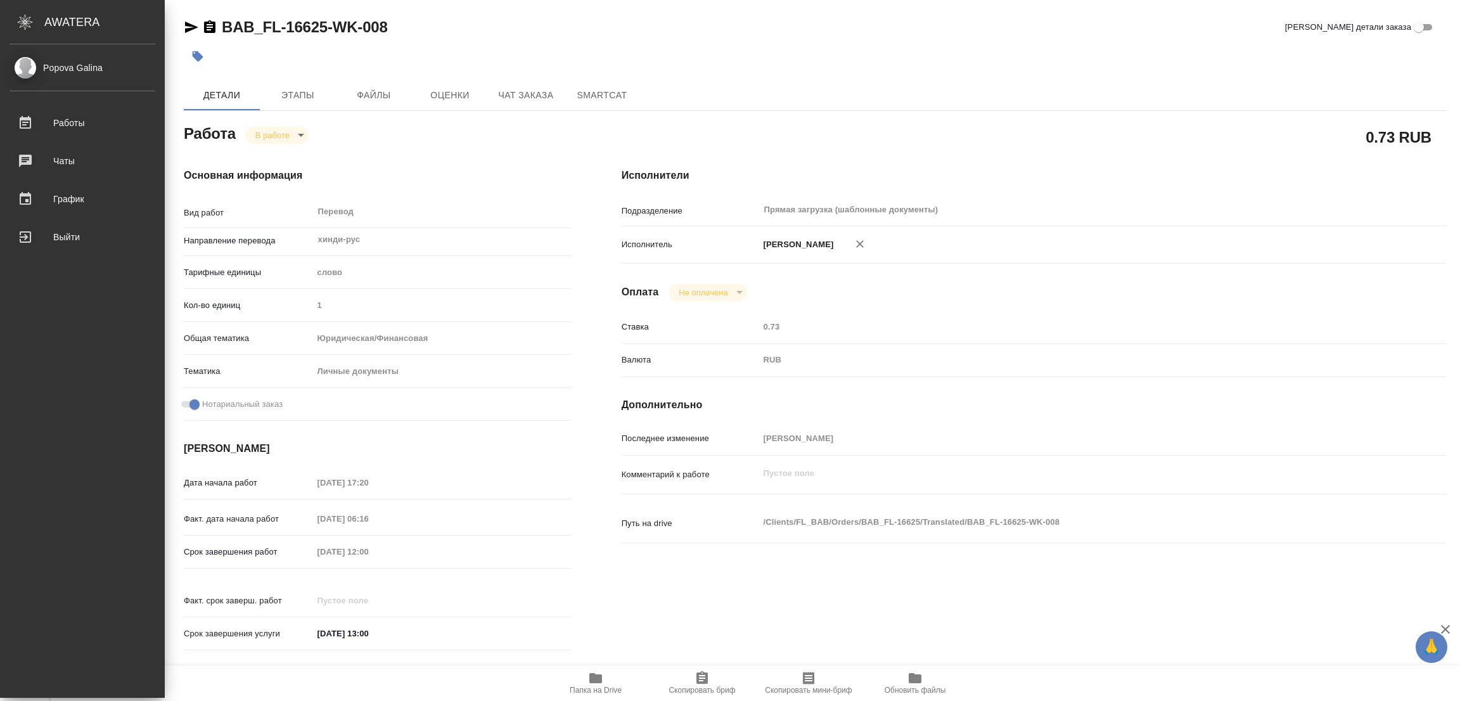
type textarea "x"
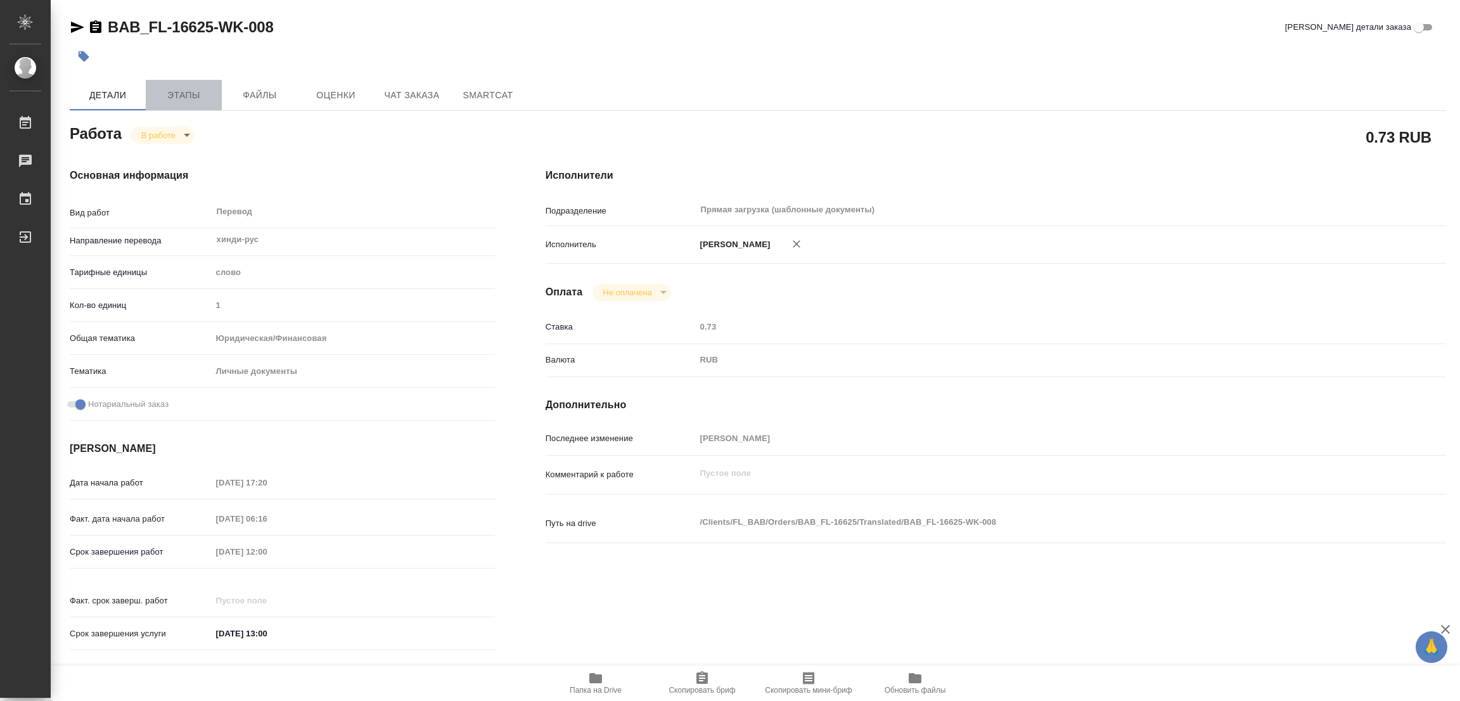
click at [180, 94] on span "Этапы" at bounding box center [183, 95] width 61 height 16
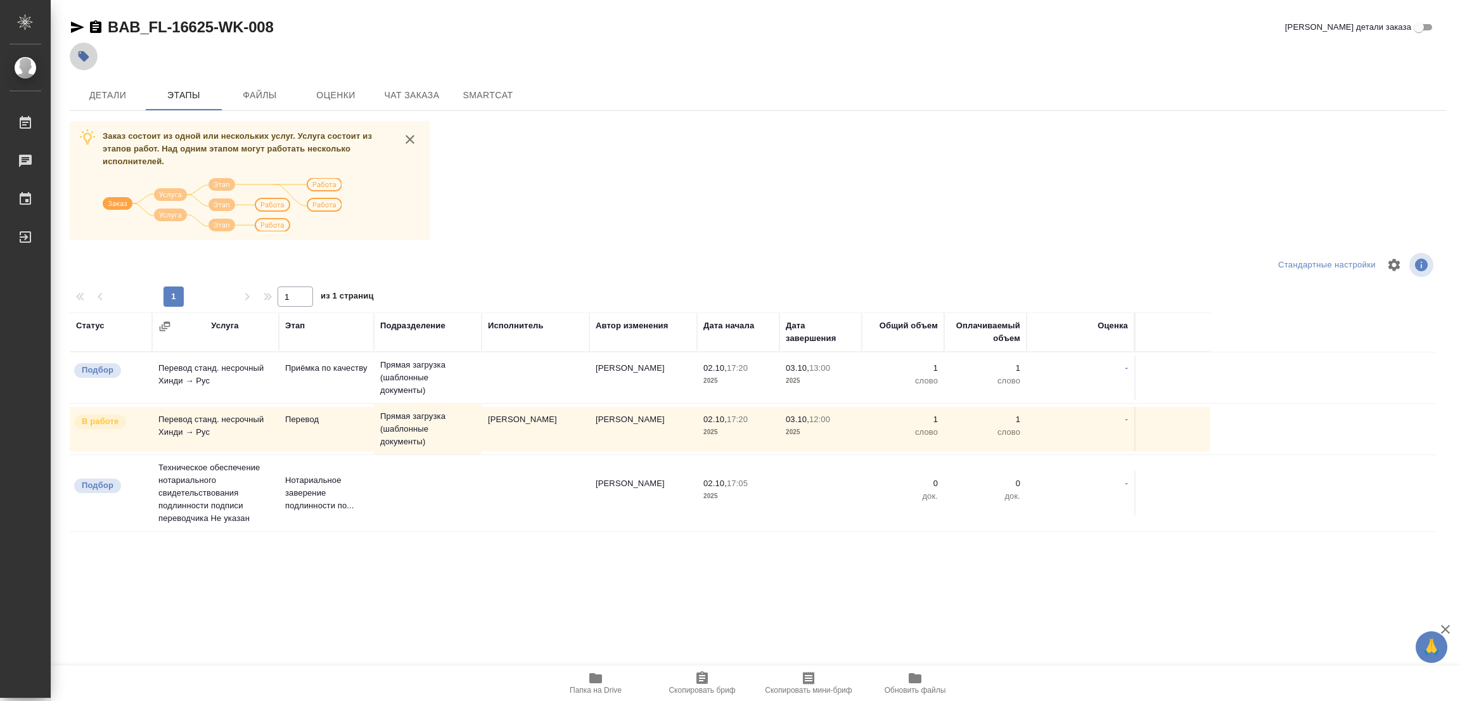
click at [81, 60] on icon "button" at bounding box center [83, 56] width 13 height 13
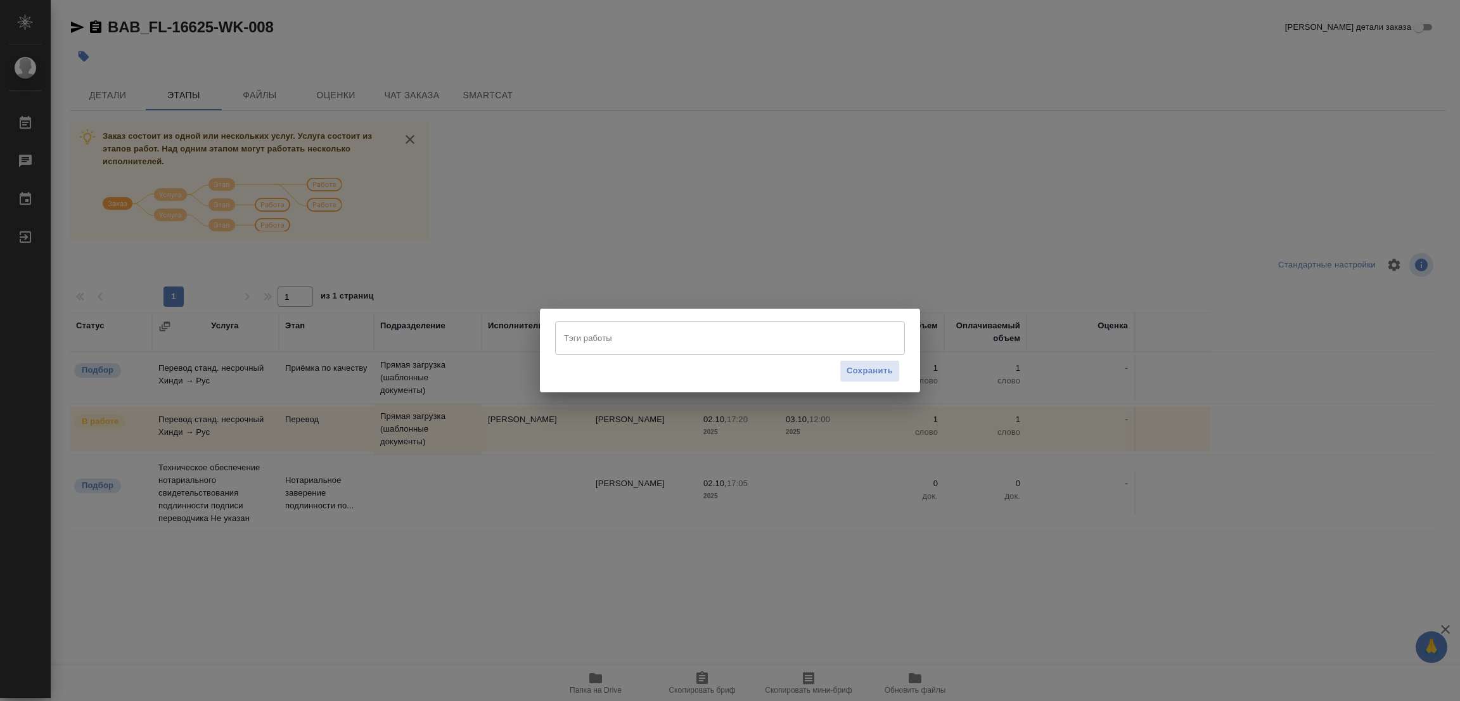
click at [593, 337] on input "Тэги работы" at bounding box center [718, 338] width 314 height 22
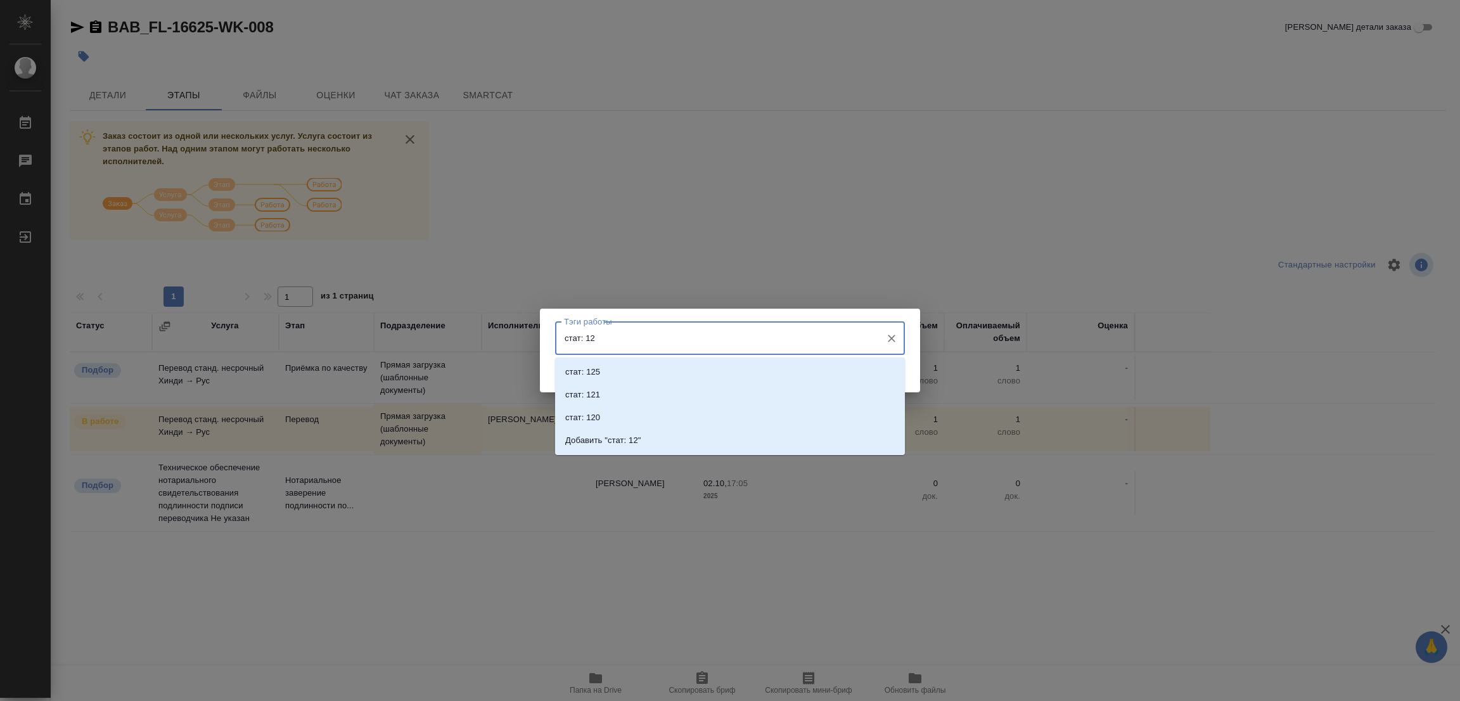
type input "стат: 125"
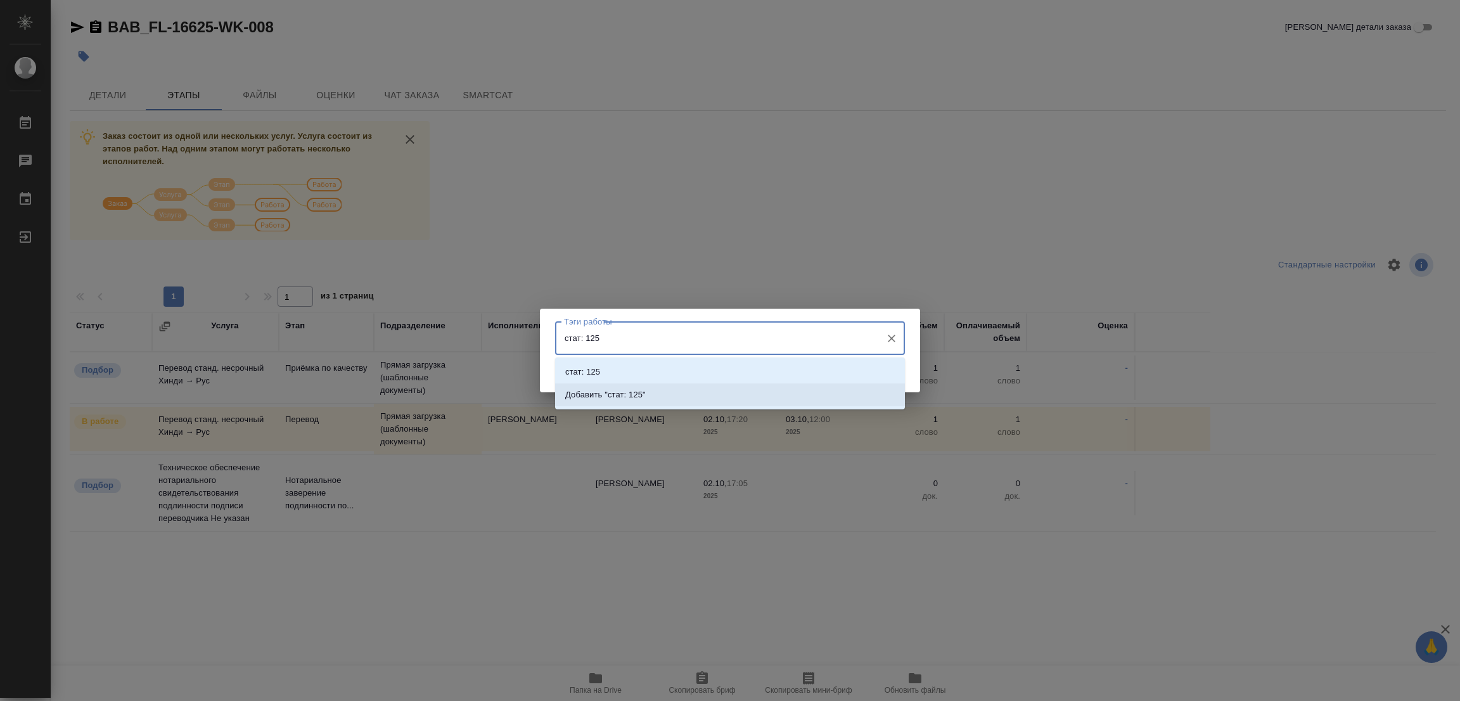
click at [640, 389] on p "Добавить "стат: 125"" at bounding box center [605, 394] width 80 height 13
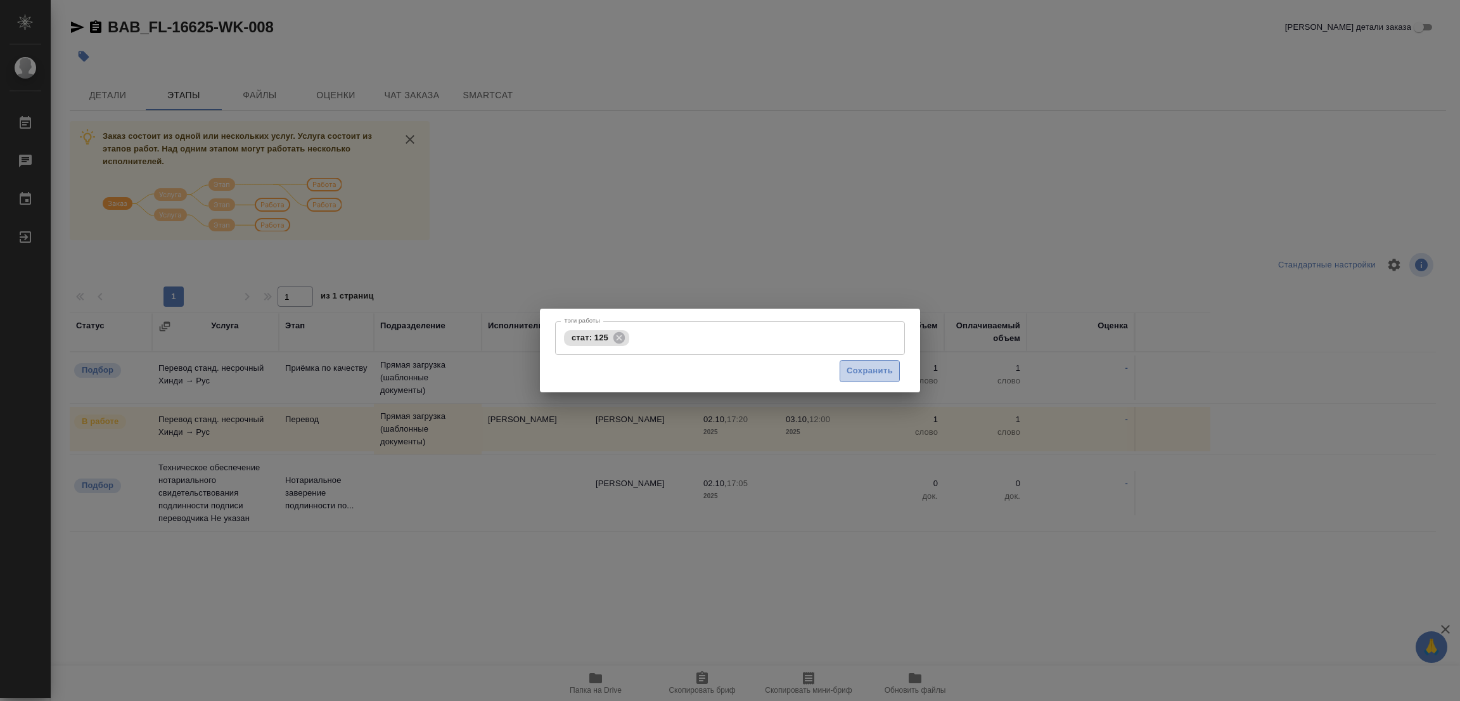
click at [872, 372] on span "Сохранить" at bounding box center [870, 371] width 46 height 15
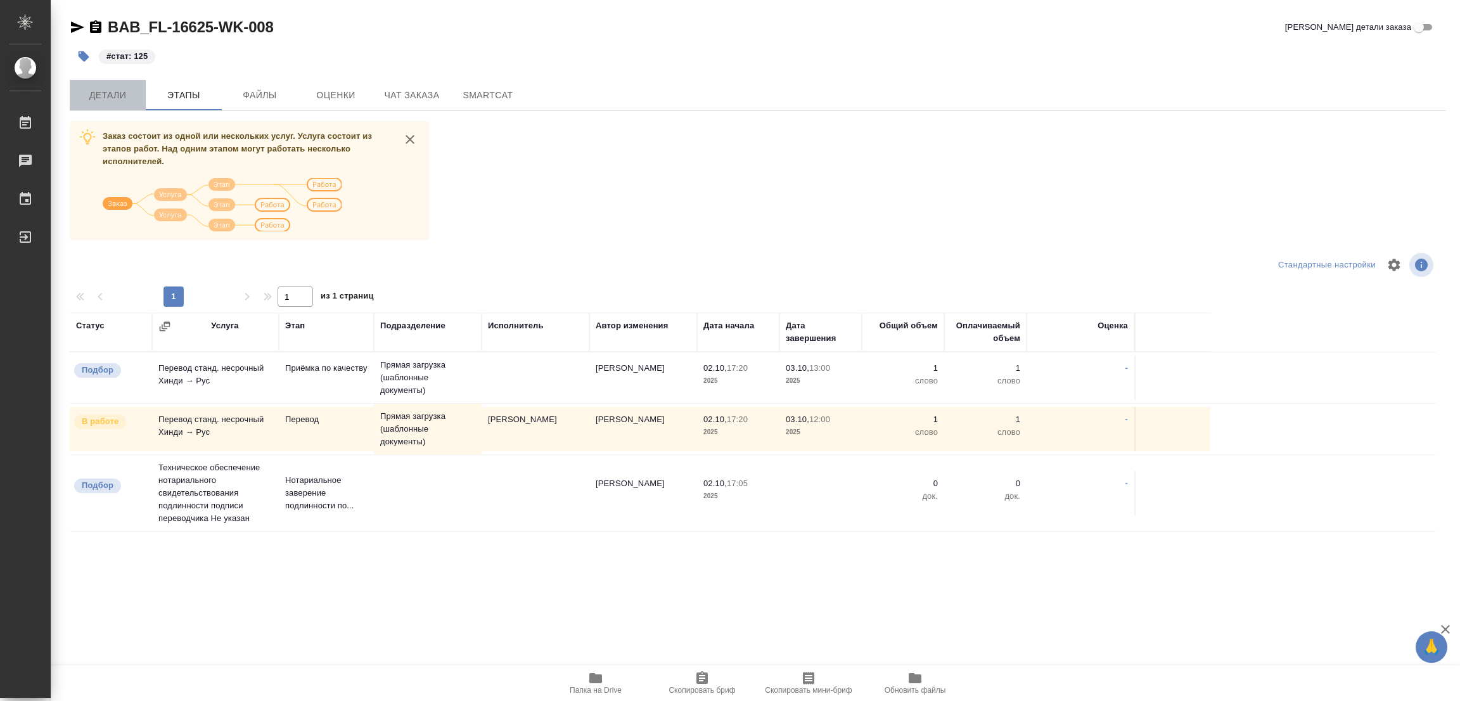
click at [94, 91] on span "Детали" at bounding box center [107, 95] width 61 height 16
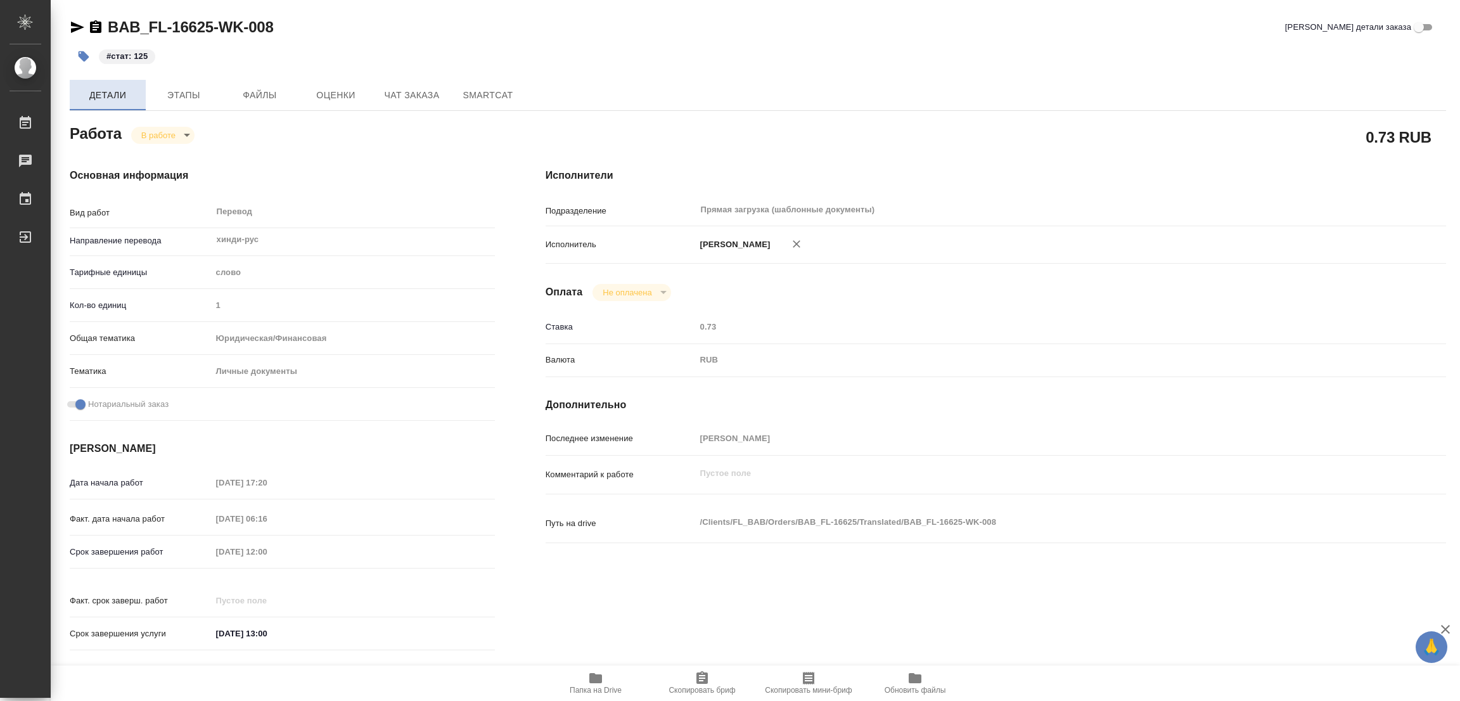
type textarea "x"
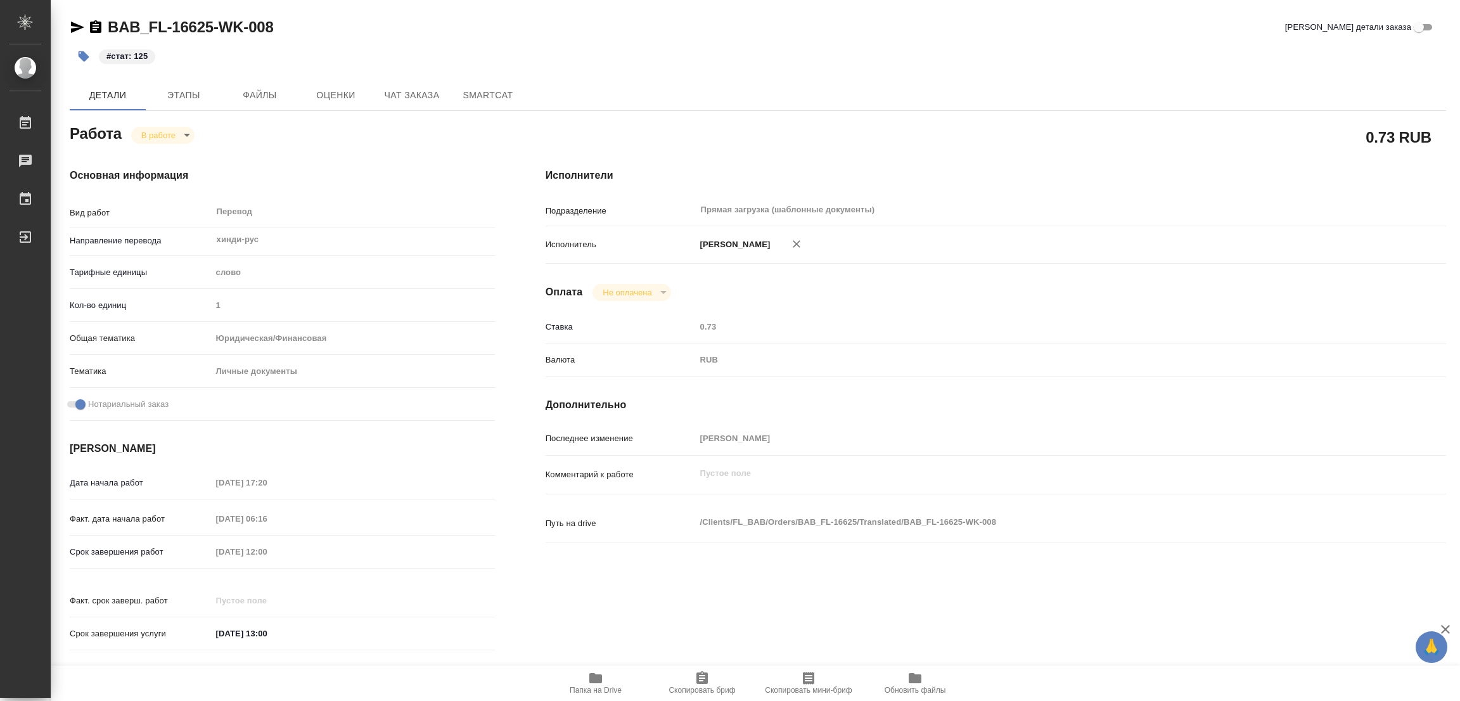
type textarea "x"
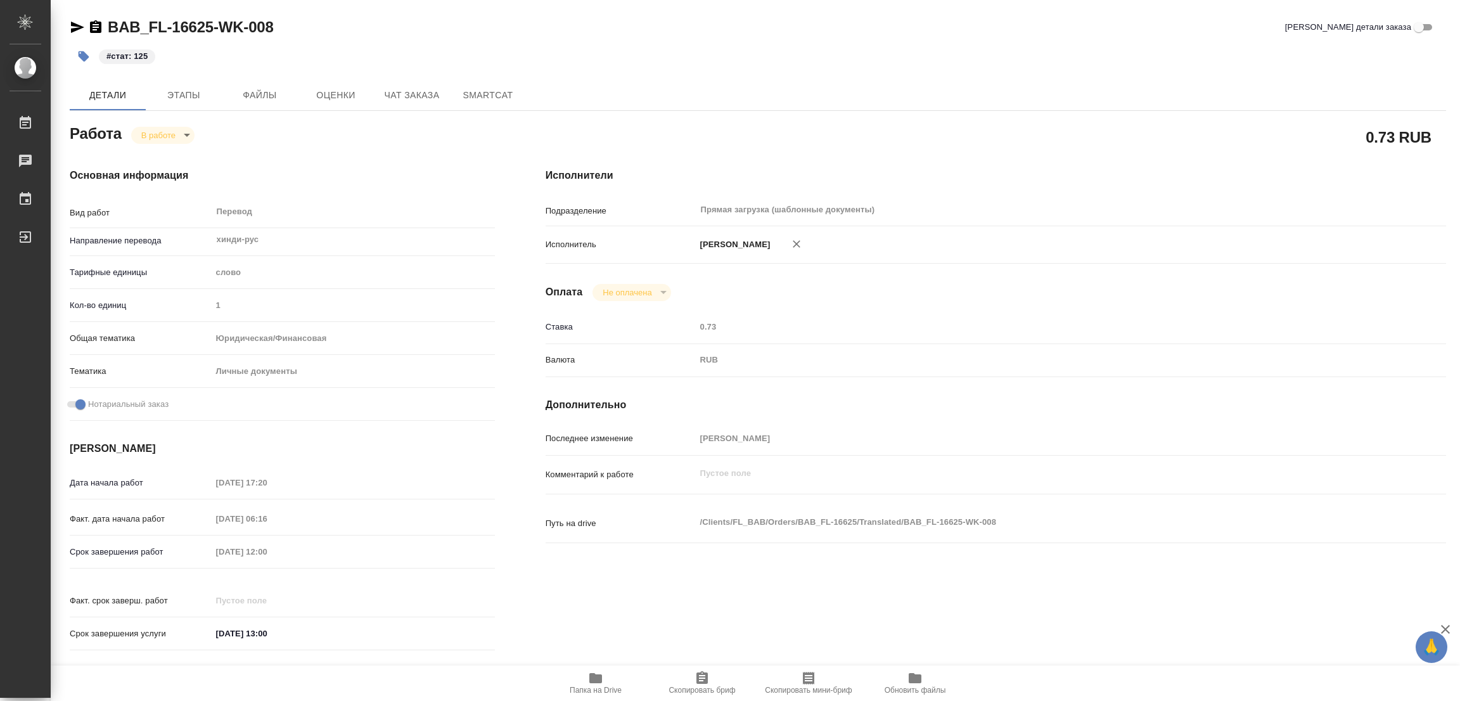
type textarea "x"
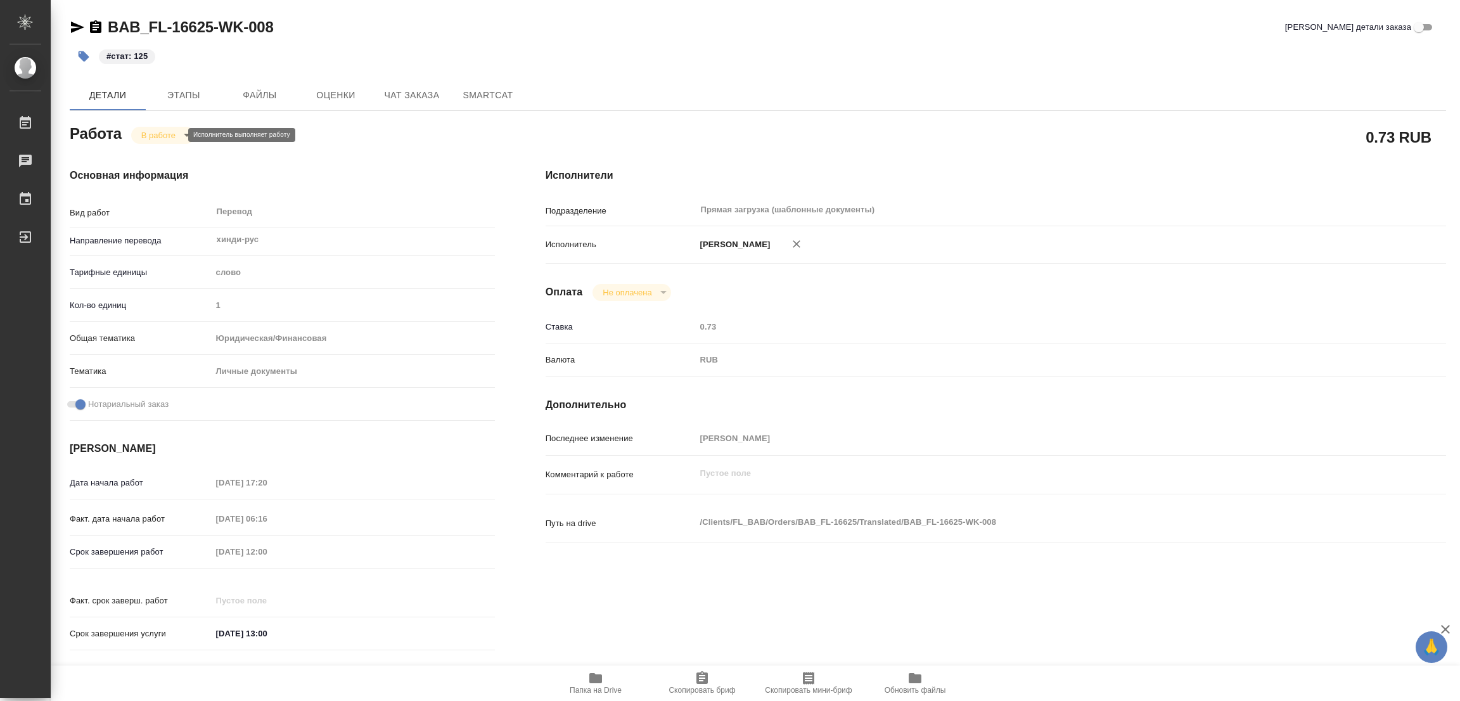
click at [169, 134] on body "🙏 .cls-1 fill:#fff; AWATERA [PERSON_NAME] Работы 0 Чаты График Выйти BAB_FL-166…" at bounding box center [730, 350] width 1460 height 701
click at [158, 153] on button "Выполнен" at bounding box center [164, 157] width 46 height 14
type textarea "x"
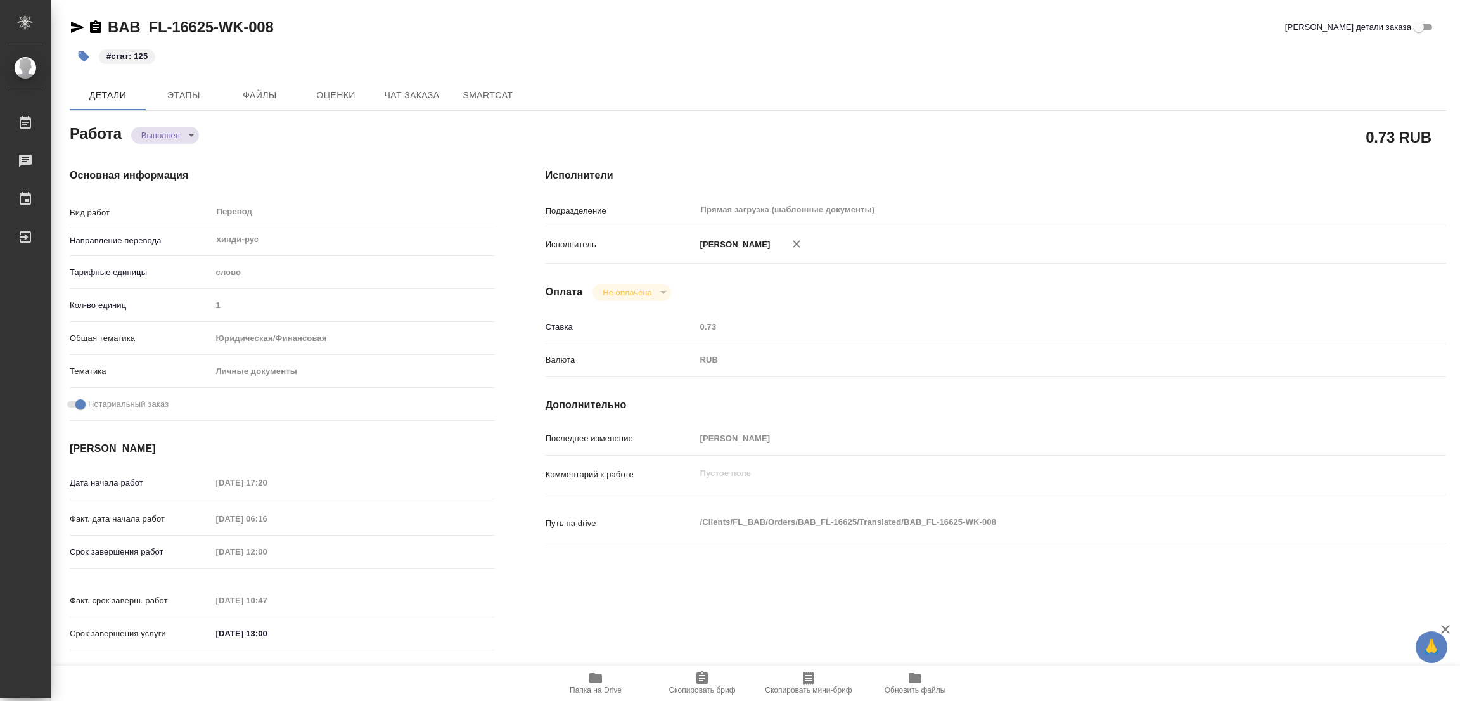
type textarea "x"
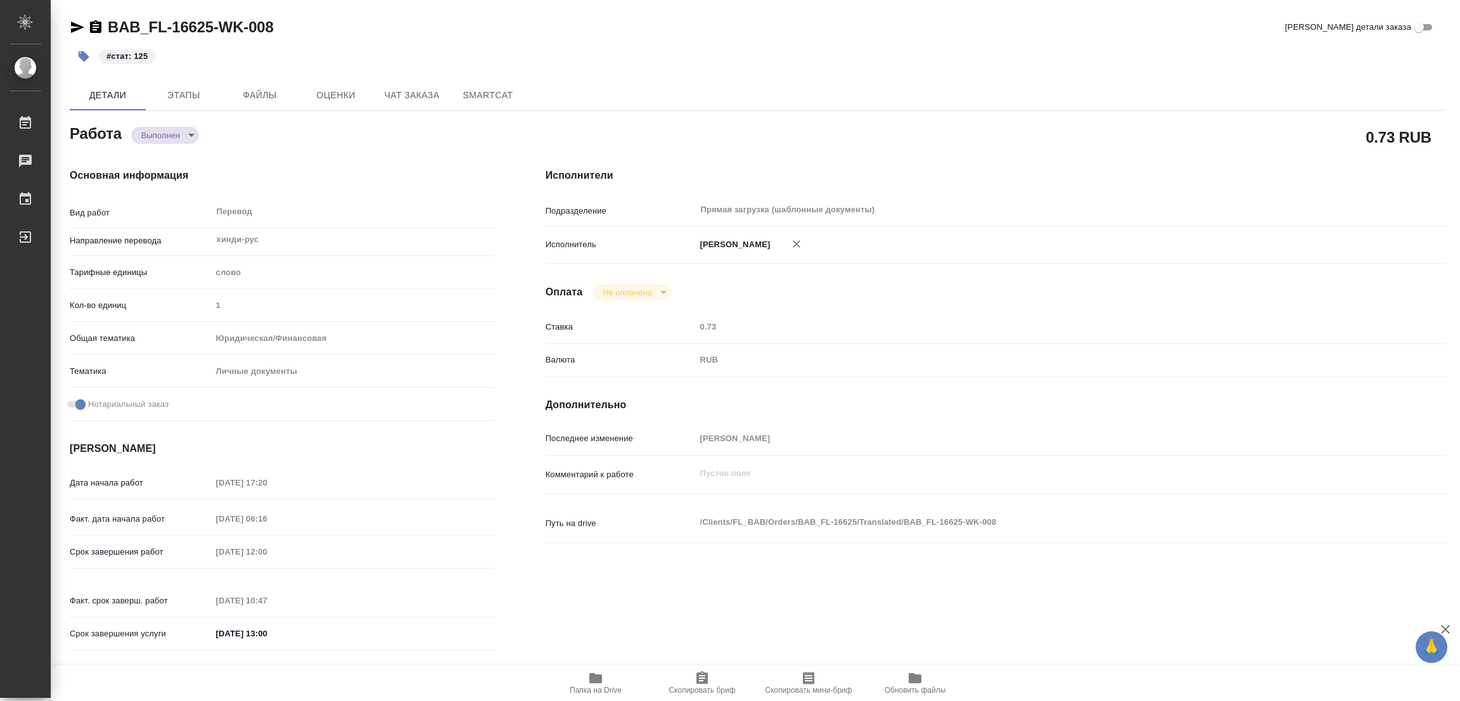
type textarea "x"
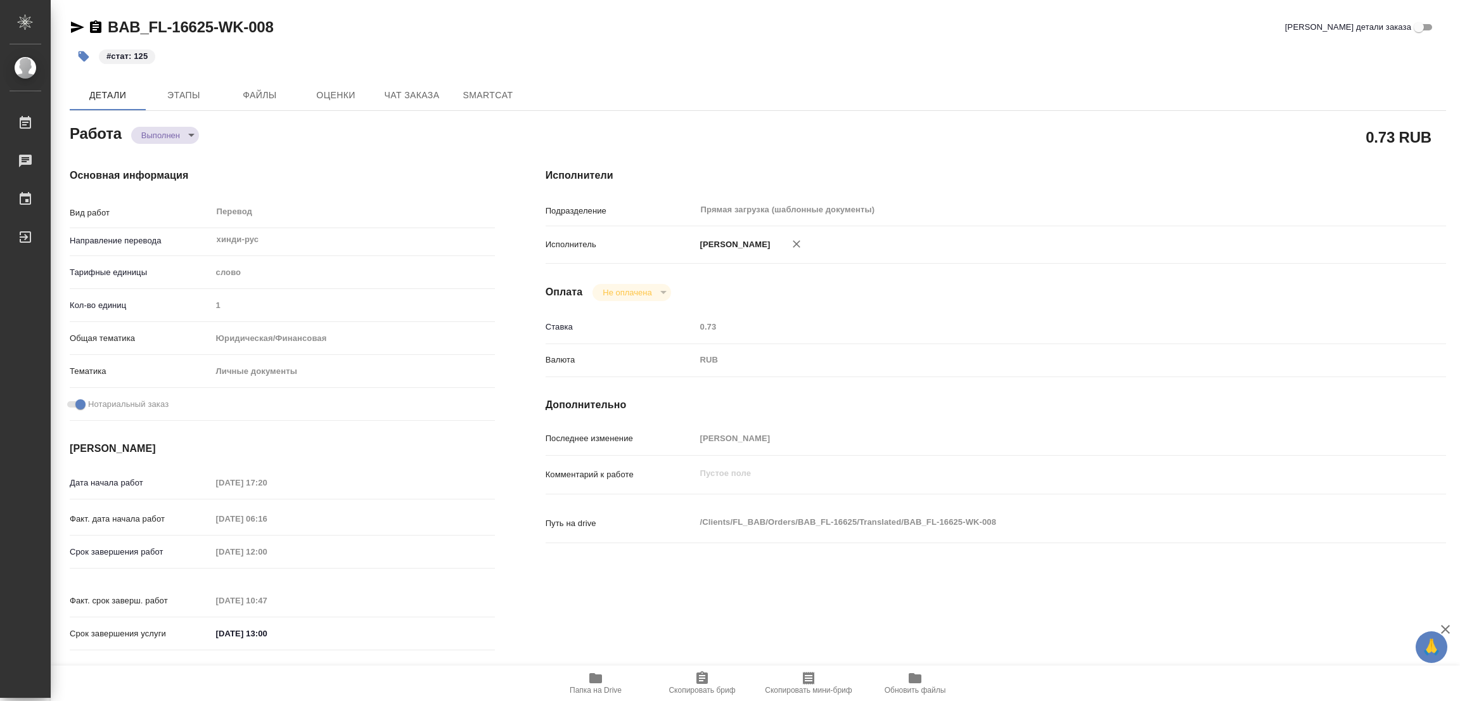
type textarea "x"
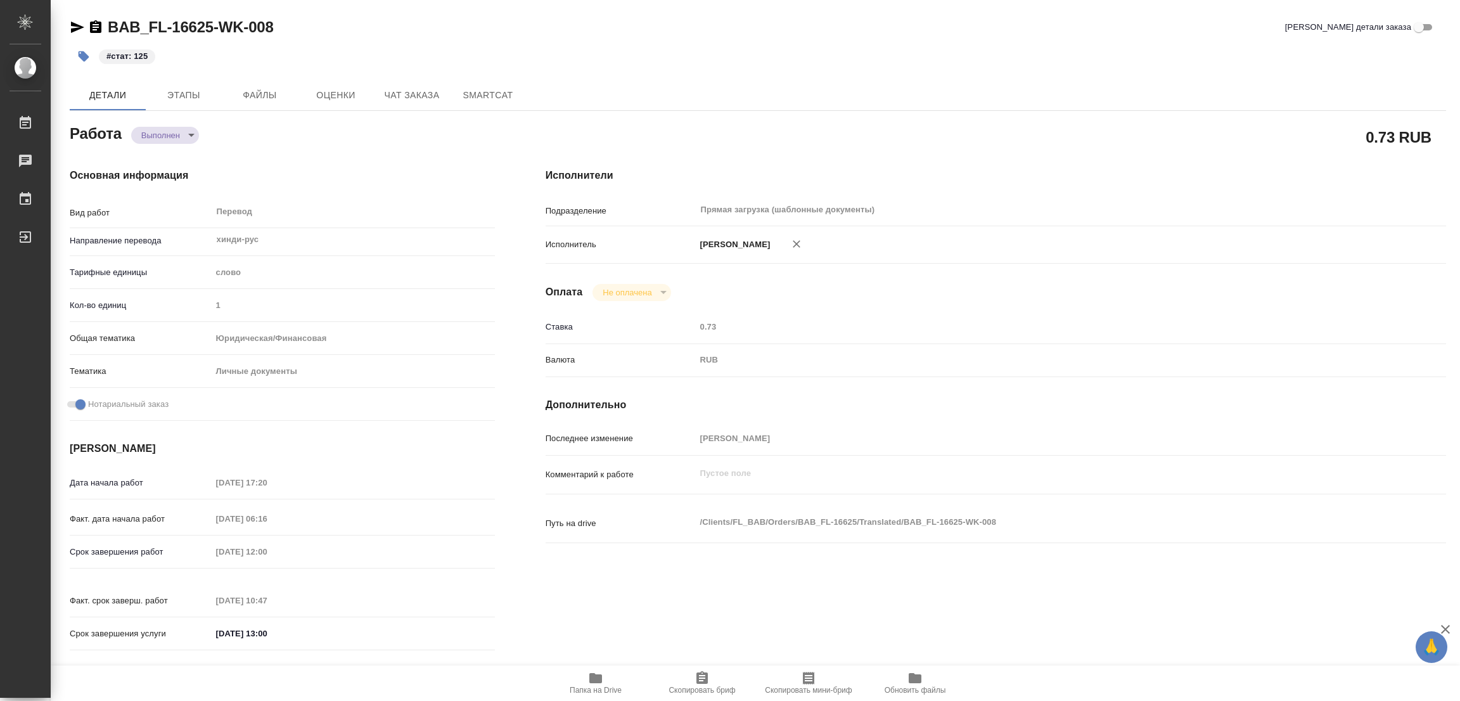
type textarea "x"
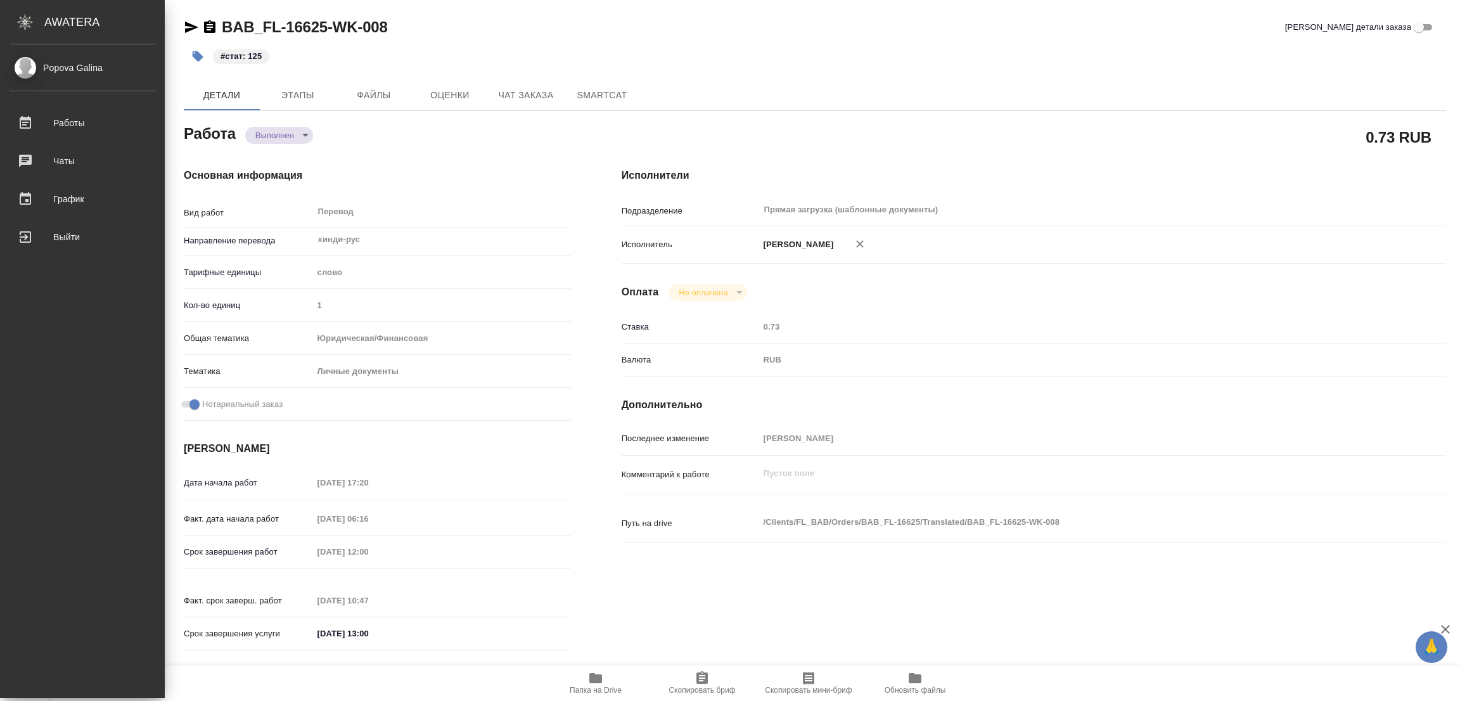
type textarea "x"
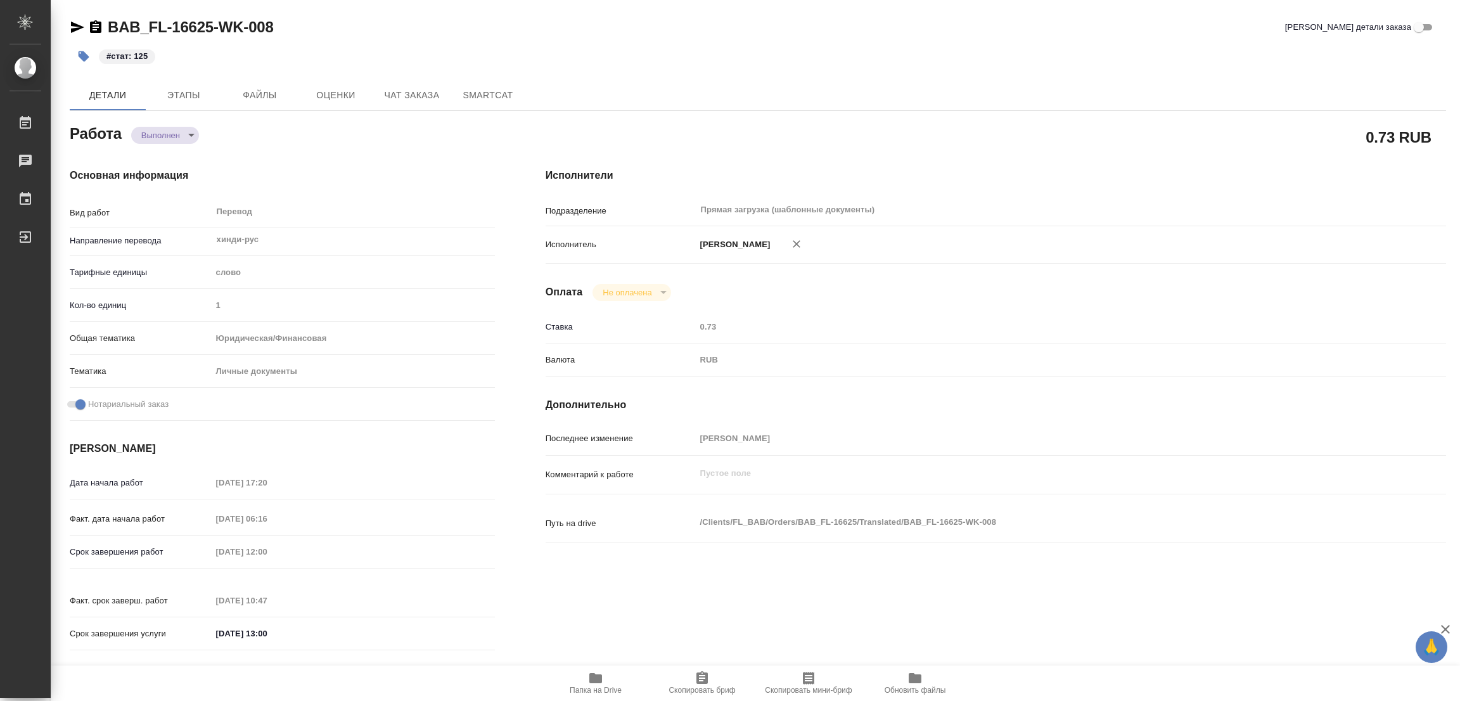
click at [305, 157] on div "Основная информация Вид работ Перевод x ​ Направление перевода хинди-рус ​ Тари…" at bounding box center [282, 413] width 476 height 541
